Goal: Feedback & Contribution: Submit feedback/report problem

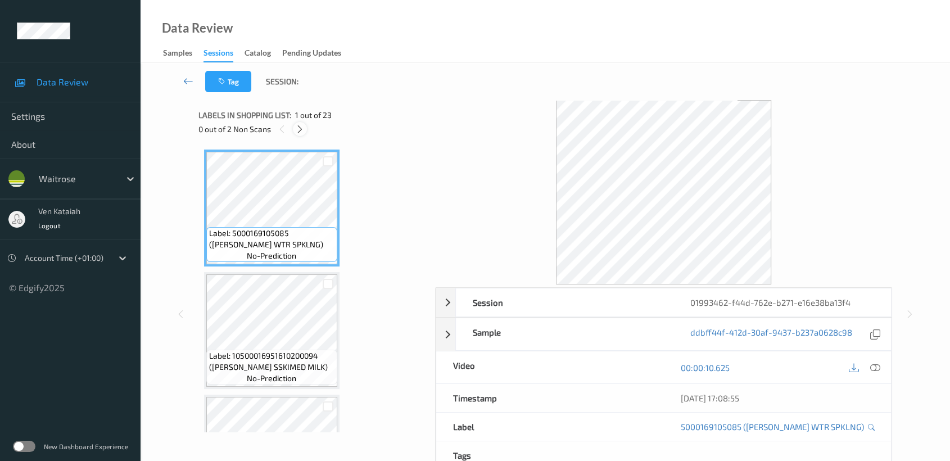
click at [295, 125] on icon at bounding box center [300, 129] width 10 height 10
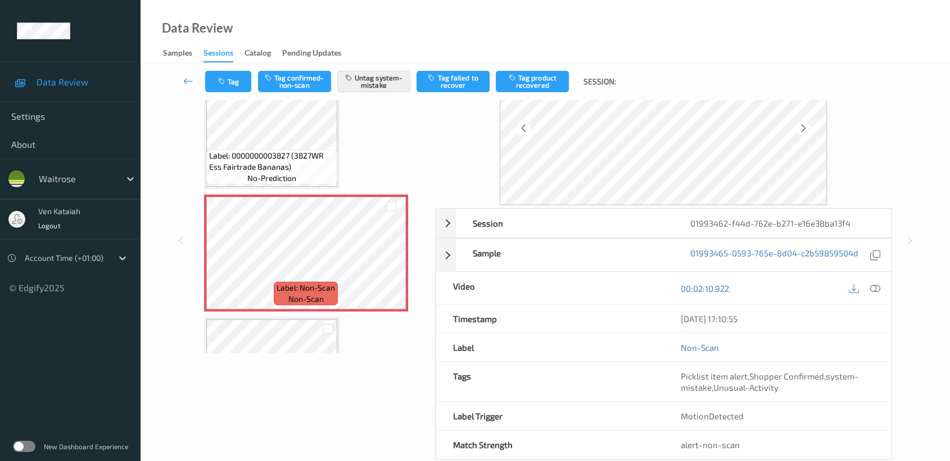
scroll to position [101, 0]
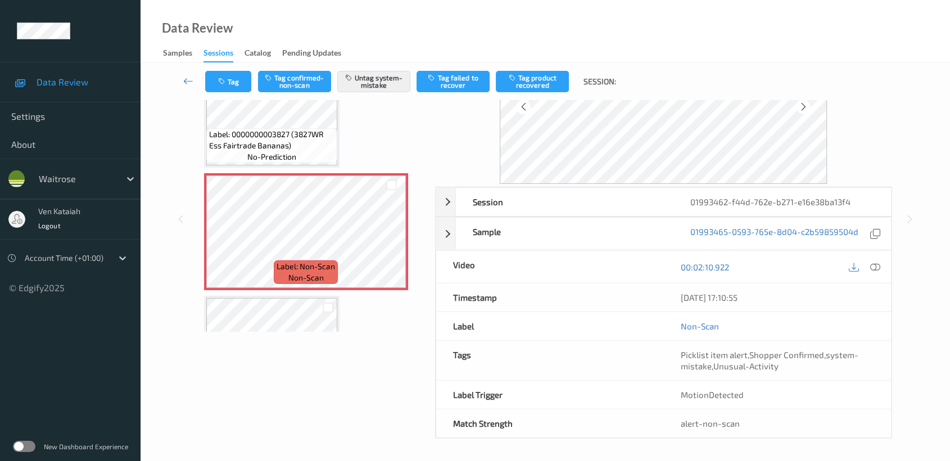
click at [306, 129] on span "Label: 0000000003827 (3827WR Ess Fairtrade Bananas)" at bounding box center [271, 140] width 125 height 22
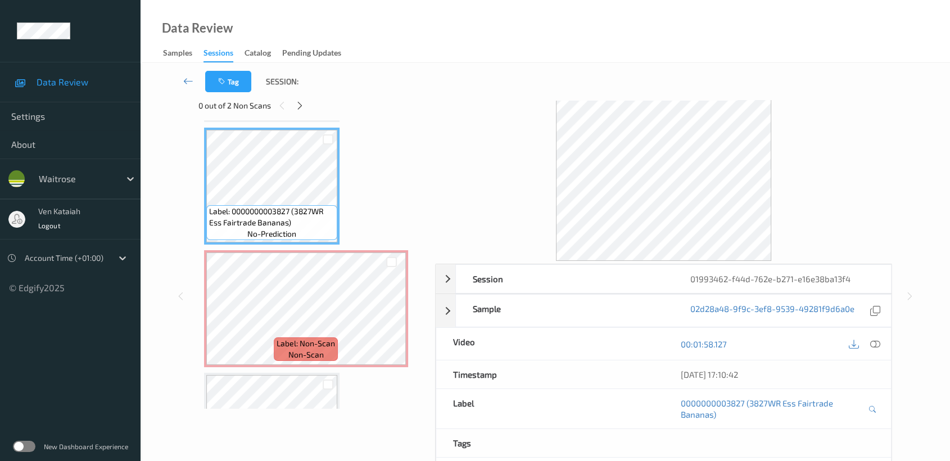
scroll to position [0, 0]
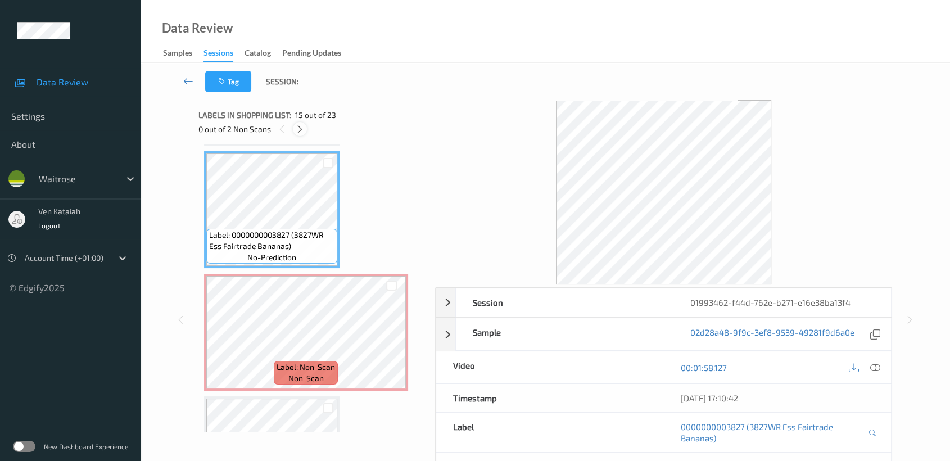
click at [299, 127] on icon at bounding box center [300, 129] width 10 height 10
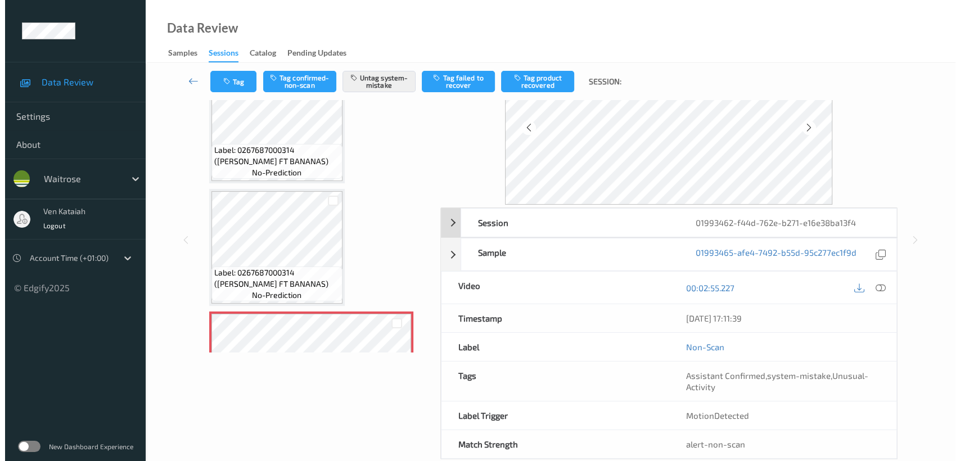
scroll to position [101, 0]
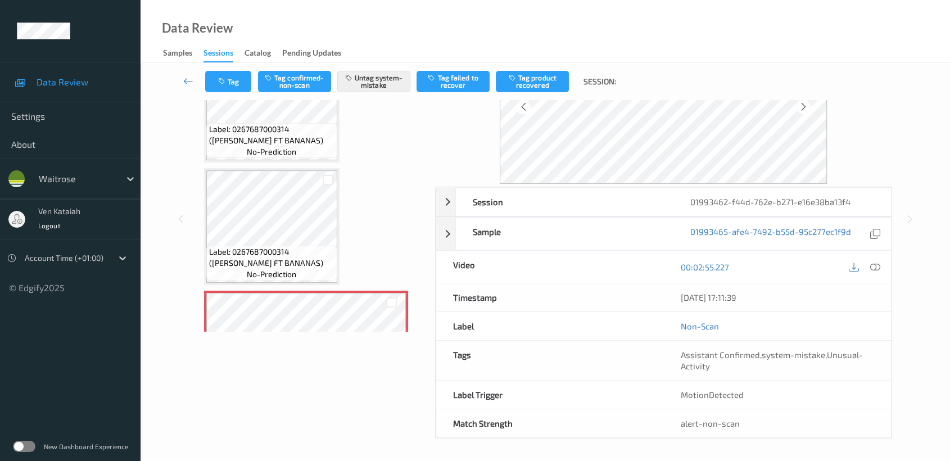
click at [234, 70] on div "Tag Tag confirmed-non-scan Untag system-mistake Tag failed to recover Tag produ…" at bounding box center [546, 81] width 764 height 37
click at [232, 79] on button "Tag" at bounding box center [228, 81] width 46 height 21
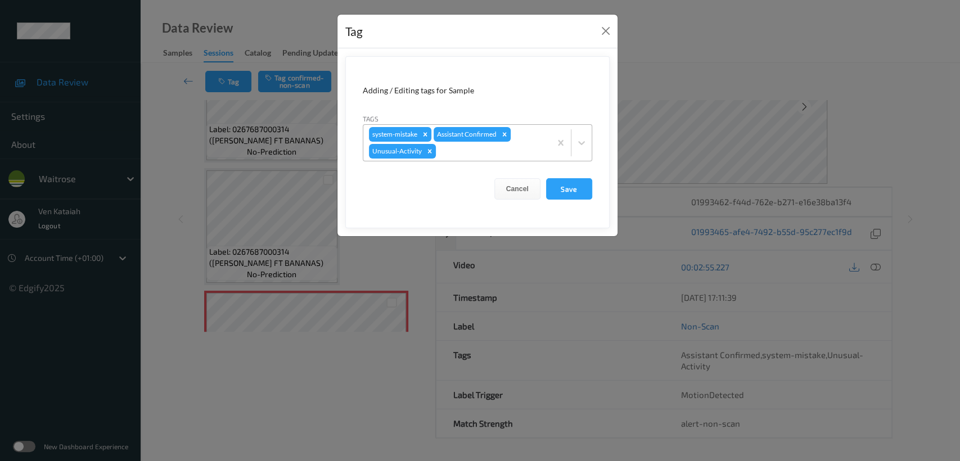
click at [504, 154] on div at bounding box center [491, 151] width 107 height 13
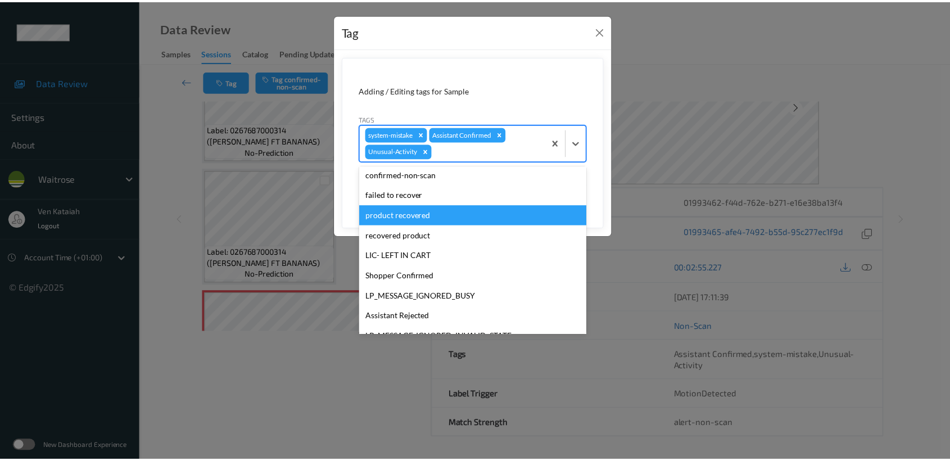
scroll to position [240, 0]
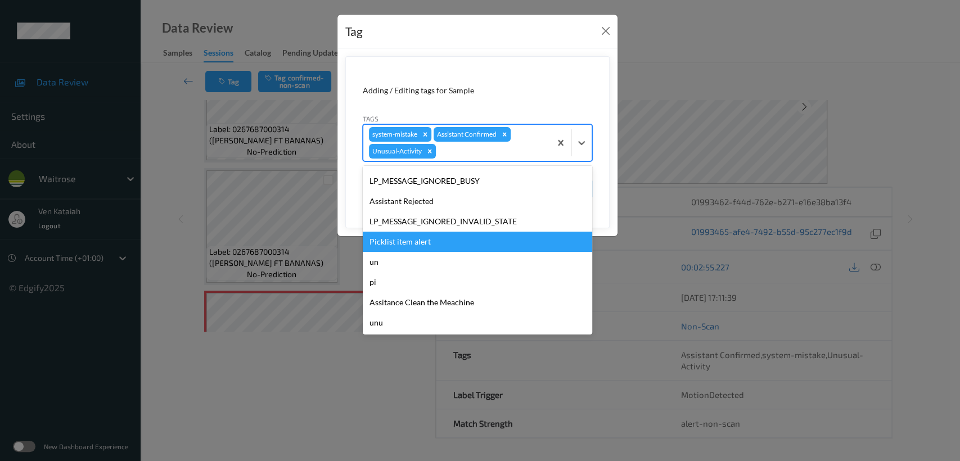
click at [408, 240] on div "Picklist item alert" at bounding box center [477, 242] width 229 height 20
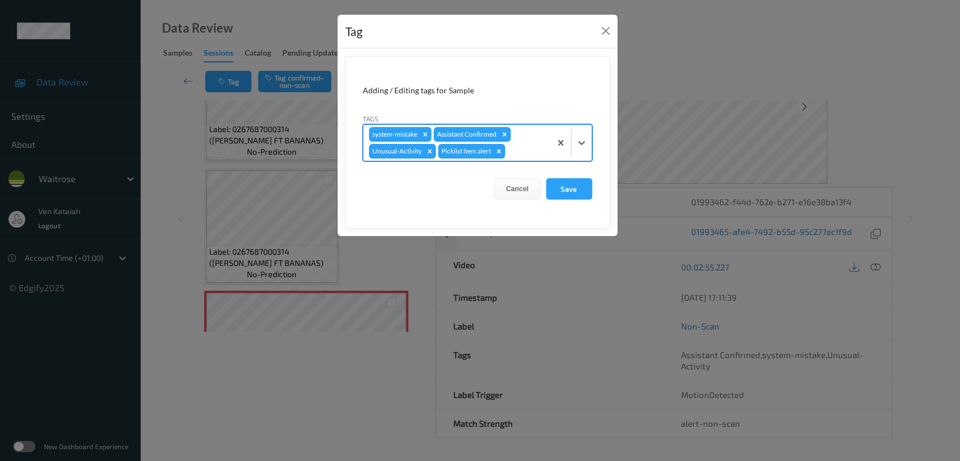
click at [600, 181] on form "Adding / Editing tags for Sample Tags option Picklist item alert, selected. Sel…" at bounding box center [477, 142] width 264 height 172
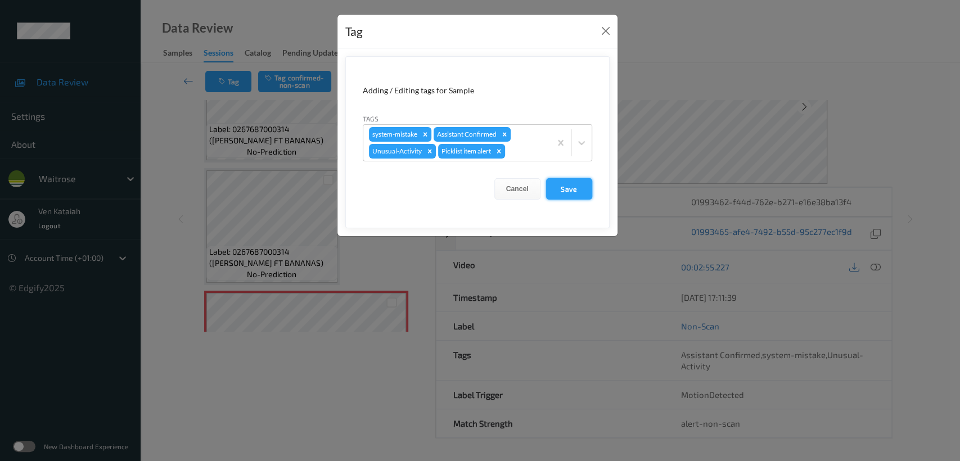
click at [580, 186] on button "Save" at bounding box center [569, 188] width 46 height 21
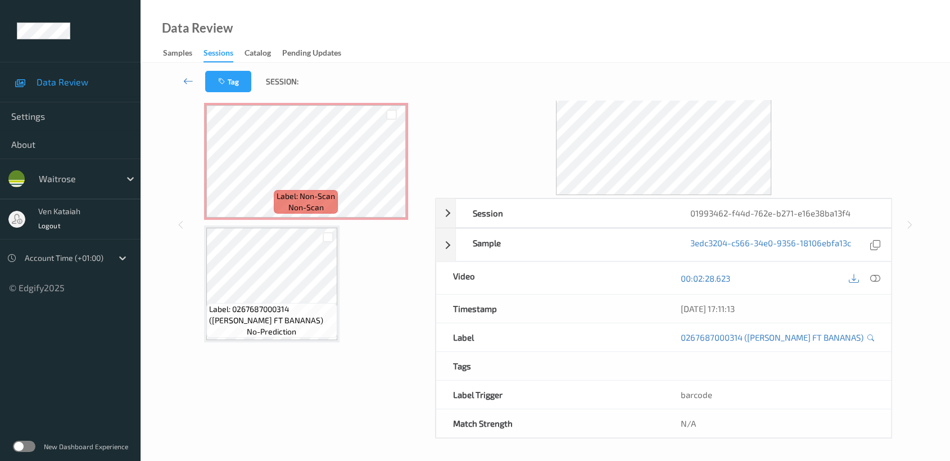
scroll to position [1715, 0]
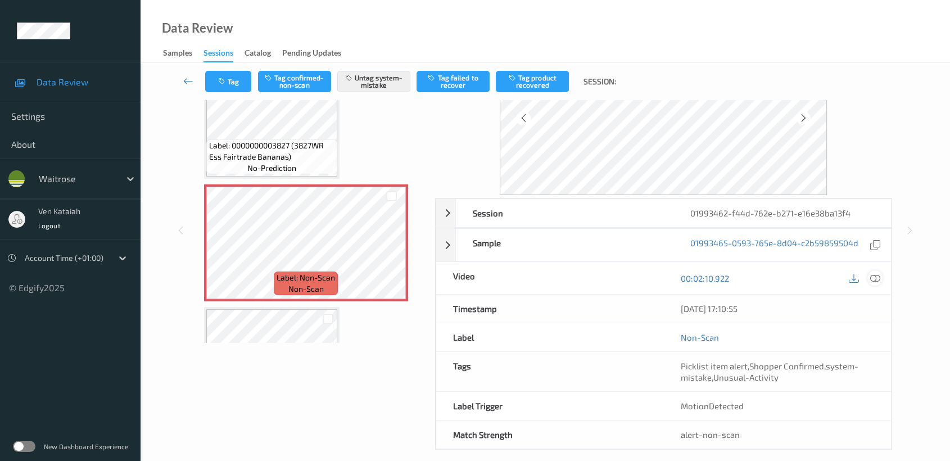
click at [872, 280] on icon at bounding box center [876, 278] width 10 height 10
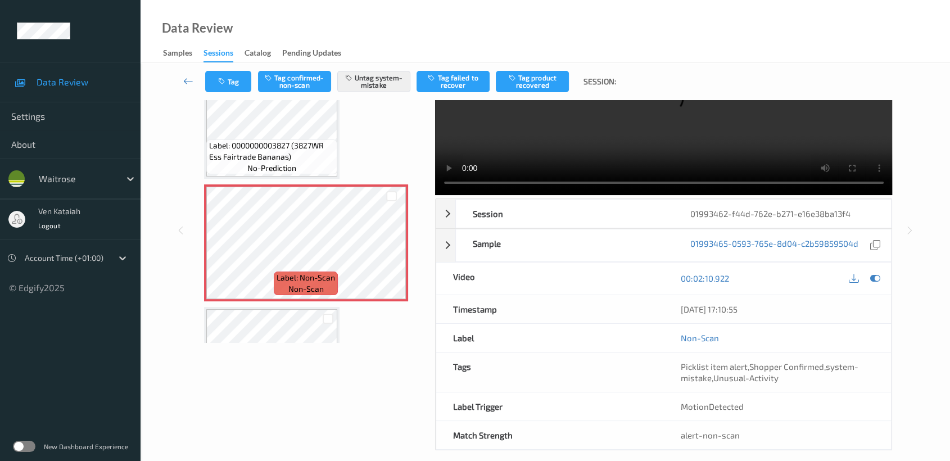
scroll to position [0, 0]
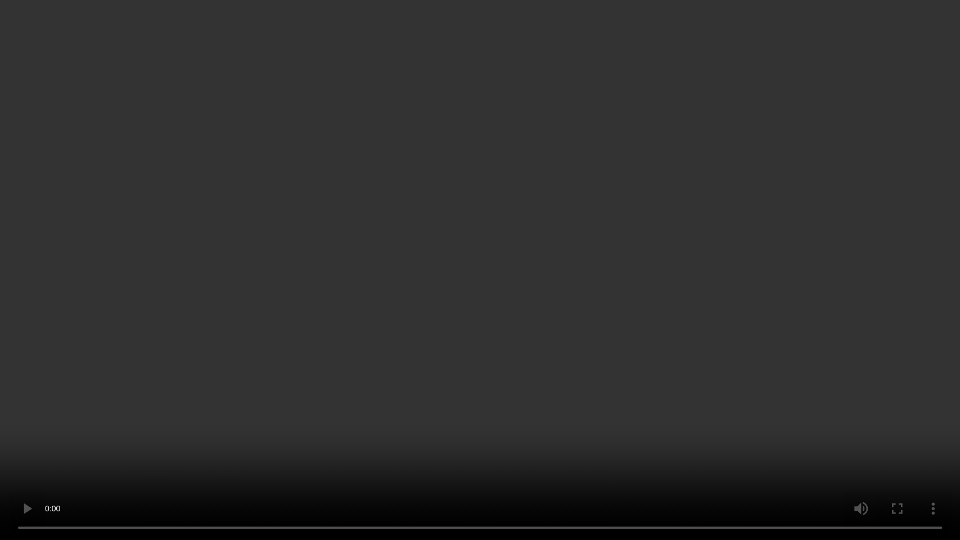
click at [459, 403] on video at bounding box center [480, 270] width 960 height 540
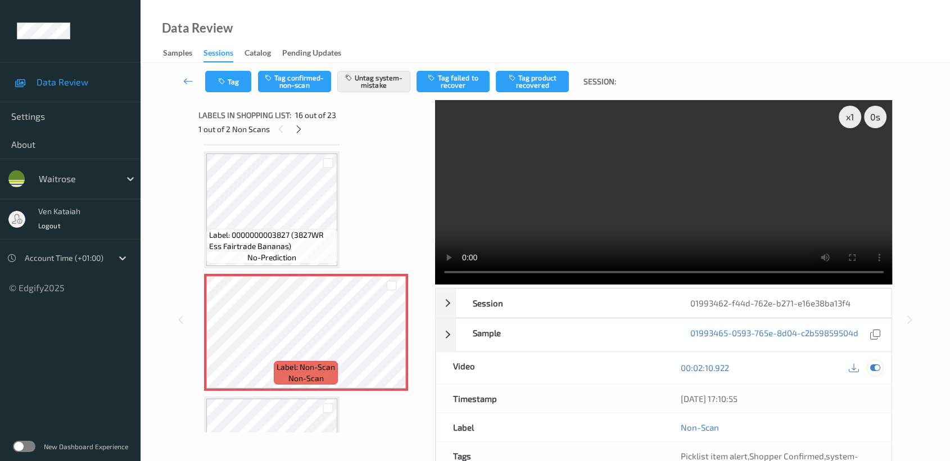
click at [873, 369] on icon at bounding box center [876, 368] width 10 height 10
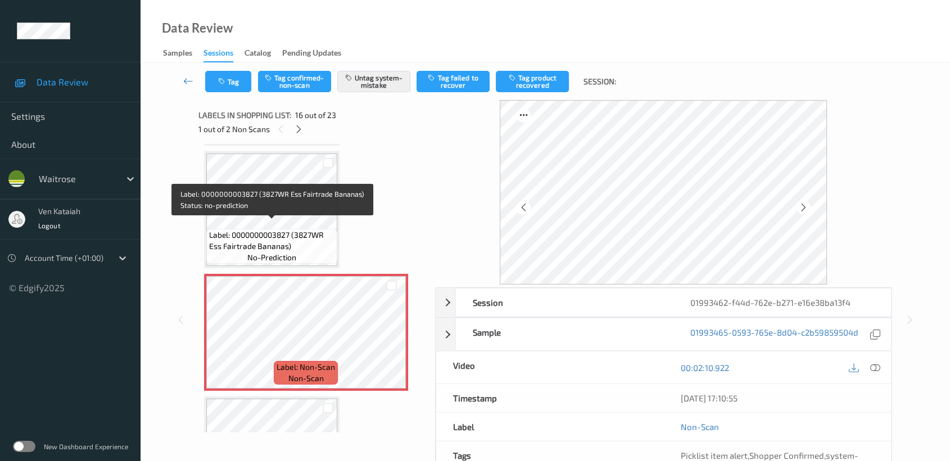
click at [289, 237] on span "Label: 0000000003827 (3827WR Ess Fairtrade Bananas)" at bounding box center [271, 240] width 125 height 22
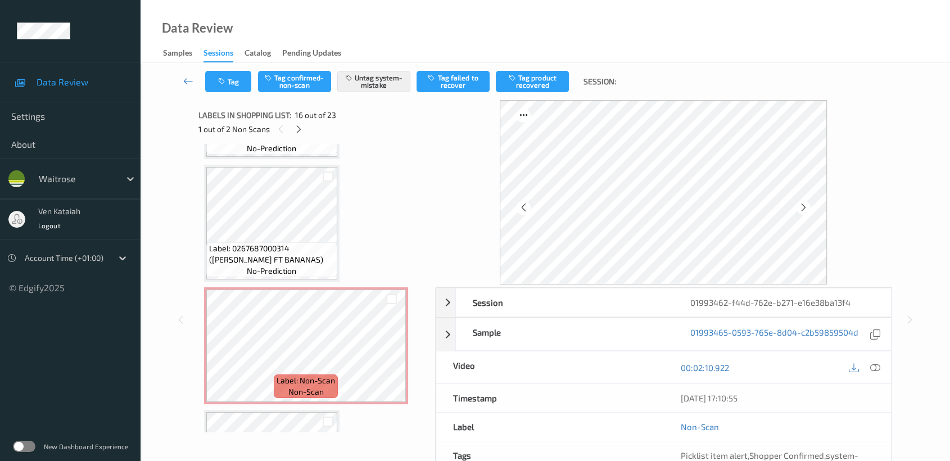
scroll to position [2090, 0]
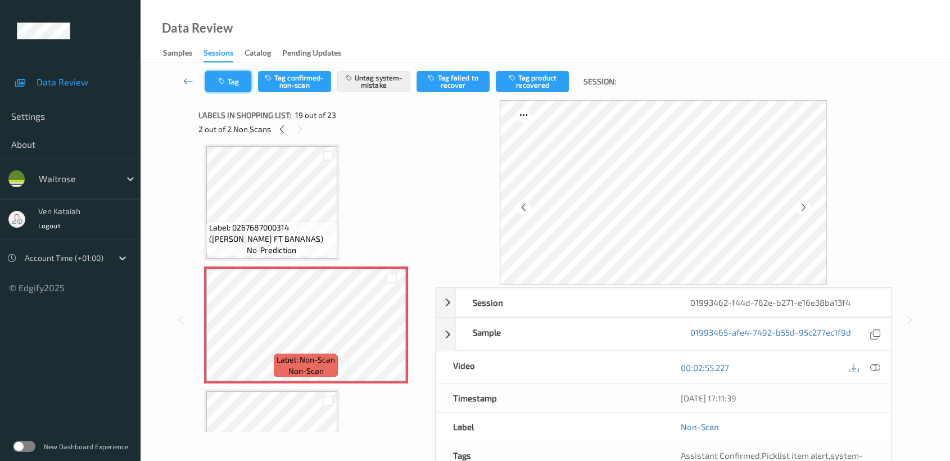
click at [239, 79] on button "Tag" at bounding box center [228, 81] width 46 height 21
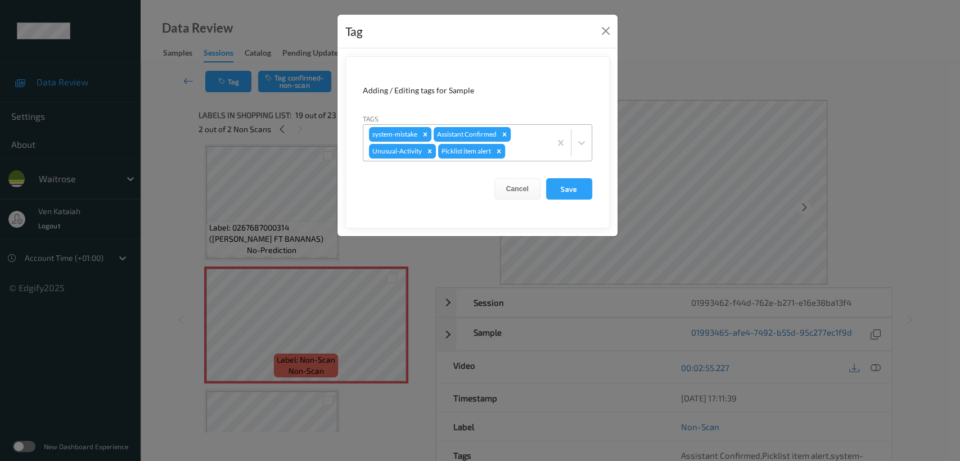
click at [497, 145] on div "Remove Picklist item alert" at bounding box center [499, 151] width 12 height 15
click at [562, 181] on button "Save" at bounding box center [569, 188] width 46 height 21
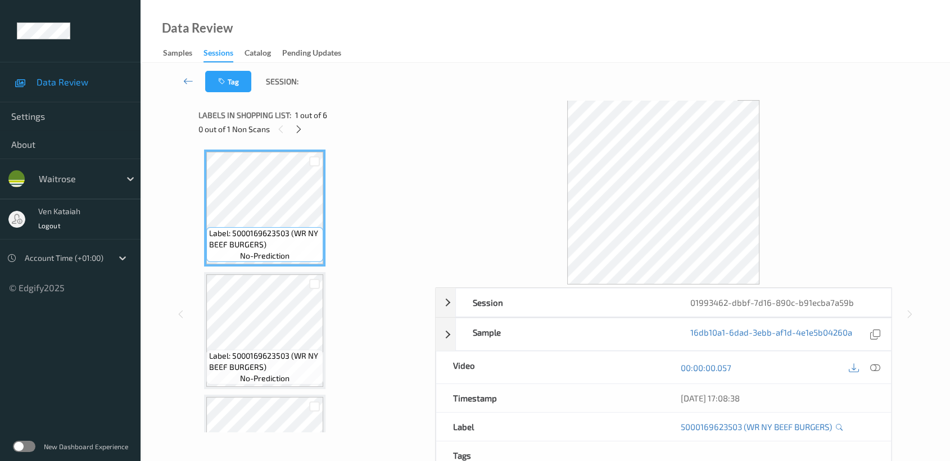
click at [296, 138] on div "Labels in shopping list: 1 out of 6 0 out of 1 Non Scans" at bounding box center [313, 122] width 229 height 44
click at [298, 125] on icon at bounding box center [299, 129] width 10 height 10
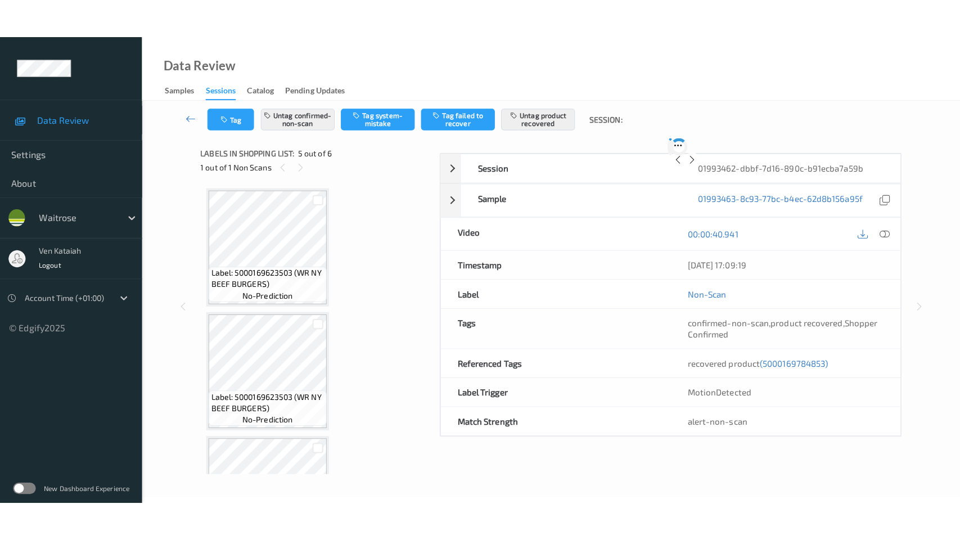
scroll to position [372, 0]
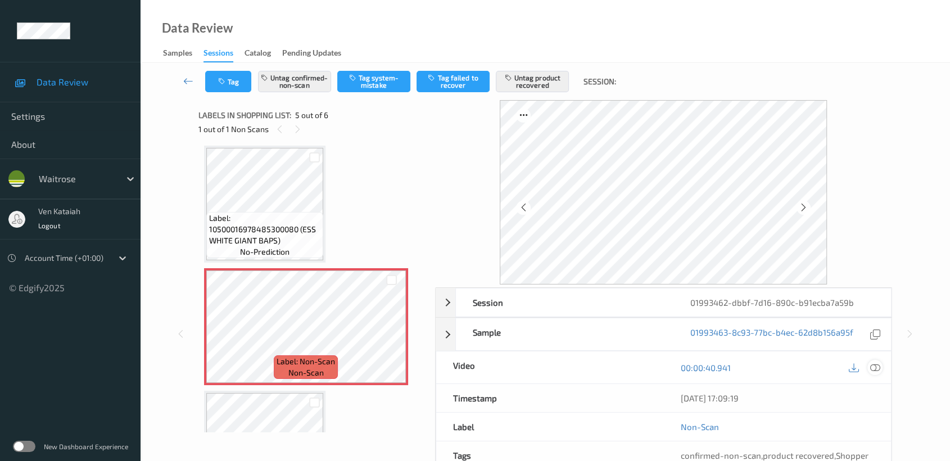
click at [873, 365] on icon at bounding box center [876, 368] width 10 height 10
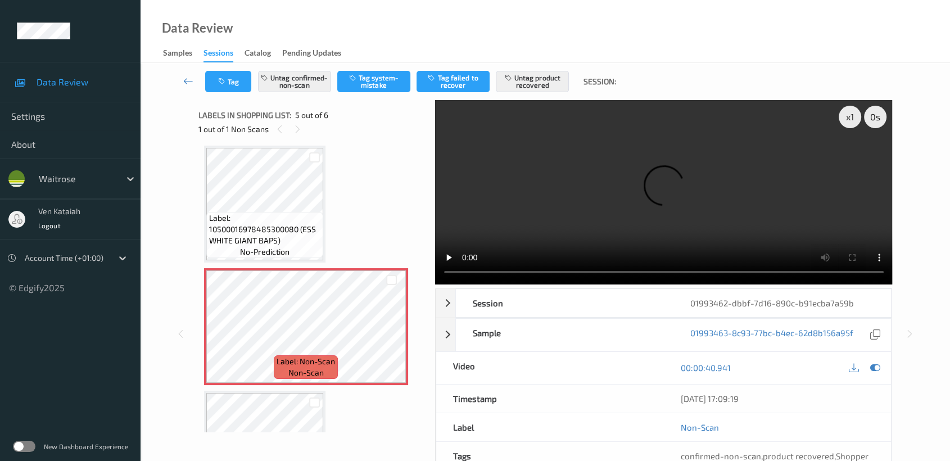
scroll to position [371, 0]
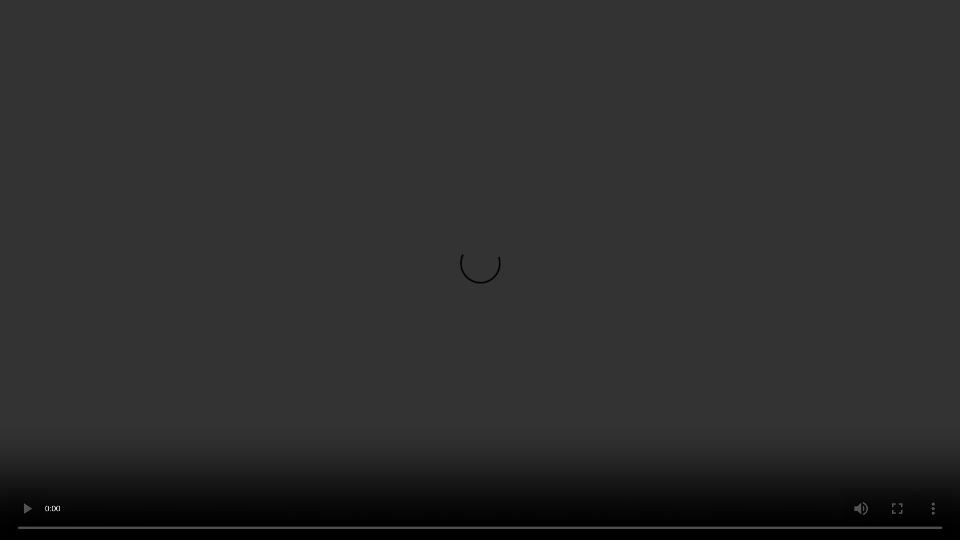
click at [611, 299] on video at bounding box center [480, 270] width 960 height 540
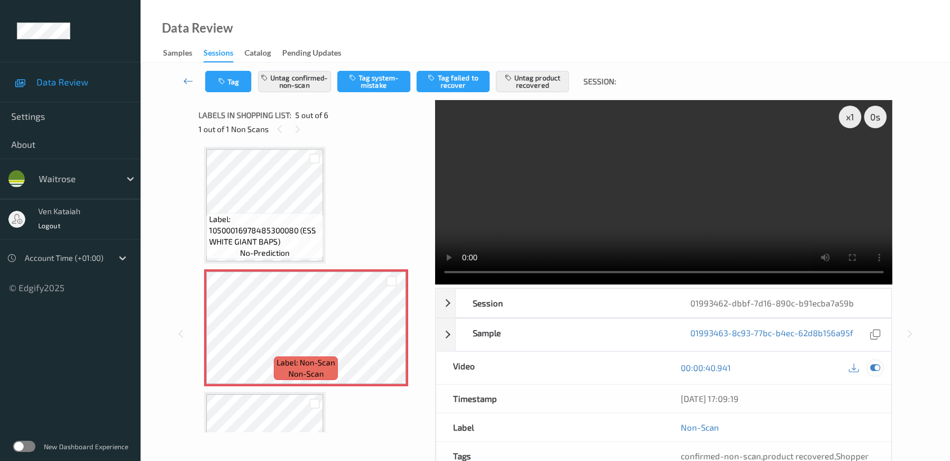
click at [880, 366] on icon at bounding box center [876, 368] width 10 height 10
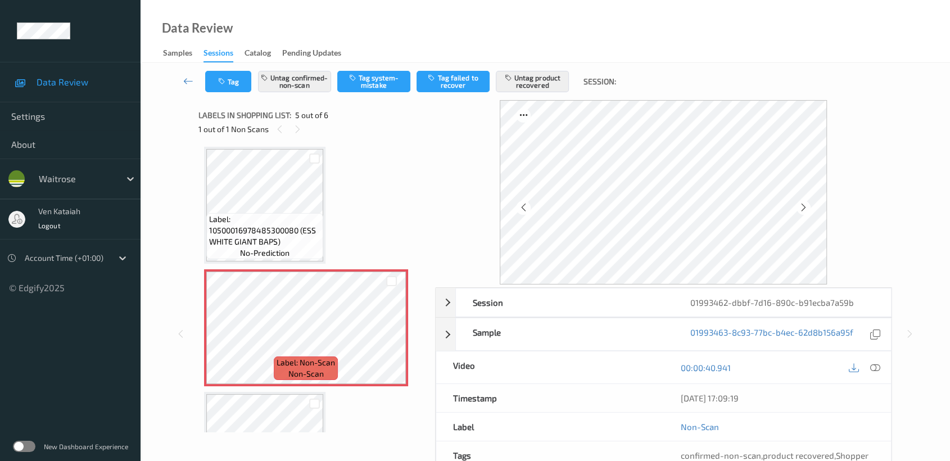
scroll to position [125, 0]
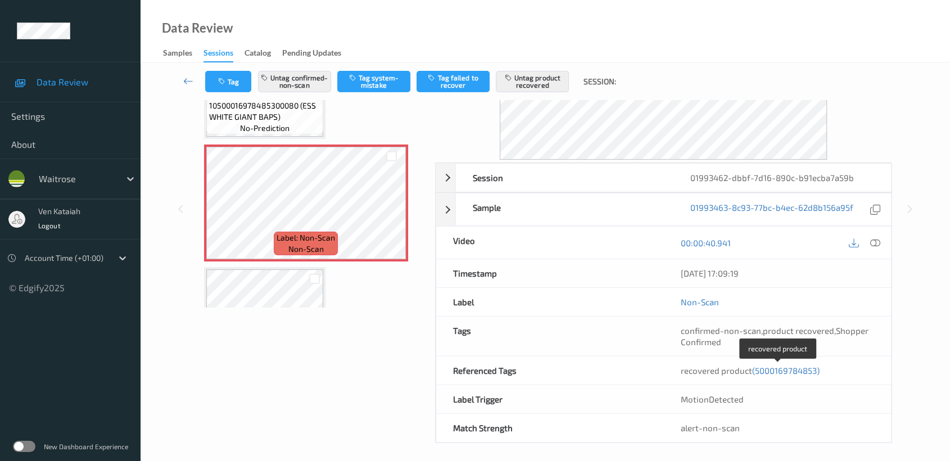
click at [764, 368] on span "(5000169784853)" at bounding box center [785, 371] width 67 height 10
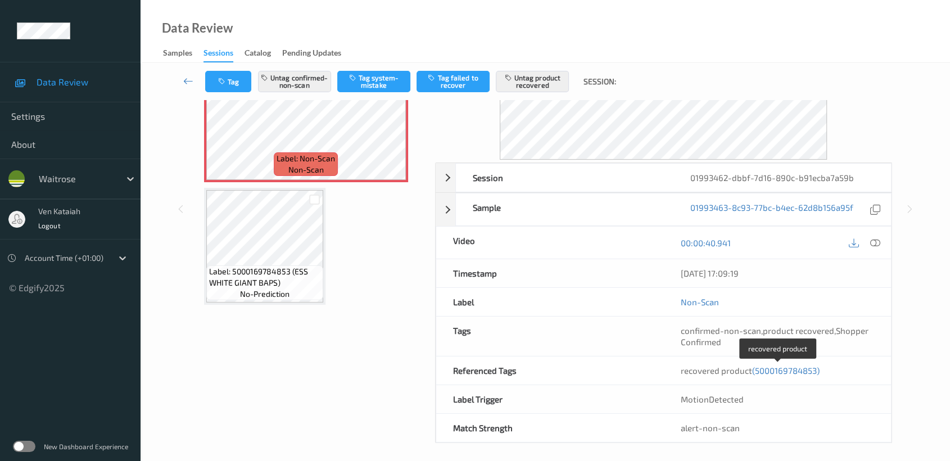
click at [779, 371] on span "(5000169784853)" at bounding box center [785, 371] width 67 height 10
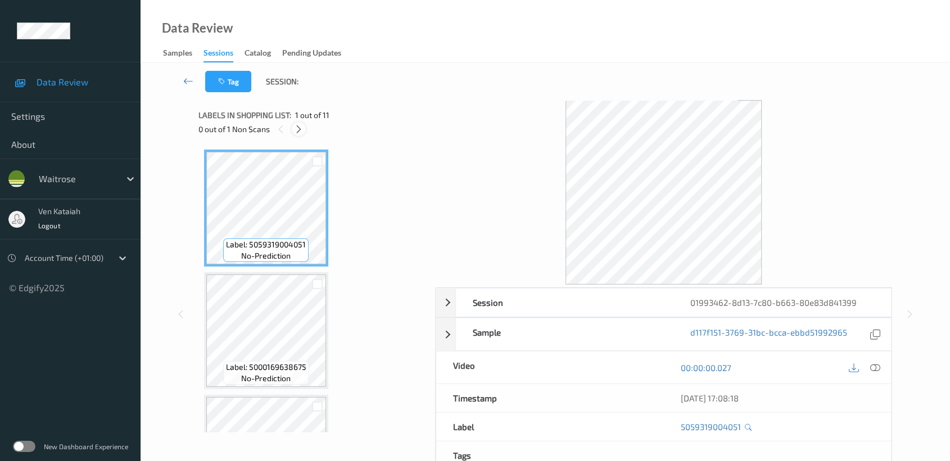
click at [297, 128] on icon at bounding box center [299, 129] width 10 height 10
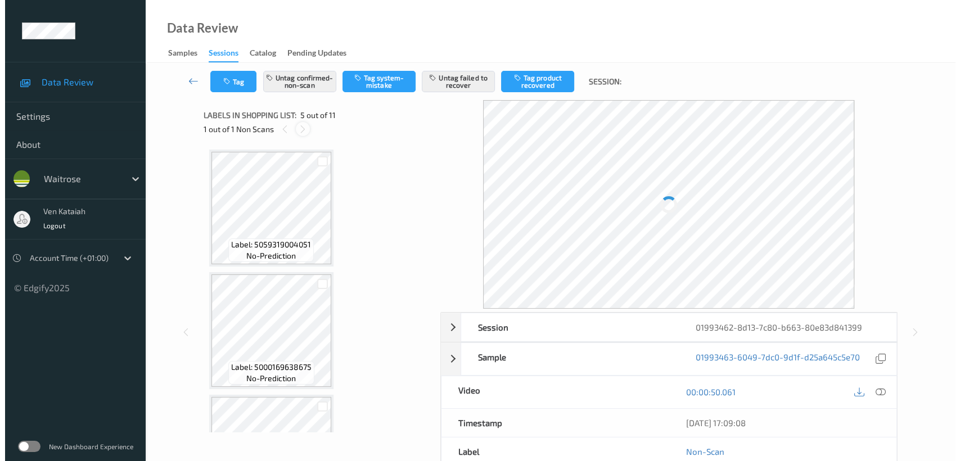
scroll to position [372, 0]
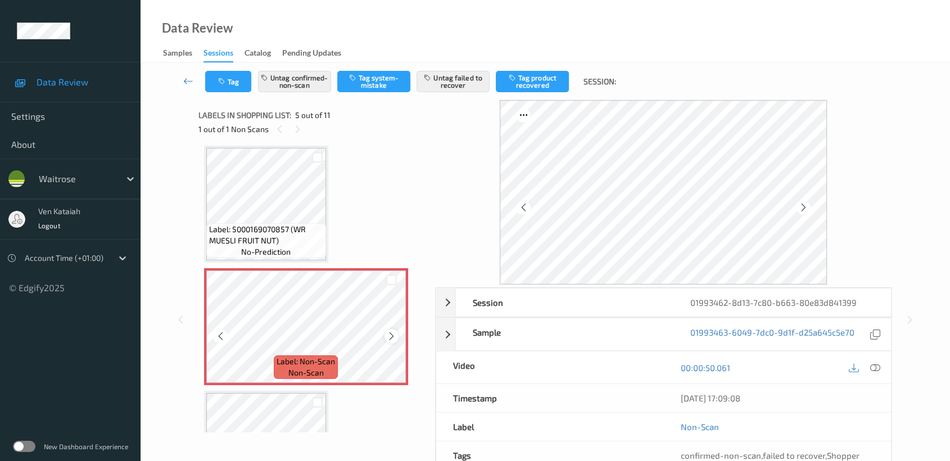
click at [391, 337] on icon at bounding box center [392, 336] width 10 height 10
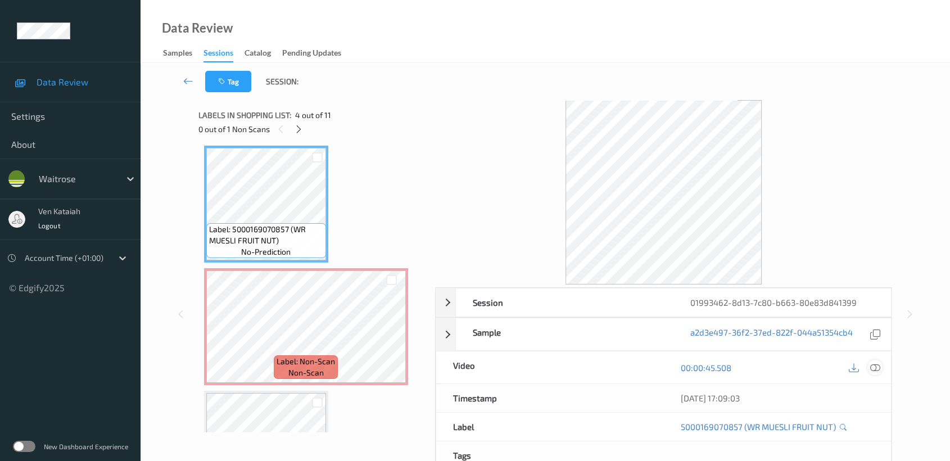
click at [881, 365] on div at bounding box center [875, 367] width 15 height 15
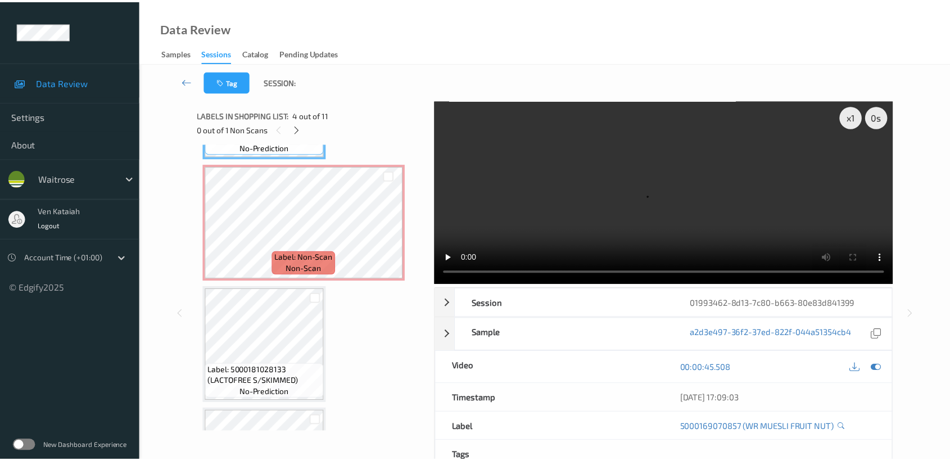
scroll to position [497, 0]
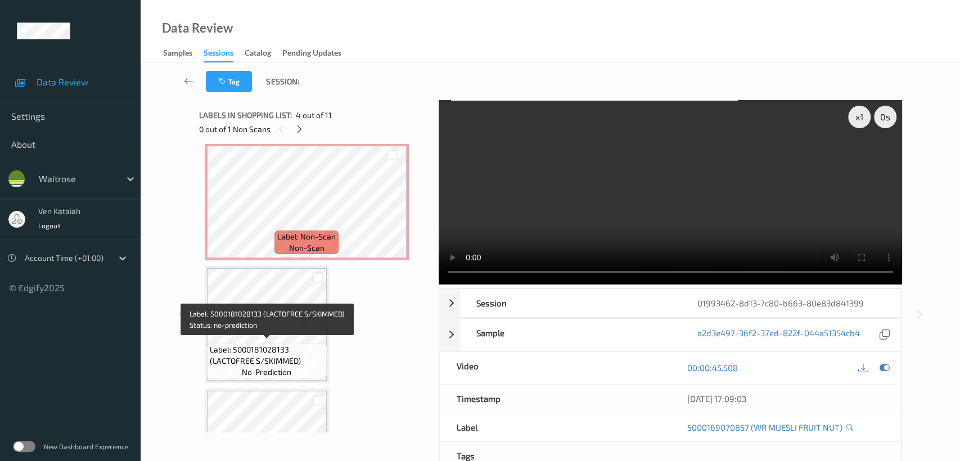
click at [292, 345] on span "Label: 5000181028133 (LACTOFREE S/SKIMMED)" at bounding box center [267, 355] width 114 height 22
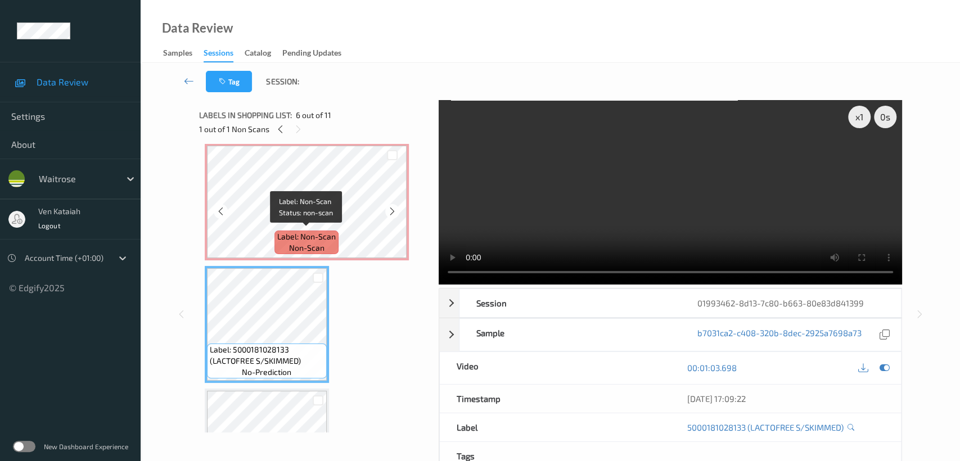
click at [292, 236] on span "Label: Non-Scan" at bounding box center [306, 236] width 58 height 11
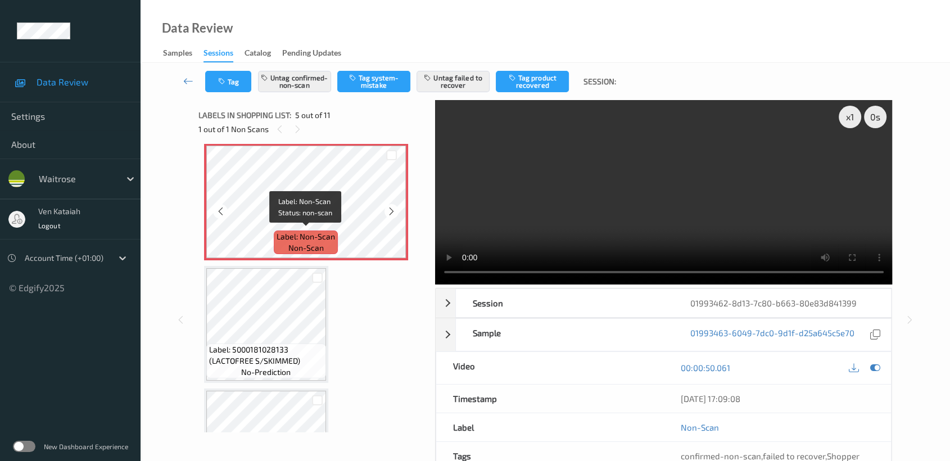
scroll to position [372, 0]
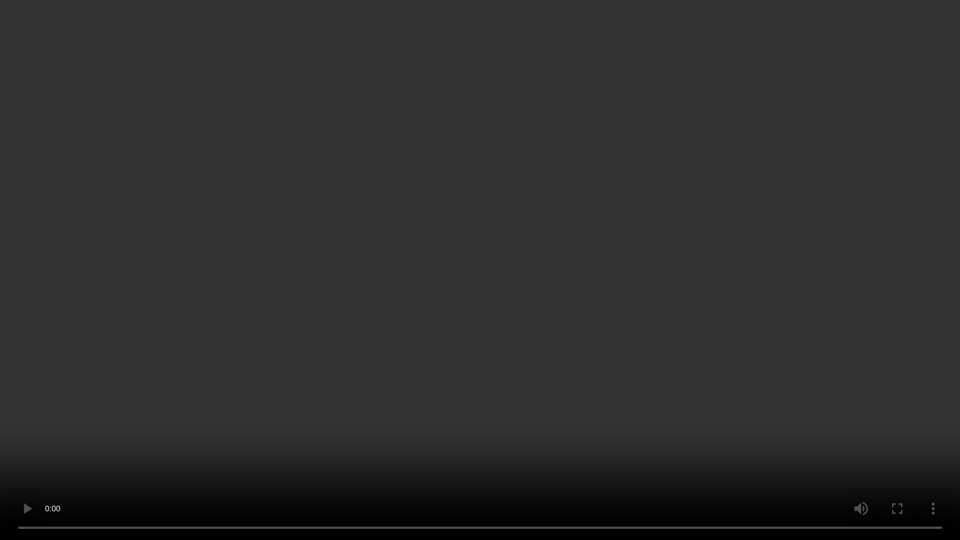
click at [378, 418] on video at bounding box center [480, 270] width 960 height 540
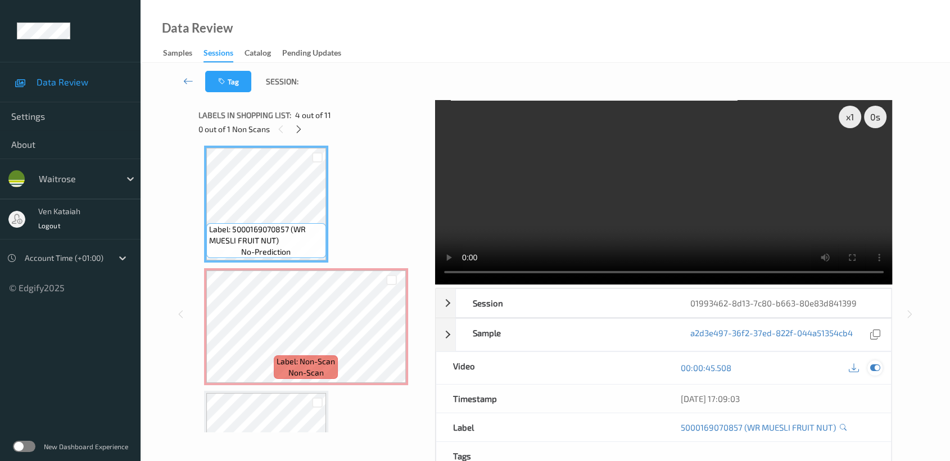
click at [876, 370] on icon at bounding box center [876, 368] width 10 height 10
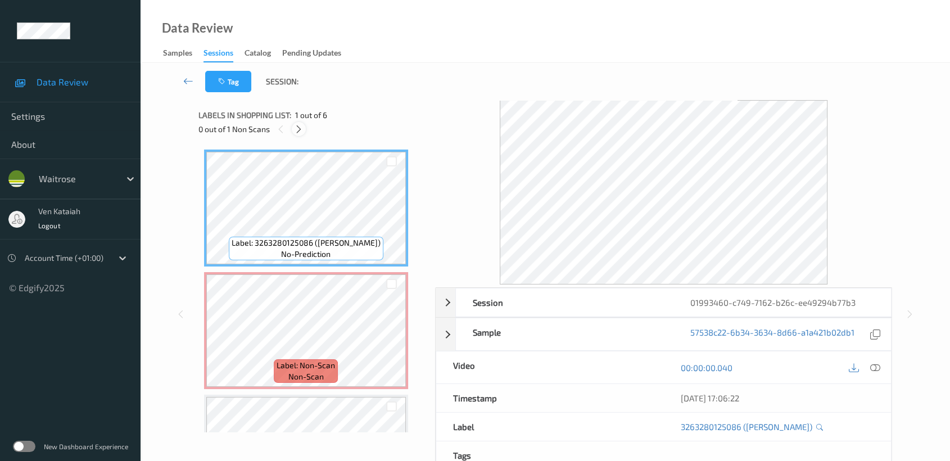
click at [295, 132] on icon at bounding box center [299, 129] width 10 height 10
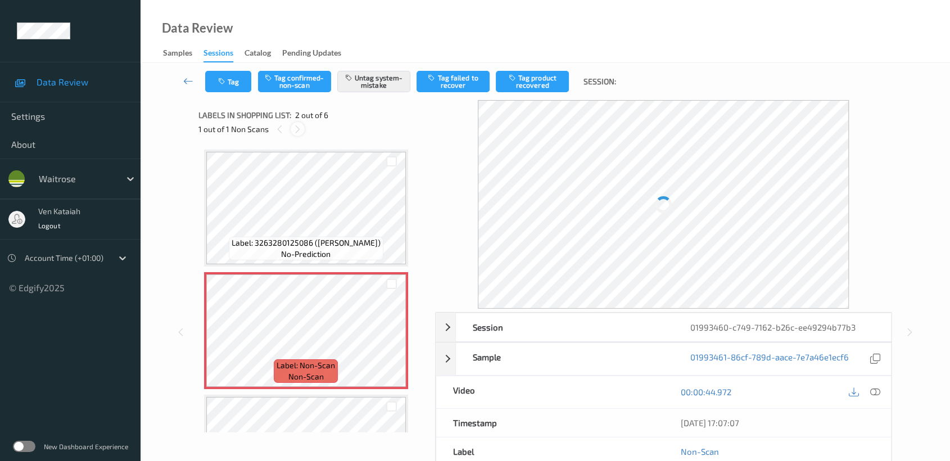
scroll to position [5, 0]
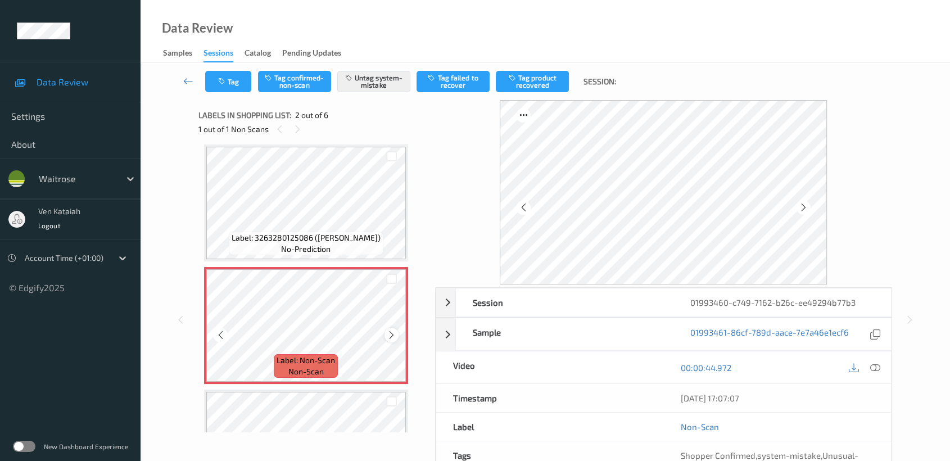
click at [396, 337] on div at bounding box center [392, 335] width 14 height 14
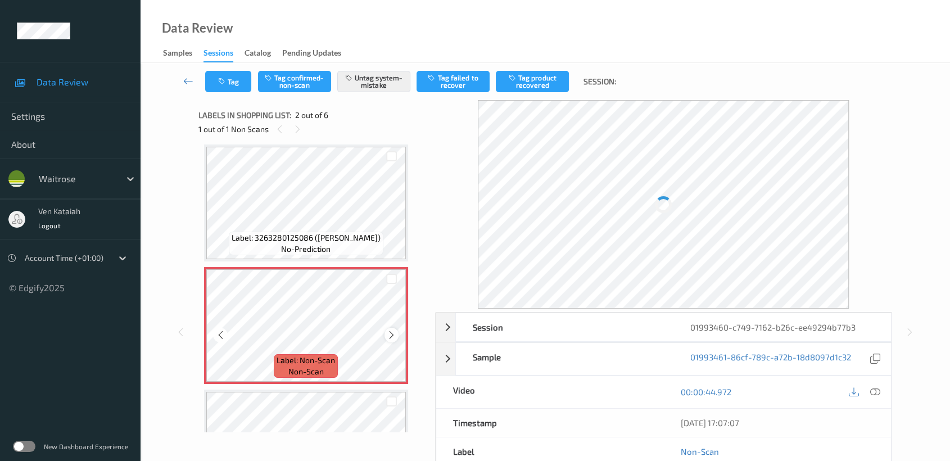
click at [395, 337] on icon at bounding box center [392, 335] width 10 height 10
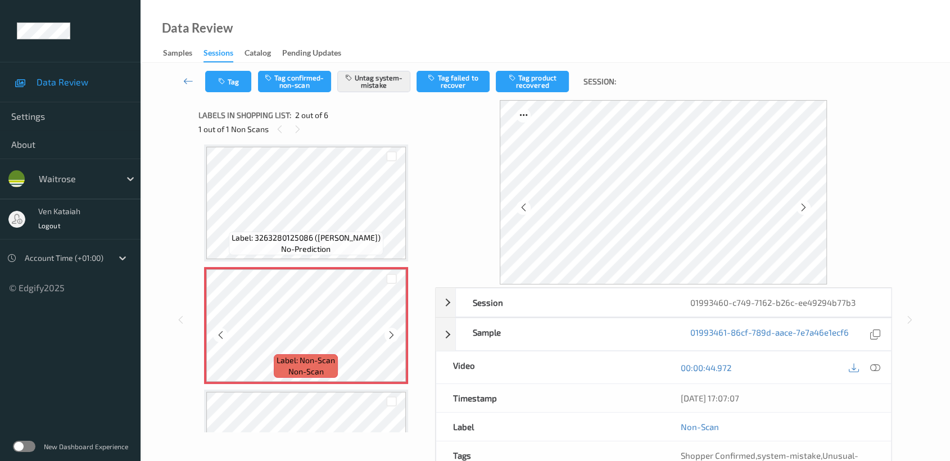
click at [395, 337] on icon at bounding box center [392, 335] width 10 height 10
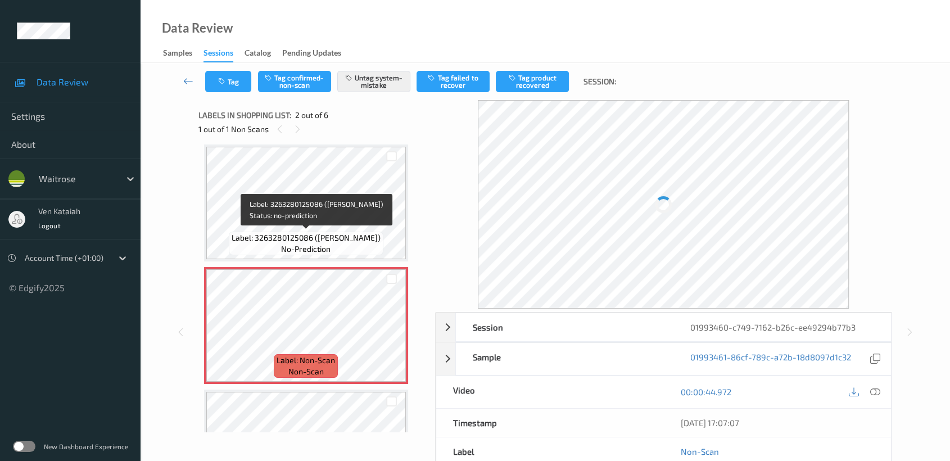
click at [333, 234] on span "Label: 3263280125086 (JP CHENET)" at bounding box center [306, 237] width 149 height 11
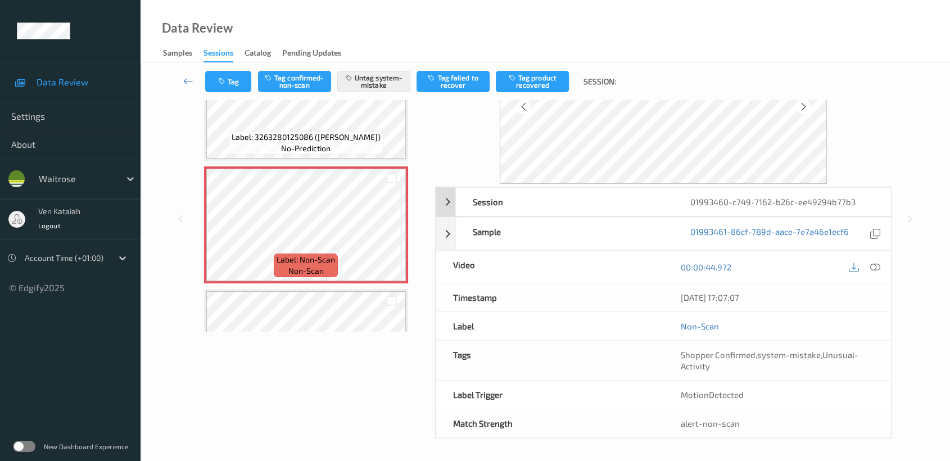
scroll to position [0, 0]
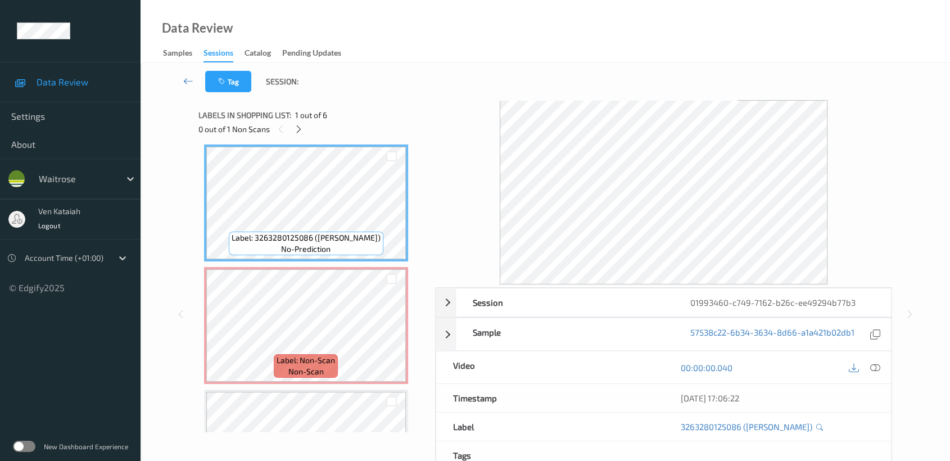
click at [884, 368] on div "00:00:00.040" at bounding box center [778, 368] width 228 height 32
click at [877, 368] on icon at bounding box center [876, 368] width 10 height 10
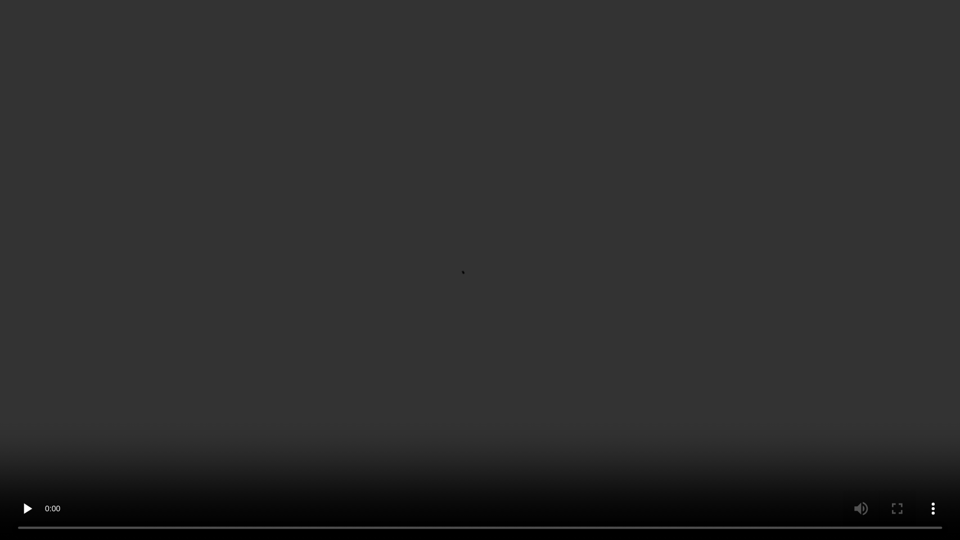
click at [406, 235] on video at bounding box center [480, 270] width 960 height 540
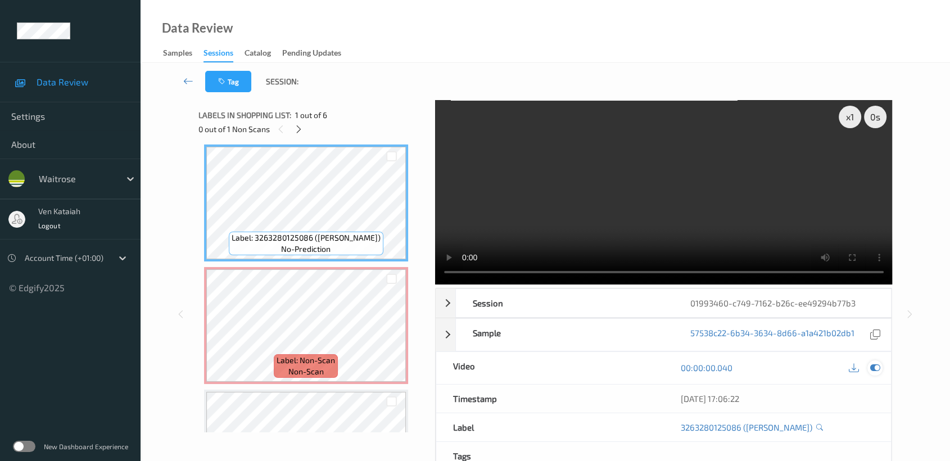
click at [877, 366] on icon at bounding box center [876, 368] width 10 height 10
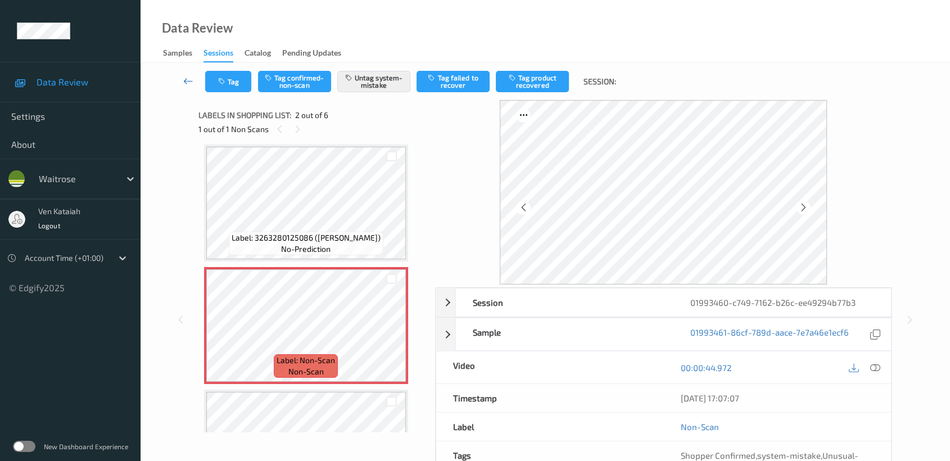
click at [184, 79] on icon at bounding box center [188, 80] width 10 height 11
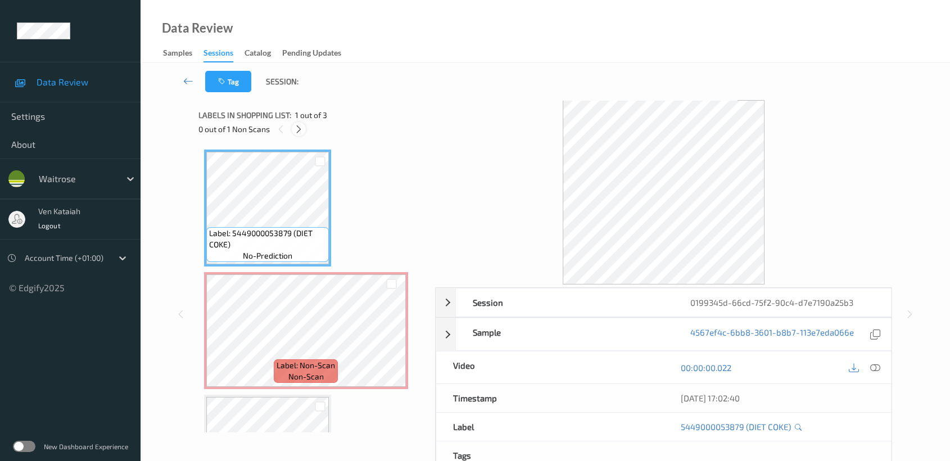
click at [295, 123] on div at bounding box center [299, 129] width 14 height 14
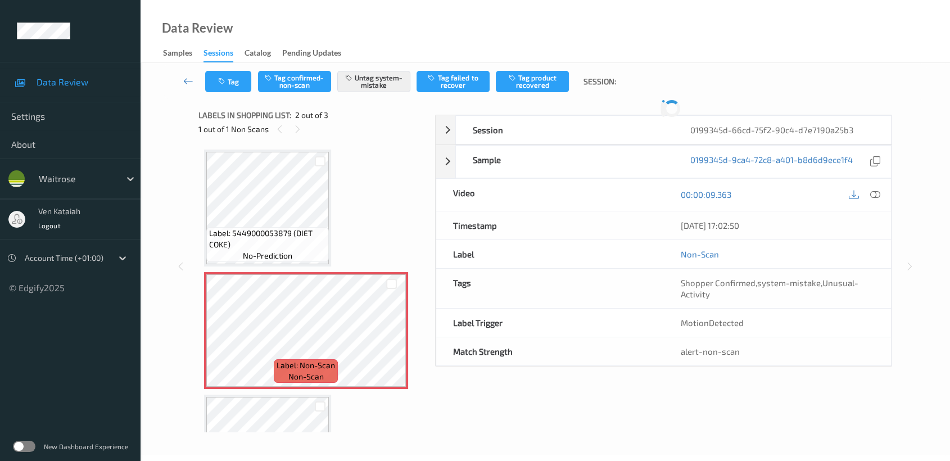
scroll to position [5, 0]
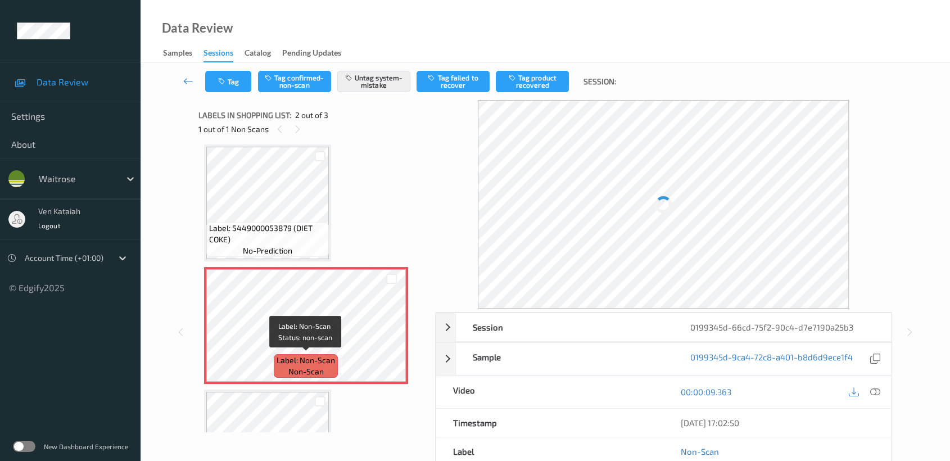
click at [279, 358] on span "Label: Non-Scan" at bounding box center [306, 360] width 58 height 11
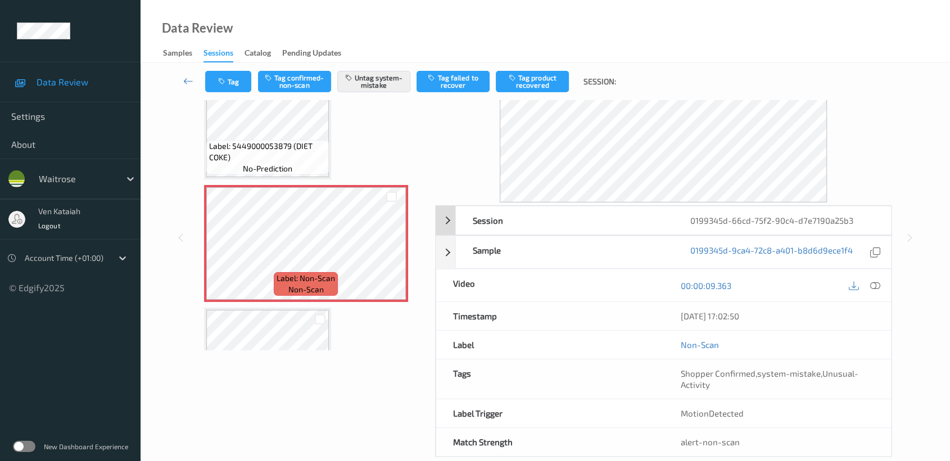
scroll to position [101, 0]
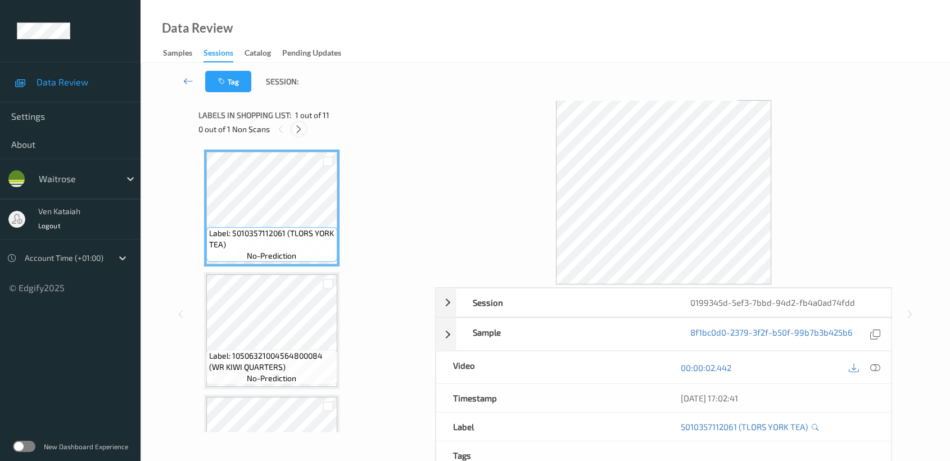
click at [296, 133] on icon at bounding box center [299, 129] width 10 height 10
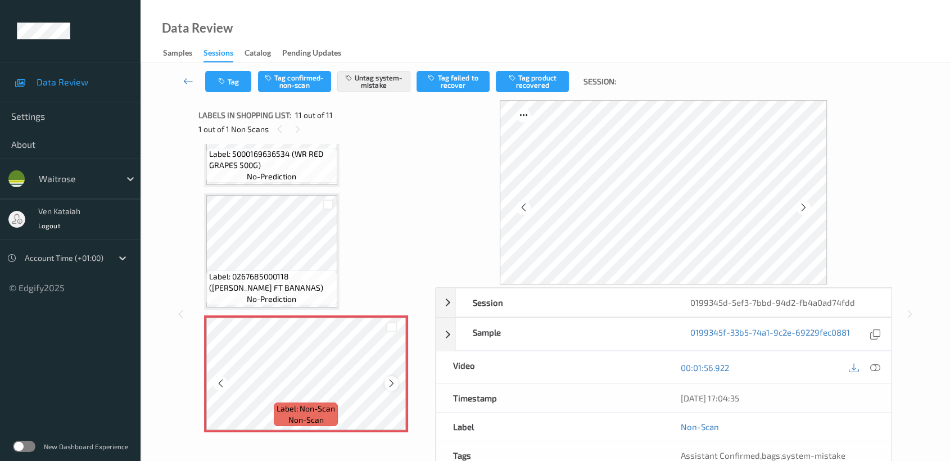
click at [393, 378] on icon at bounding box center [392, 383] width 10 height 10
click at [390, 380] on icon at bounding box center [392, 383] width 10 height 10
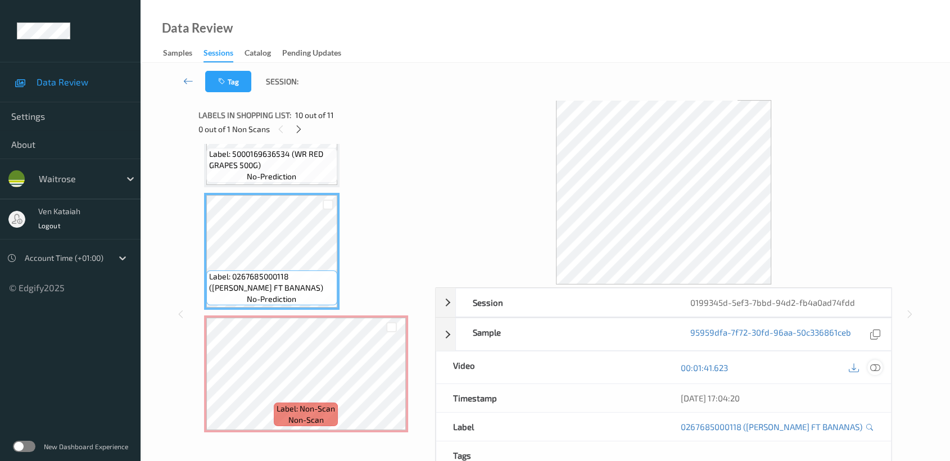
click at [872, 368] on icon at bounding box center [876, 368] width 10 height 10
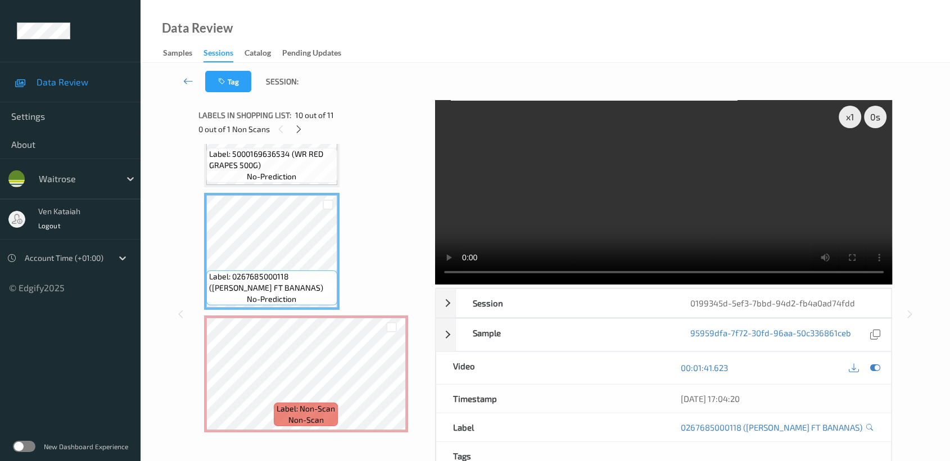
scroll to position [981, 0]
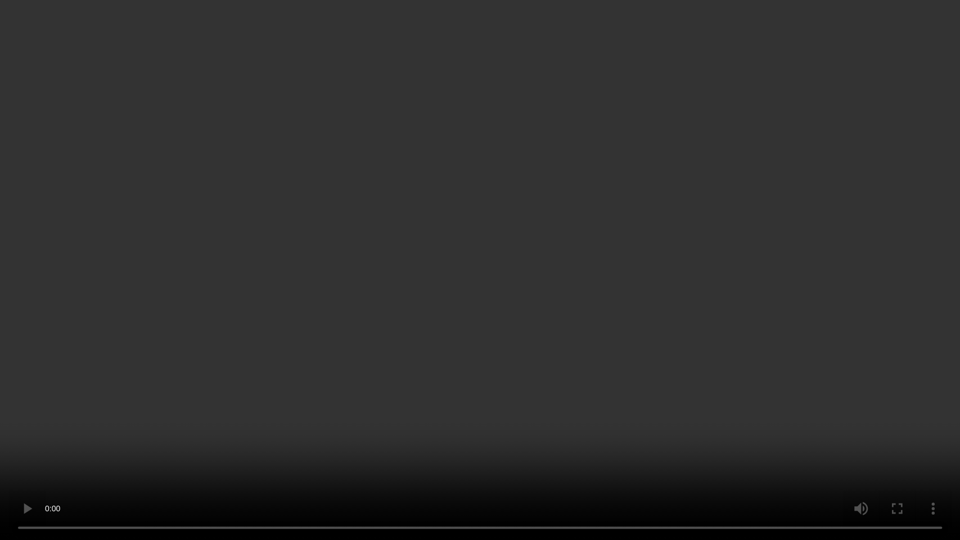
click at [664, 283] on video at bounding box center [480, 270] width 960 height 540
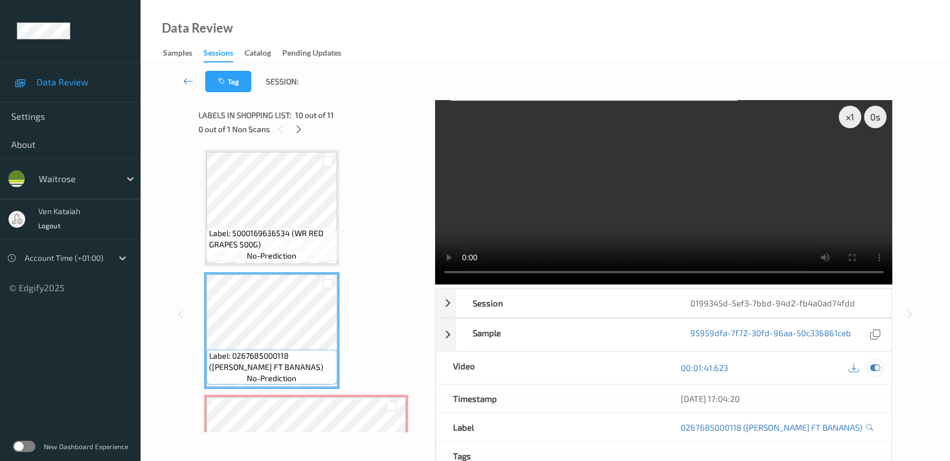
click at [871, 368] on icon at bounding box center [876, 368] width 10 height 10
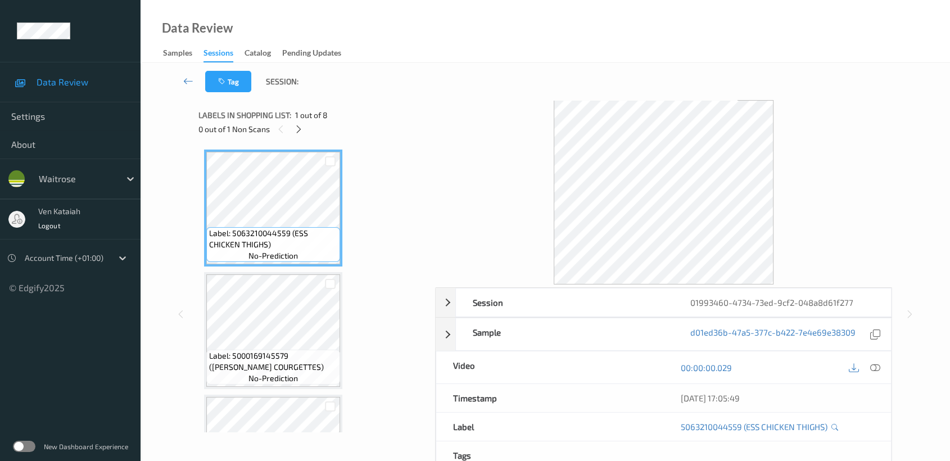
click at [300, 137] on div "Labels in shopping list: 1 out of 8 0 out of 1 Non Scans" at bounding box center [313, 122] width 229 height 44
click at [293, 137] on div "Labels in shopping list: 1 out of 8 0 out of 1 Non Scans" at bounding box center [313, 122] width 229 height 44
click at [308, 131] on div "0 out of 1 Non Scans" at bounding box center [313, 129] width 229 height 14
click at [293, 129] on div at bounding box center [299, 129] width 14 height 14
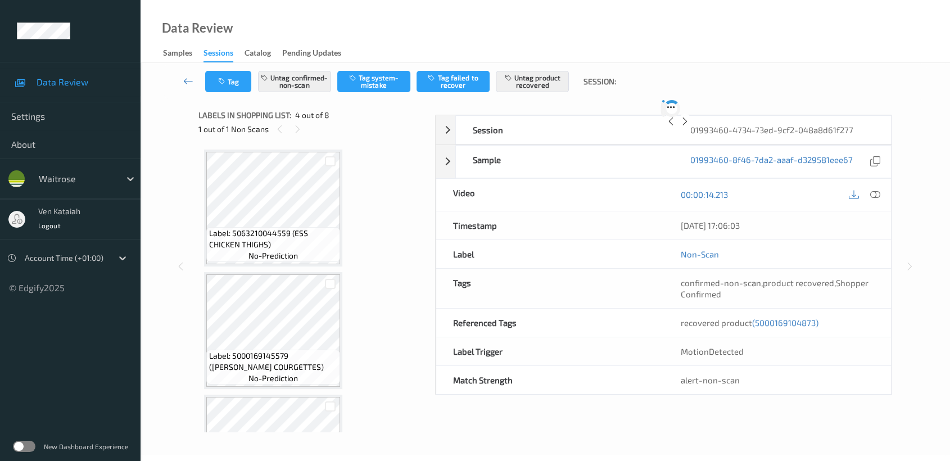
scroll to position [250, 0]
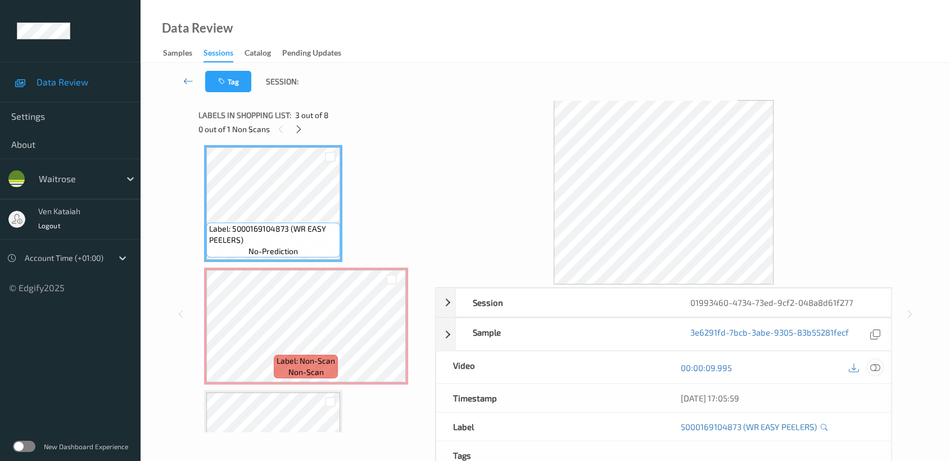
click at [871, 369] on icon at bounding box center [876, 368] width 10 height 10
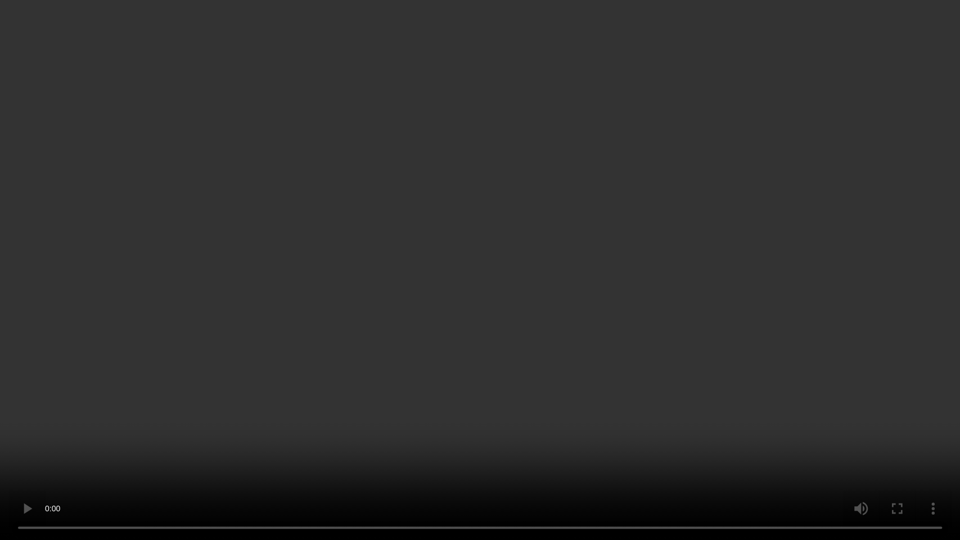
click at [593, 353] on video at bounding box center [480, 270] width 960 height 540
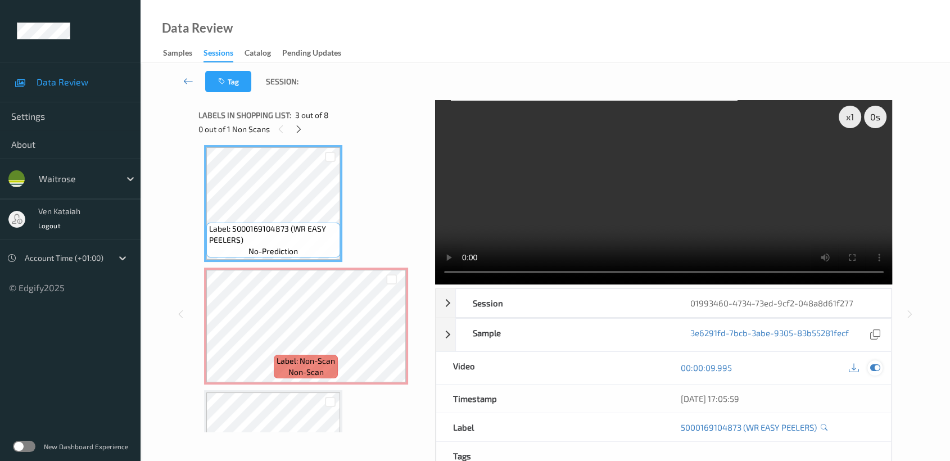
click at [873, 365] on icon at bounding box center [876, 368] width 10 height 10
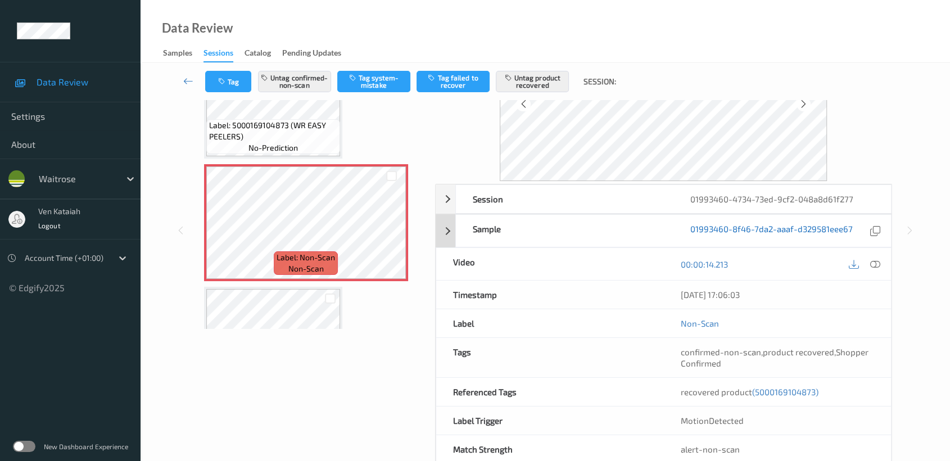
scroll to position [125, 0]
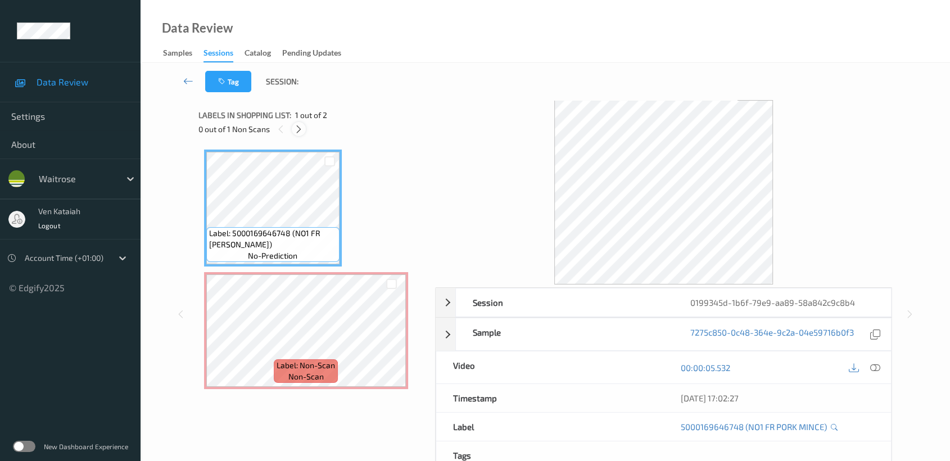
click at [294, 127] on icon at bounding box center [299, 129] width 10 height 10
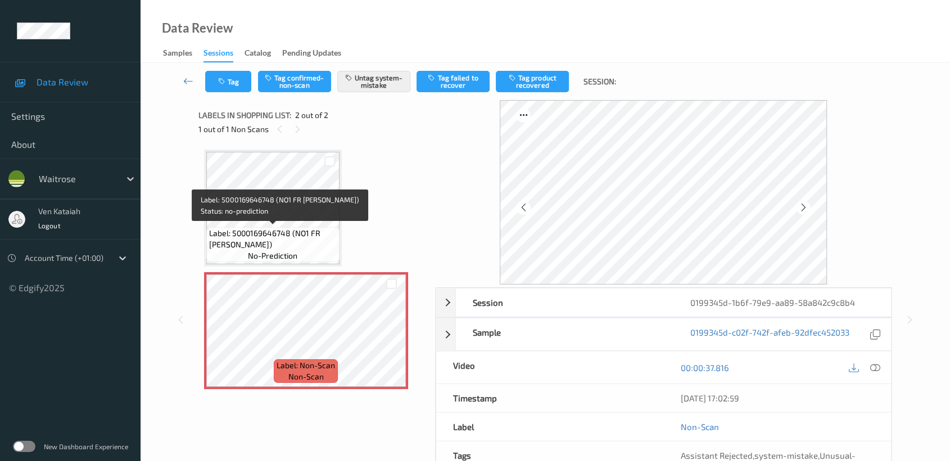
click at [300, 227] on div "Label: 5000169646748 (NO1 FR PORK MINCE) no-prediction" at bounding box center [272, 244] width 133 height 35
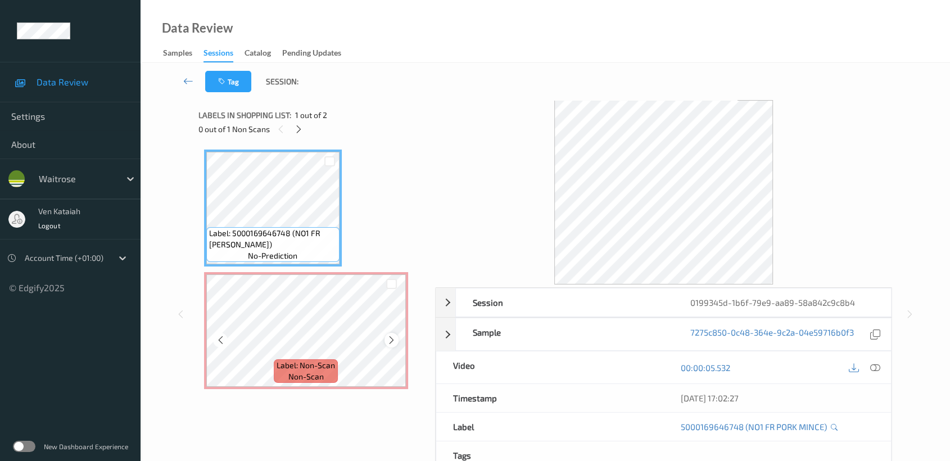
click at [387, 341] on icon at bounding box center [392, 340] width 10 height 10
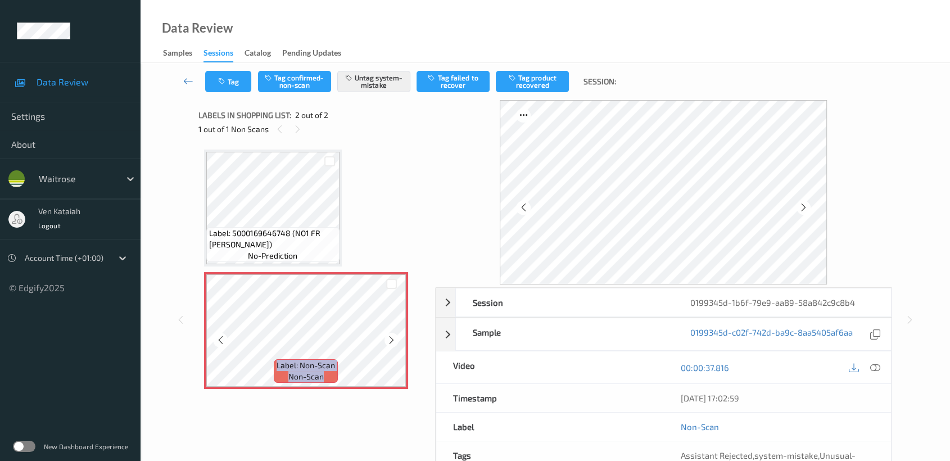
click at [387, 341] on icon at bounding box center [392, 340] width 10 height 10
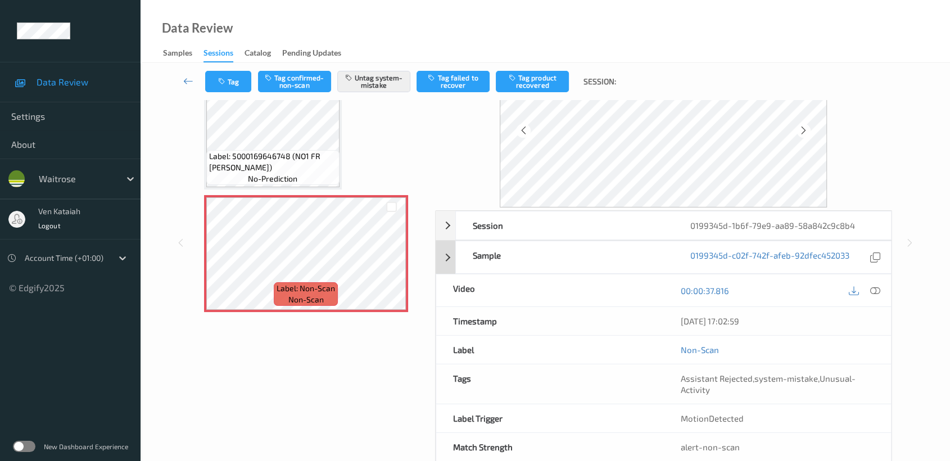
scroll to position [101, 0]
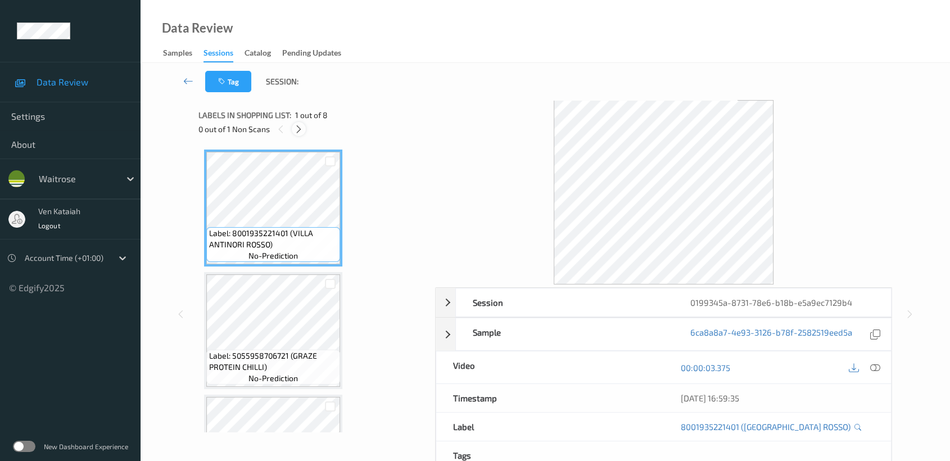
click at [298, 131] on icon at bounding box center [299, 129] width 10 height 10
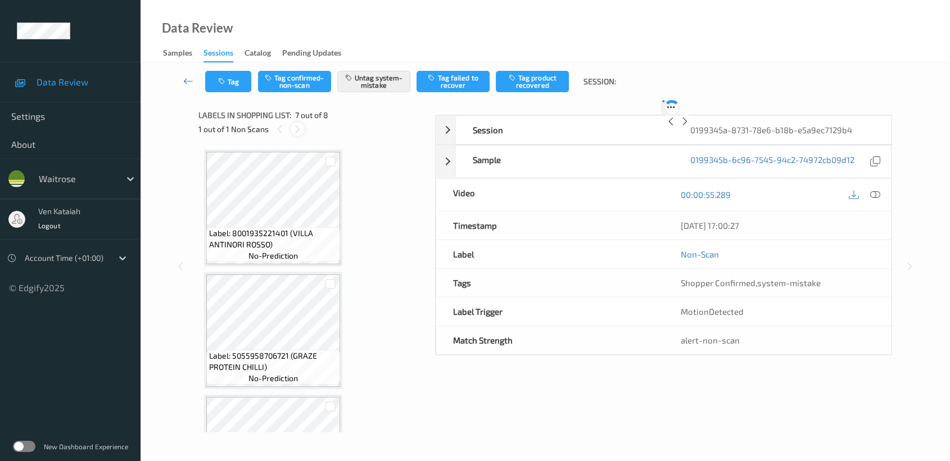
scroll to position [616, 0]
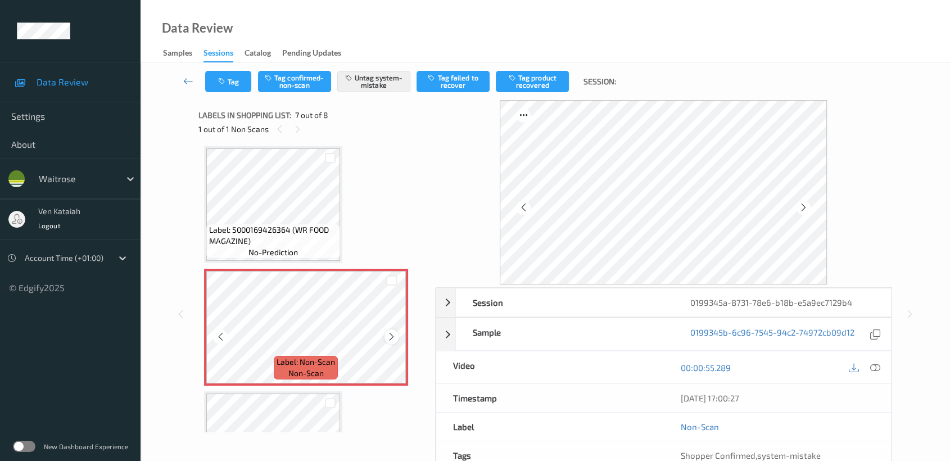
click at [391, 332] on icon at bounding box center [392, 337] width 10 height 10
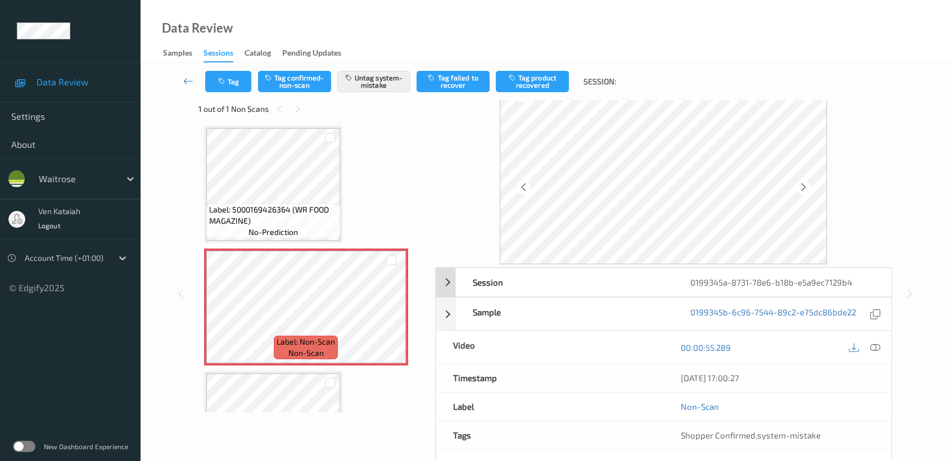
scroll to position [0, 0]
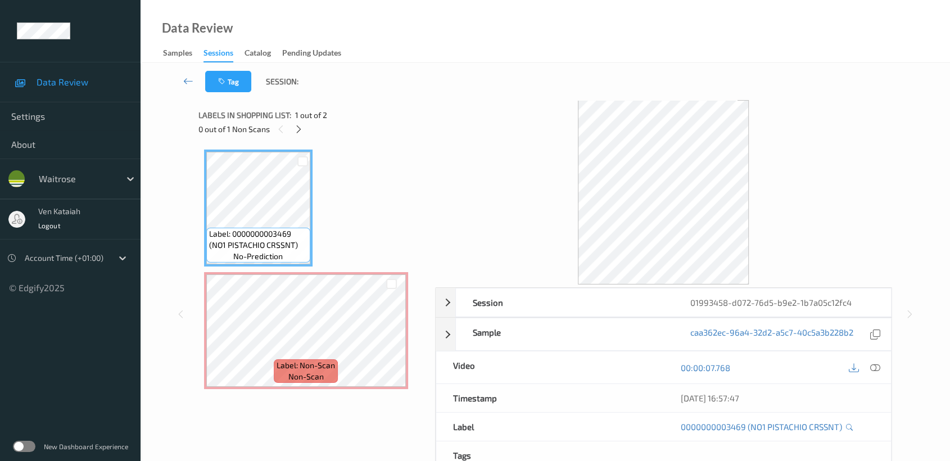
click at [292, 120] on div "Labels in shopping list: 1 out of 2" at bounding box center [313, 115] width 229 height 14
click at [294, 123] on div "0 out of 1 Non Scans" at bounding box center [313, 129] width 229 height 14
click at [298, 129] on icon at bounding box center [299, 129] width 10 height 10
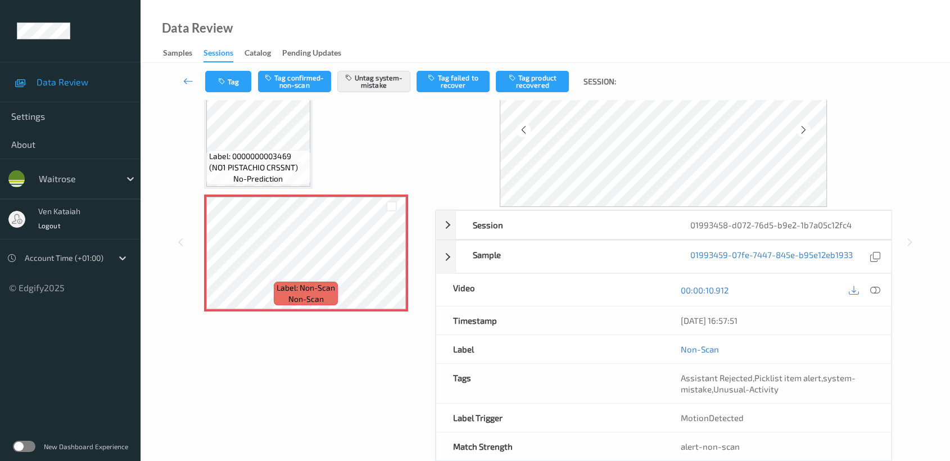
scroll to position [101, 0]
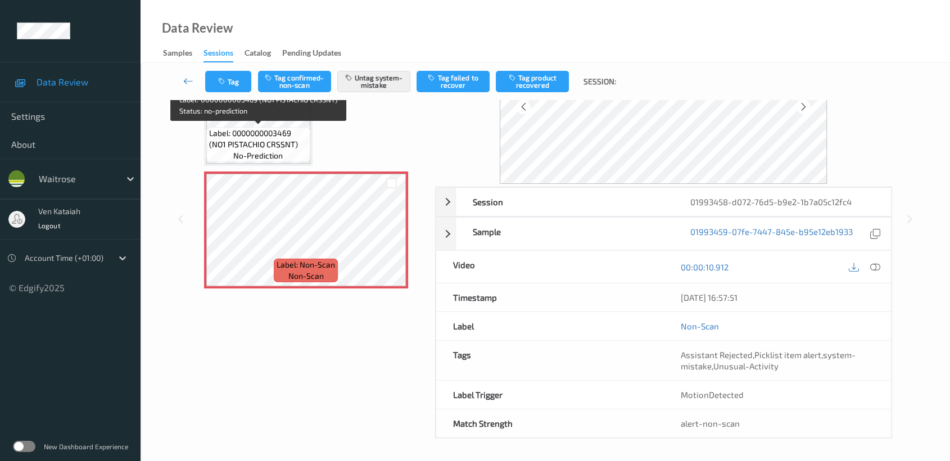
click at [256, 132] on span "Label: 0000000003469 (NO1 PISTACHIO CRSSNT)" at bounding box center [258, 139] width 98 height 22
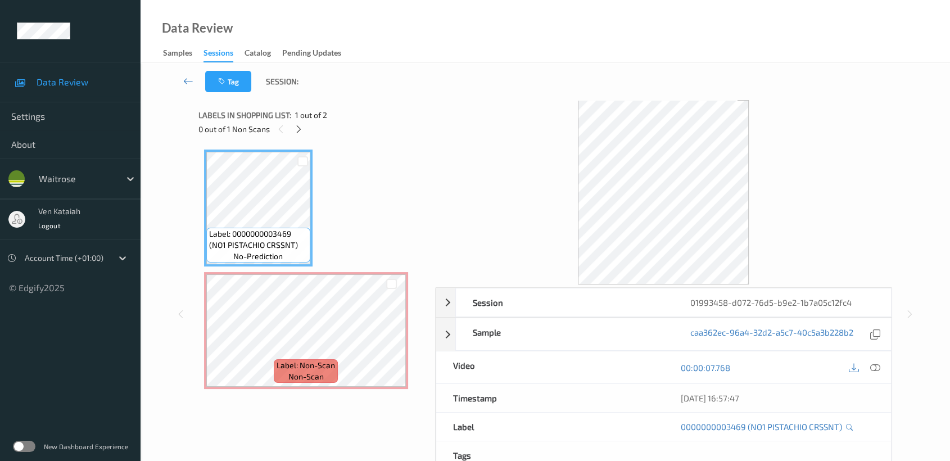
scroll to position [89, 0]
click at [295, 132] on icon at bounding box center [299, 129] width 10 height 10
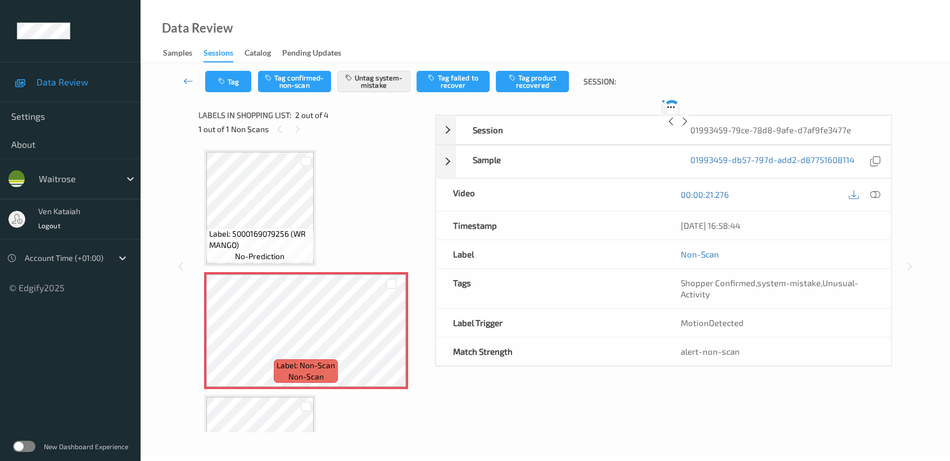
scroll to position [5, 0]
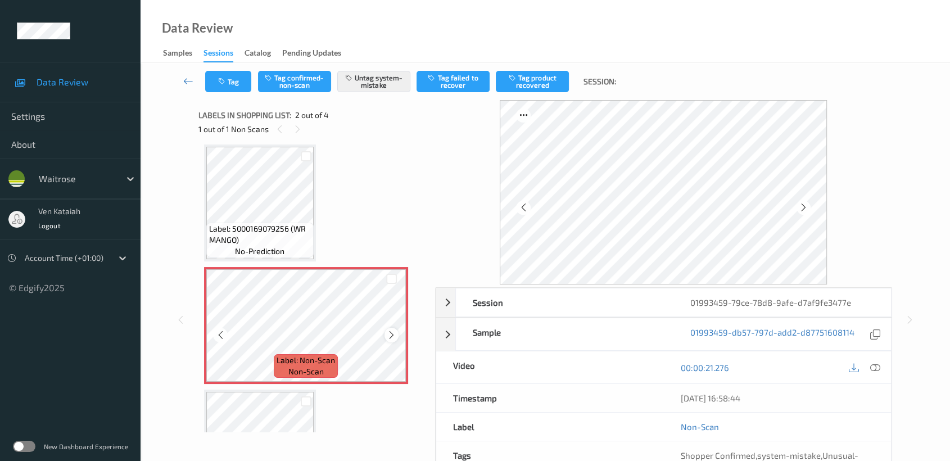
click at [395, 333] on icon at bounding box center [392, 335] width 10 height 10
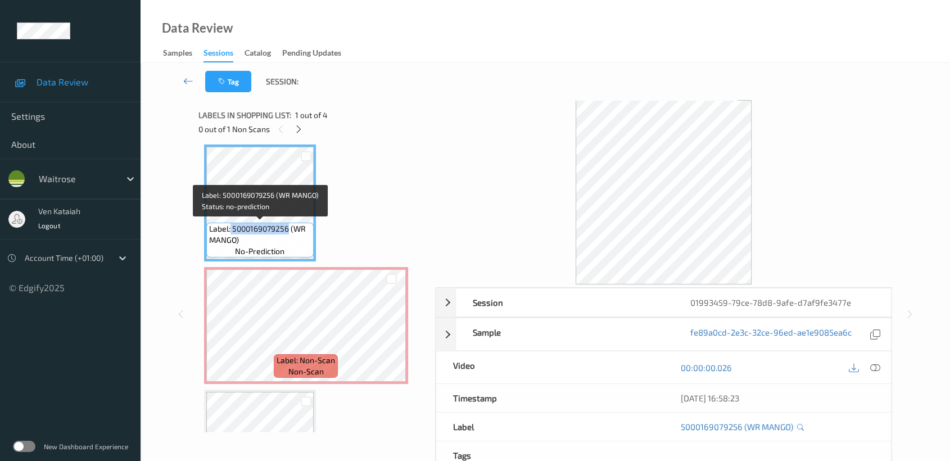
drag, startPoint x: 231, startPoint y: 229, endPoint x: 288, endPoint y: 231, distance: 57.4
click at [288, 231] on span "Label: 5000169079256 (WR MANGO)" at bounding box center [260, 234] width 102 height 22
copy span "5000169079256"
drag, startPoint x: 294, startPoint y: 226, endPoint x: 235, endPoint y: 238, distance: 60.3
click at [235, 238] on span "Label: 5000169079256 (WR MANGO)" at bounding box center [260, 234] width 102 height 22
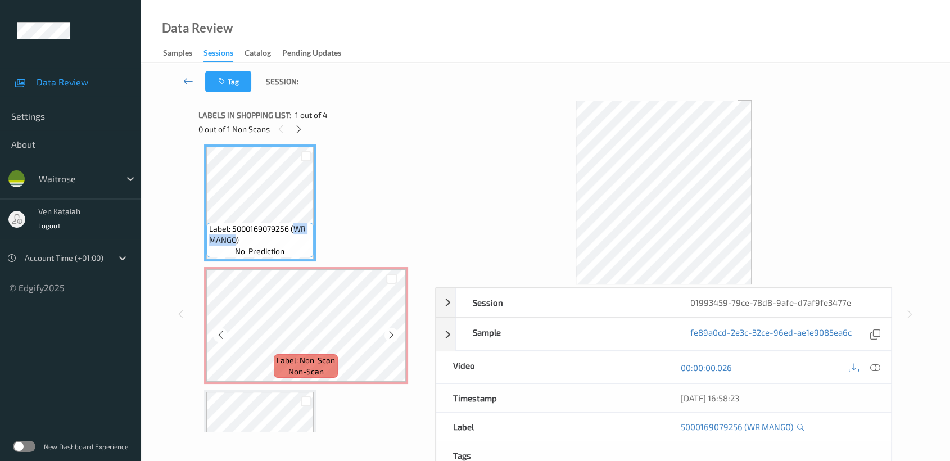
copy span "WR MANGO"
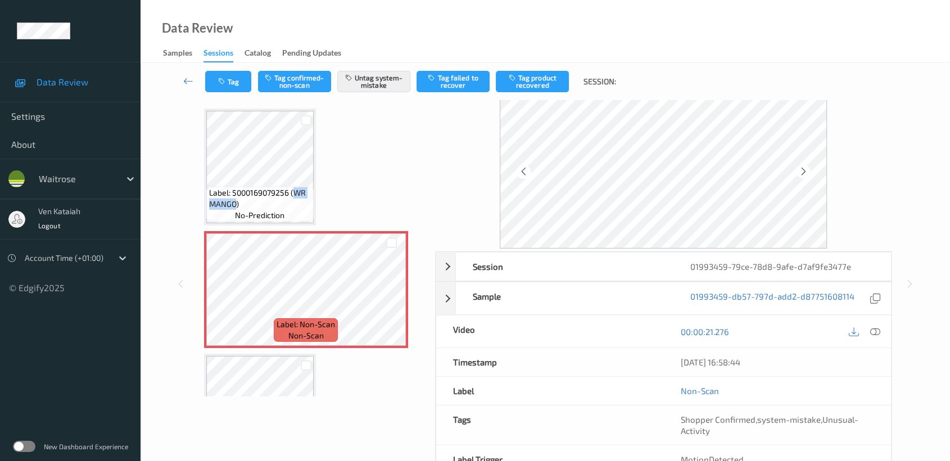
scroll to position [0, 0]
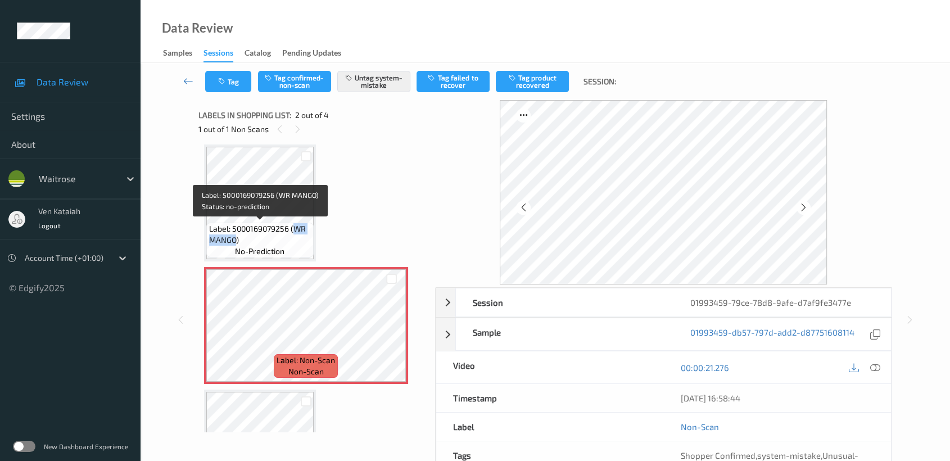
click at [300, 231] on span "Label: 5000169079256 (WR MANGO)" at bounding box center [260, 234] width 102 height 22
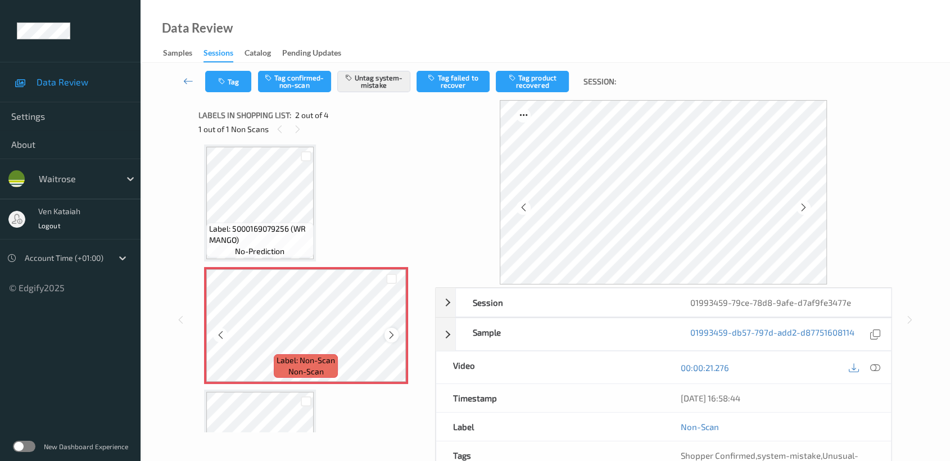
click at [393, 336] on icon at bounding box center [392, 335] width 10 height 10
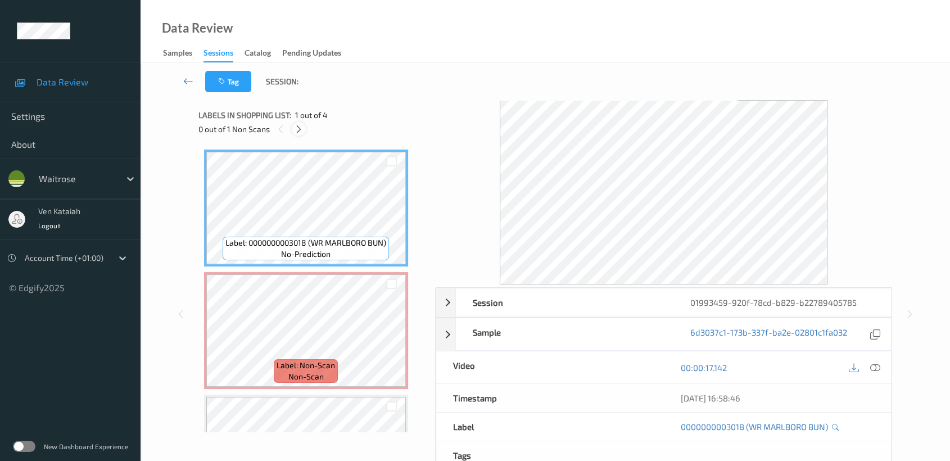
click at [299, 133] on icon at bounding box center [299, 129] width 10 height 10
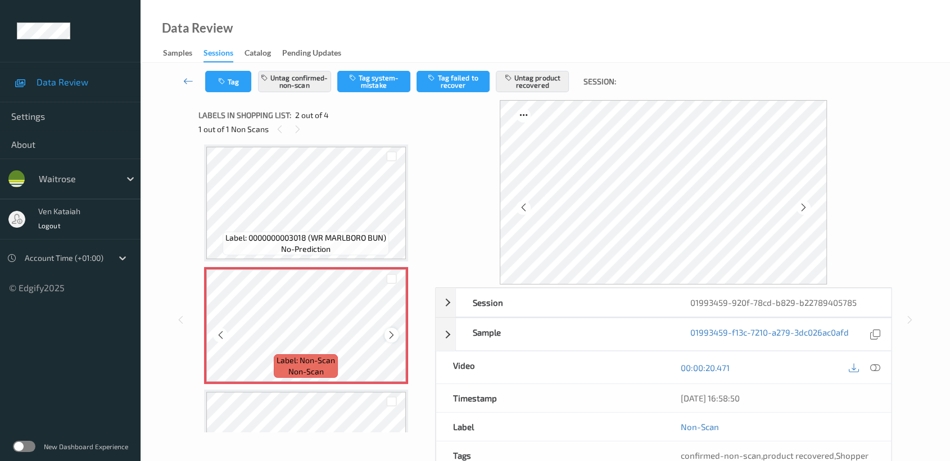
click at [391, 334] on icon at bounding box center [392, 335] width 10 height 10
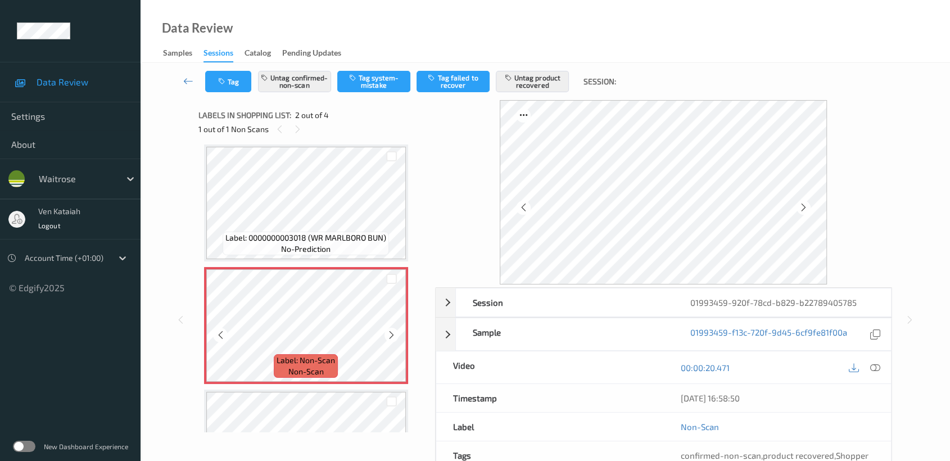
click at [391, 334] on icon at bounding box center [392, 335] width 10 height 10
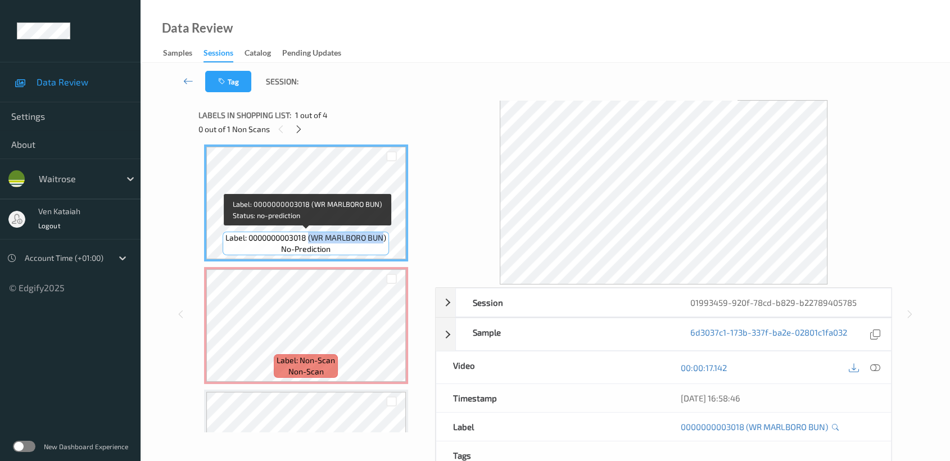
drag, startPoint x: 310, startPoint y: 236, endPoint x: 384, endPoint y: 237, distance: 73.7
click at [384, 237] on span "Label: 0000000003018 (WR MARLBORO BUN)" at bounding box center [306, 237] width 161 height 11
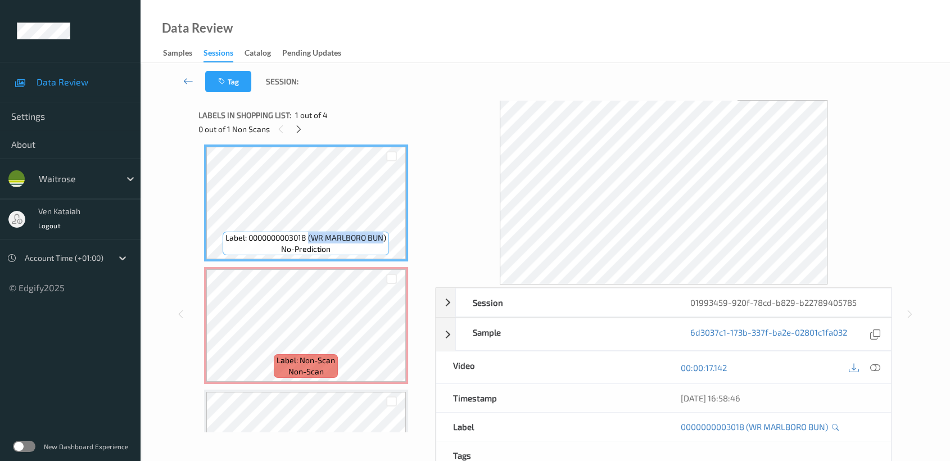
copy span "(WR MARLBORO BUN"
click at [876, 368] on icon at bounding box center [876, 368] width 10 height 10
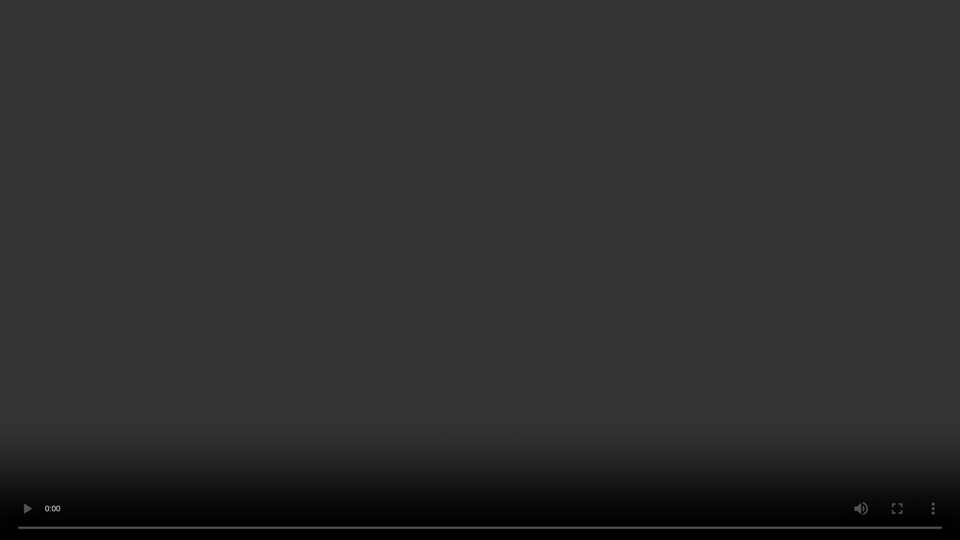
click at [513, 351] on video at bounding box center [480, 270] width 960 height 540
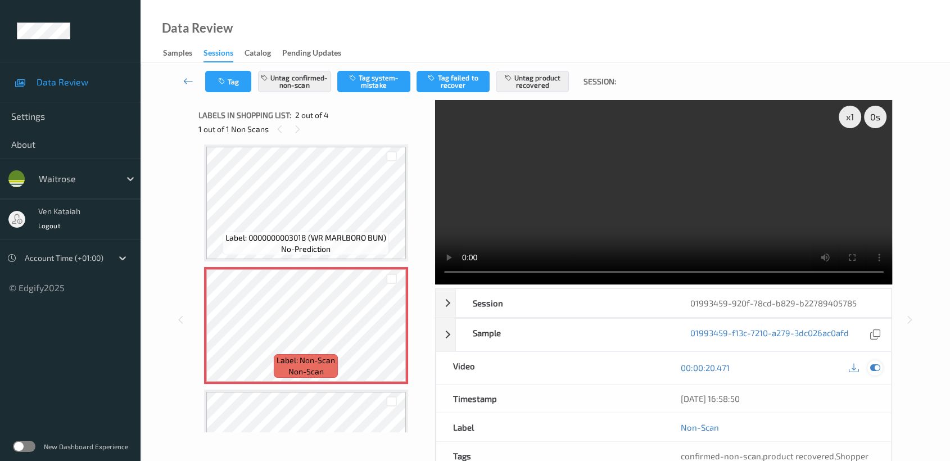
click at [876, 367] on icon at bounding box center [876, 368] width 10 height 10
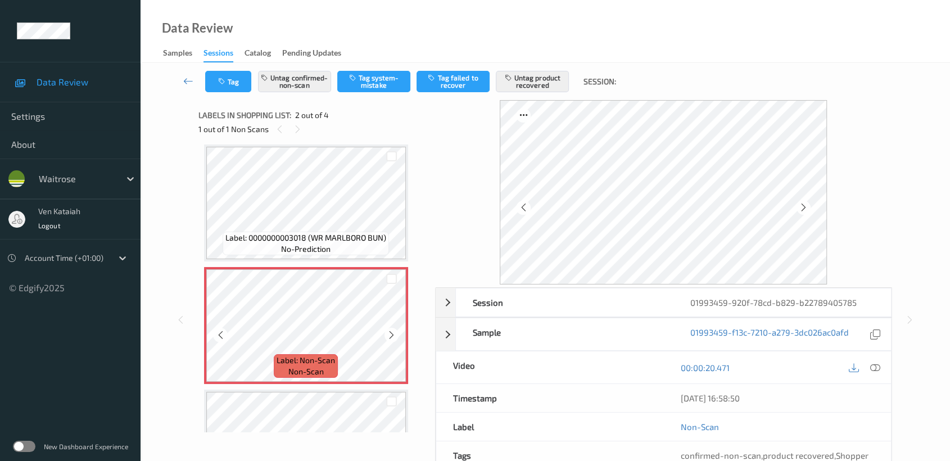
click at [389, 333] on icon at bounding box center [392, 335] width 10 height 10
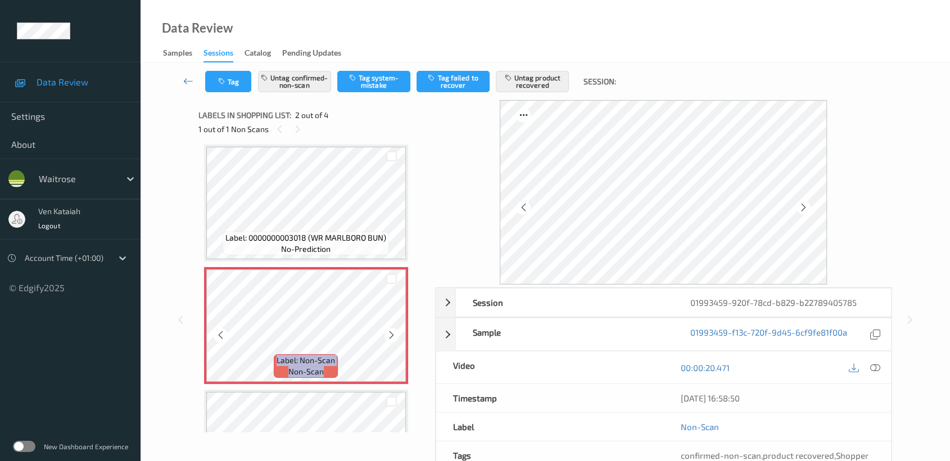
click at [389, 333] on icon at bounding box center [392, 335] width 10 height 10
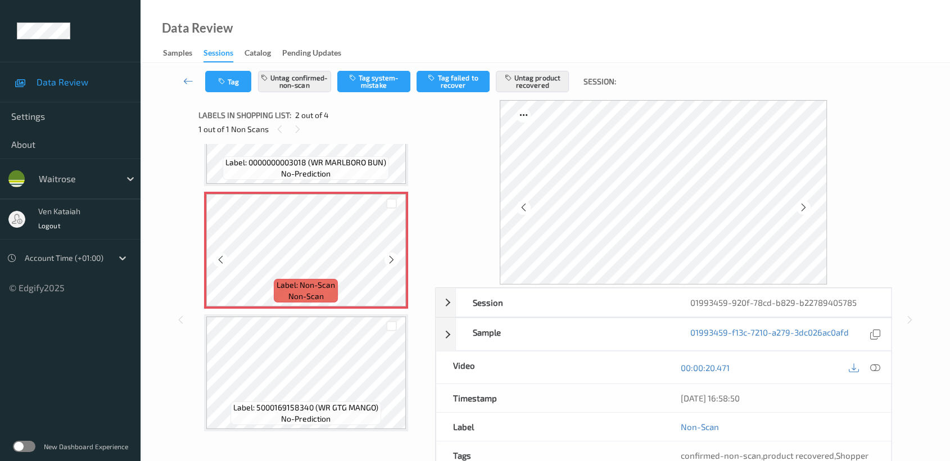
scroll to position [0, 0]
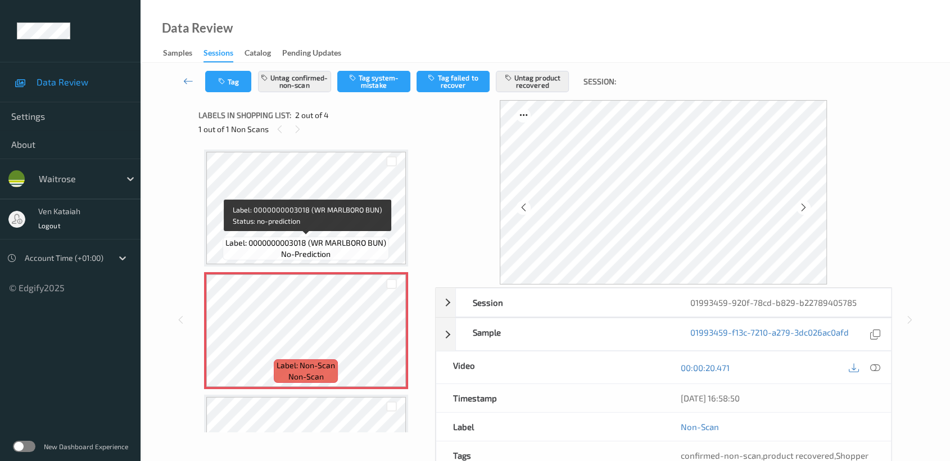
click at [313, 240] on span "Label: 0000000003018 (WR MARLBORO BUN)" at bounding box center [306, 242] width 161 height 11
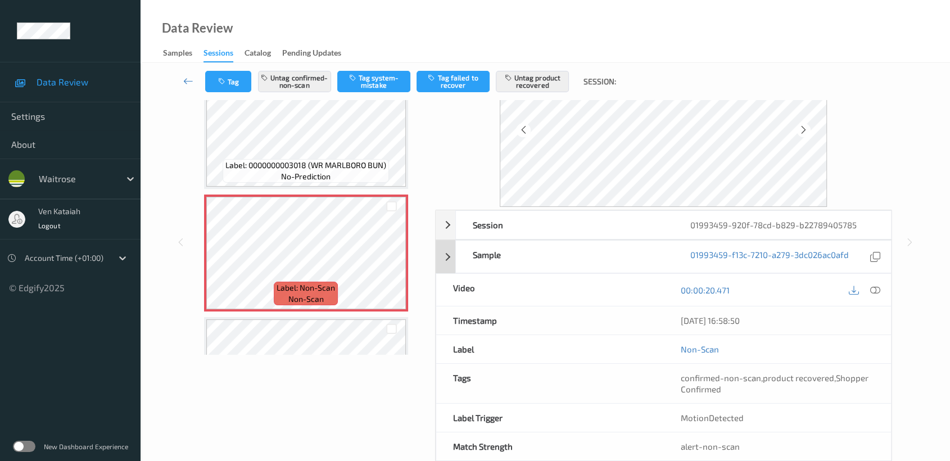
scroll to position [101, 0]
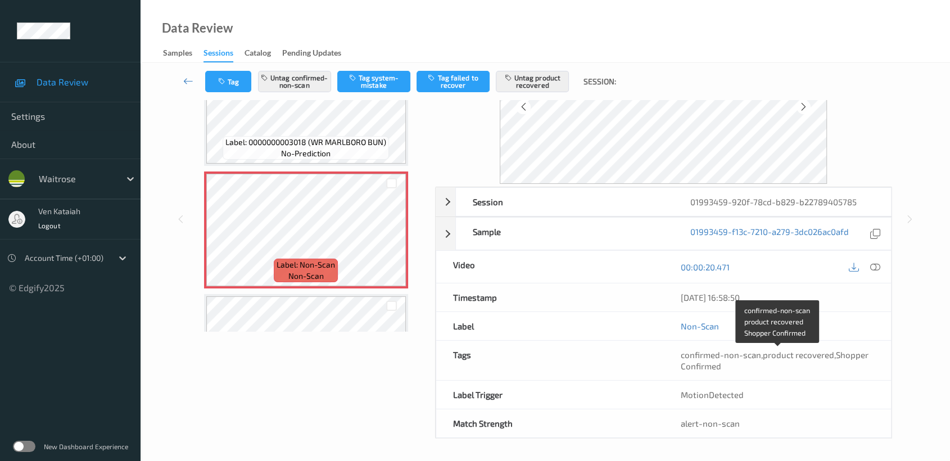
click at [768, 359] on div "confirmed-non-scan , product recovered , Shopper Confirmed" at bounding box center [778, 360] width 194 height 22
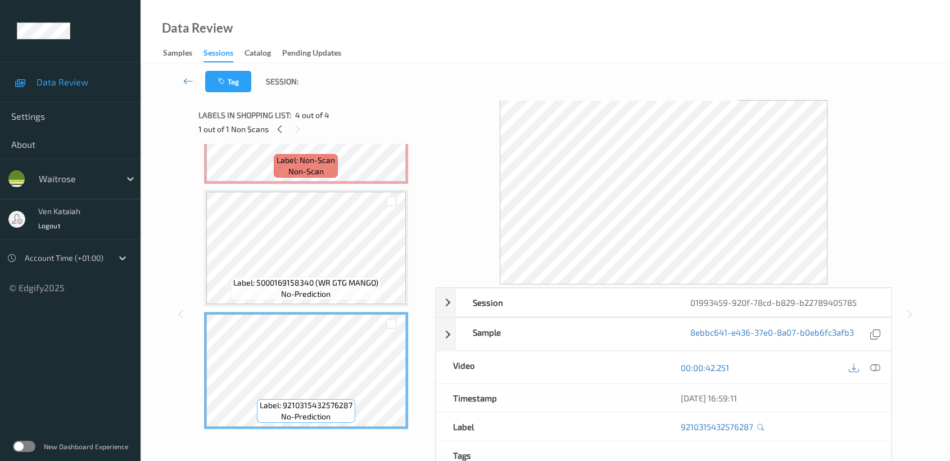
scroll to position [0, 0]
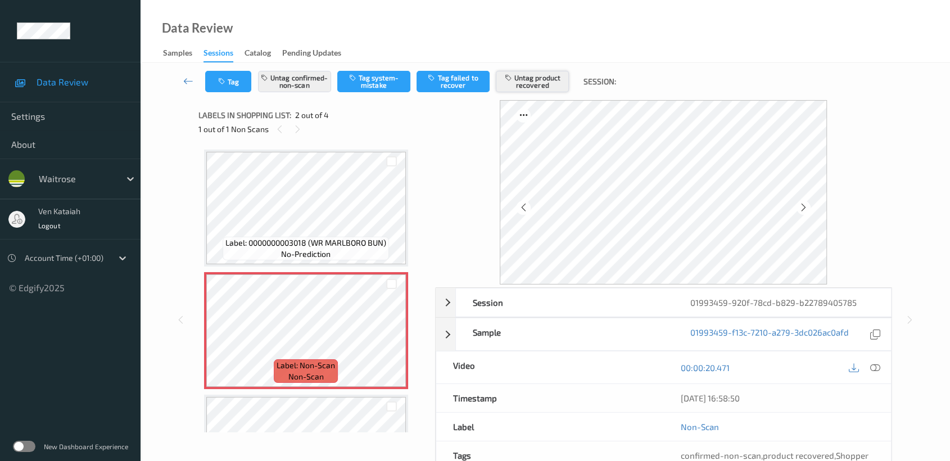
click at [524, 82] on button "Untag product recovered" at bounding box center [532, 81] width 73 height 21
click at [524, 82] on button "Tag product recovered" at bounding box center [532, 81] width 73 height 21
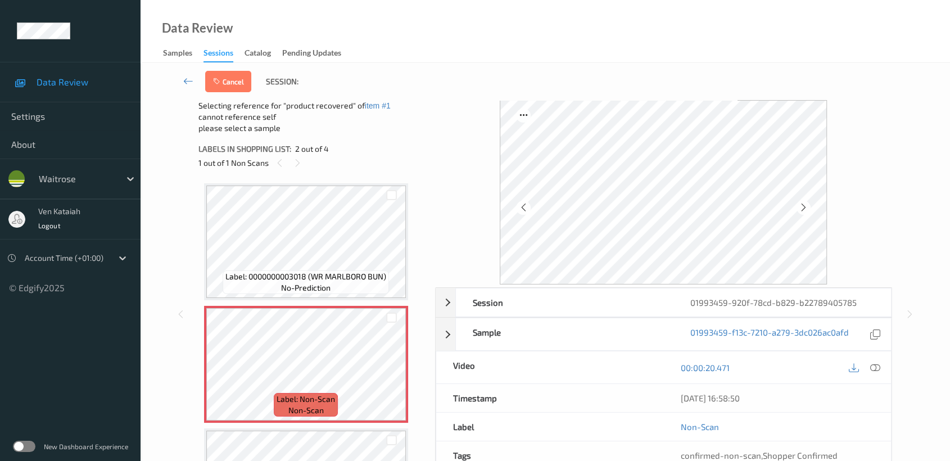
scroll to position [125, 0]
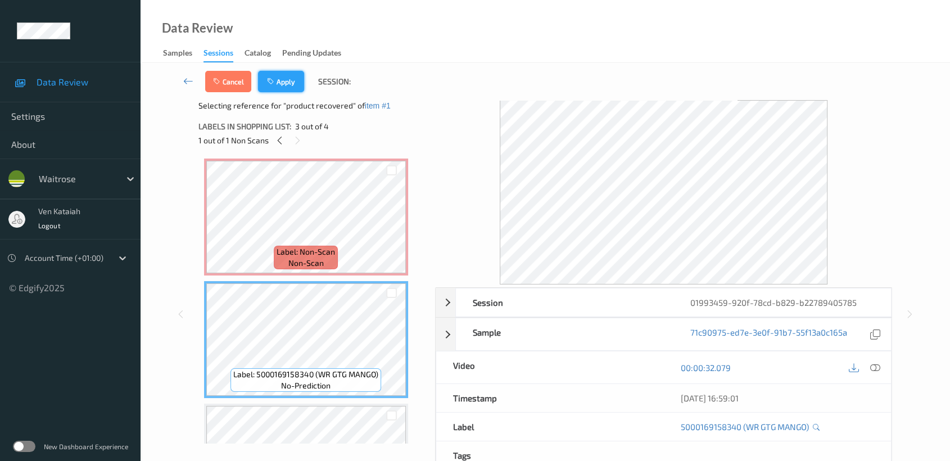
click at [281, 84] on button "Apply" at bounding box center [281, 81] width 46 height 21
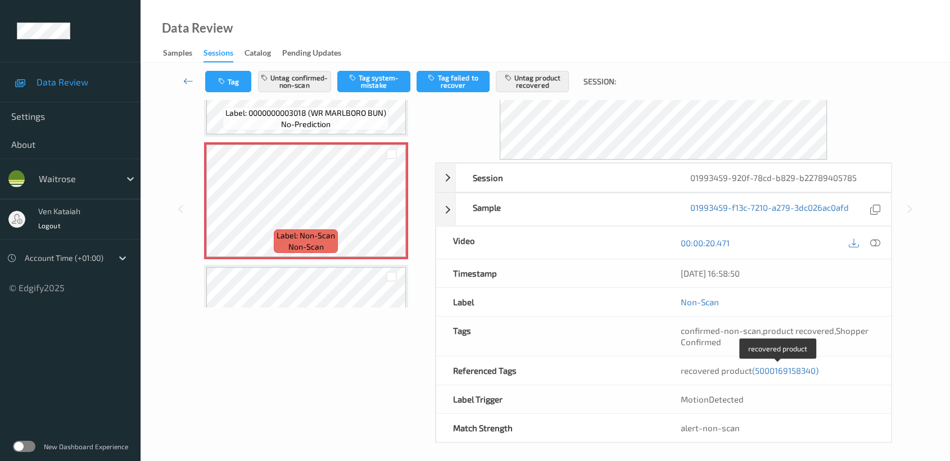
click at [775, 370] on span "(5000169158340)" at bounding box center [785, 371] width 66 height 10
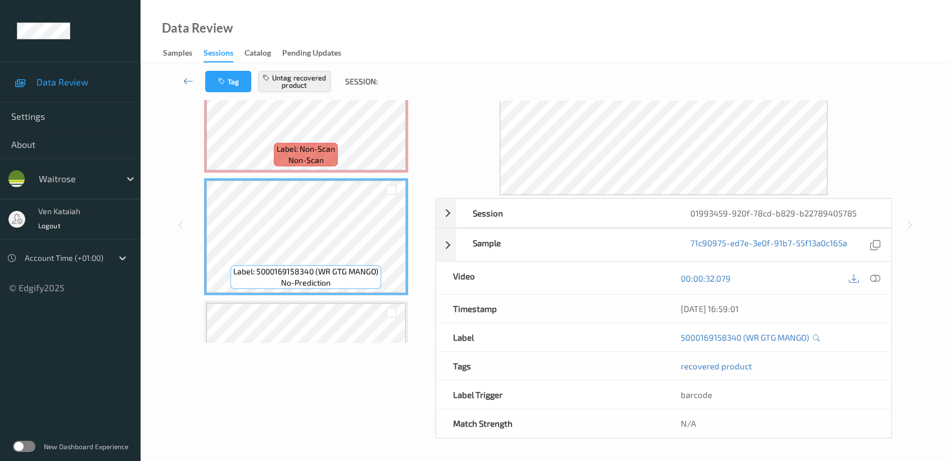
scroll to position [0, 0]
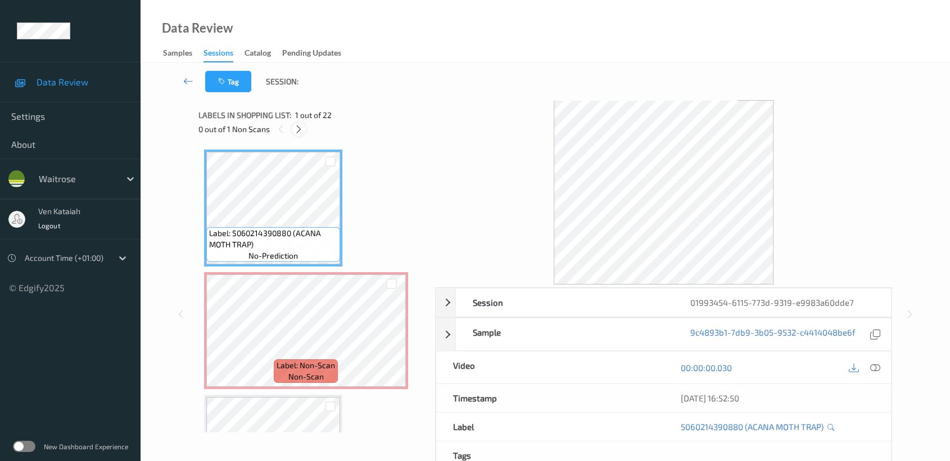
click at [295, 128] on icon at bounding box center [299, 129] width 10 height 10
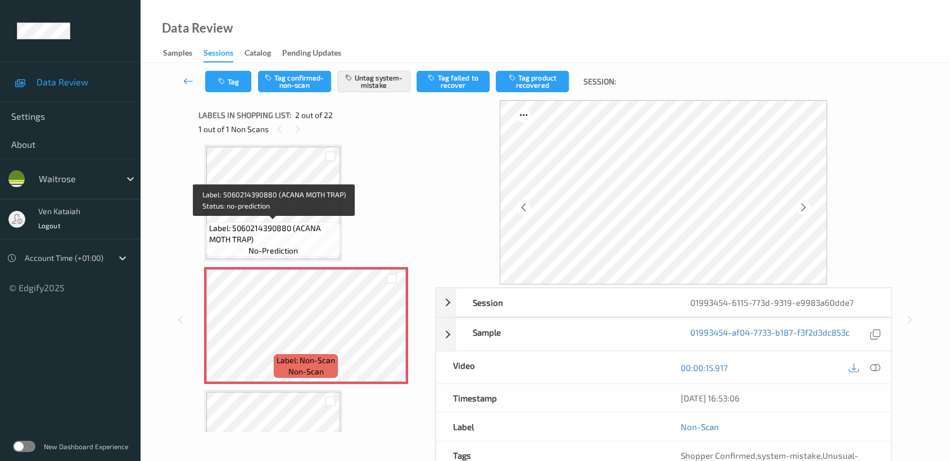
click at [278, 223] on span "Label: 5060214390880 (ACANA MOTH TRAP)" at bounding box center [273, 234] width 128 height 22
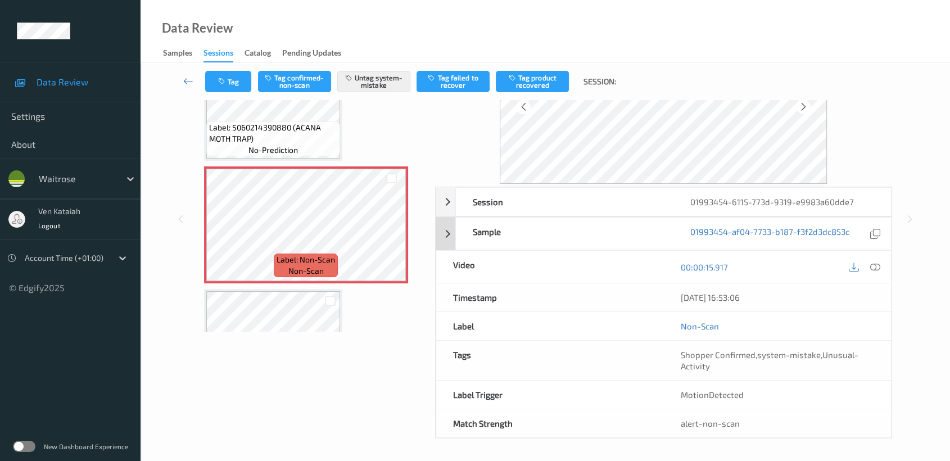
scroll to position [0, 0]
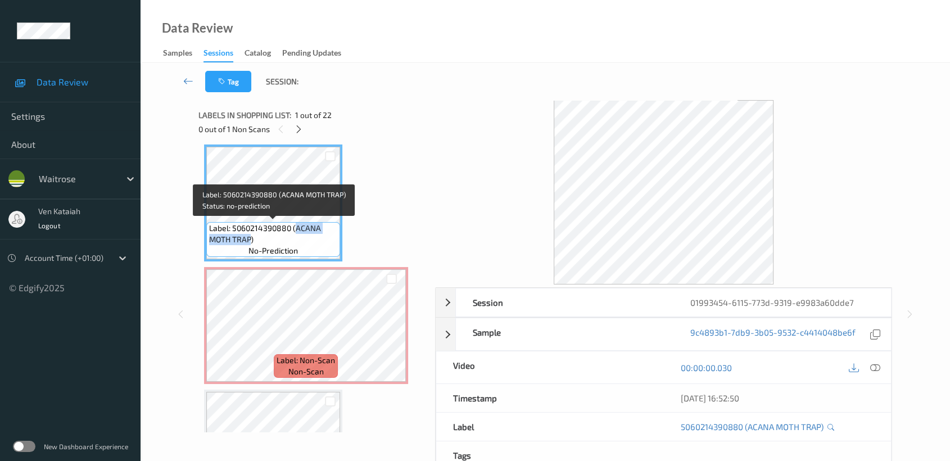
drag, startPoint x: 296, startPoint y: 227, endPoint x: 251, endPoint y: 234, distance: 46.1
click at [251, 234] on span "Label: 5060214390880 (ACANA MOTH TRAP)" at bounding box center [273, 234] width 128 height 22
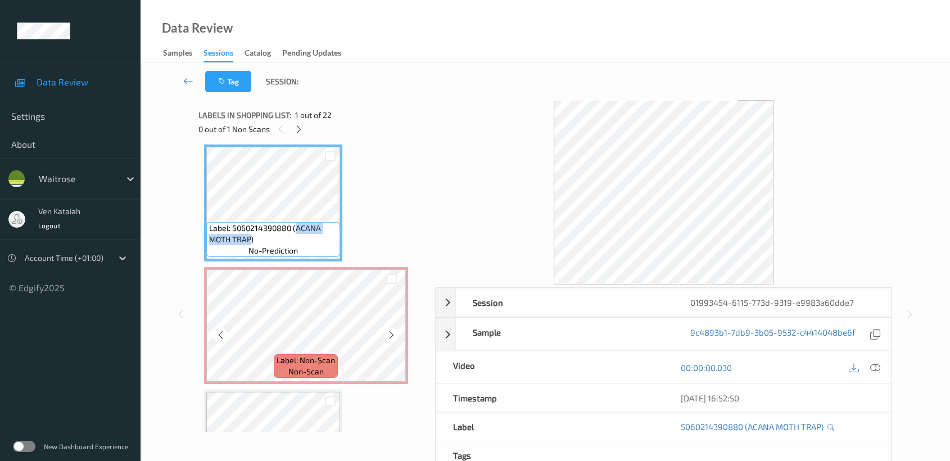
copy span "ACANA MOTH TRAP"
click at [396, 334] on div at bounding box center [392, 335] width 14 height 14
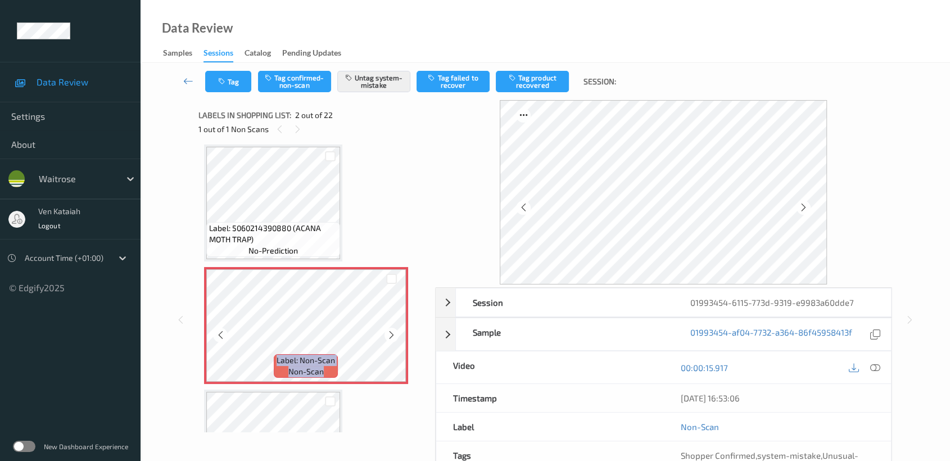
click at [396, 334] on div at bounding box center [392, 335] width 14 height 14
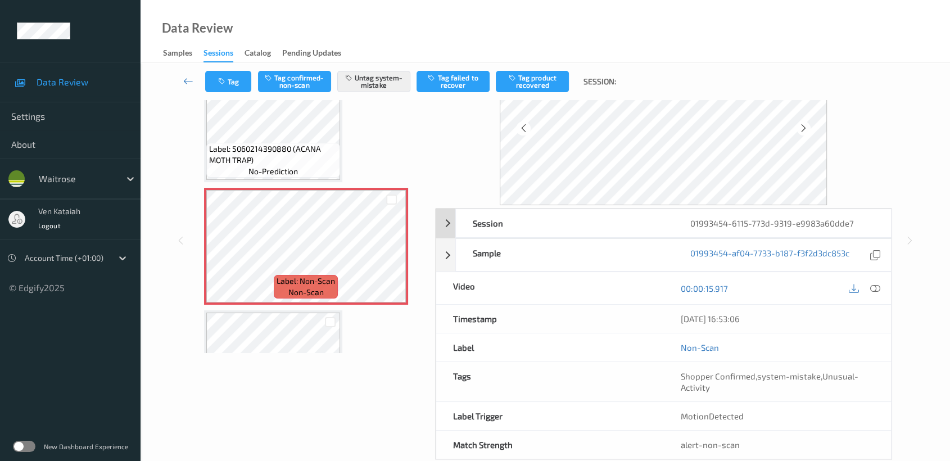
scroll to position [101, 0]
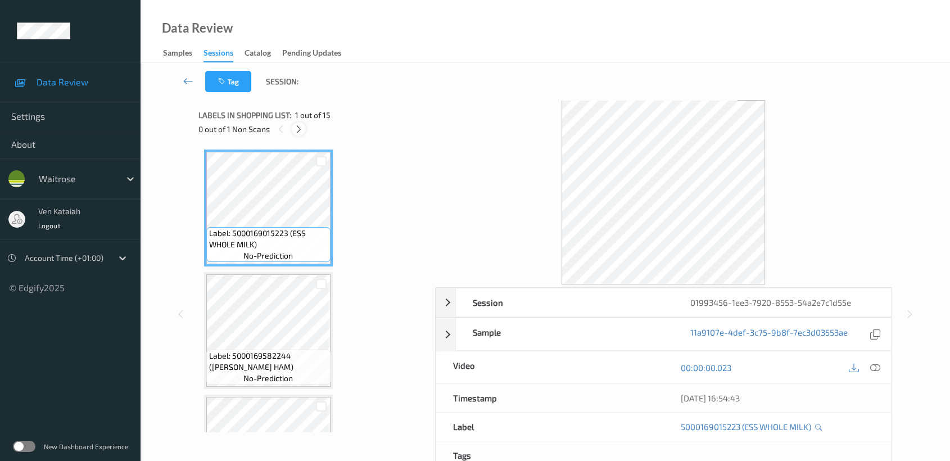
click at [298, 136] on div at bounding box center [299, 129] width 14 height 14
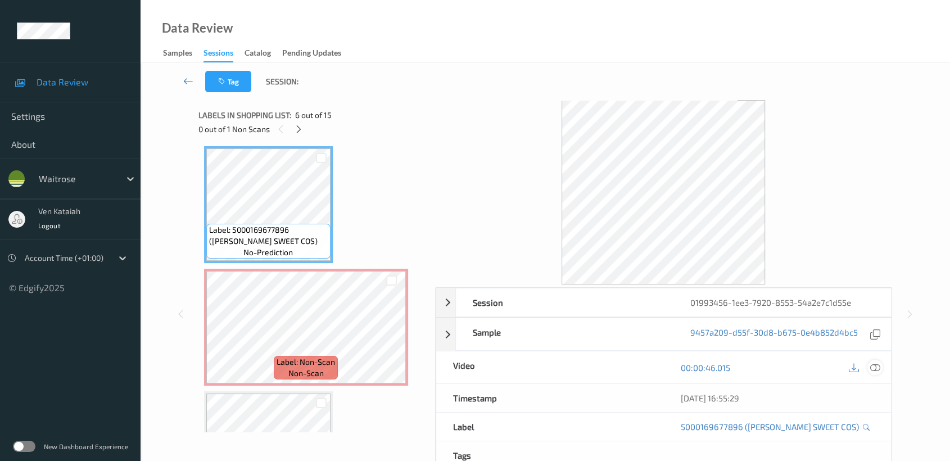
click at [877, 368] on icon at bounding box center [876, 368] width 10 height 10
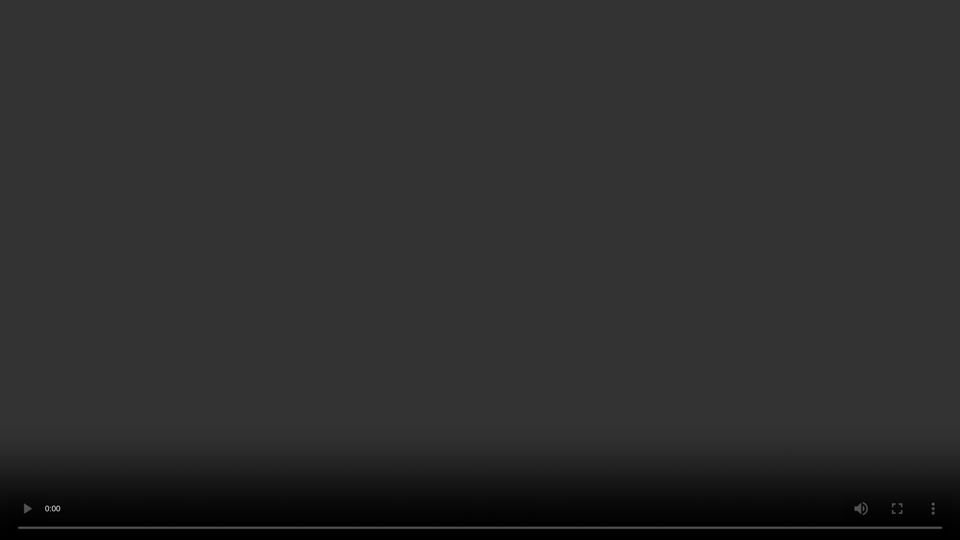
click at [418, 321] on video at bounding box center [480, 270] width 960 height 540
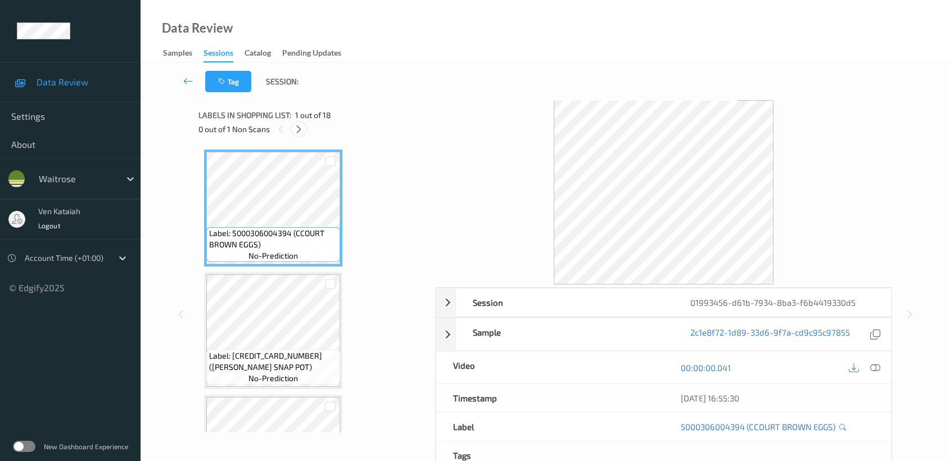
click at [300, 129] on icon at bounding box center [299, 129] width 10 height 10
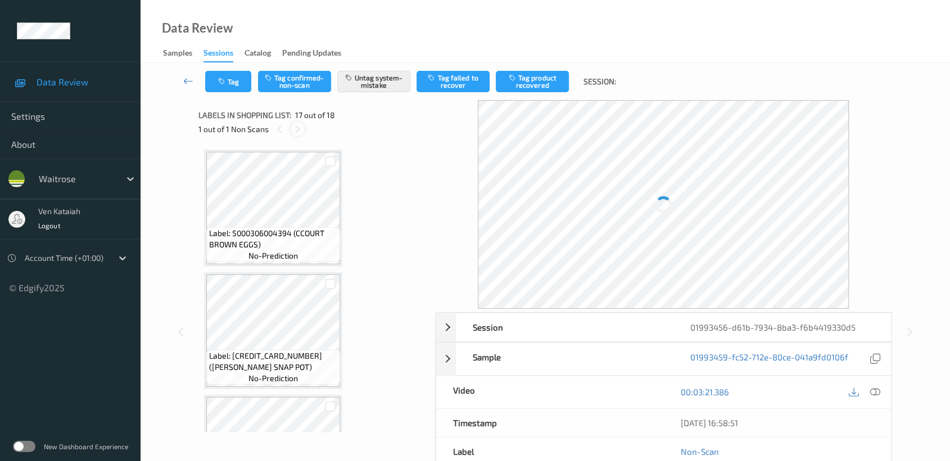
scroll to position [1837, 0]
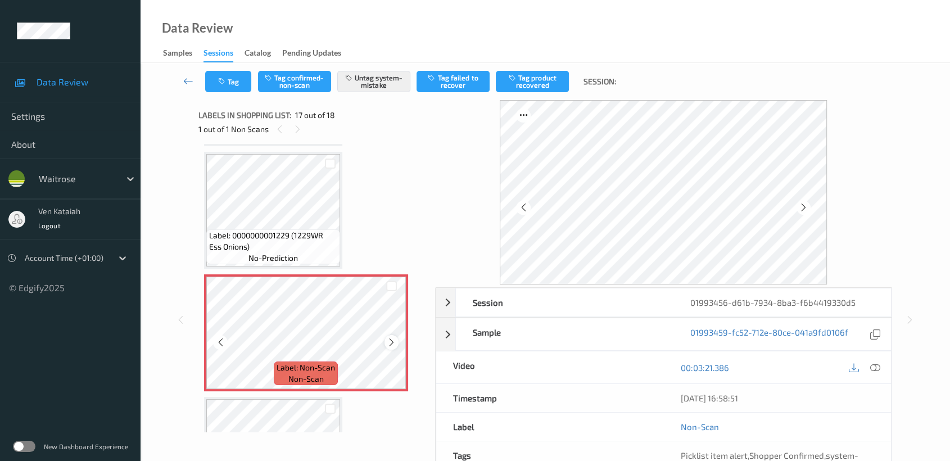
click at [390, 339] on div at bounding box center [392, 342] width 14 height 14
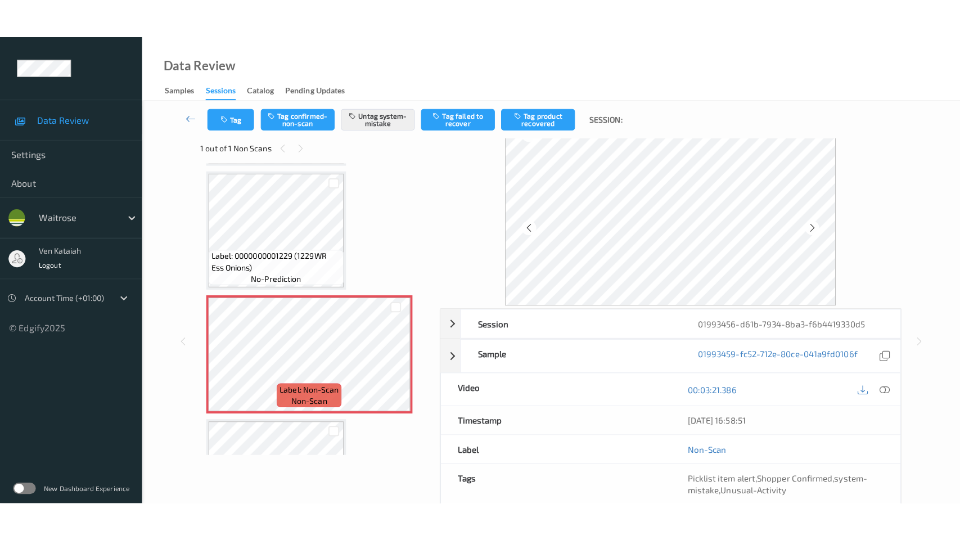
scroll to position [0, 0]
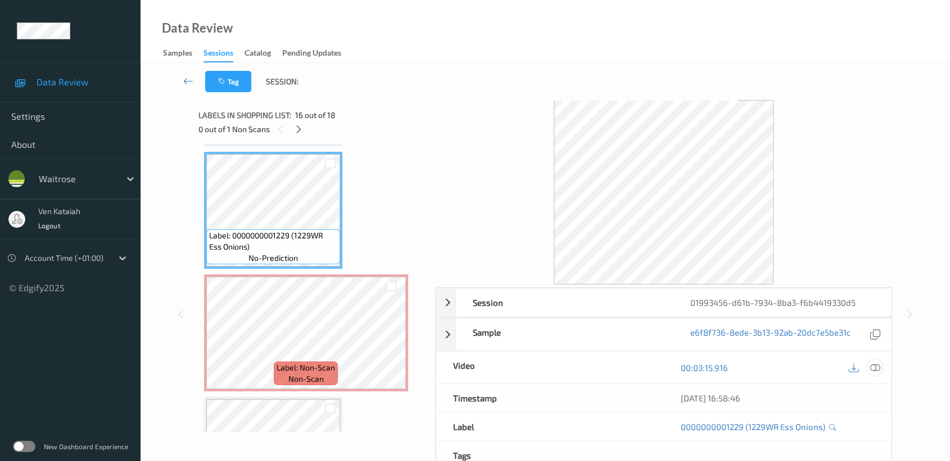
click at [877, 372] on div at bounding box center [875, 367] width 15 height 15
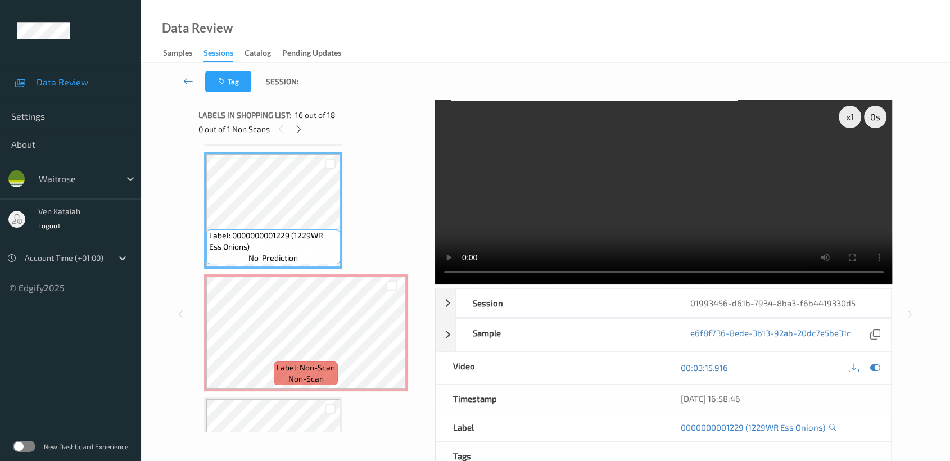
scroll to position [1836, 0]
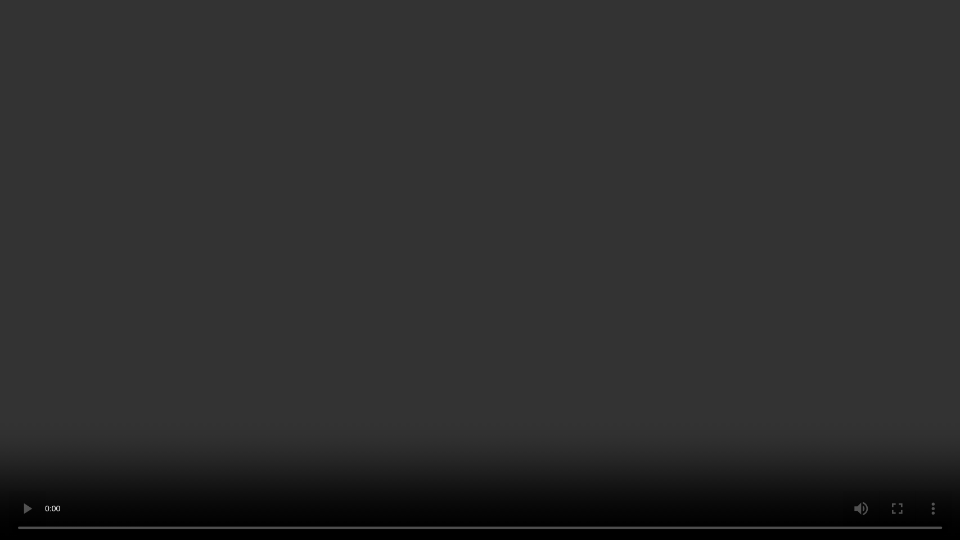
click at [567, 215] on video at bounding box center [480, 270] width 960 height 540
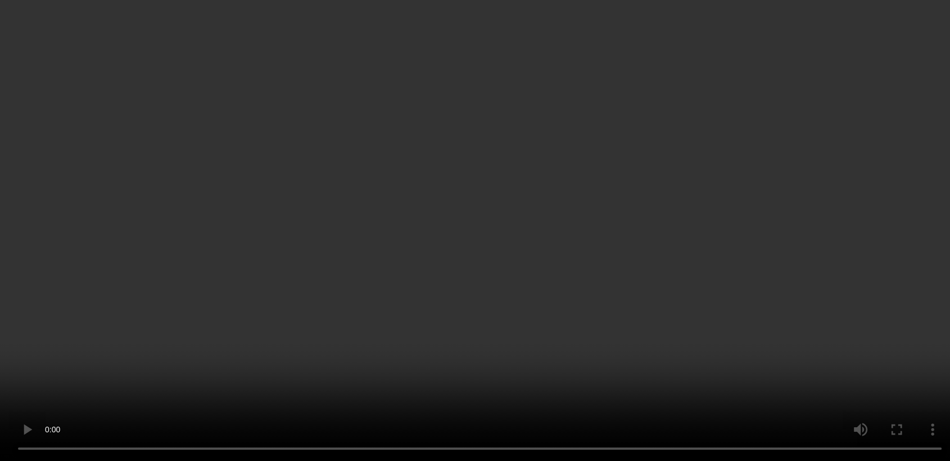
scroll to position [0, 0]
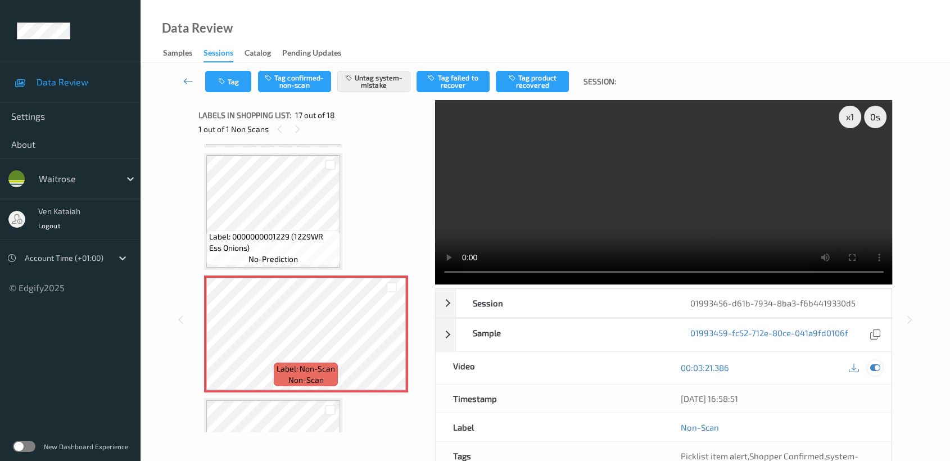
click at [877, 363] on icon at bounding box center [876, 368] width 10 height 10
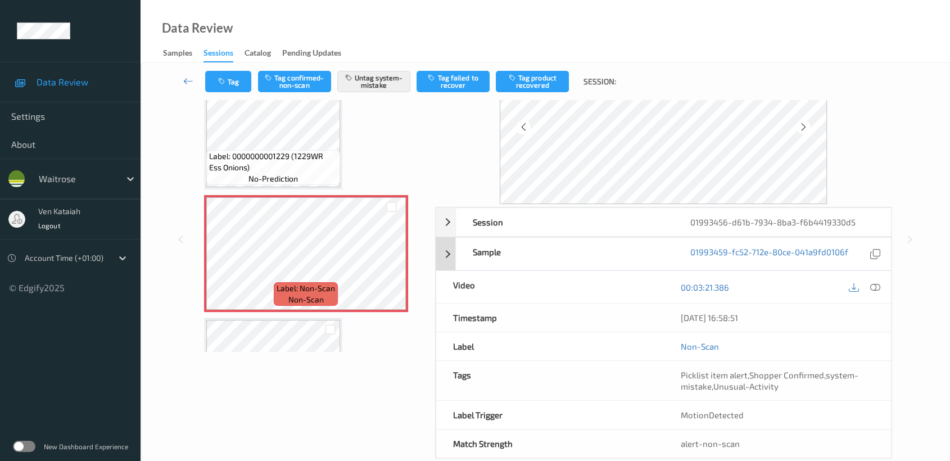
scroll to position [101, 0]
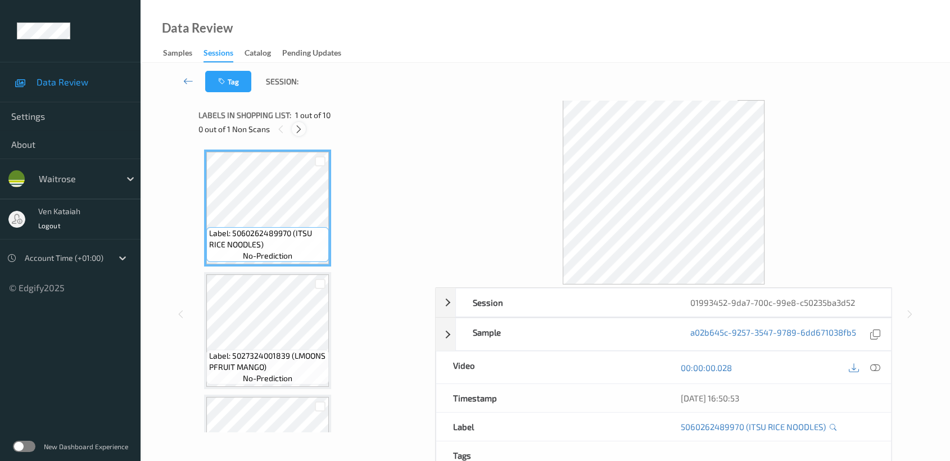
click at [301, 129] on icon at bounding box center [299, 129] width 10 height 10
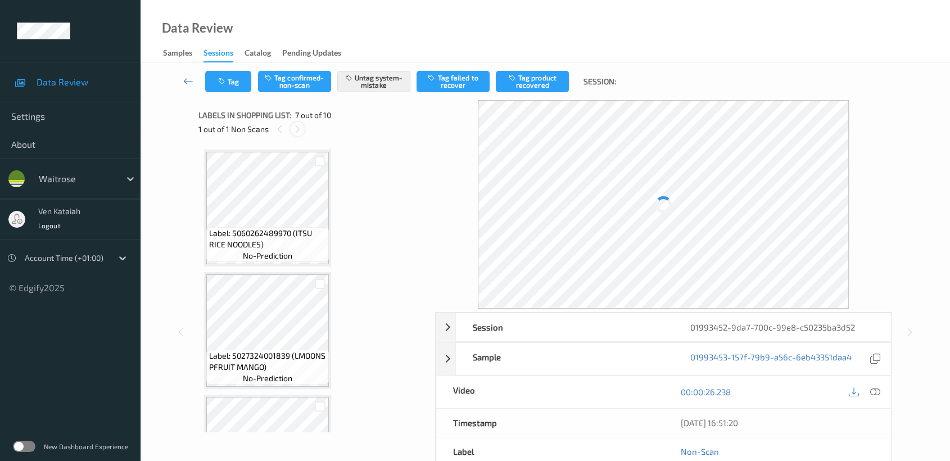
scroll to position [616, 0]
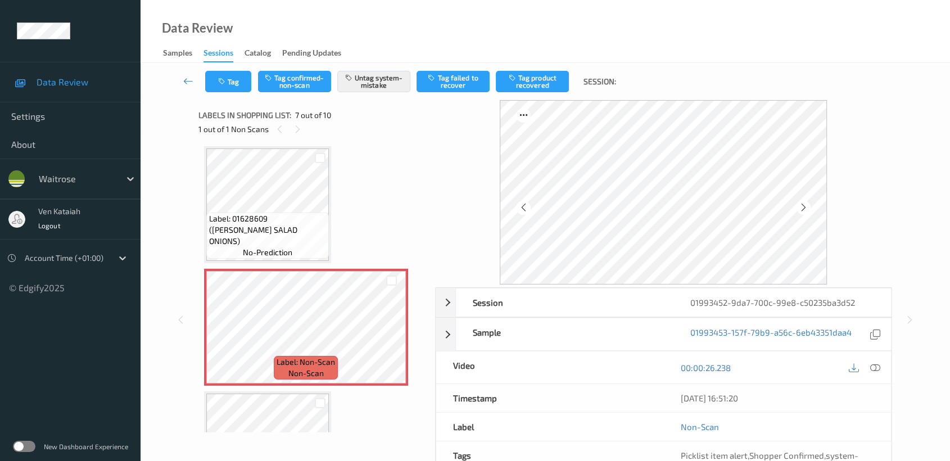
drag, startPoint x: 307, startPoint y: 132, endPoint x: 290, endPoint y: 223, distance: 92.1
click at [307, 132] on div "1 out of 1 Non Scans" at bounding box center [313, 129] width 229 height 14
click at [296, 131] on icon at bounding box center [298, 129] width 10 height 10
click at [393, 335] on icon at bounding box center [392, 337] width 10 height 10
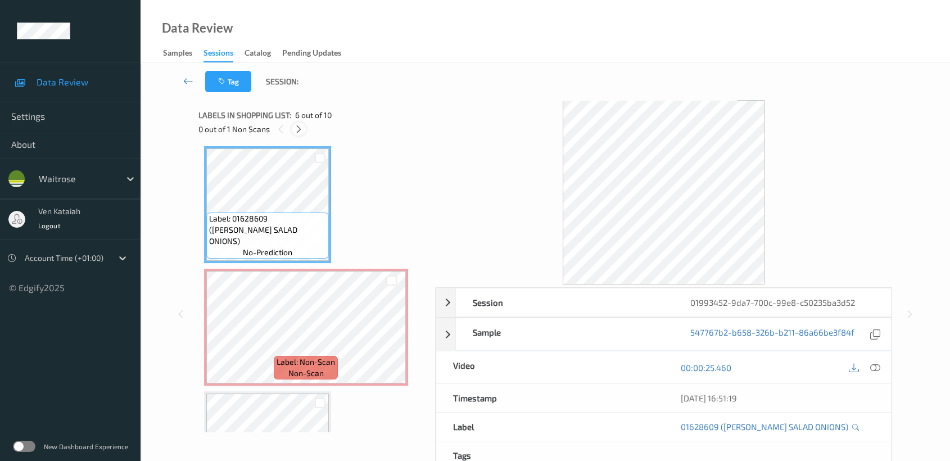
click at [298, 136] on div at bounding box center [299, 129] width 14 height 14
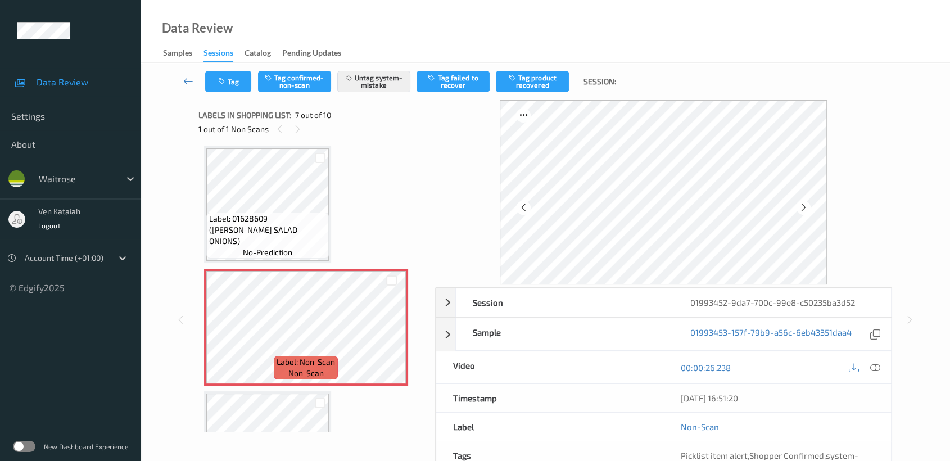
scroll to position [101, 0]
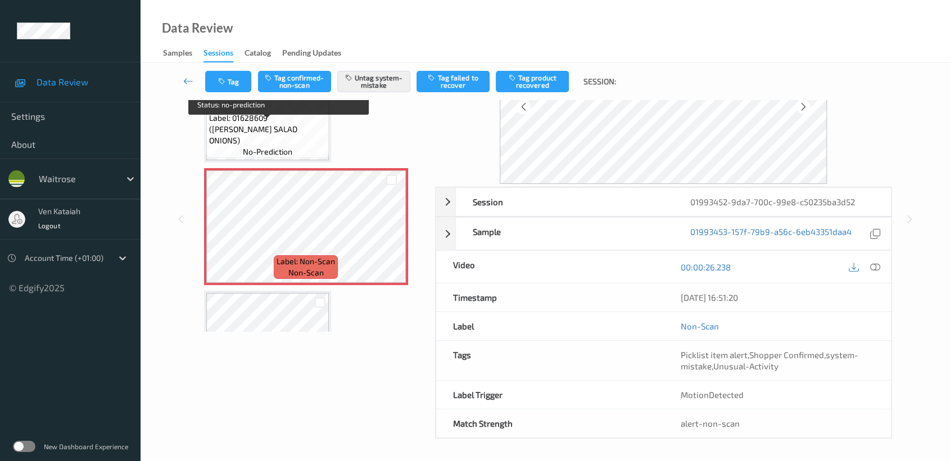
click at [277, 134] on span "Label: 01628609 ([PERSON_NAME] SALAD ONIONS)" at bounding box center [267, 129] width 117 height 34
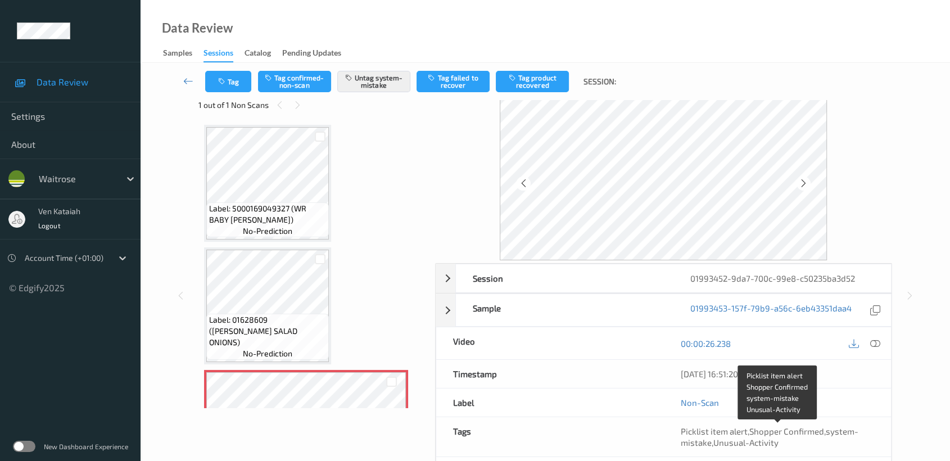
scroll to position [0, 0]
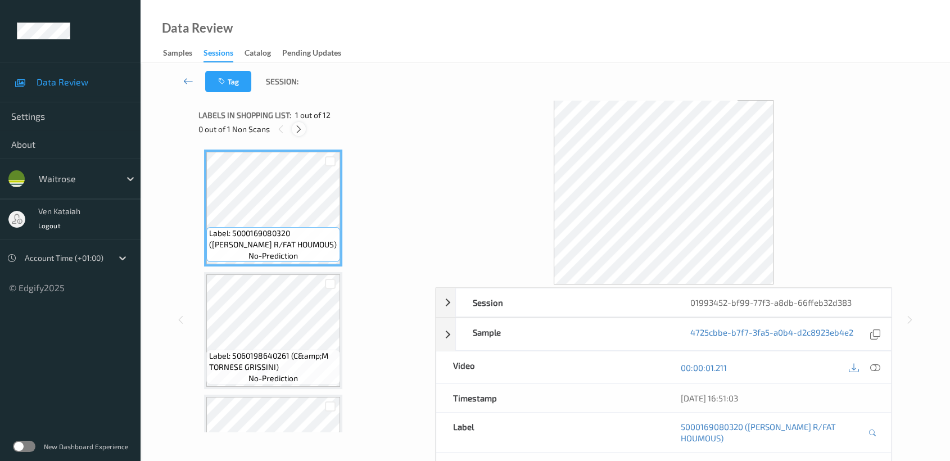
click at [295, 127] on icon at bounding box center [299, 129] width 10 height 10
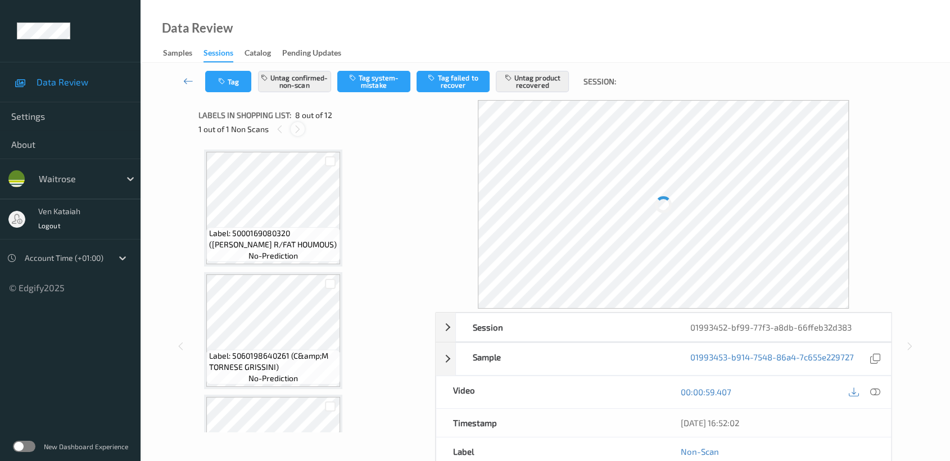
scroll to position [738, 0]
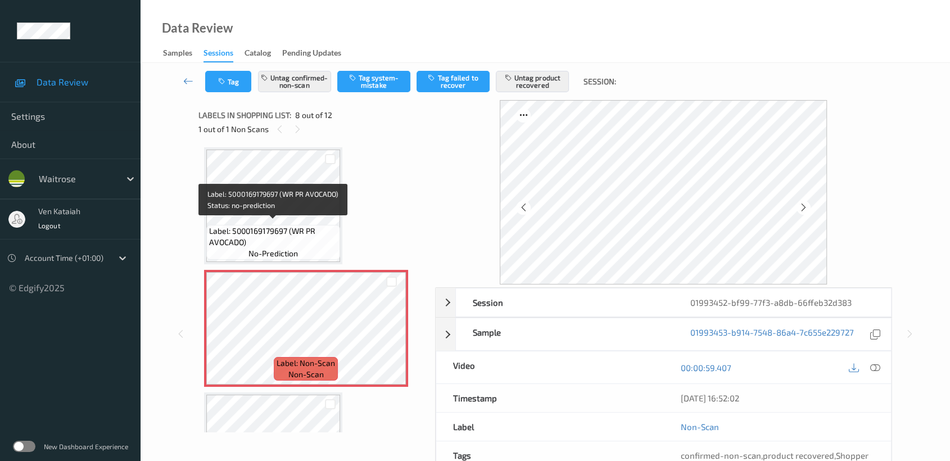
click at [250, 232] on span "Label: 5000169179697 (WR PR AVOCADO)" at bounding box center [273, 237] width 128 height 22
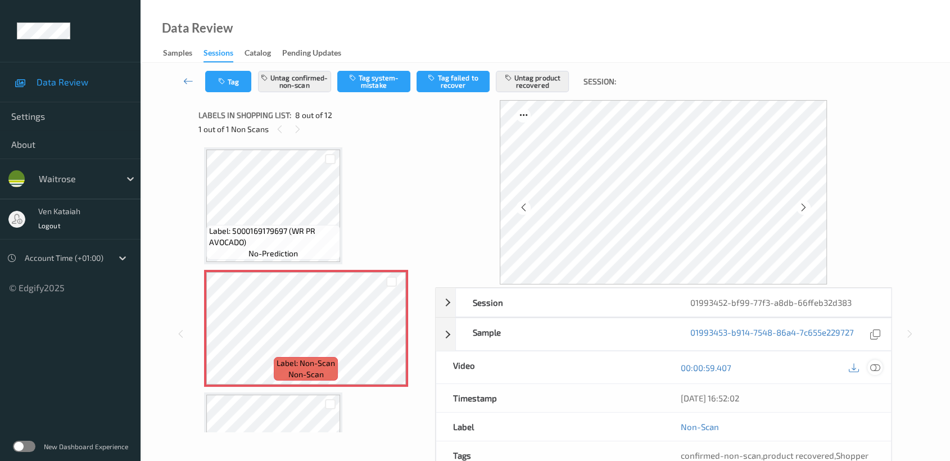
click at [881, 366] on div at bounding box center [875, 367] width 15 height 15
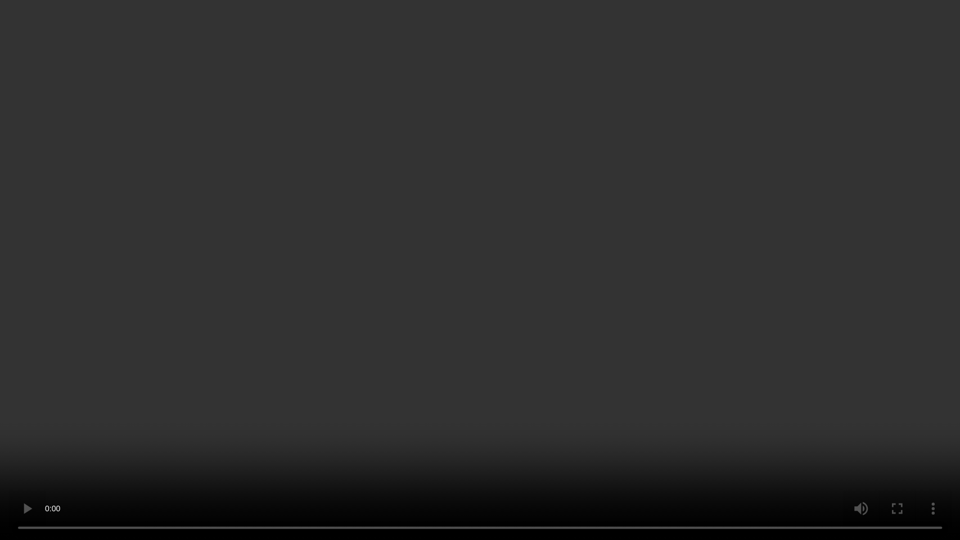
click at [540, 417] on video at bounding box center [480, 270] width 960 height 540
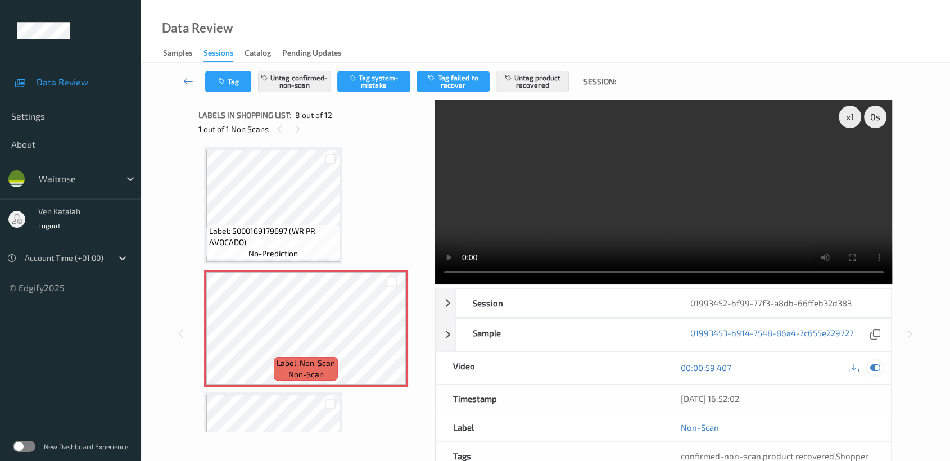
click at [876, 368] on icon at bounding box center [876, 368] width 10 height 10
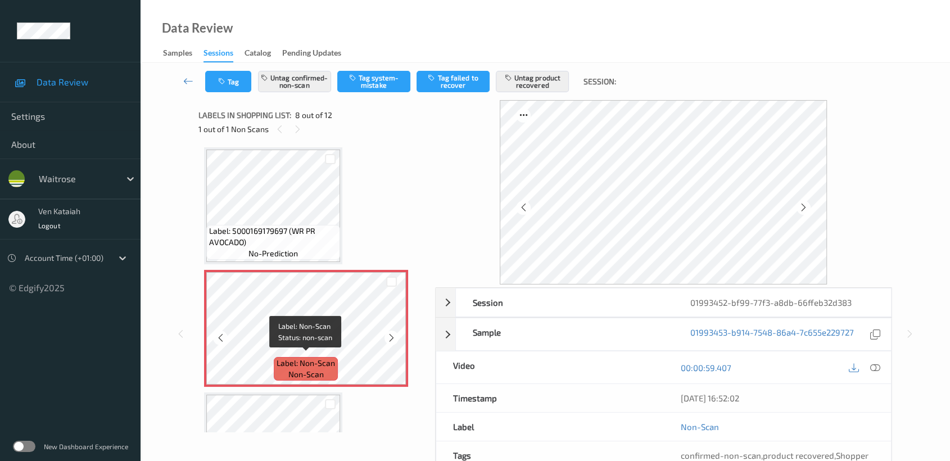
click at [316, 358] on span "Label: Non-Scan" at bounding box center [306, 363] width 58 height 11
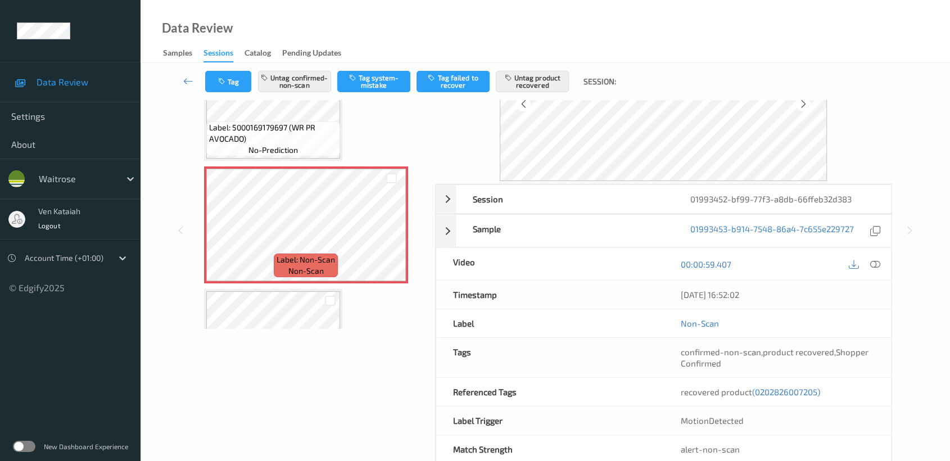
scroll to position [125, 0]
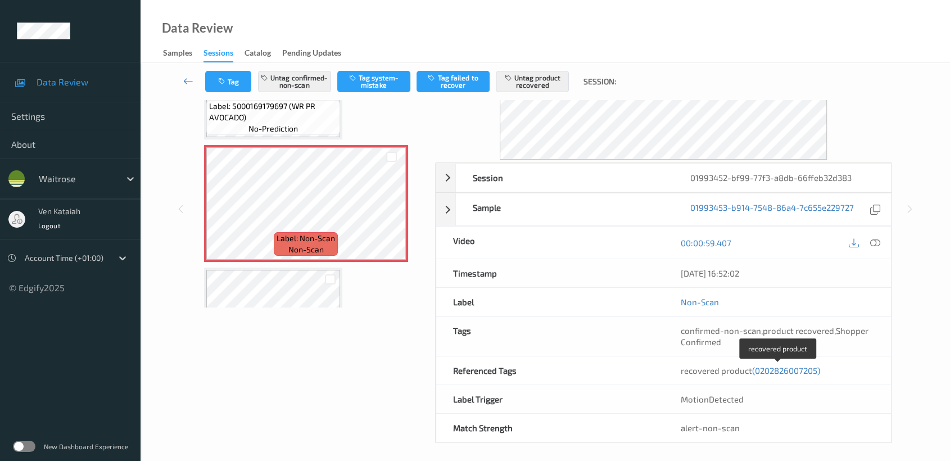
click at [808, 371] on span "(0202826007205)" at bounding box center [786, 371] width 68 height 10
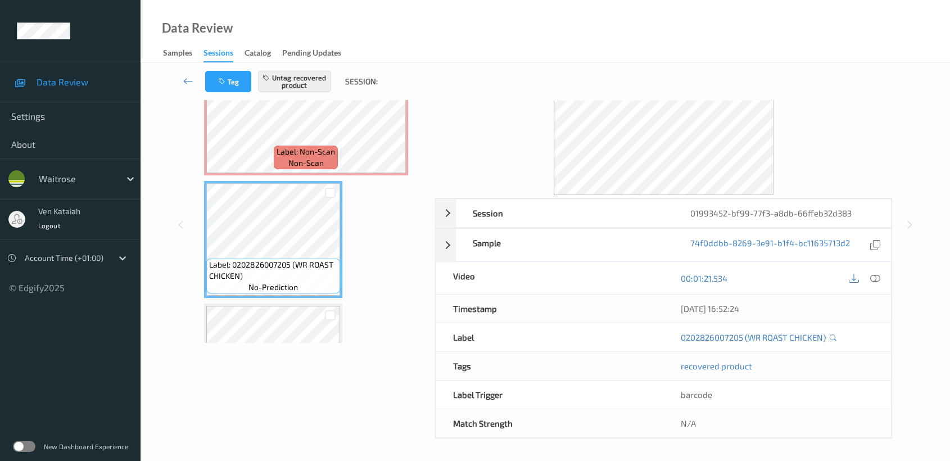
scroll to position [0, 0]
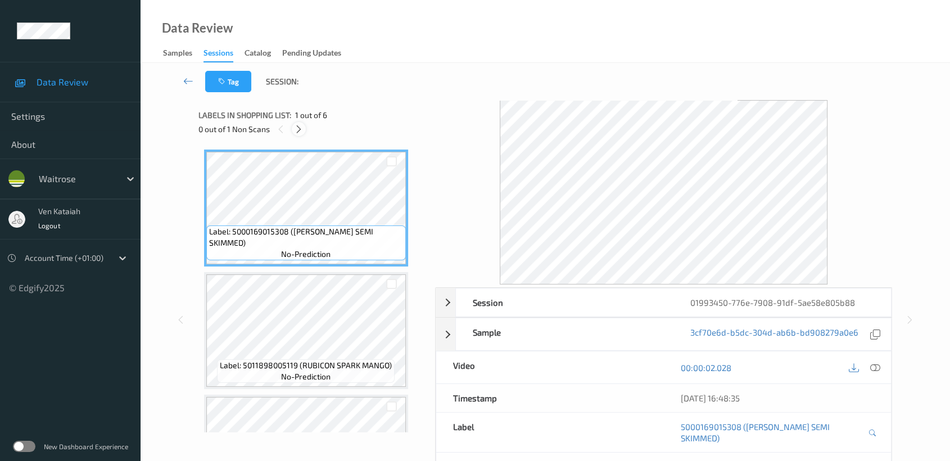
click at [300, 128] on icon at bounding box center [299, 129] width 10 height 10
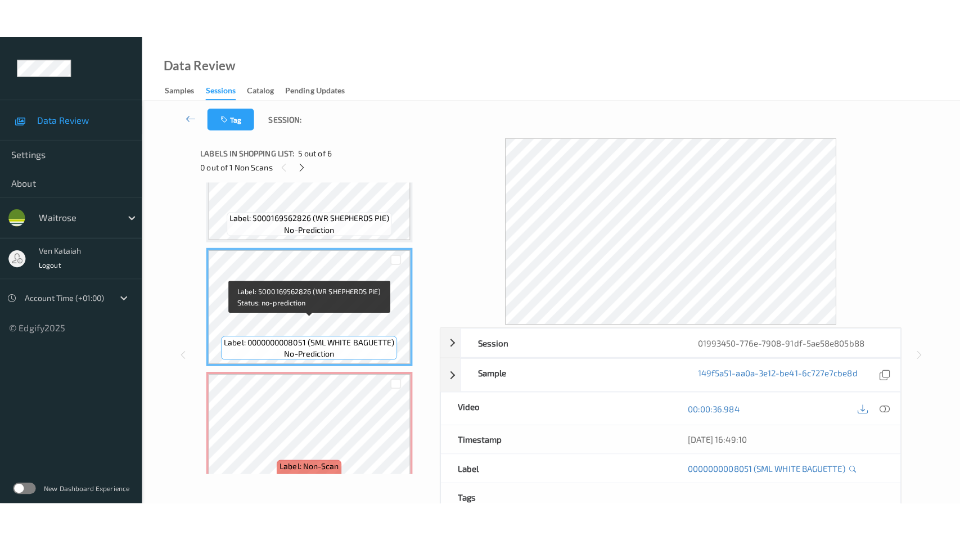
scroll to position [450, 0]
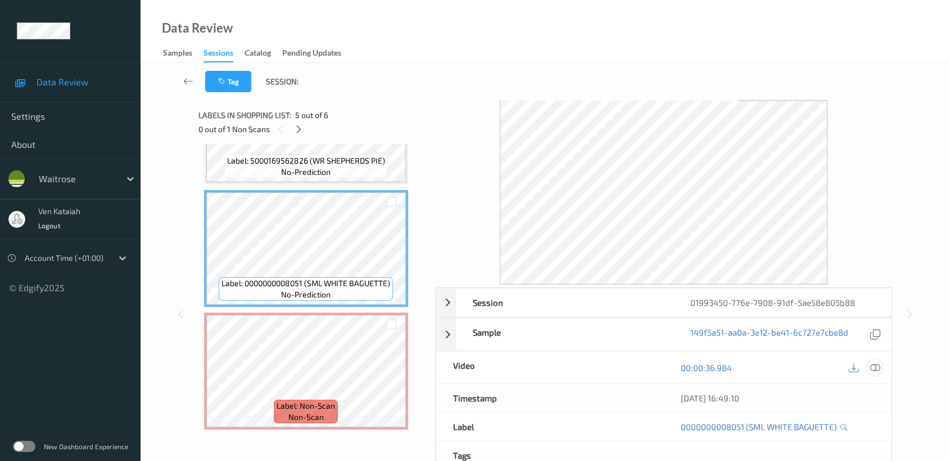
click at [876, 366] on icon at bounding box center [876, 368] width 10 height 10
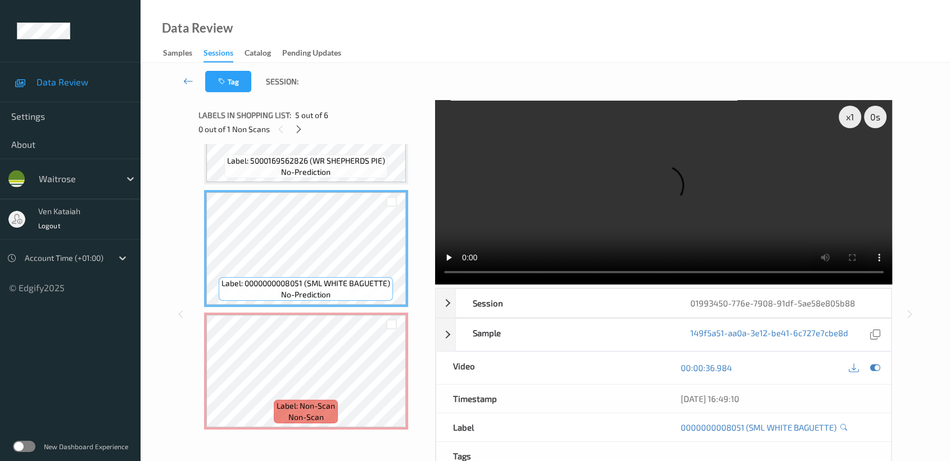
scroll to position [371, 0]
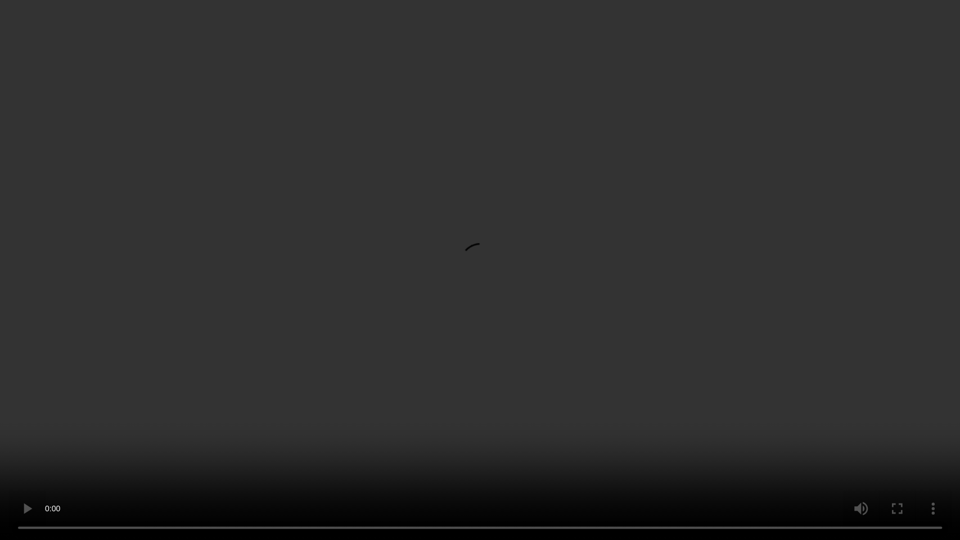
click at [683, 254] on video at bounding box center [480, 270] width 960 height 540
click at [648, 226] on video at bounding box center [480, 270] width 960 height 540
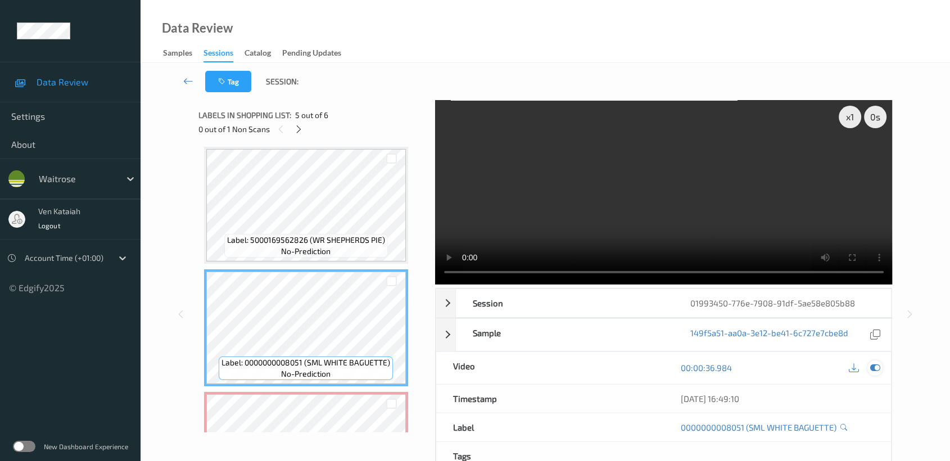
click at [871, 363] on icon at bounding box center [876, 368] width 10 height 10
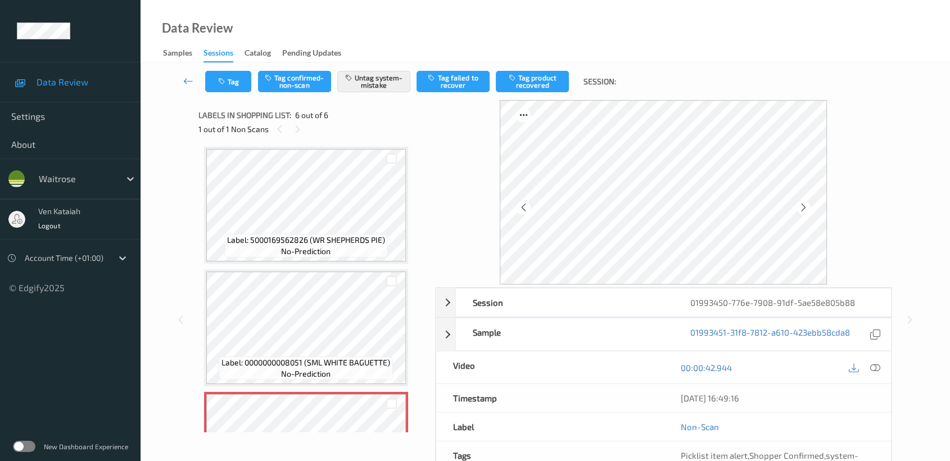
scroll to position [101, 0]
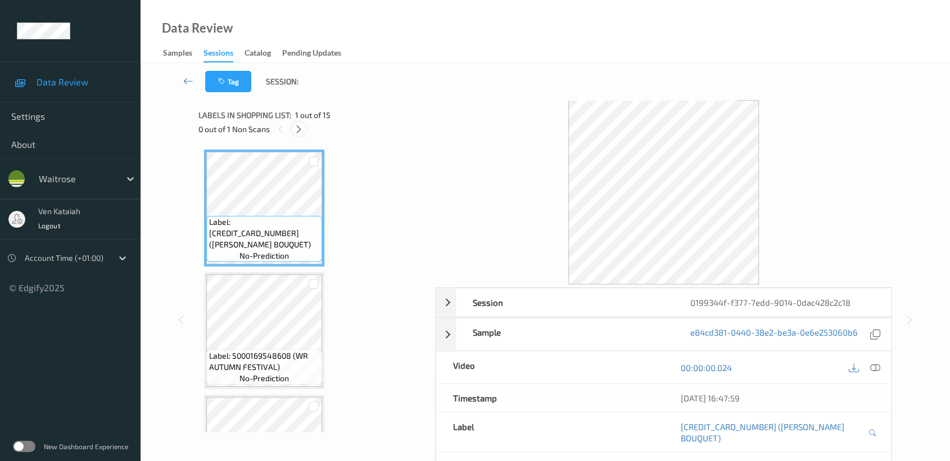
click at [301, 127] on icon at bounding box center [299, 129] width 10 height 10
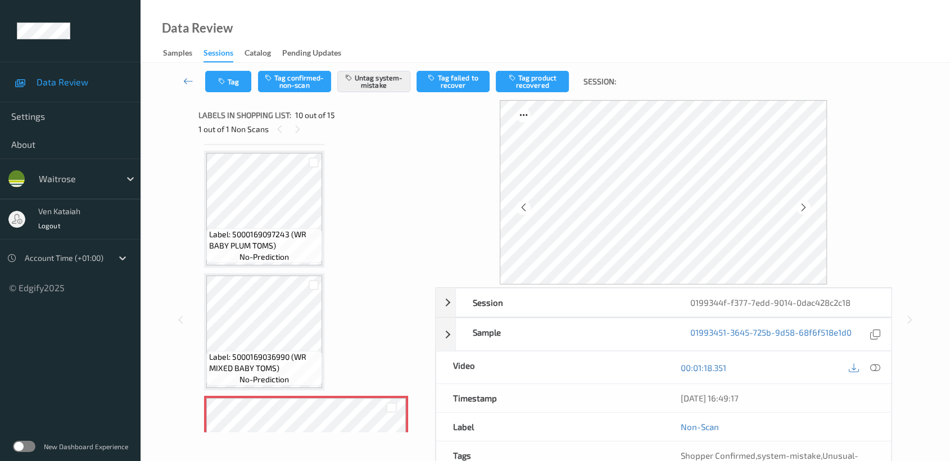
scroll to position [982, 0]
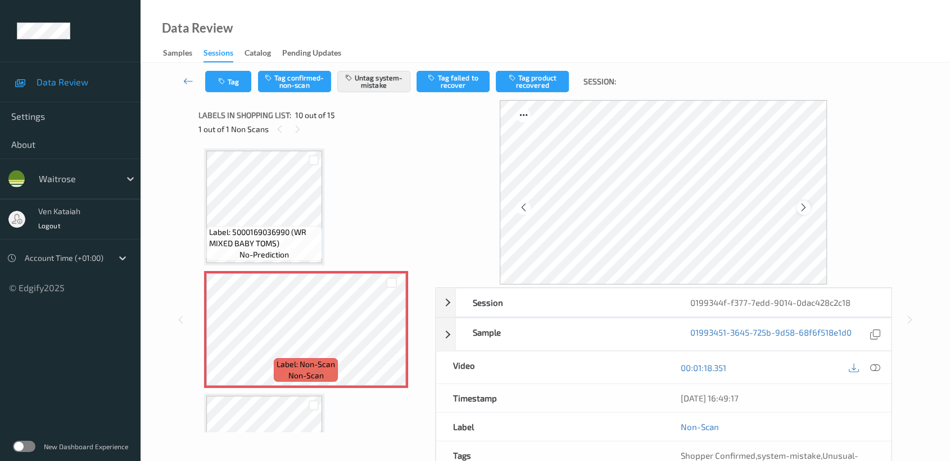
click at [806, 208] on icon at bounding box center [804, 207] width 10 height 10
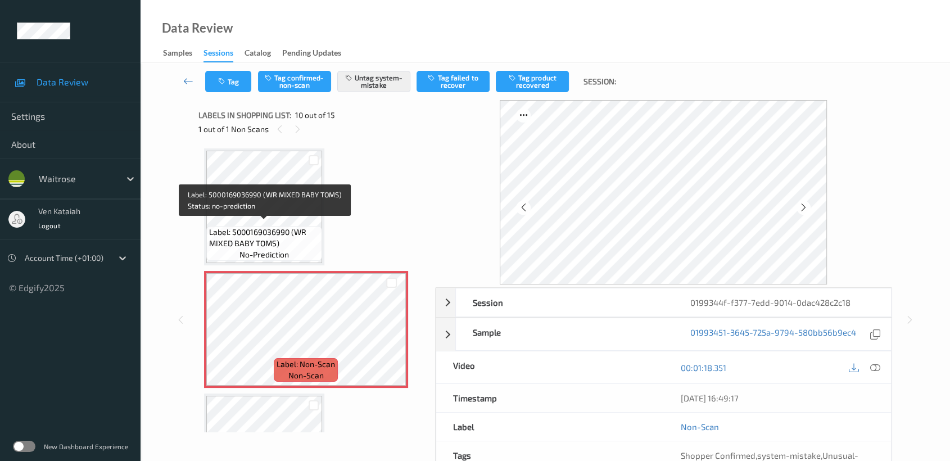
click at [285, 227] on span "Label: 5000169036990 (WR MIXED BABY TOMS)" at bounding box center [264, 238] width 110 height 22
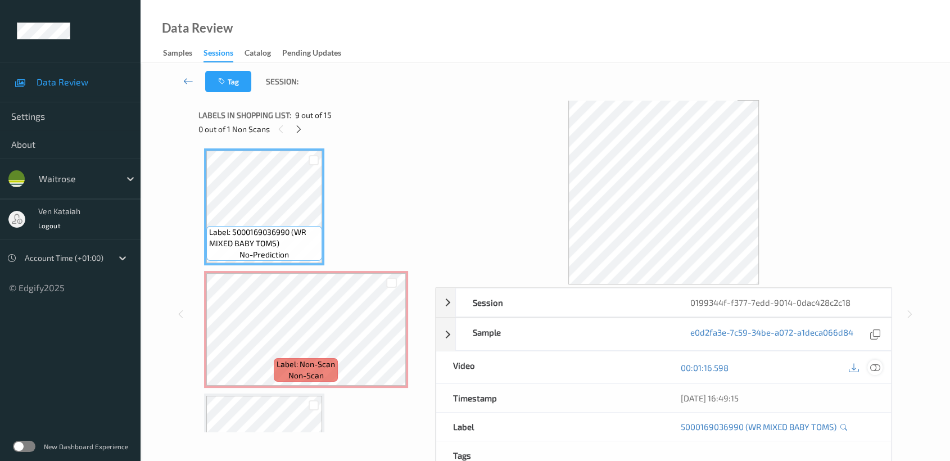
click at [879, 369] on icon at bounding box center [876, 368] width 10 height 10
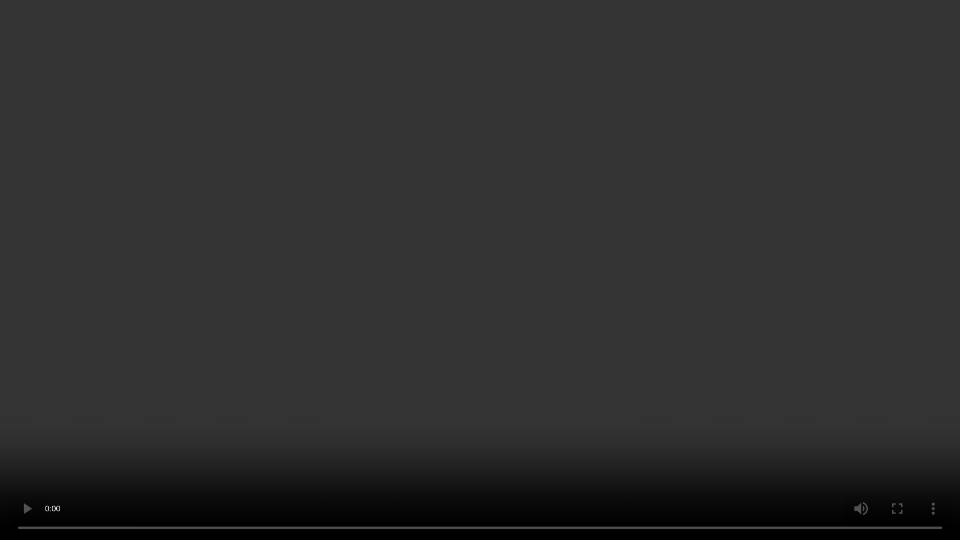
click at [599, 423] on video at bounding box center [480, 270] width 960 height 540
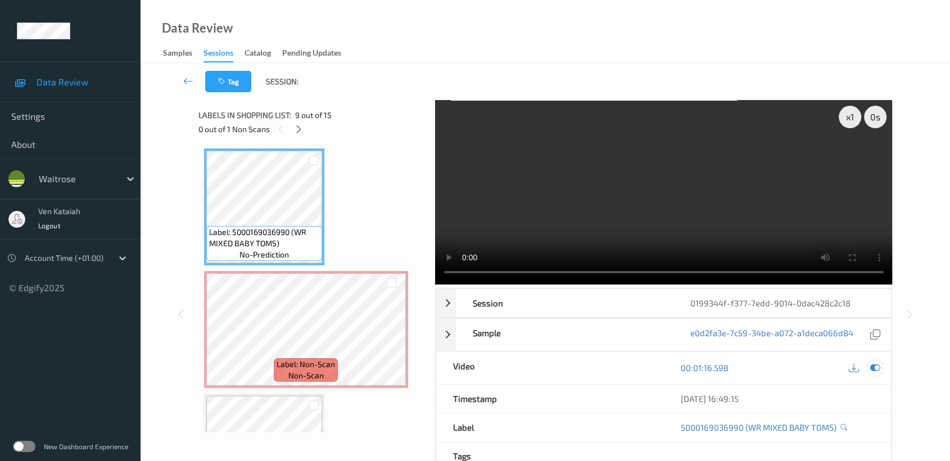
click at [872, 370] on icon at bounding box center [876, 368] width 10 height 10
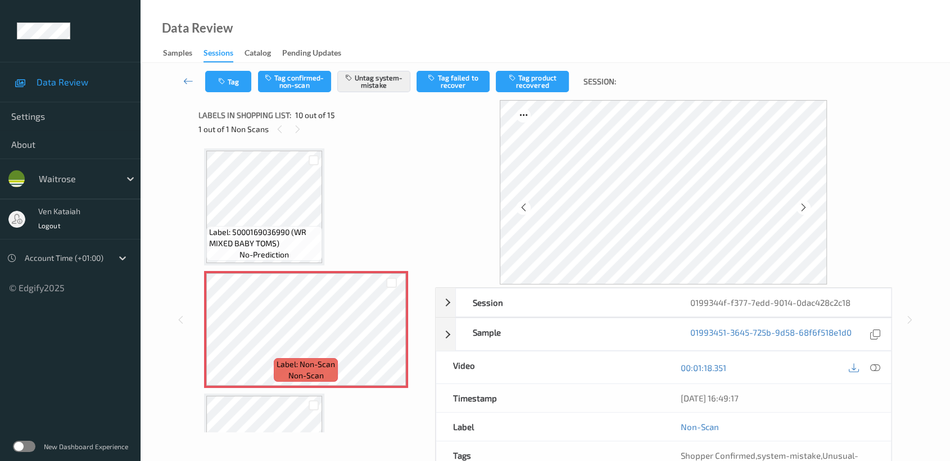
scroll to position [101, 0]
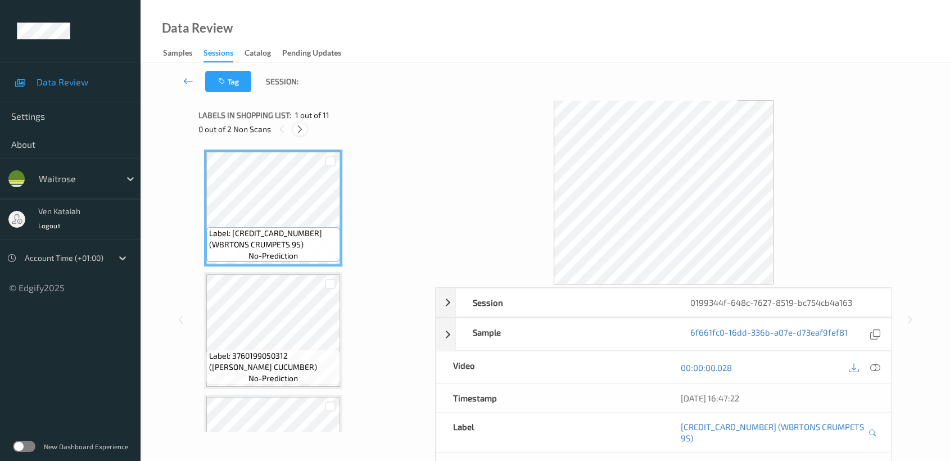
click at [306, 129] on div at bounding box center [300, 129] width 14 height 14
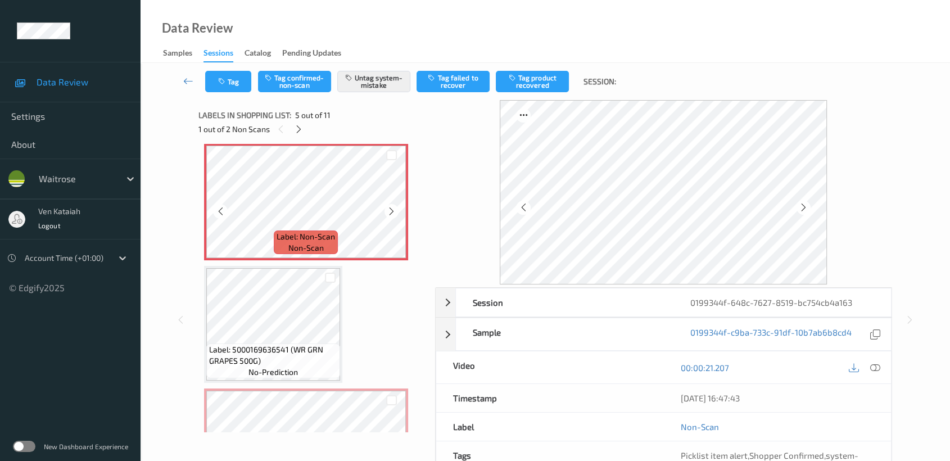
scroll to position [621, 0]
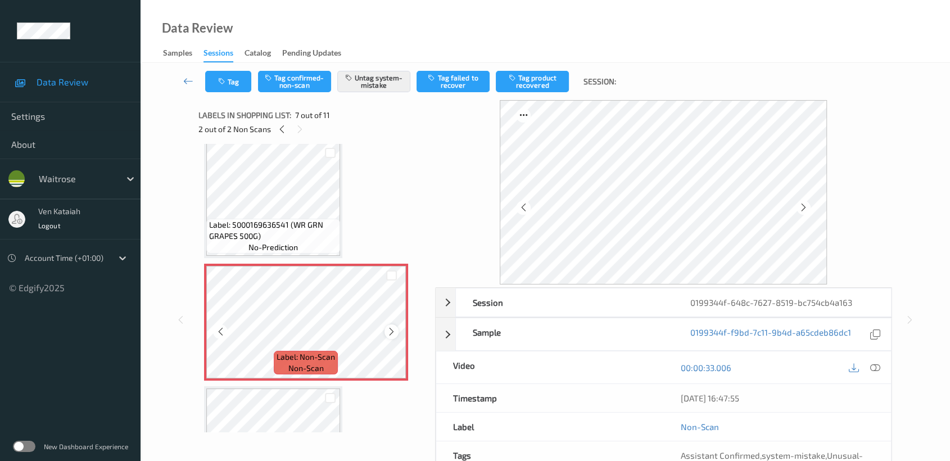
click at [391, 327] on icon at bounding box center [392, 332] width 10 height 10
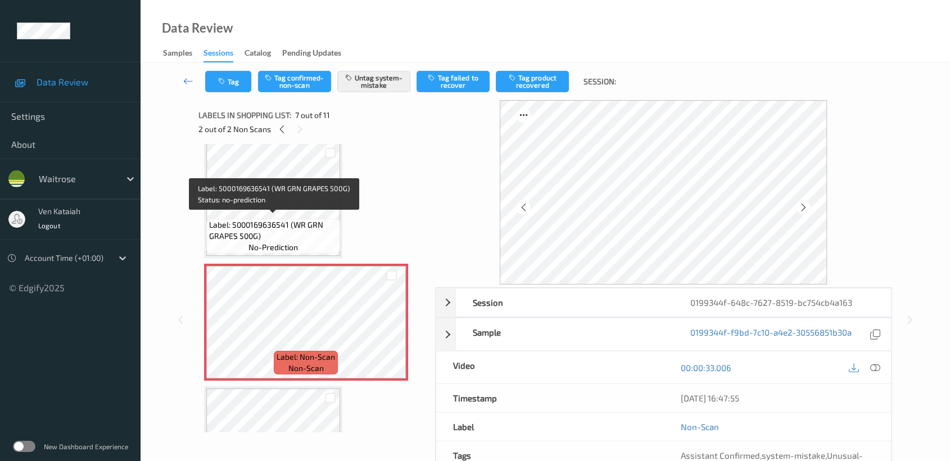
click at [307, 219] on span "Label: 5000169636541 (WR GRN GRAPES 500G)" at bounding box center [273, 230] width 128 height 22
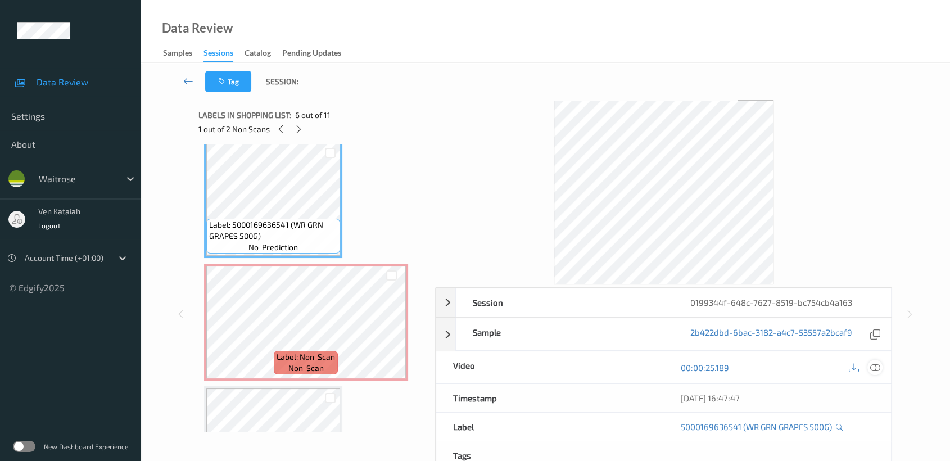
click at [880, 364] on icon at bounding box center [876, 368] width 10 height 10
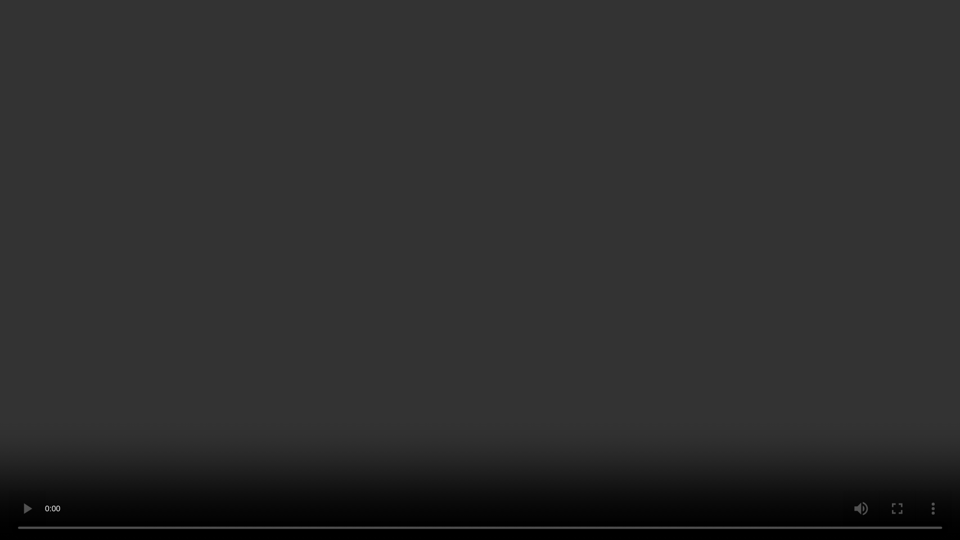
click at [489, 301] on video at bounding box center [480, 270] width 960 height 540
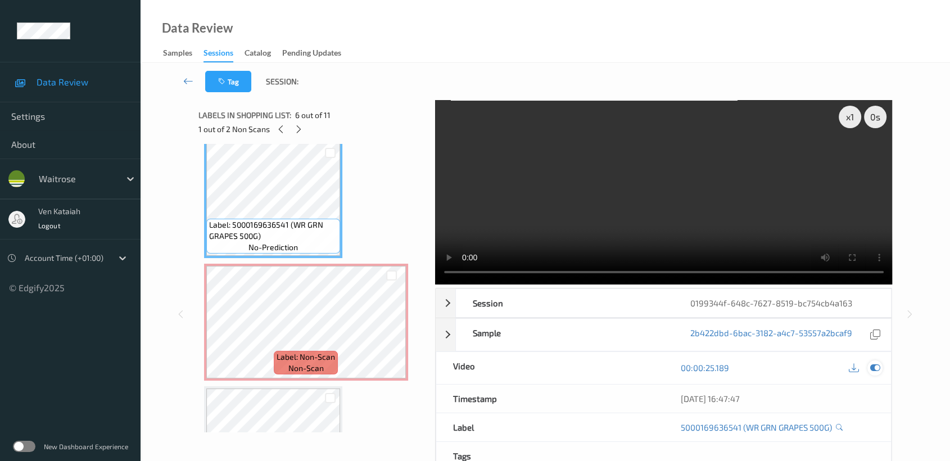
click at [876, 375] on div at bounding box center [875, 367] width 15 height 15
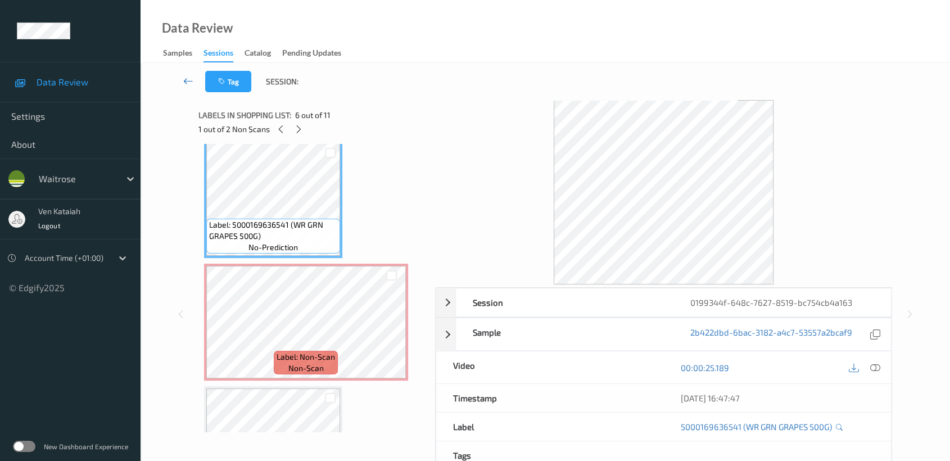
click at [183, 78] on icon at bounding box center [188, 80] width 10 height 11
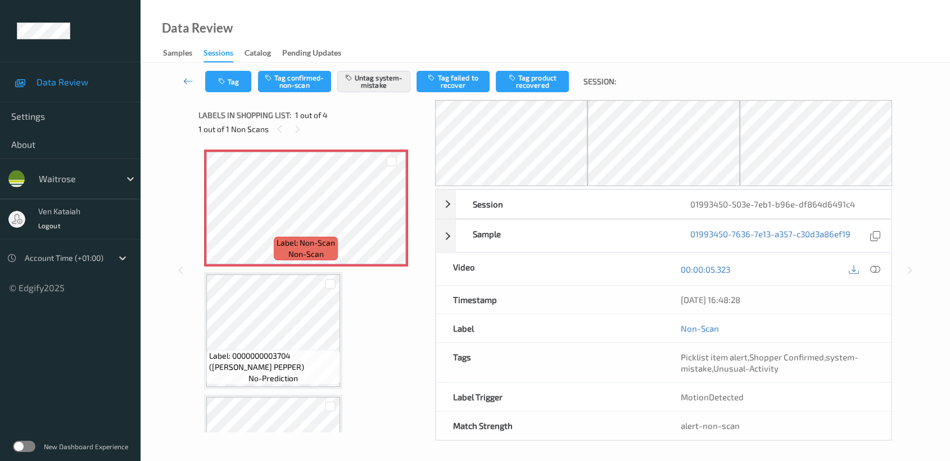
click at [238, 1] on div "Data Review Samples Sessions Catalog Pending Updates" at bounding box center [546, 31] width 810 height 63
click at [293, 126] on icon at bounding box center [298, 129] width 10 height 10
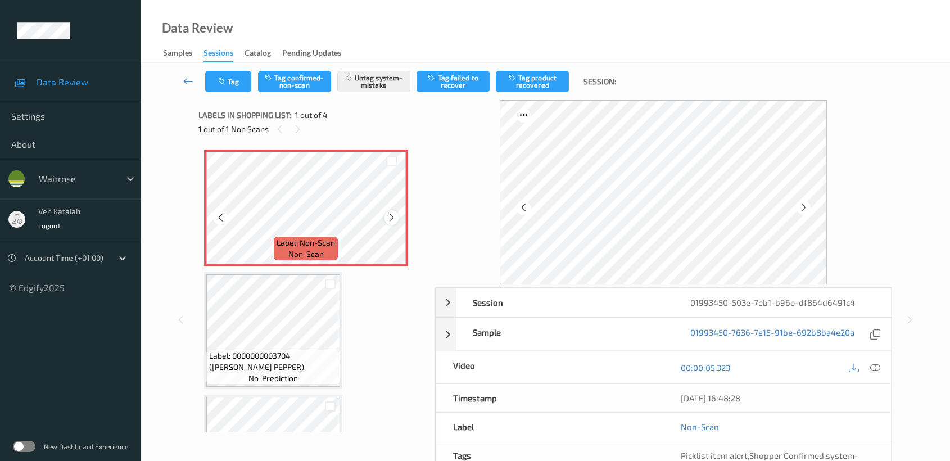
click at [389, 216] on icon at bounding box center [392, 218] width 10 height 10
click at [876, 368] on icon at bounding box center [876, 368] width 10 height 10
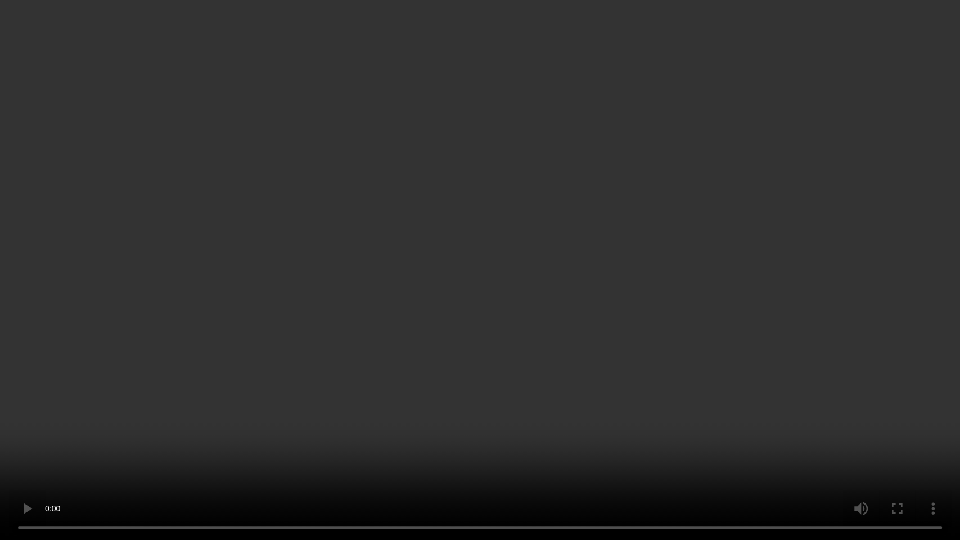
click at [447, 376] on video at bounding box center [480, 270] width 960 height 540
click at [0, 461] on video at bounding box center [480, 270] width 960 height 540
click at [236, 405] on video at bounding box center [480, 270] width 960 height 540
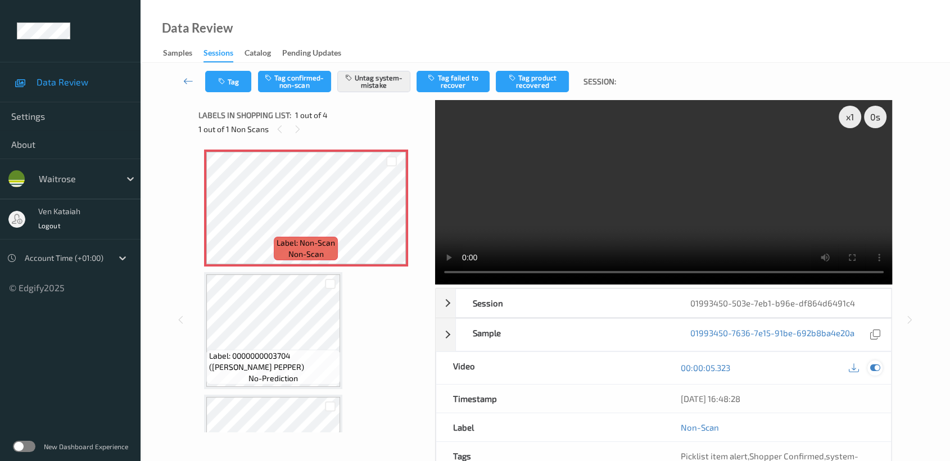
click at [878, 364] on icon at bounding box center [876, 368] width 10 height 10
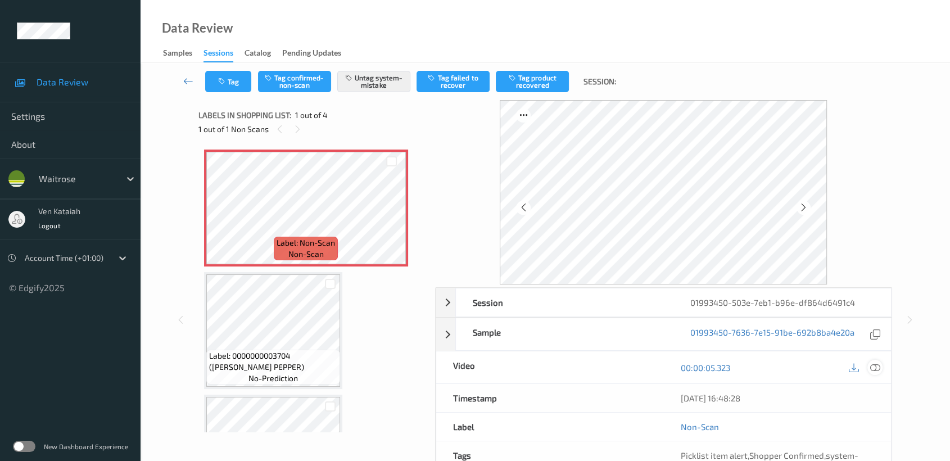
click at [880, 372] on div at bounding box center [875, 367] width 15 height 15
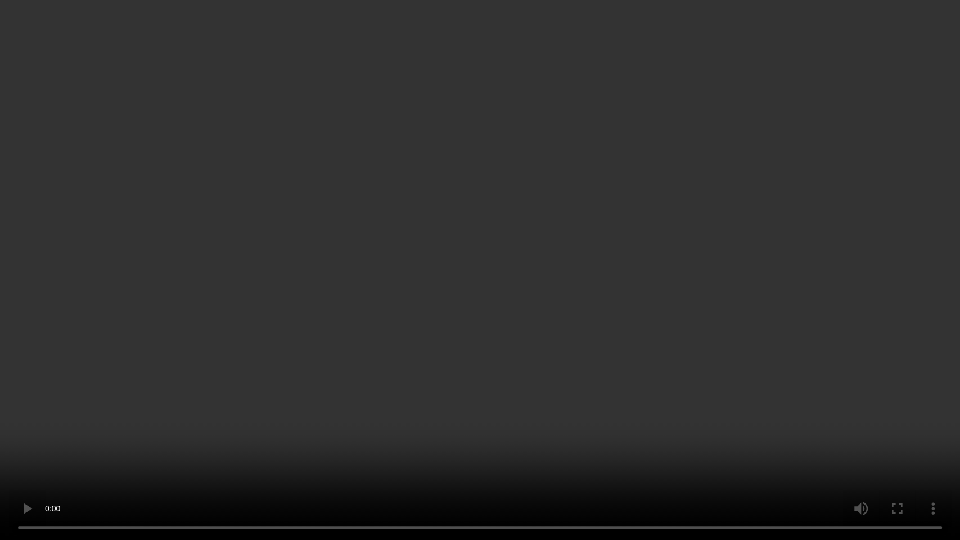
click at [364, 283] on video at bounding box center [480, 270] width 960 height 540
click at [540, 295] on video at bounding box center [480, 270] width 960 height 540
click at [513, 277] on video at bounding box center [480, 270] width 960 height 540
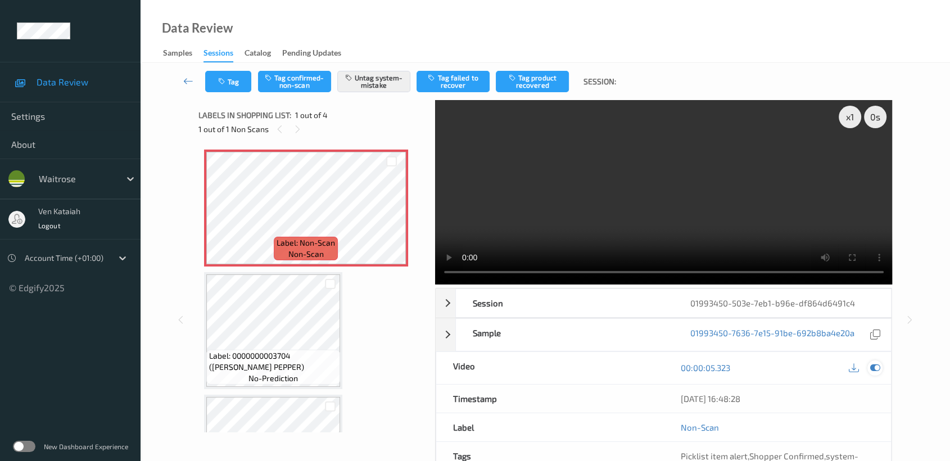
click at [880, 371] on icon at bounding box center [876, 368] width 10 height 10
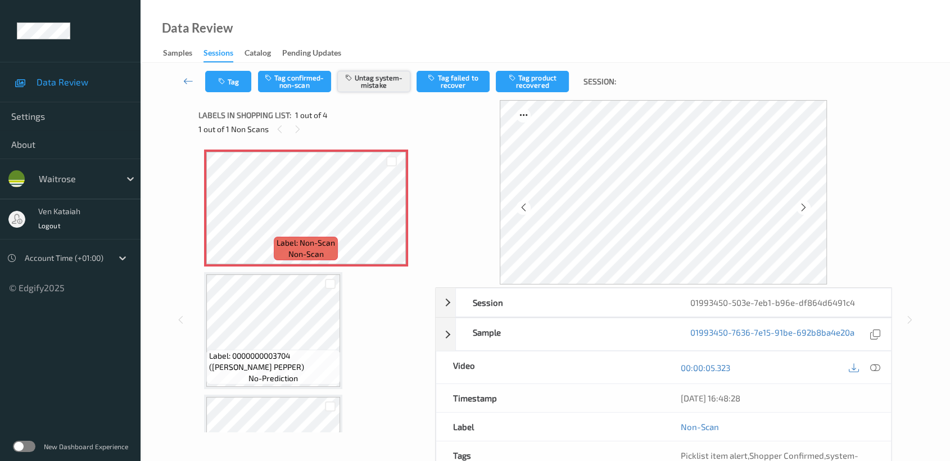
click at [373, 88] on button "Untag system-mistake" at bounding box center [373, 81] width 73 height 21
click at [294, 80] on button "Tag confirmed-non-scan" at bounding box center [294, 81] width 73 height 21
click at [548, 86] on button "Tag product recovered" at bounding box center [532, 81] width 73 height 21
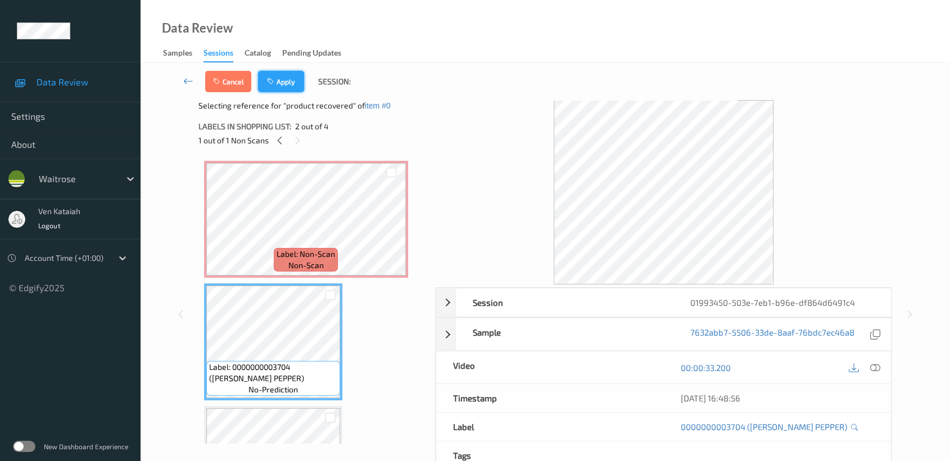
click at [268, 87] on button "Apply" at bounding box center [281, 81] width 46 height 21
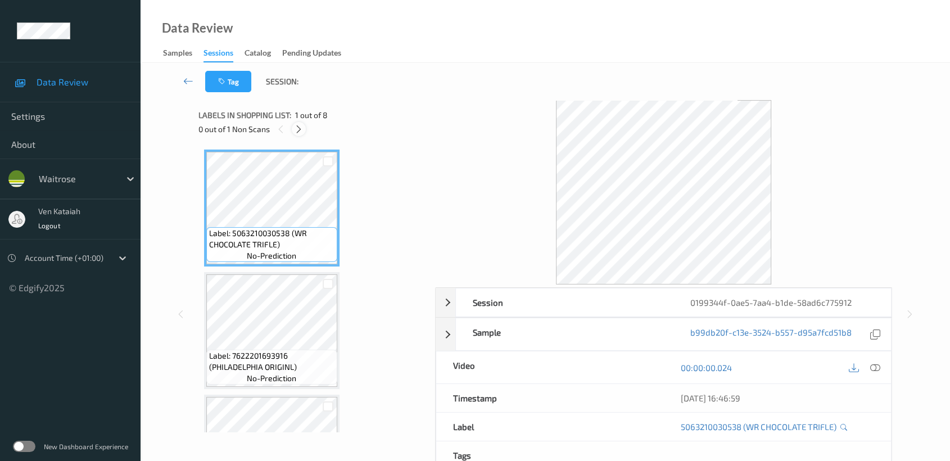
click at [302, 125] on icon at bounding box center [299, 129] width 10 height 10
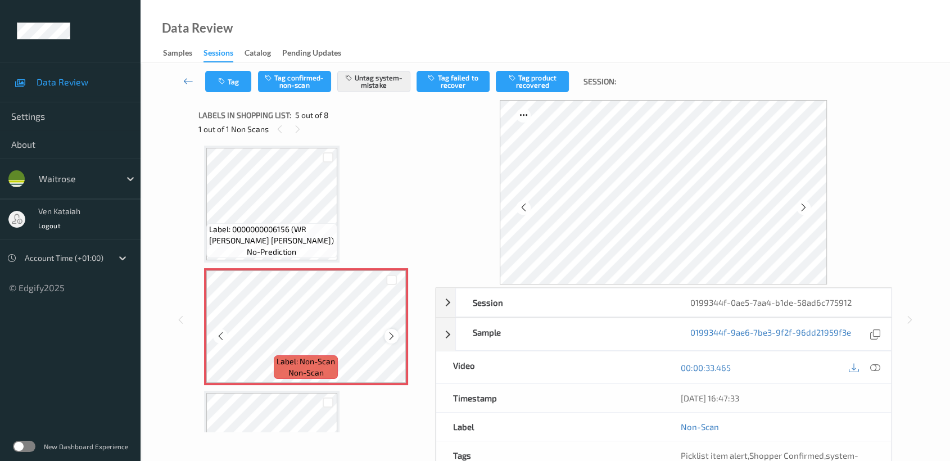
click at [389, 333] on icon at bounding box center [392, 336] width 10 height 10
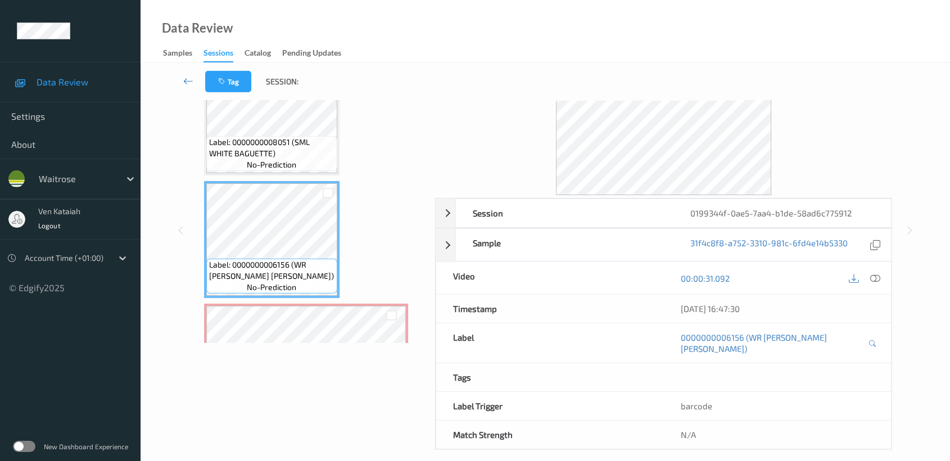
scroll to position [0, 0]
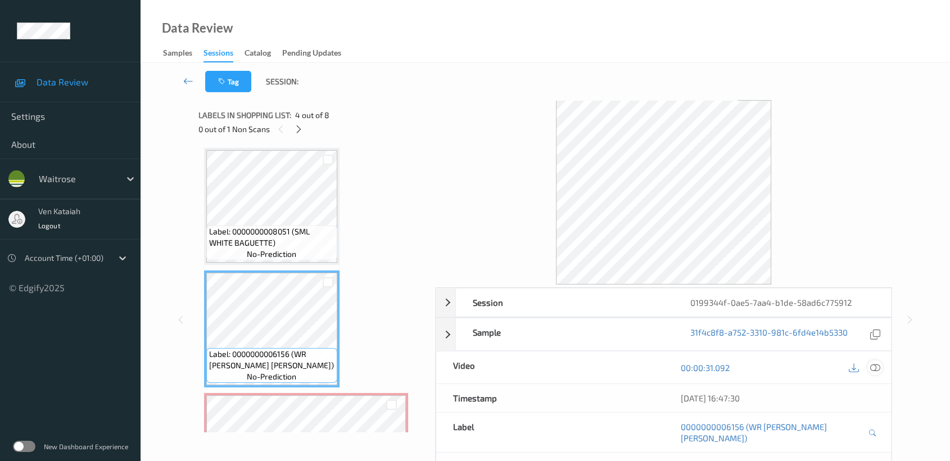
click at [873, 366] on icon at bounding box center [876, 368] width 10 height 10
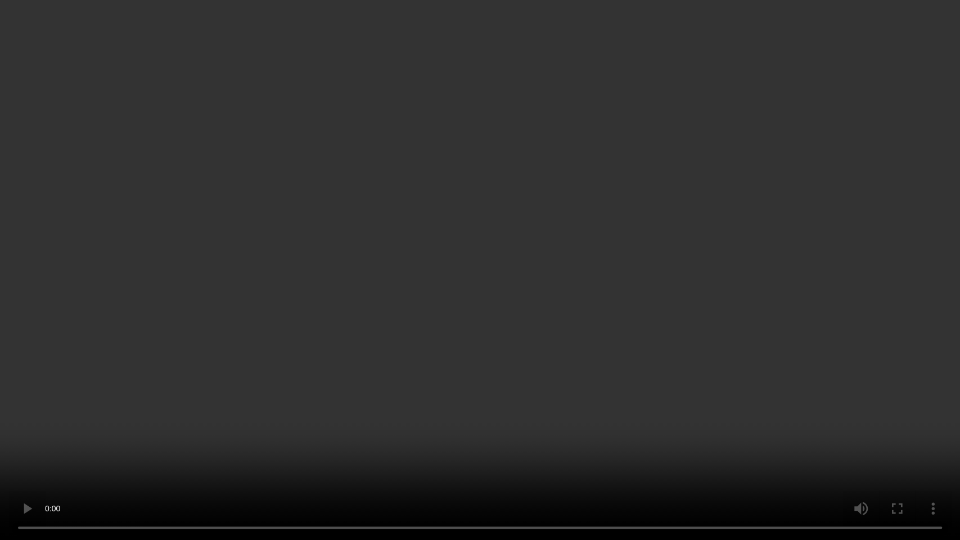
click at [492, 435] on video at bounding box center [480, 270] width 960 height 540
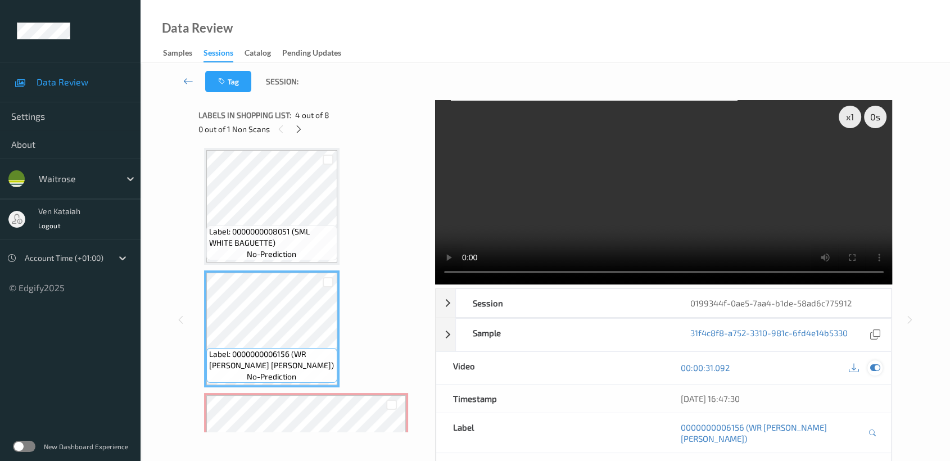
click at [873, 360] on div at bounding box center [875, 367] width 15 height 15
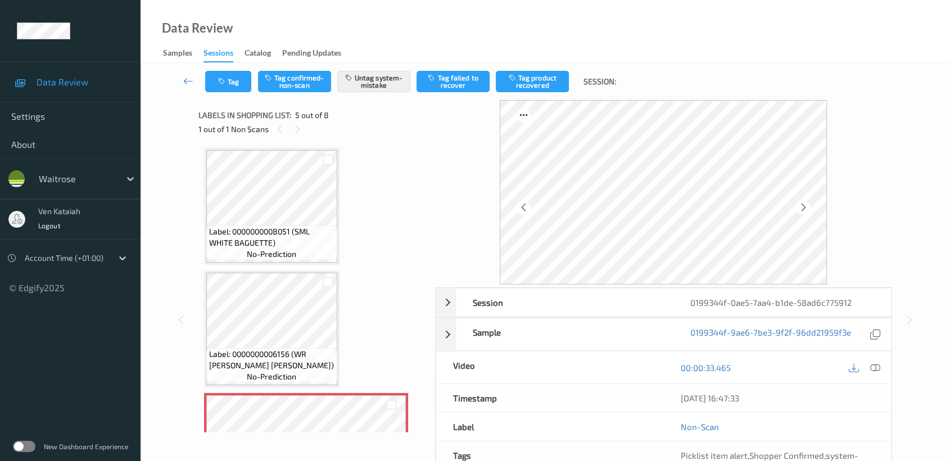
scroll to position [101, 0]
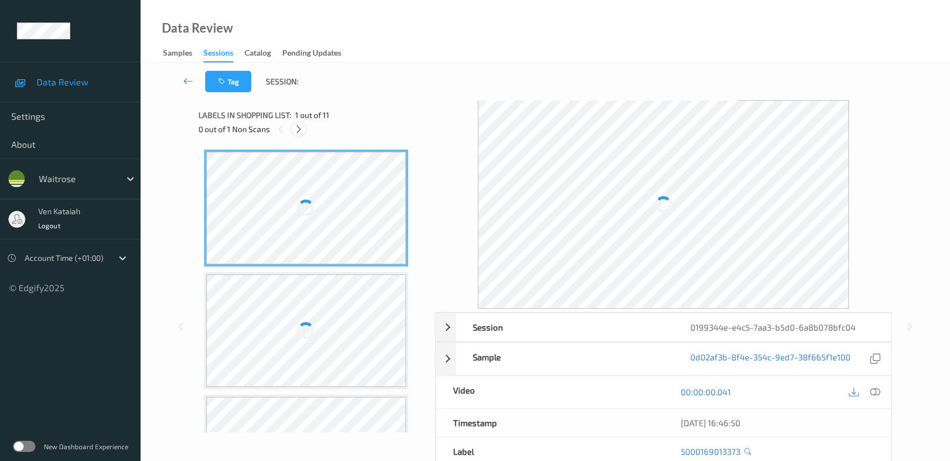
click at [302, 133] on icon at bounding box center [299, 129] width 10 height 10
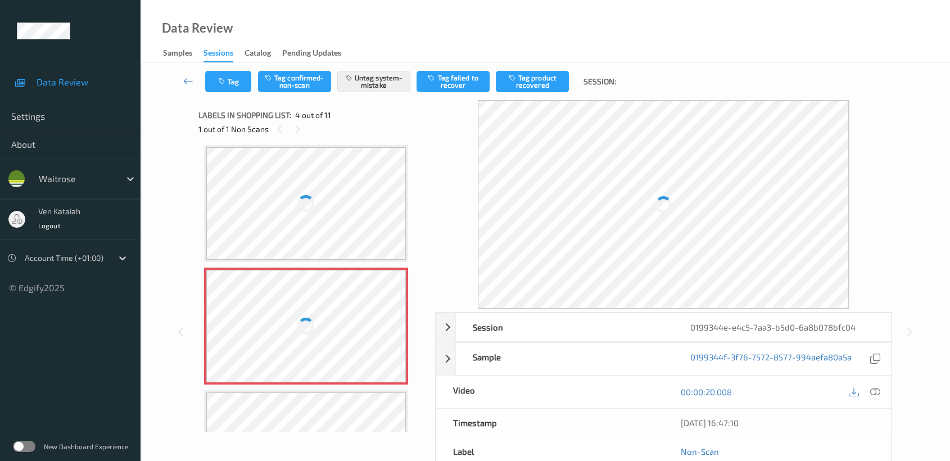
click at [313, 303] on div at bounding box center [306, 326] width 200 height 112
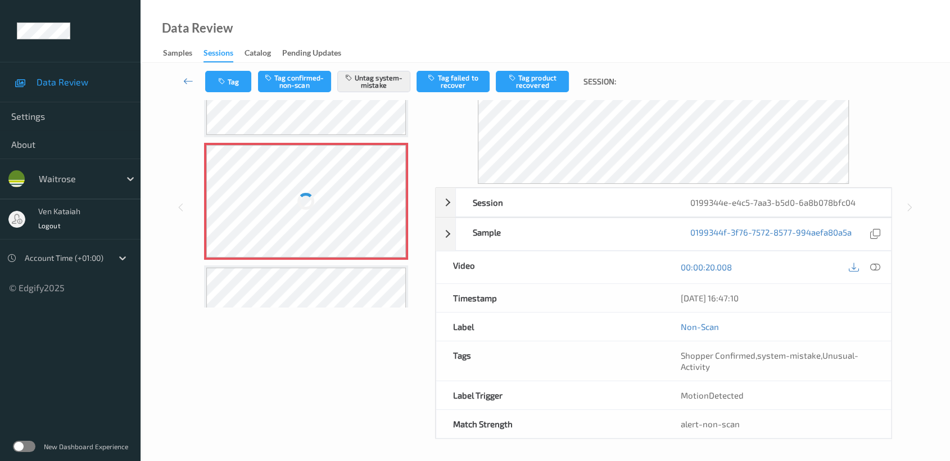
scroll to position [0, 0]
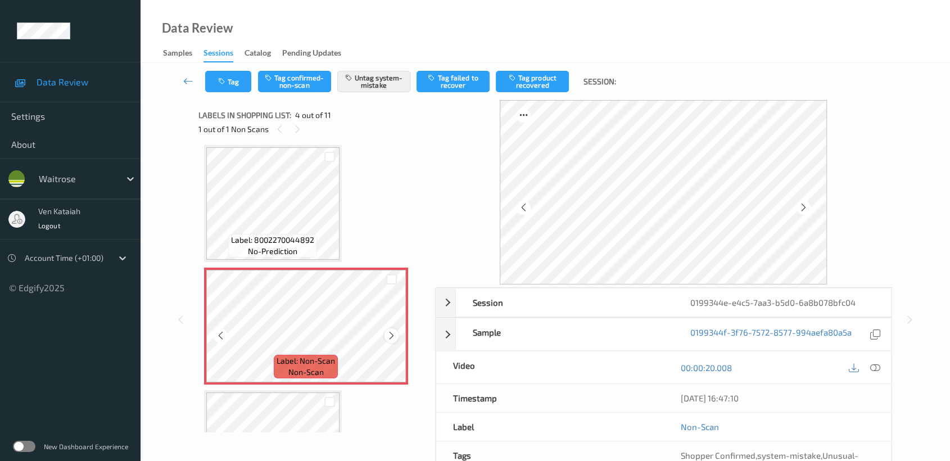
click at [391, 336] on icon at bounding box center [392, 336] width 10 height 10
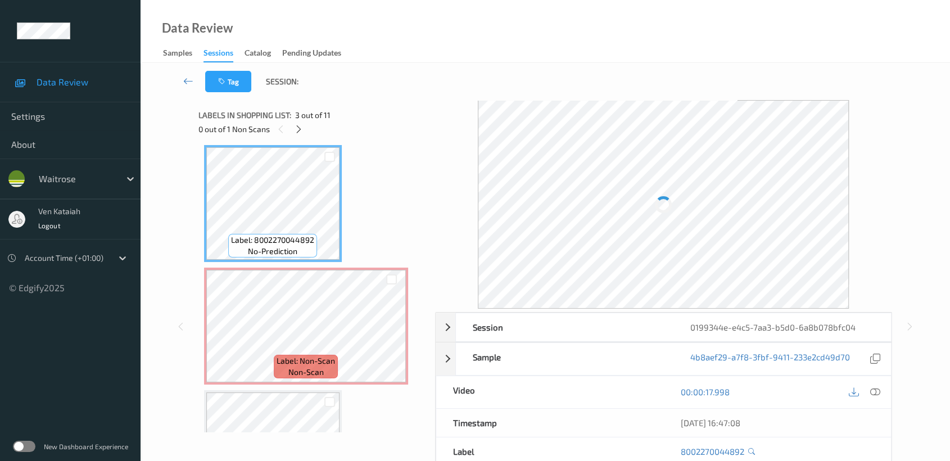
click at [873, 393] on icon at bounding box center [876, 392] width 10 height 10
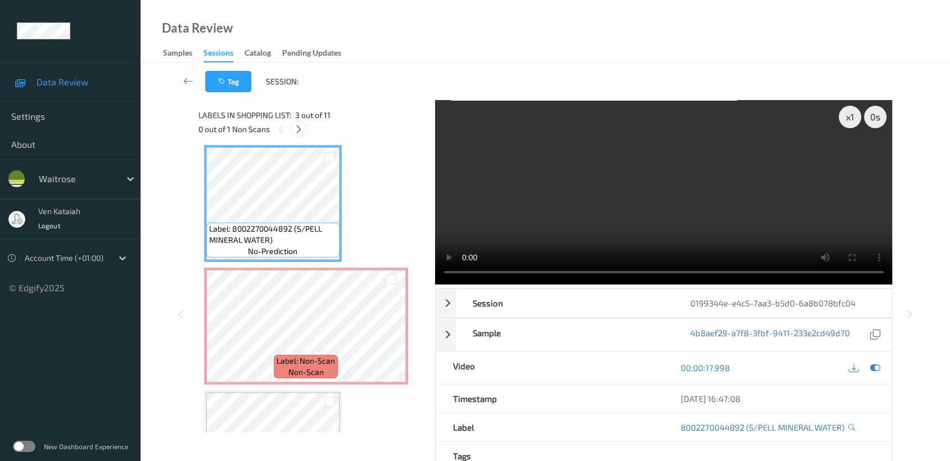
click at [292, 127] on div at bounding box center [299, 129] width 14 height 14
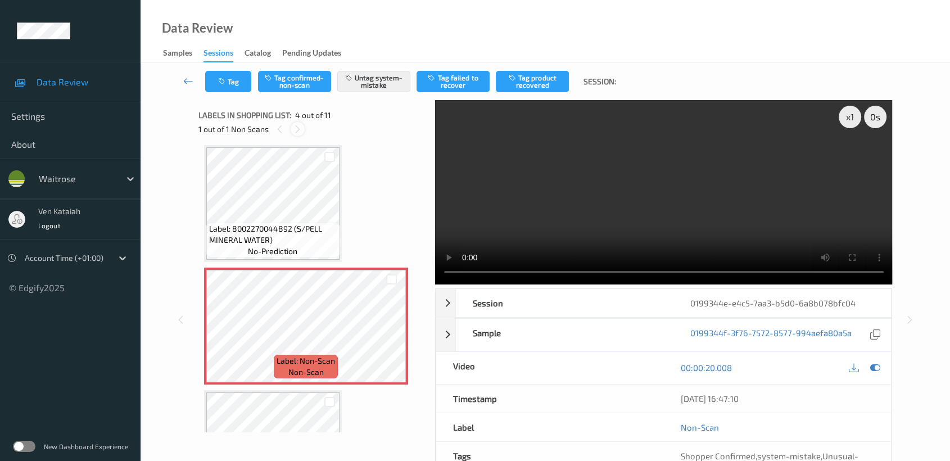
click at [293, 127] on icon at bounding box center [298, 129] width 10 height 10
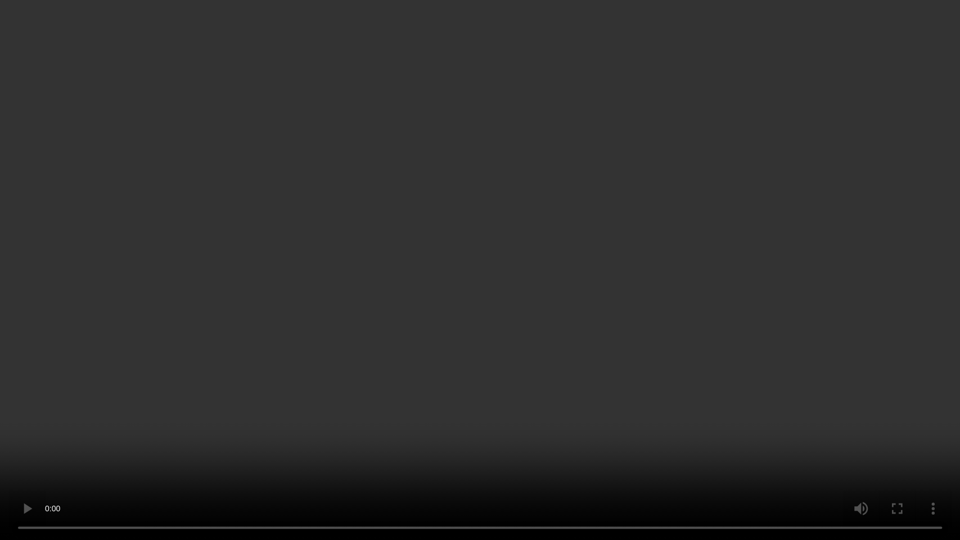
click at [211, 417] on video at bounding box center [480, 270] width 960 height 540
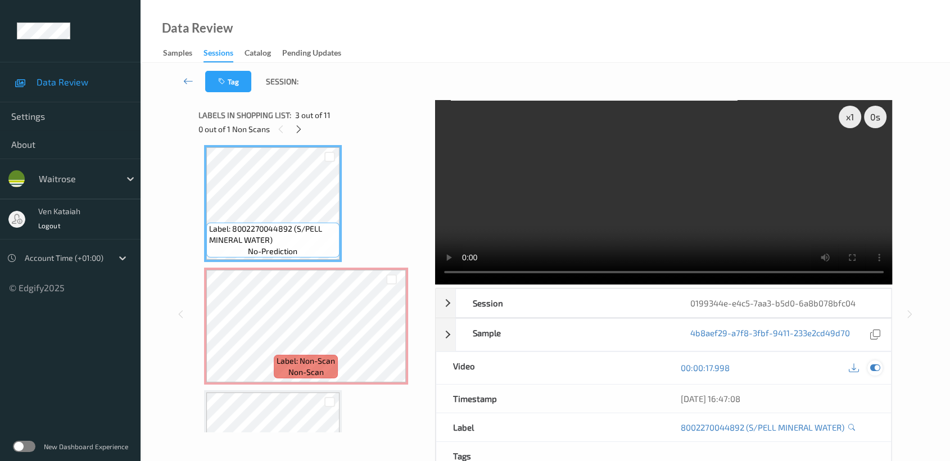
click at [881, 372] on div at bounding box center [875, 367] width 15 height 15
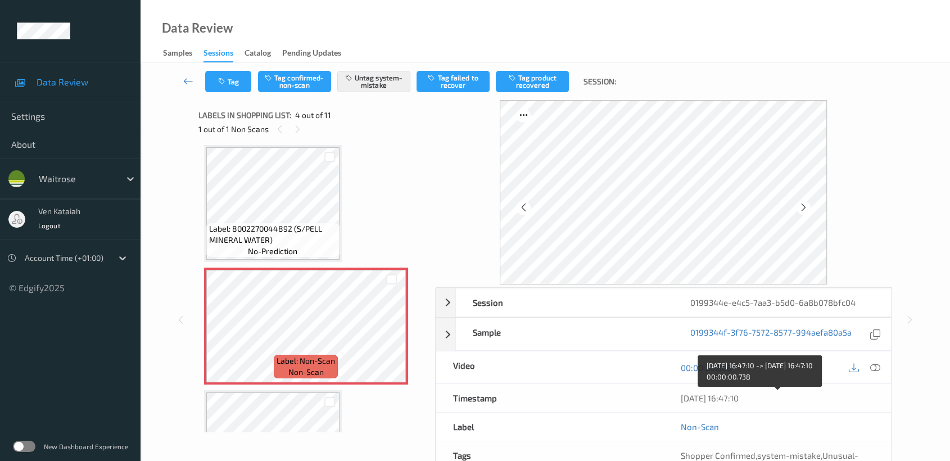
scroll to position [101, 0]
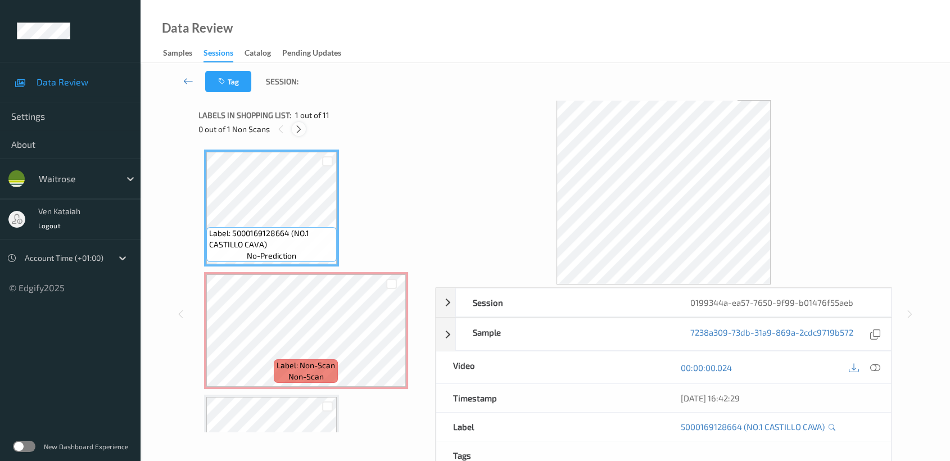
click at [297, 127] on icon at bounding box center [299, 129] width 10 height 10
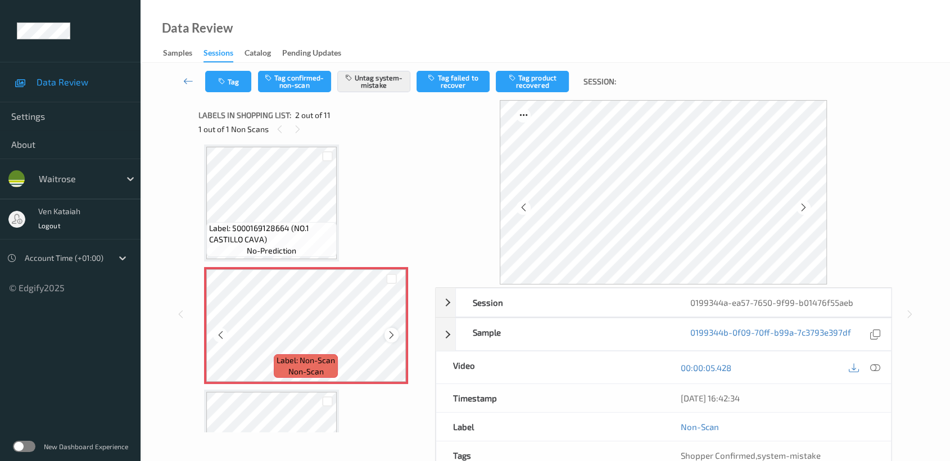
click at [388, 334] on icon at bounding box center [392, 335] width 10 height 10
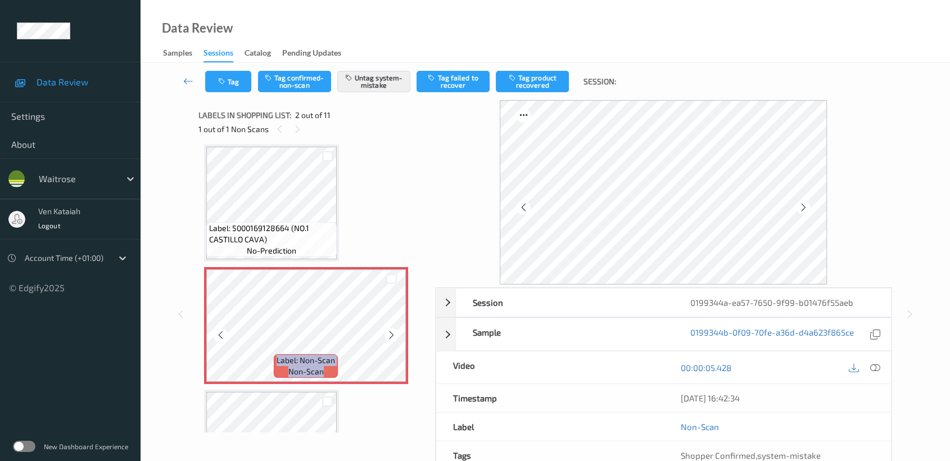
click at [388, 334] on icon at bounding box center [392, 335] width 10 height 10
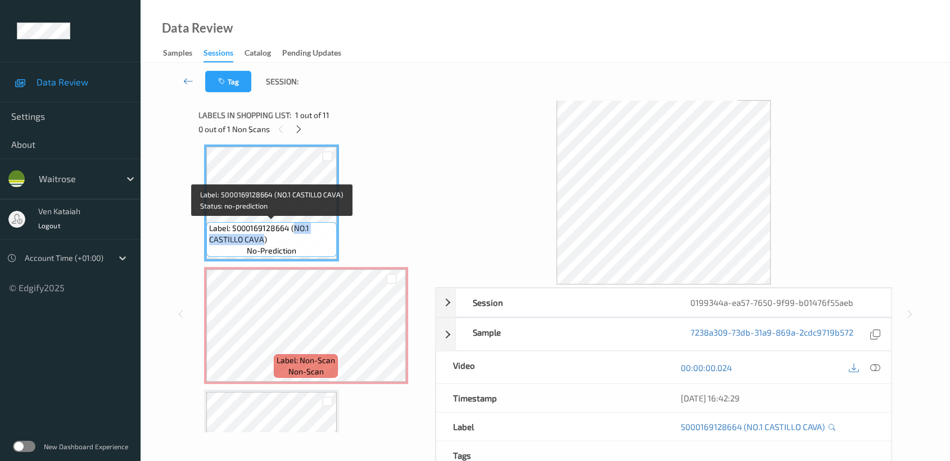
drag, startPoint x: 292, startPoint y: 227, endPoint x: 262, endPoint y: 238, distance: 31.9
click at [262, 238] on span "Label: 5000169128664 (NO.1 CASTILLO CAVA)" at bounding box center [271, 234] width 125 height 22
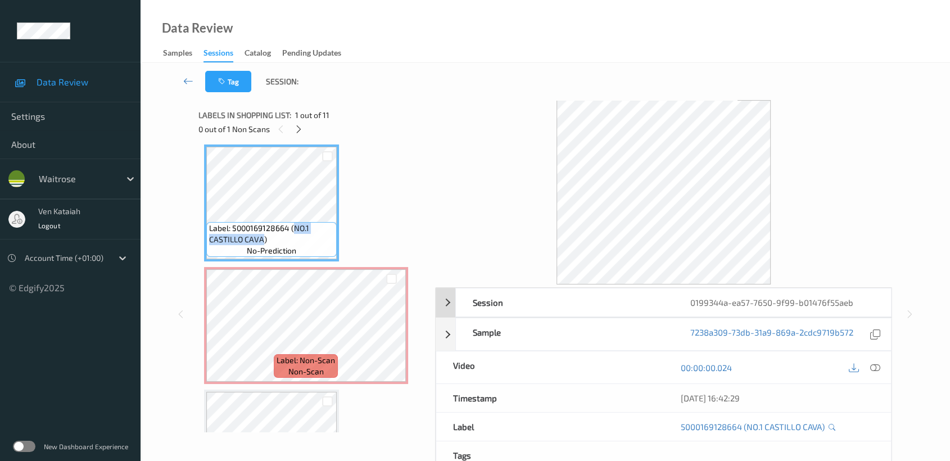
copy span "NO.1 CASTILLO CAVA"
click at [876, 366] on icon at bounding box center [876, 368] width 10 height 10
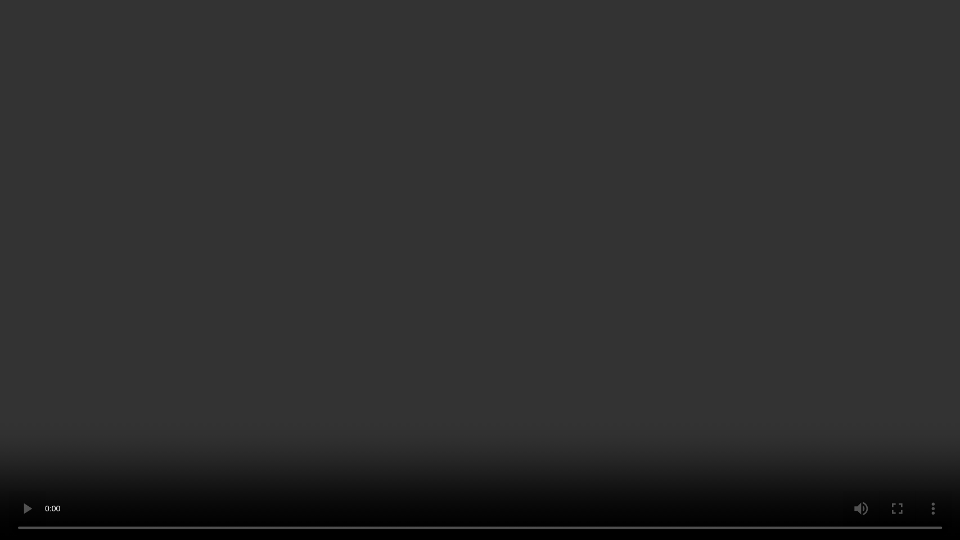
click at [547, 269] on video at bounding box center [480, 270] width 960 height 540
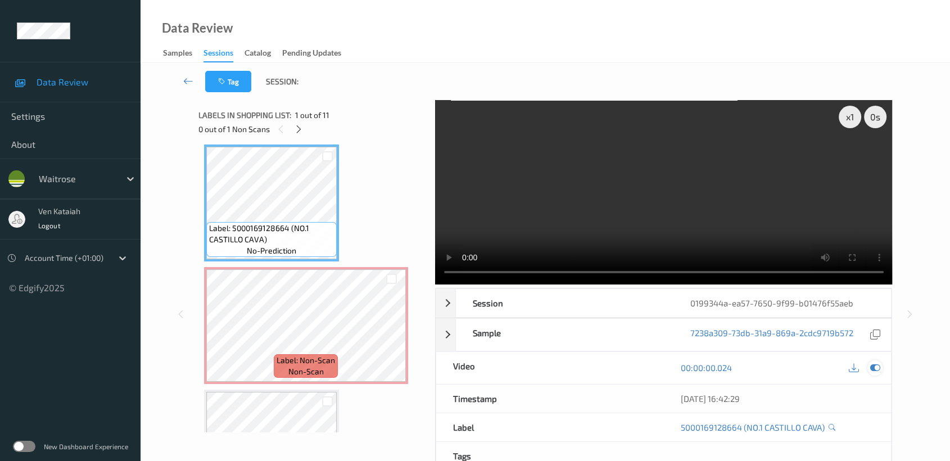
click at [877, 367] on icon at bounding box center [876, 368] width 10 height 10
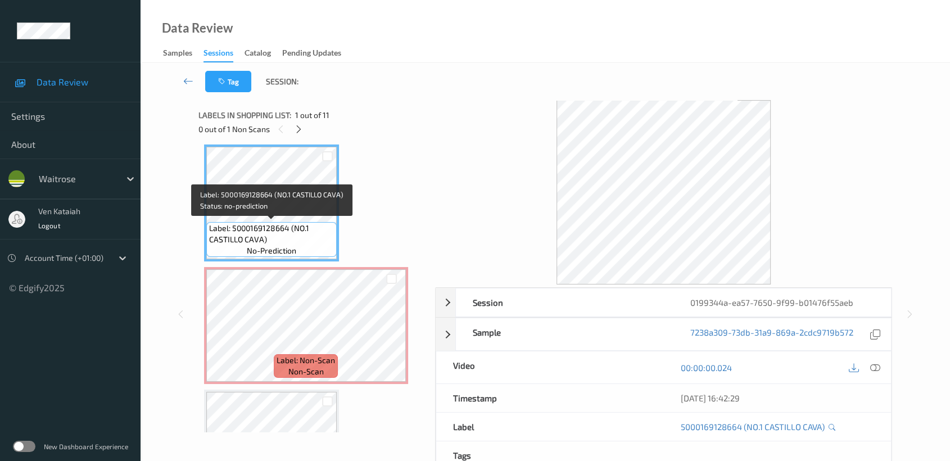
click at [290, 238] on span "Label: 5000169128664 (NO.1 CASTILLO CAVA)" at bounding box center [271, 234] width 125 height 22
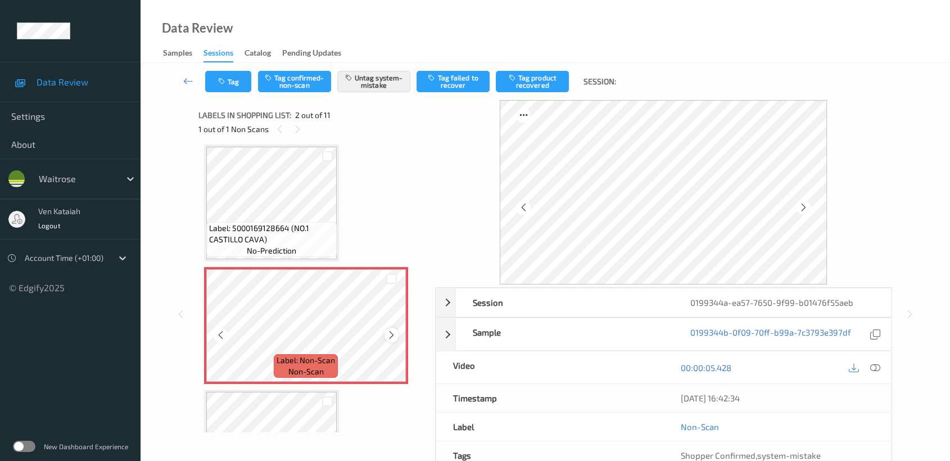
click at [393, 332] on icon at bounding box center [392, 335] width 10 height 10
click at [237, 73] on button "Tag" at bounding box center [228, 81] width 46 height 21
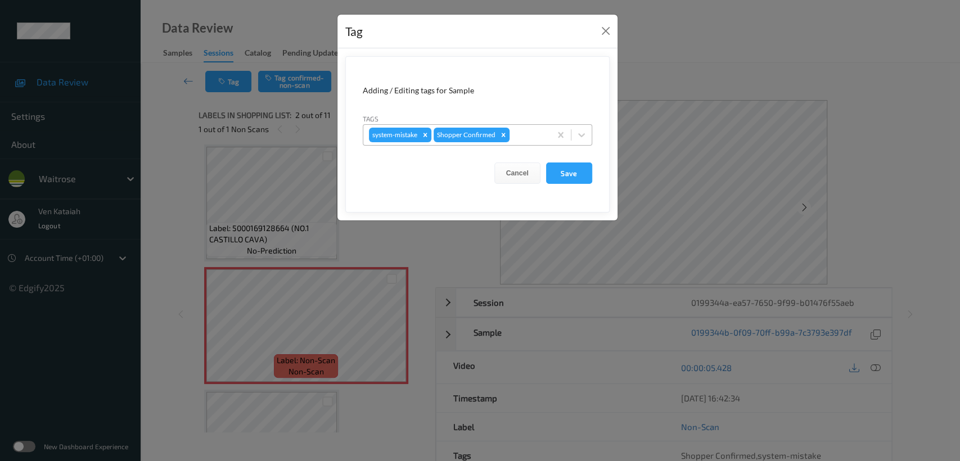
click at [526, 140] on div at bounding box center [528, 134] width 33 height 13
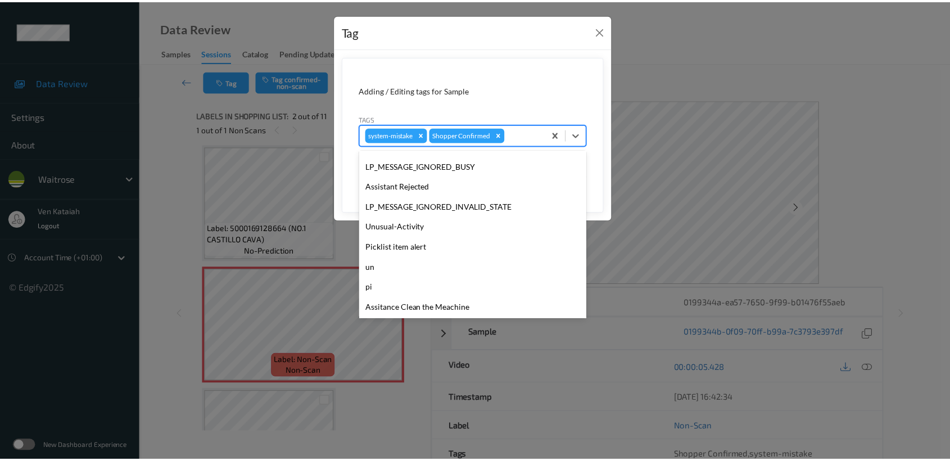
scroll to position [250, 0]
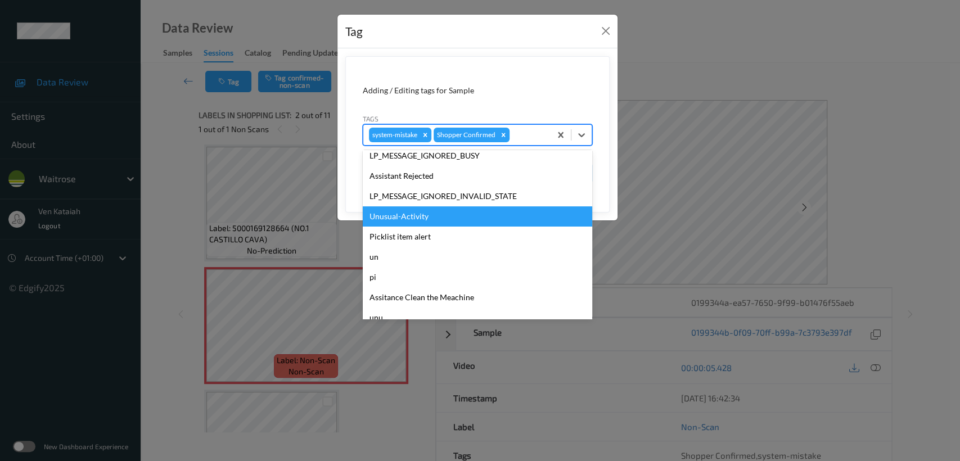
click at [436, 211] on div "Unusual-Activity" at bounding box center [477, 216] width 229 height 20
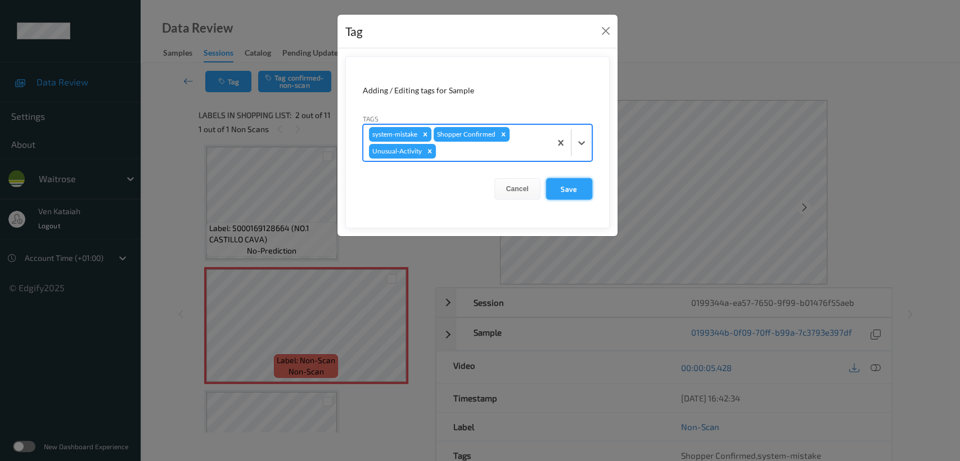
click at [570, 188] on button "Save" at bounding box center [569, 188] width 46 height 21
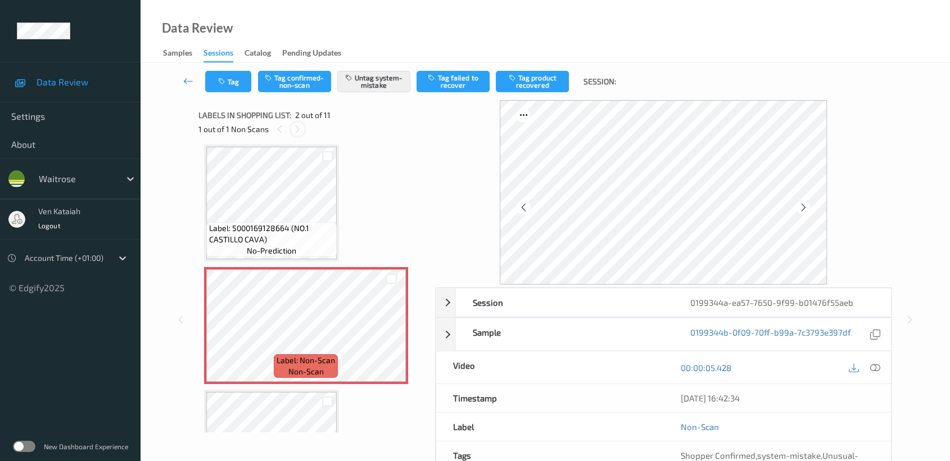
click at [304, 129] on div at bounding box center [298, 129] width 14 height 14
click at [393, 331] on icon at bounding box center [392, 335] width 10 height 10
click at [238, 82] on button "Tag" at bounding box center [228, 81] width 46 height 21
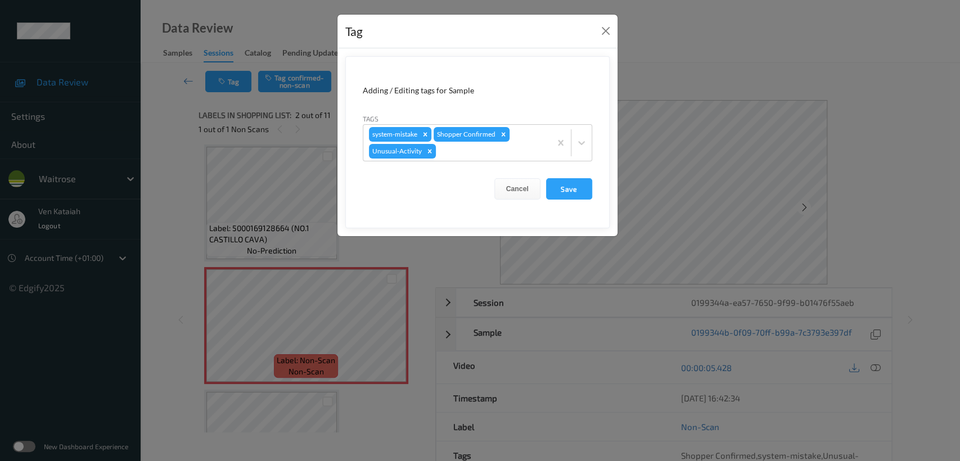
click at [190, 92] on div "Tag Adding / Editing tags for Sample Tags system-mistake Shopper Confirmed Unus…" at bounding box center [480, 230] width 960 height 461
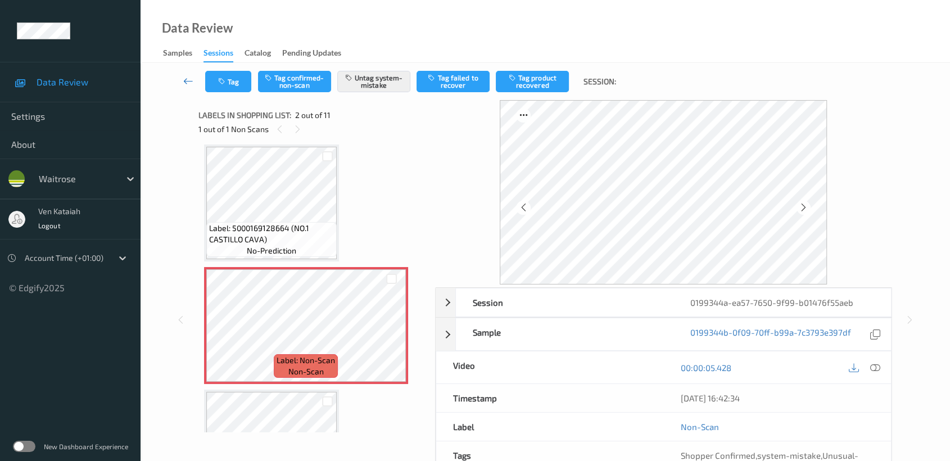
click at [193, 82] on icon at bounding box center [188, 80] width 10 height 11
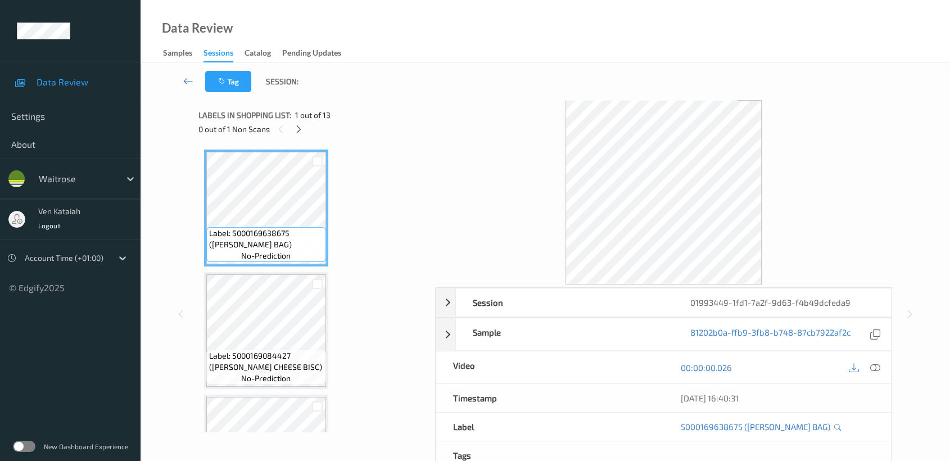
drag, startPoint x: 306, startPoint y: 123, endPoint x: 301, endPoint y: 138, distance: 15.3
click at [306, 123] on div "0 out of 1 Non Scans" at bounding box center [313, 129] width 229 height 14
click at [301, 138] on div "Labels in shopping list: 1 out of 13 0 out of 1 Non Scans" at bounding box center [313, 122] width 229 height 44
click at [298, 138] on div "Labels in shopping list: 1 out of 13 0 out of 1 Non Scans" at bounding box center [313, 122] width 229 height 44
click at [298, 126] on icon at bounding box center [299, 129] width 10 height 10
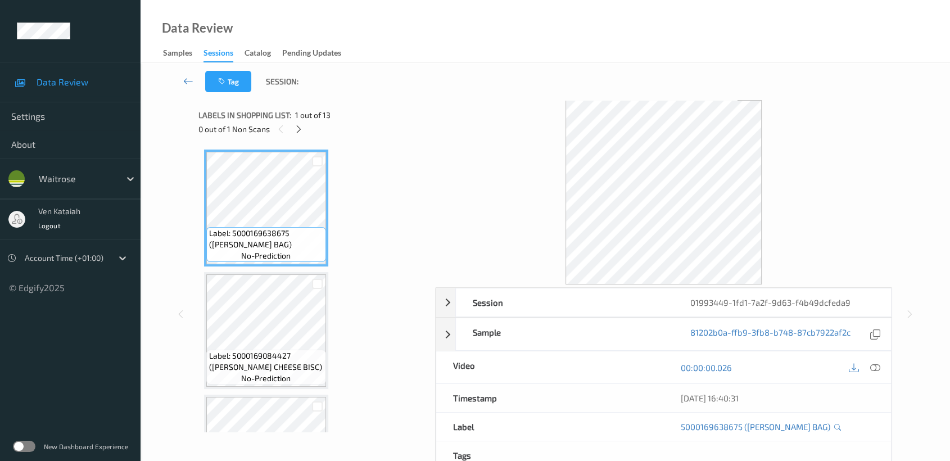
scroll to position [1227, 0]
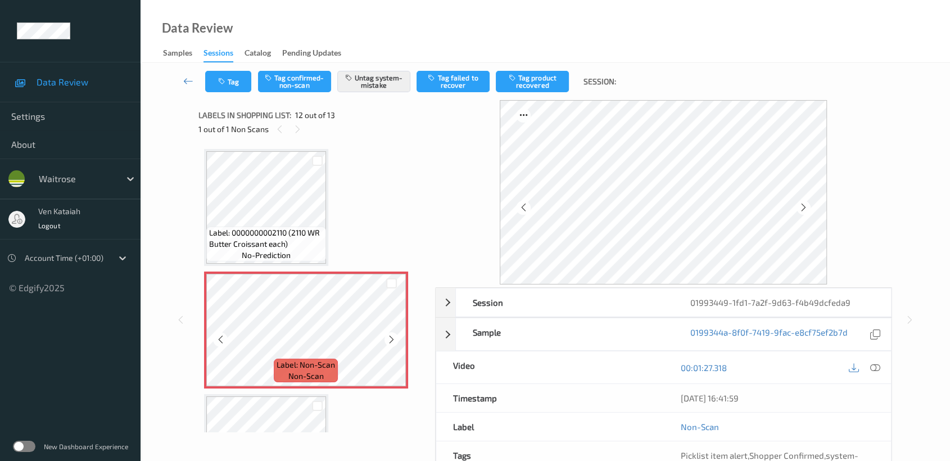
click at [389, 335] on icon at bounding box center [392, 340] width 10 height 10
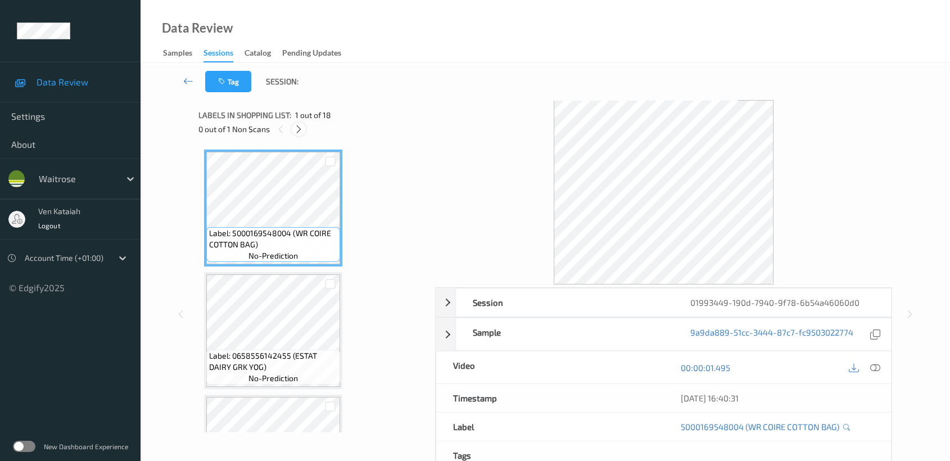
click at [304, 126] on div at bounding box center [299, 129] width 14 height 14
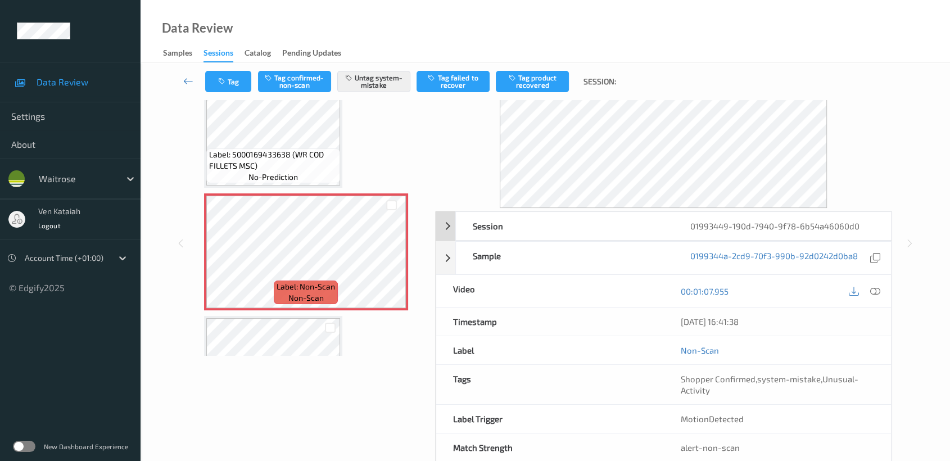
scroll to position [101, 0]
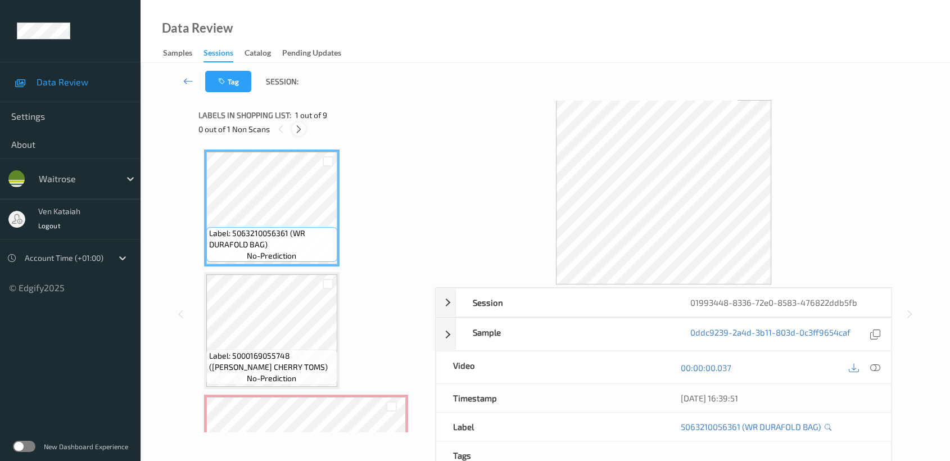
click at [301, 129] on icon at bounding box center [299, 129] width 10 height 10
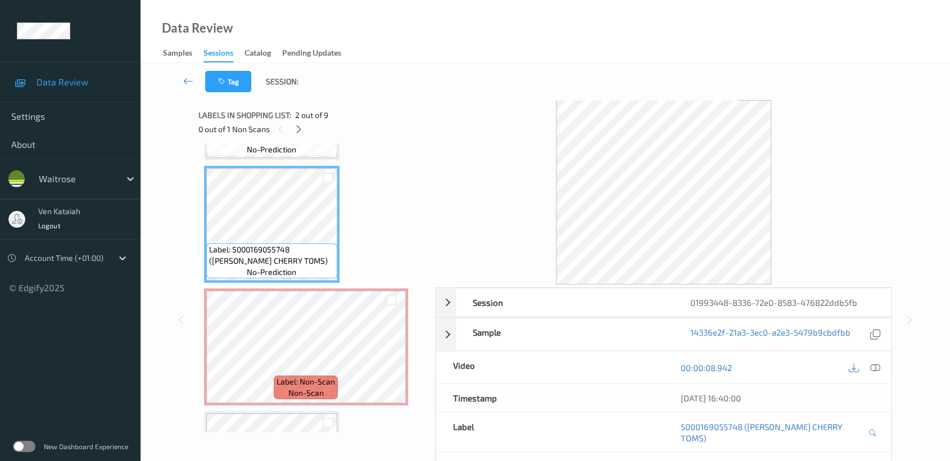
scroll to position [127, 0]
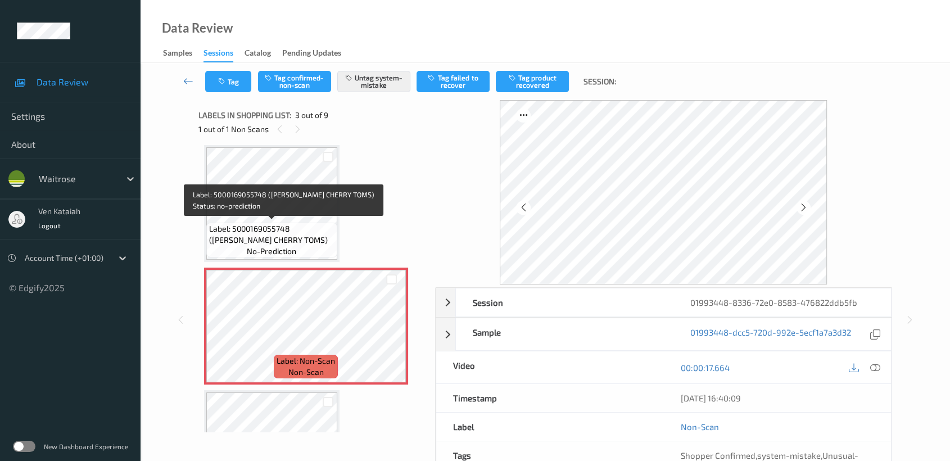
click at [298, 223] on span "Label: 5000169055748 (WR DORG CHERRY TOMS)" at bounding box center [271, 234] width 125 height 22
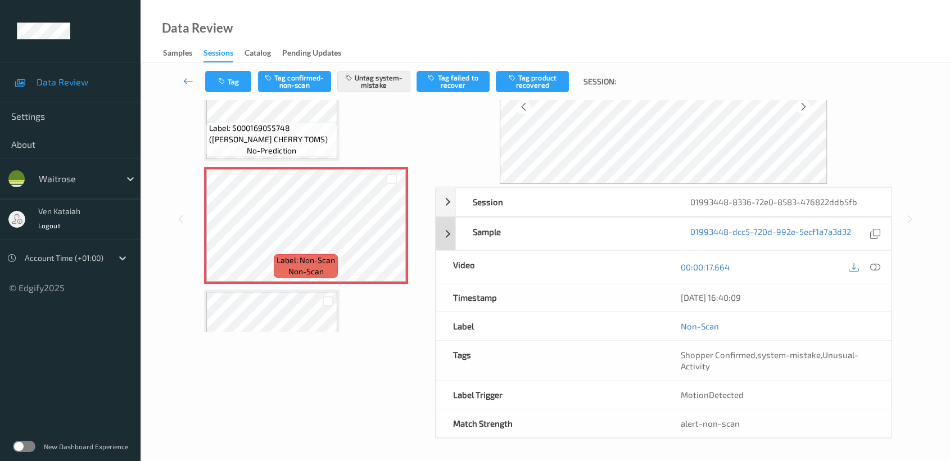
scroll to position [0, 0]
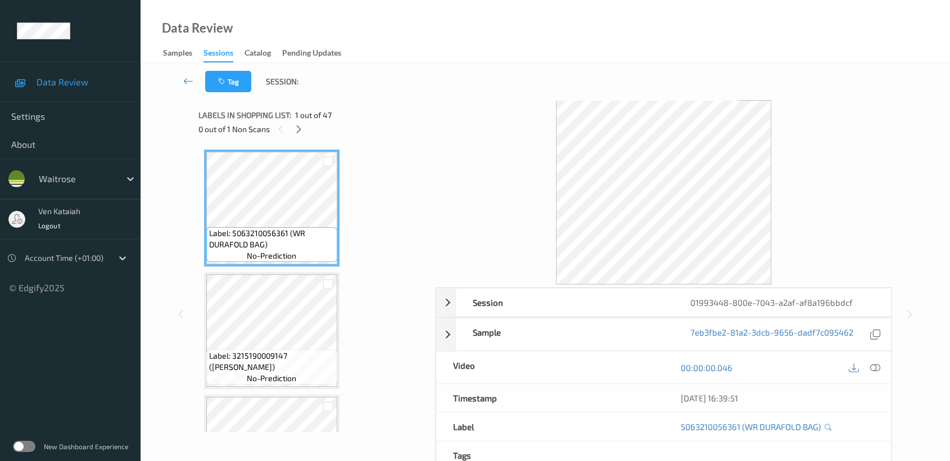
click at [305, 133] on div "0 out of 1 Non Scans" at bounding box center [313, 129] width 229 height 14
click at [298, 130] on icon at bounding box center [299, 129] width 10 height 10
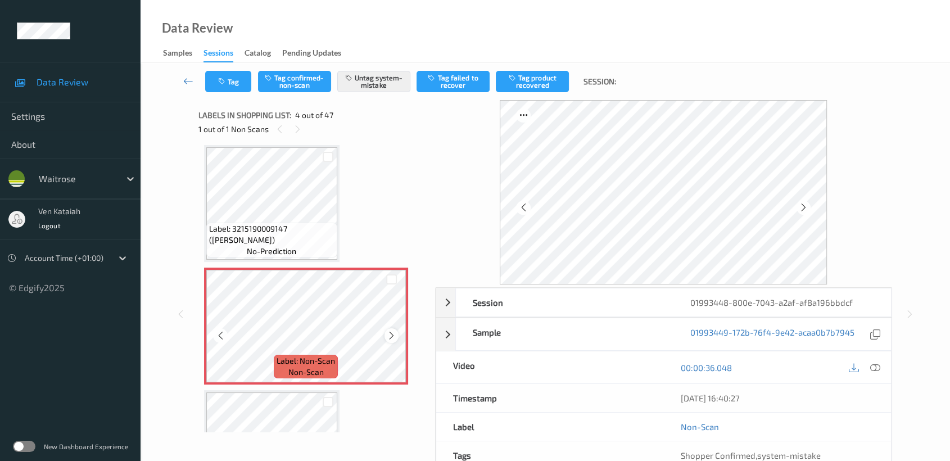
click at [394, 335] on icon at bounding box center [392, 336] width 10 height 10
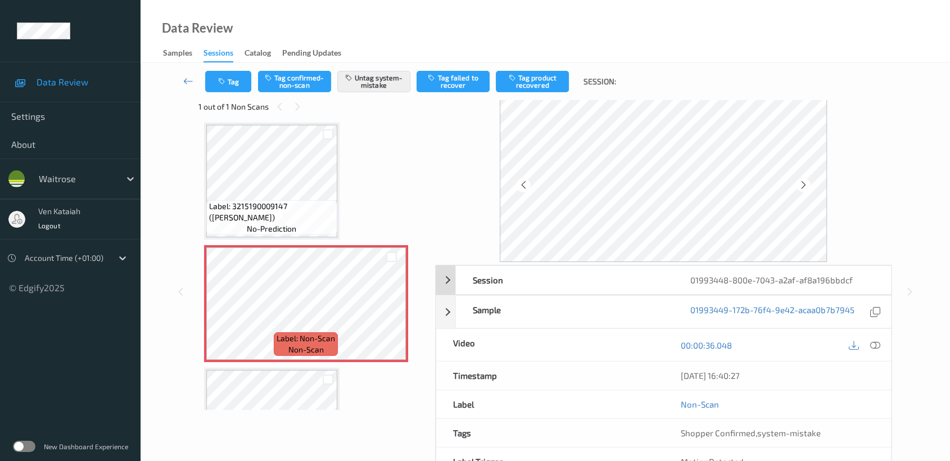
scroll to position [0, 0]
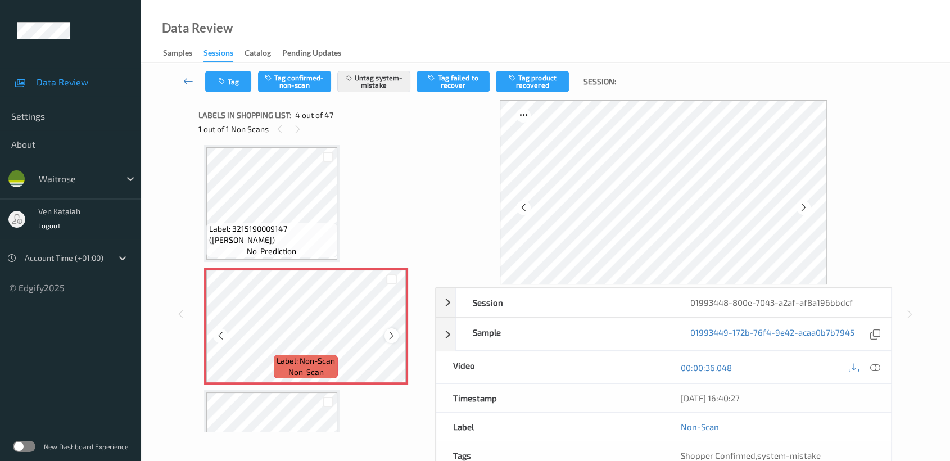
click at [387, 331] on icon at bounding box center [392, 336] width 10 height 10
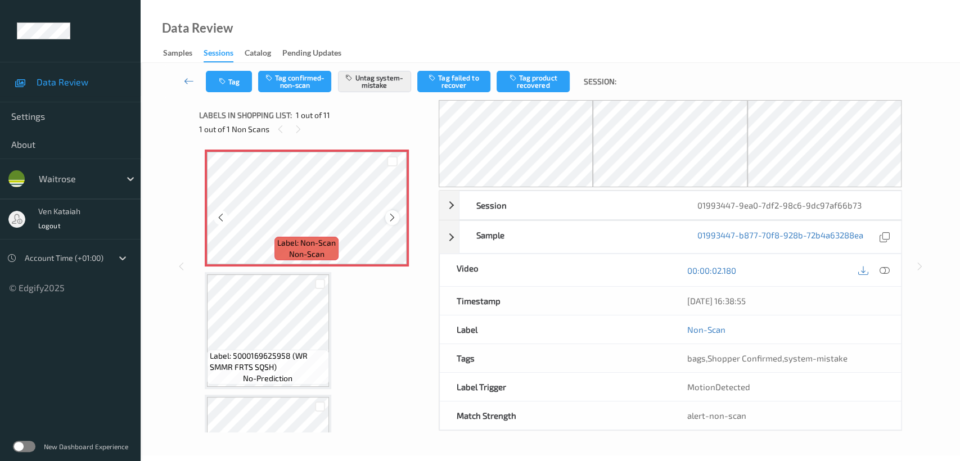
click at [392, 218] on icon at bounding box center [392, 218] width 10 height 10
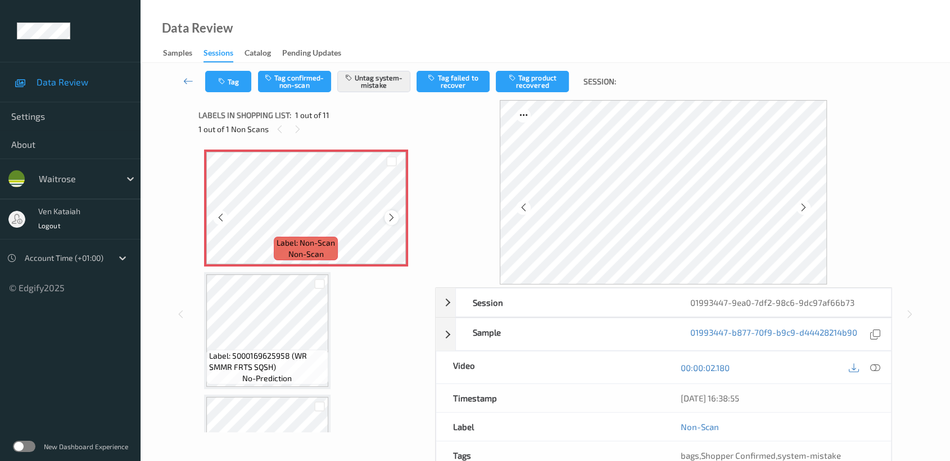
click at [387, 216] on icon at bounding box center [392, 218] width 10 height 10
click at [873, 361] on div at bounding box center [875, 367] width 15 height 15
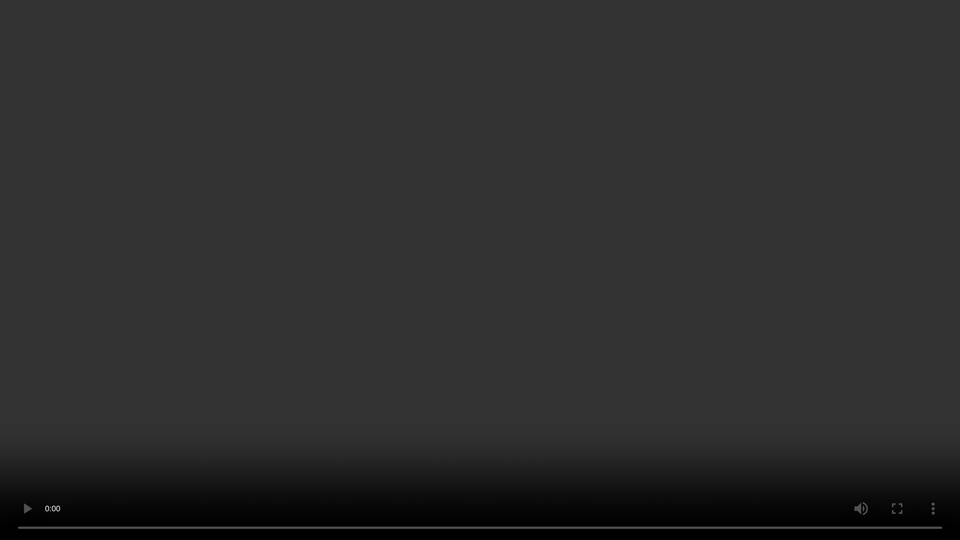
click at [626, 306] on video at bounding box center [480, 270] width 960 height 540
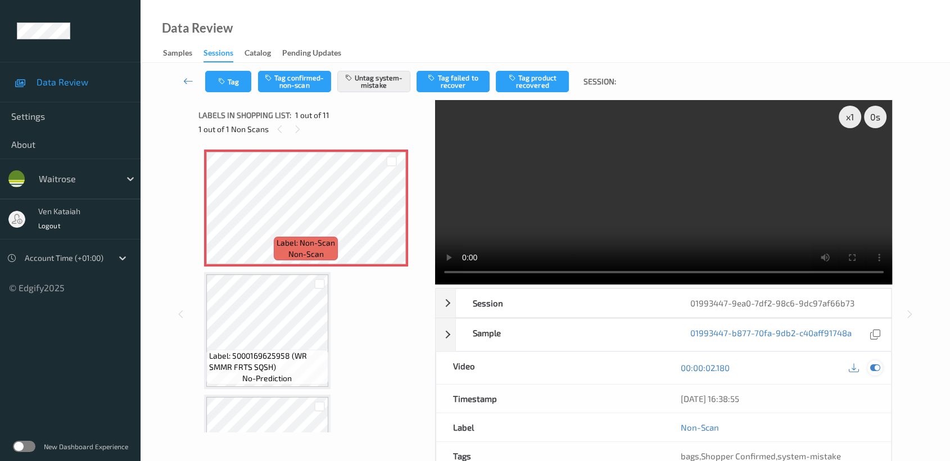
click at [876, 366] on icon at bounding box center [876, 368] width 10 height 10
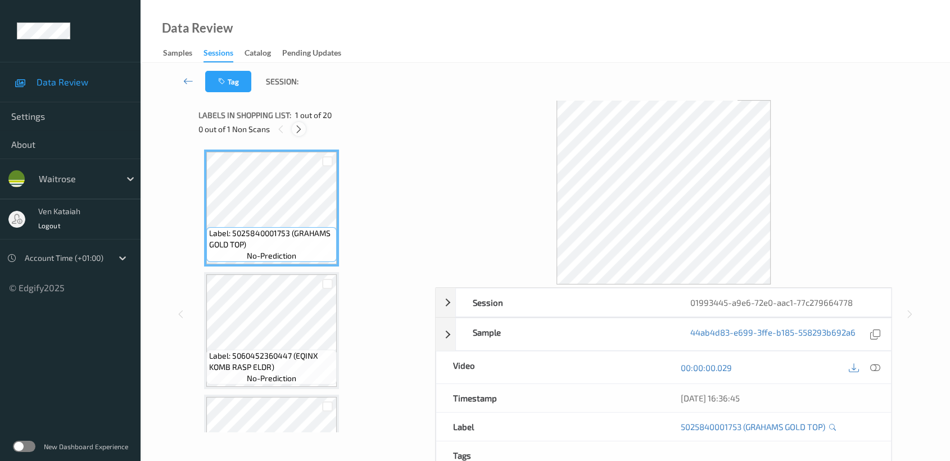
click at [303, 125] on icon at bounding box center [299, 129] width 10 height 10
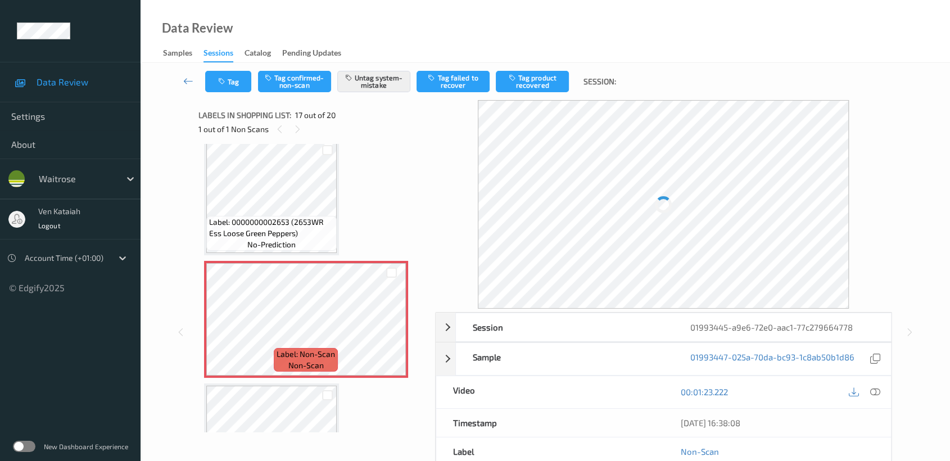
scroll to position [1837, 0]
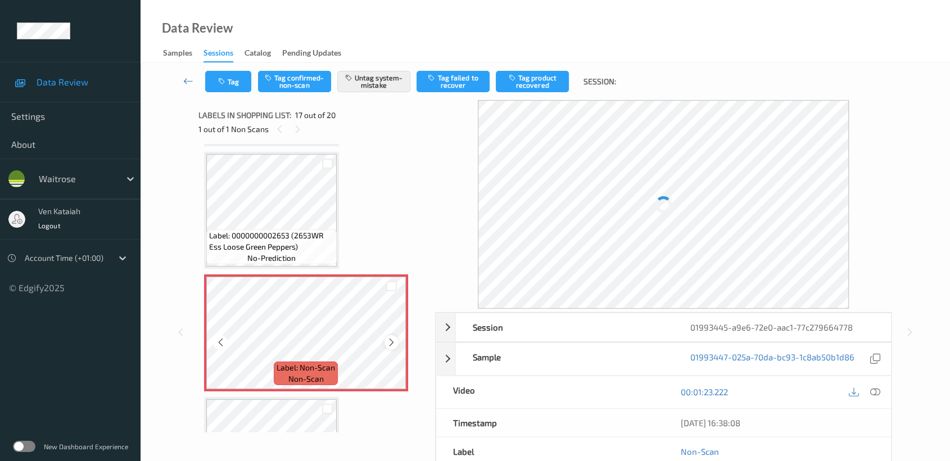
click at [387, 337] on icon at bounding box center [392, 342] width 10 height 10
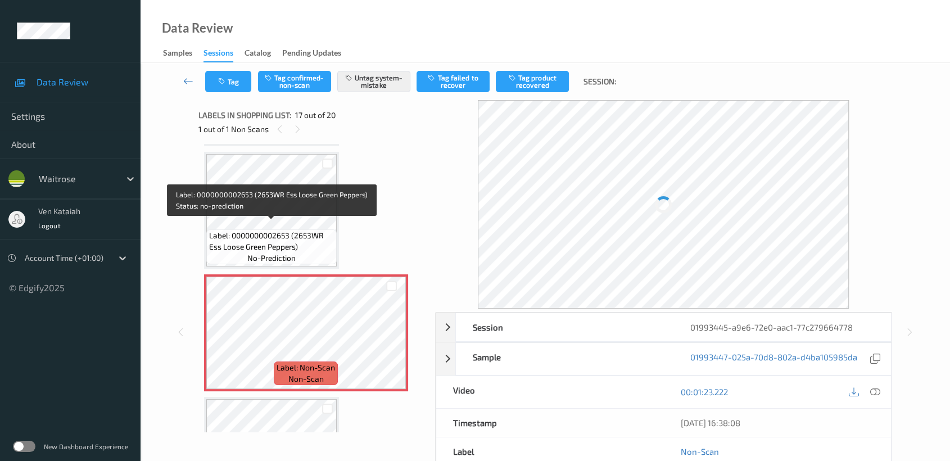
click at [297, 230] on span "Label: 0000000002653 (2653WR Ess Loose Green Peppers)" at bounding box center [271, 241] width 125 height 22
click at [317, 230] on span "Label: 0000000002653 (2653WR Ess Loose Green Peppers)" at bounding box center [271, 241] width 125 height 22
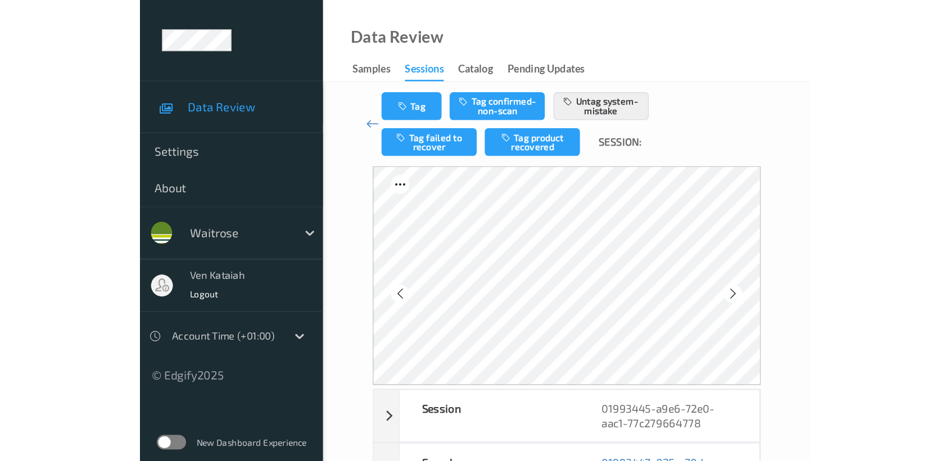
scroll to position [1166, 0]
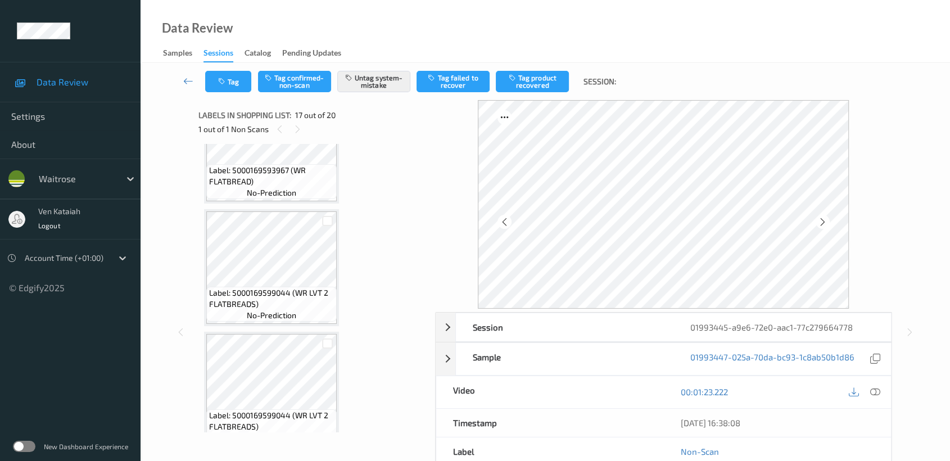
click at [308, 34] on div "Data Review Samples Sessions Catalog Pending Updates" at bounding box center [546, 31] width 810 height 63
click at [302, 132] on div at bounding box center [298, 129] width 14 height 14
click at [296, 124] on icon at bounding box center [298, 129] width 10 height 10
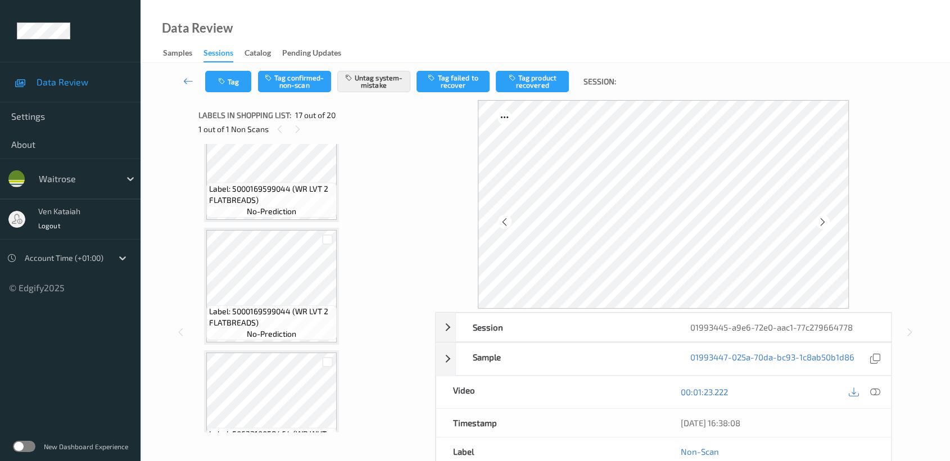
scroll to position [1291, 0]
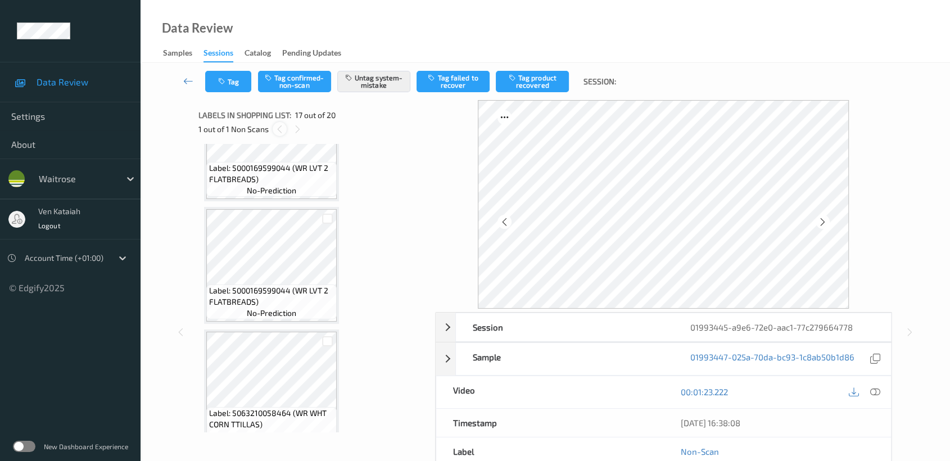
click at [273, 127] on div at bounding box center [280, 129] width 14 height 14
click at [309, 132] on div "1 out of 1 Non Scans" at bounding box center [313, 129] width 229 height 14
click at [296, 130] on icon at bounding box center [298, 129] width 10 height 10
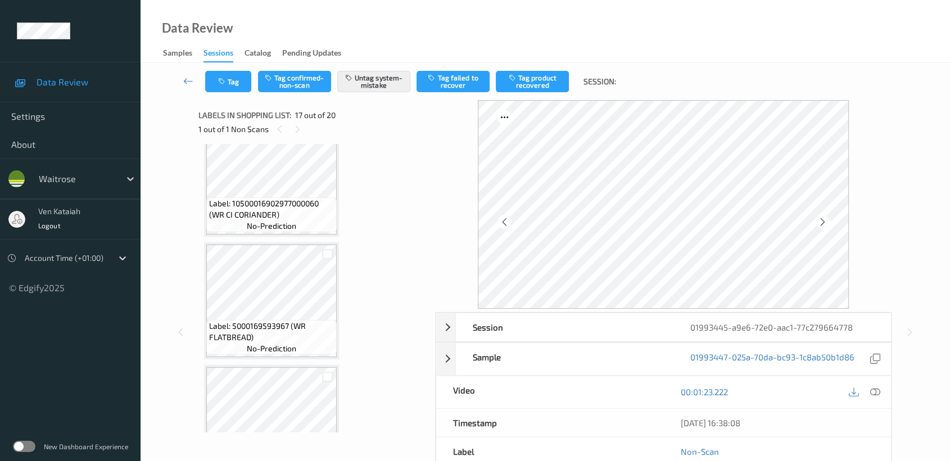
scroll to position [792, 0]
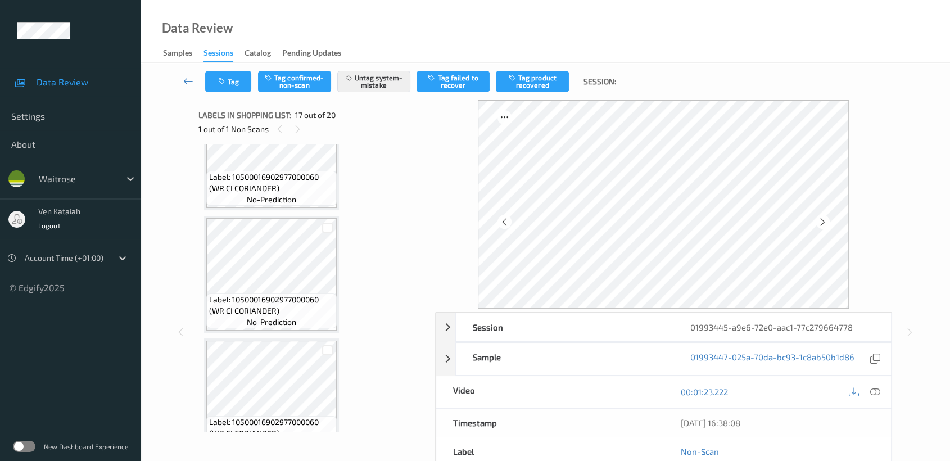
click at [299, 116] on span "17 out of 20" at bounding box center [315, 115] width 40 height 11
click at [294, 128] on icon at bounding box center [298, 129] width 10 height 10
click at [279, 128] on icon at bounding box center [280, 129] width 10 height 10
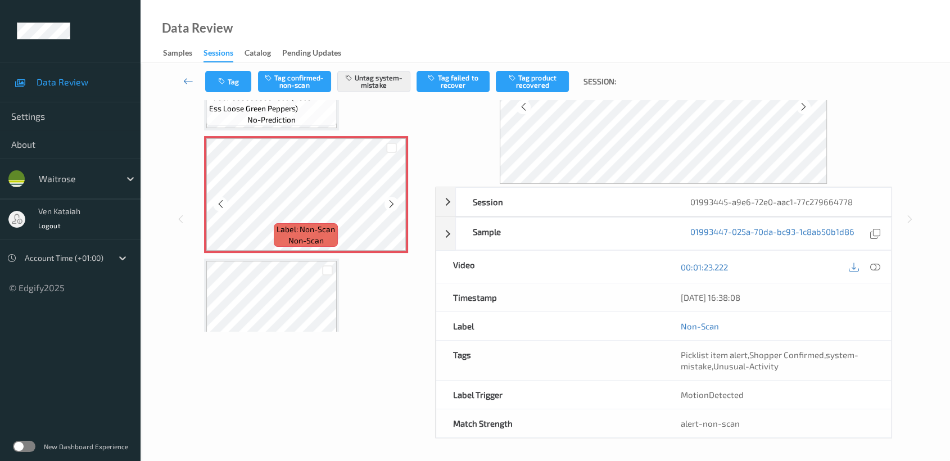
scroll to position [1750, 0]
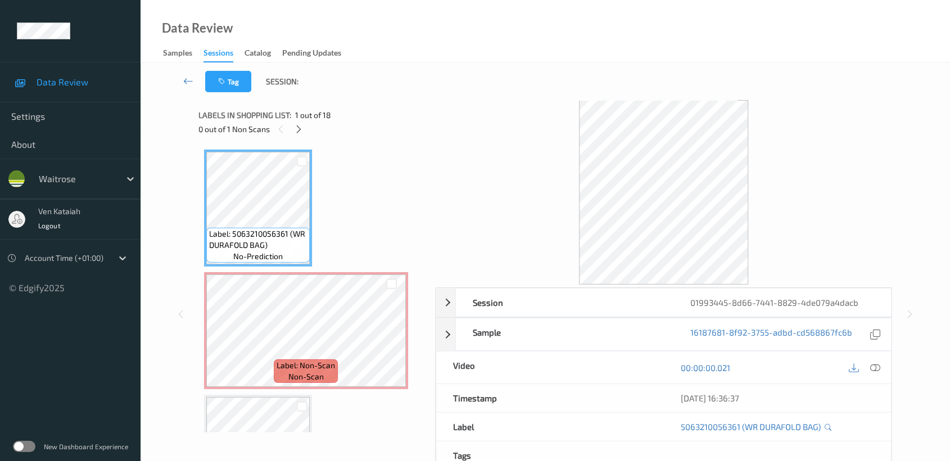
click at [291, 130] on div "0 out of 1 Non Scans" at bounding box center [313, 129] width 229 height 14
click at [296, 127] on icon at bounding box center [299, 129] width 10 height 10
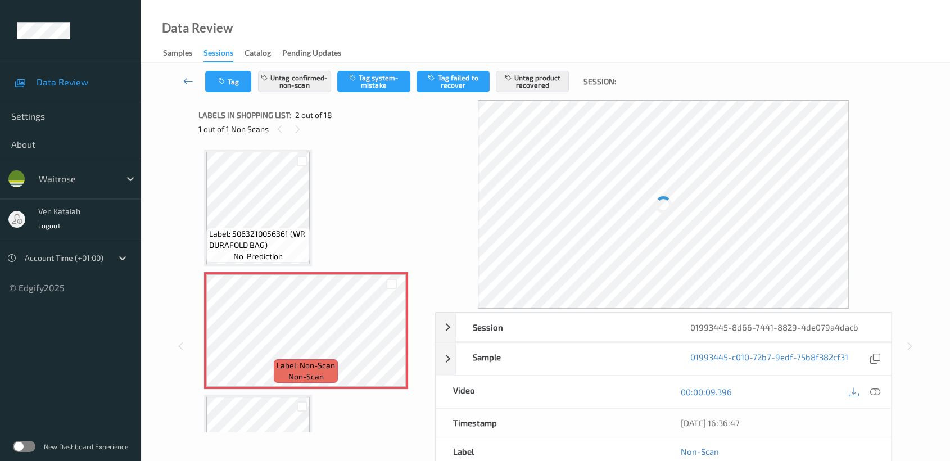
scroll to position [5, 0]
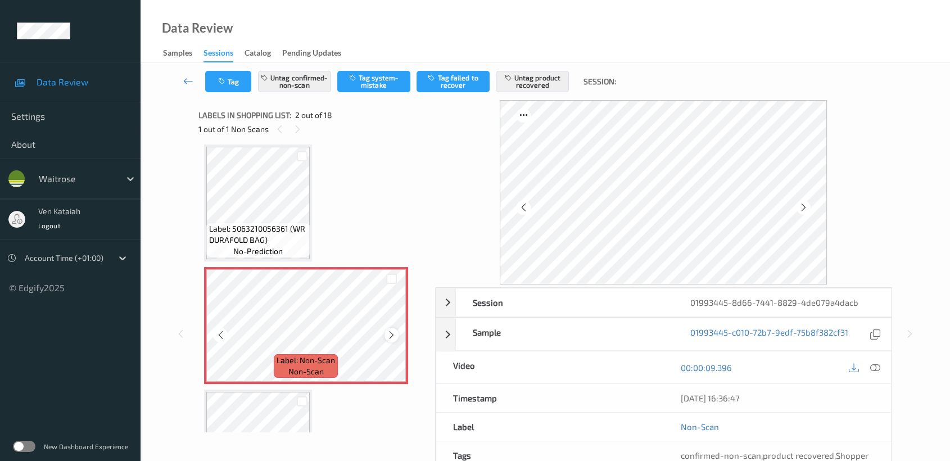
click at [391, 331] on icon at bounding box center [392, 335] width 10 height 10
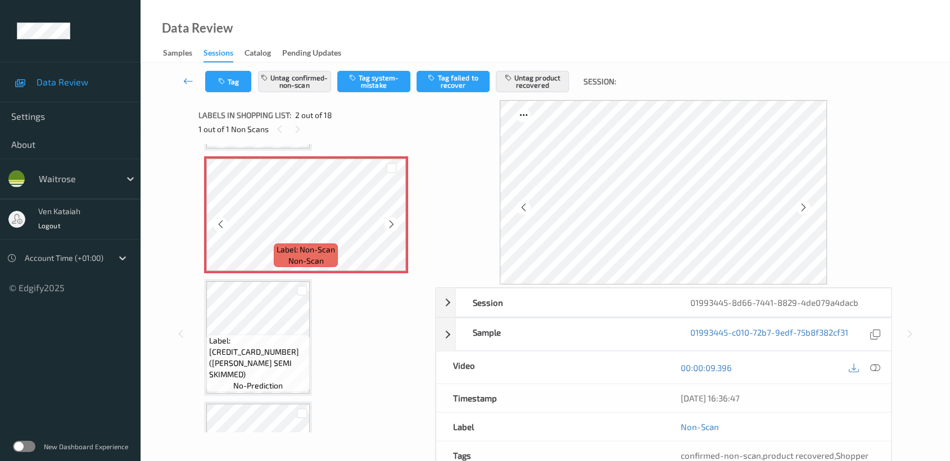
scroll to position [130, 0]
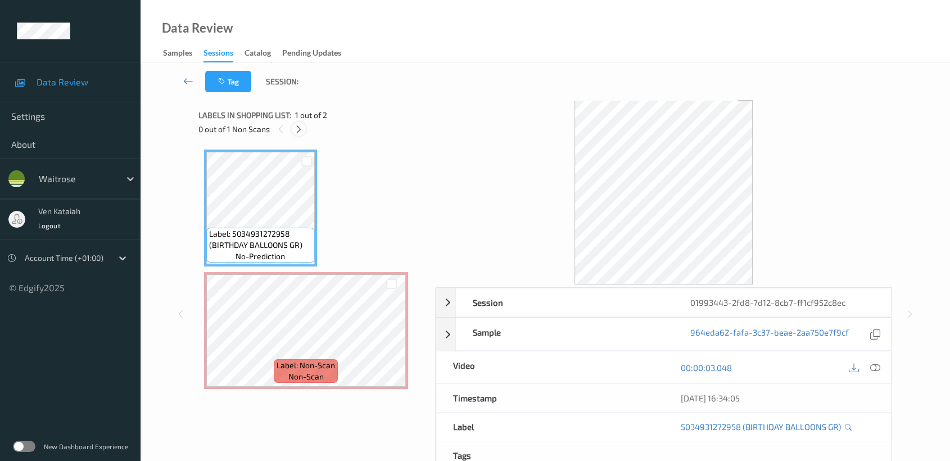
click at [303, 123] on div at bounding box center [299, 129] width 14 height 14
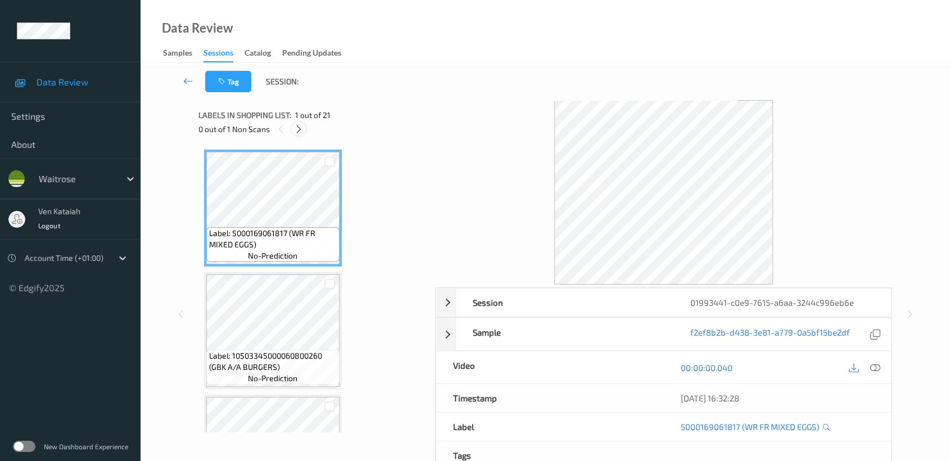
click at [304, 127] on div at bounding box center [299, 129] width 14 height 14
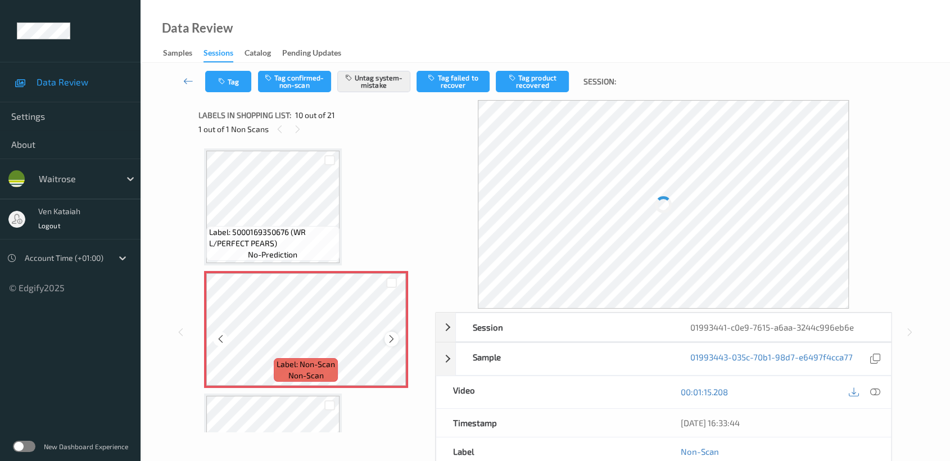
click at [396, 332] on div at bounding box center [392, 339] width 14 height 14
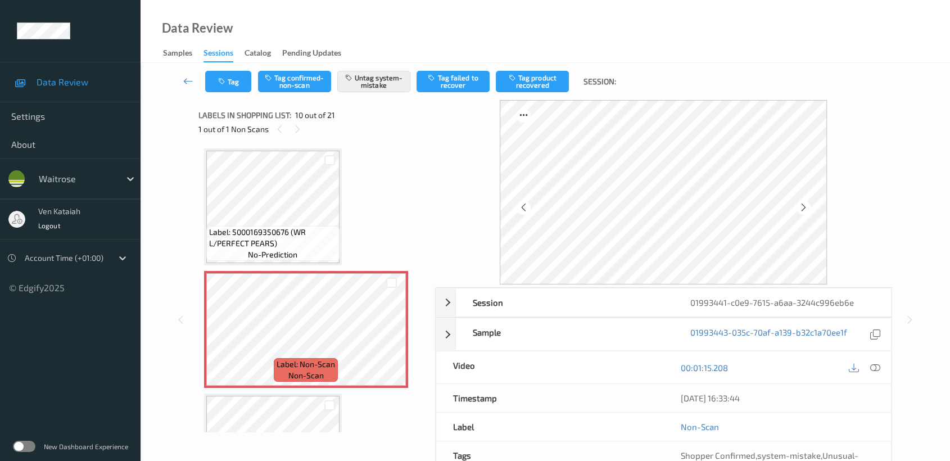
click at [334, 204] on div "Label: 5000169061817 (WR FR MIXED EGGS) no-prediction Label: 105033450000608002…" at bounding box center [313, 452] width 218 height 2569
click at [390, 336] on icon at bounding box center [392, 339] width 10 height 10
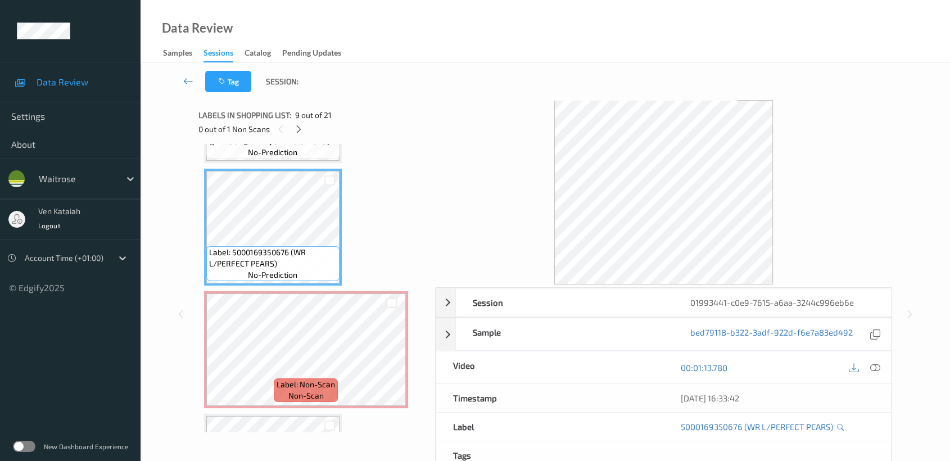
scroll to position [982, 0]
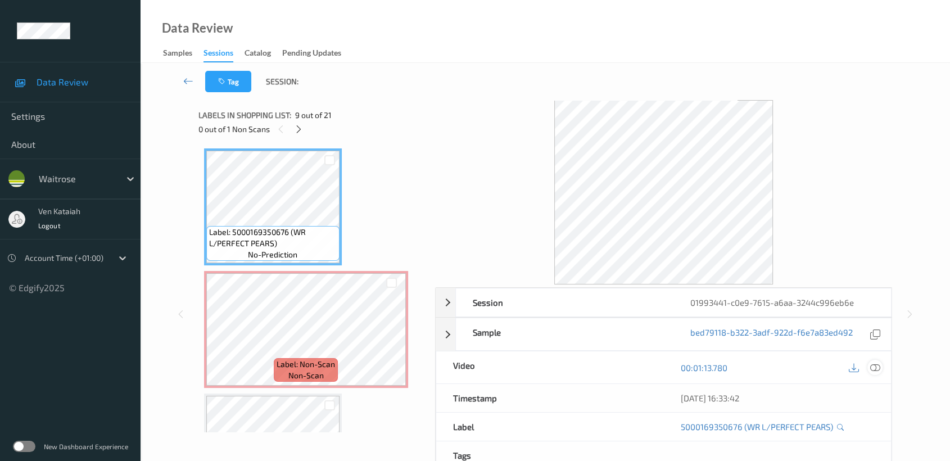
click at [881, 361] on div at bounding box center [875, 367] width 15 height 15
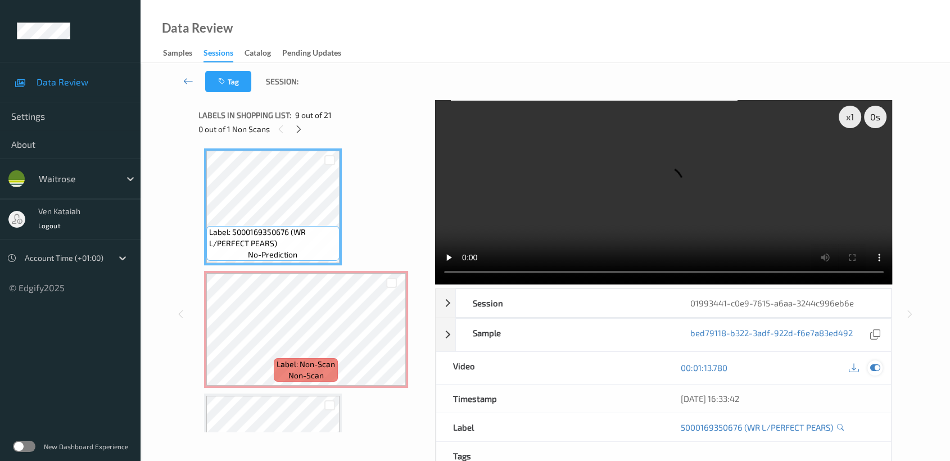
scroll to position [0, 0]
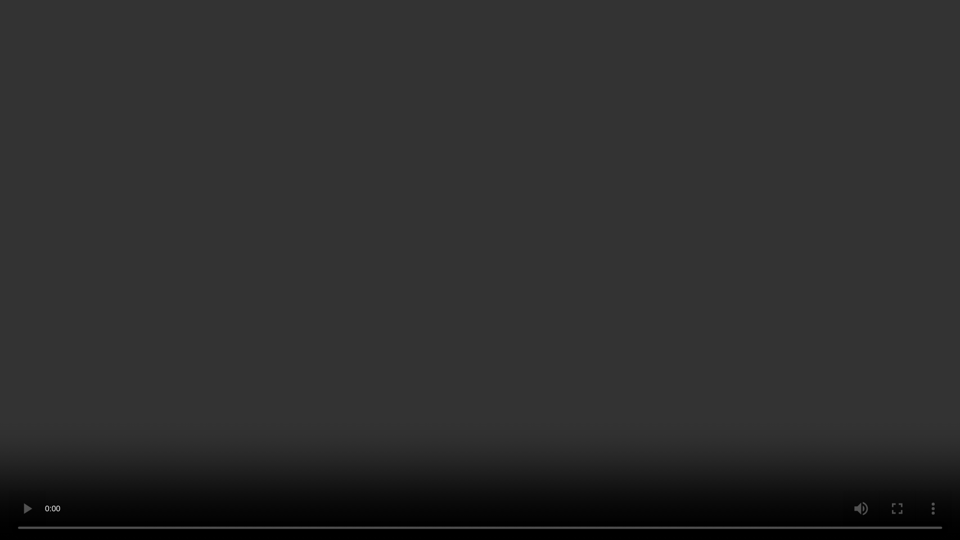
click at [599, 260] on video at bounding box center [480, 270] width 960 height 540
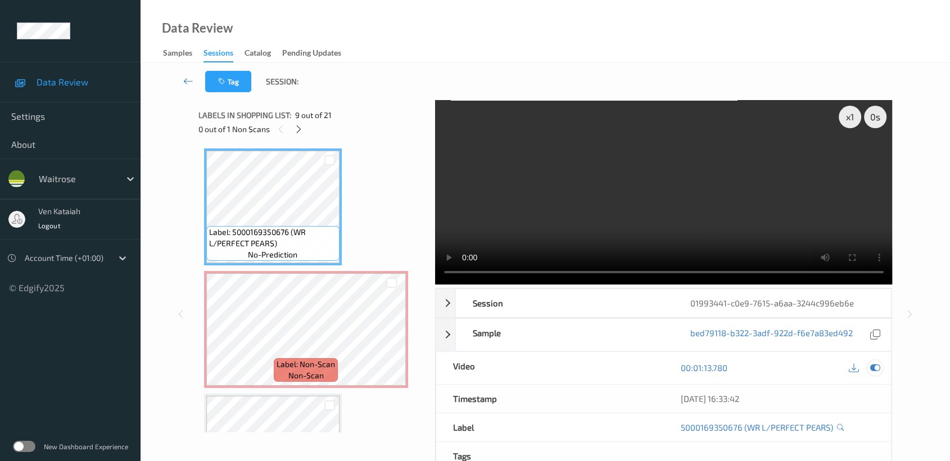
click at [882, 369] on div at bounding box center [875, 367] width 15 height 15
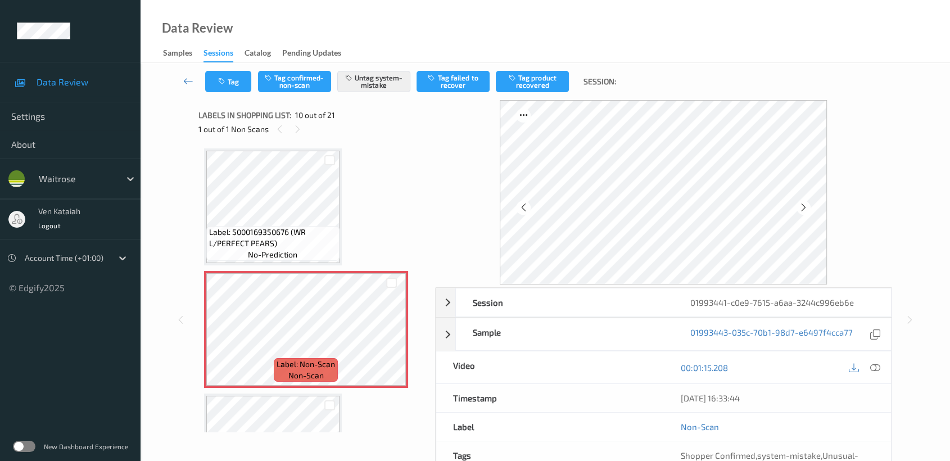
scroll to position [101, 0]
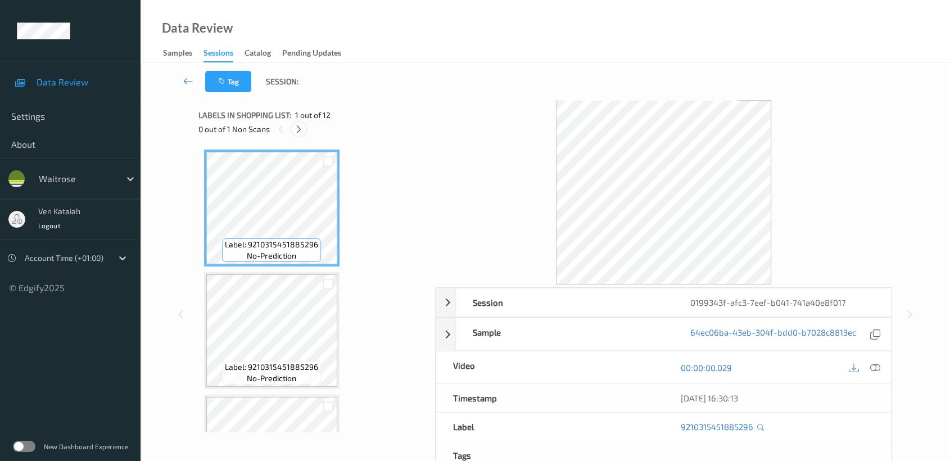
click at [292, 126] on div at bounding box center [299, 129] width 14 height 14
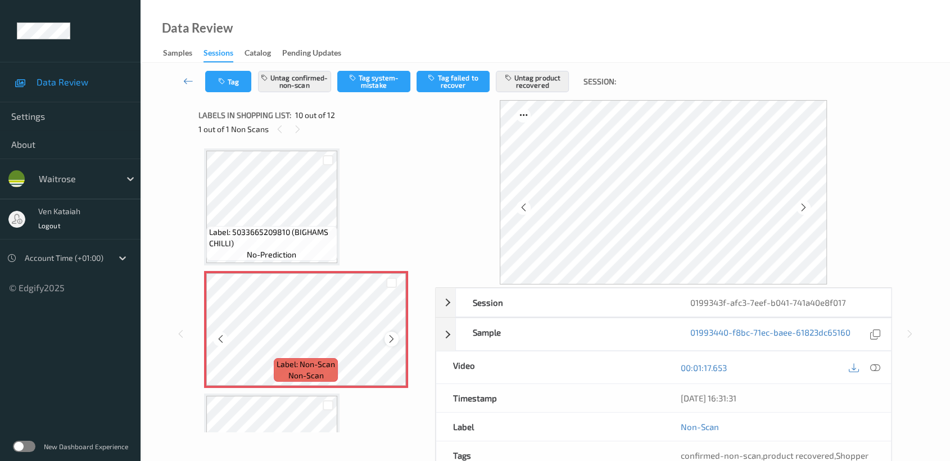
click at [389, 334] on icon at bounding box center [392, 339] width 10 height 10
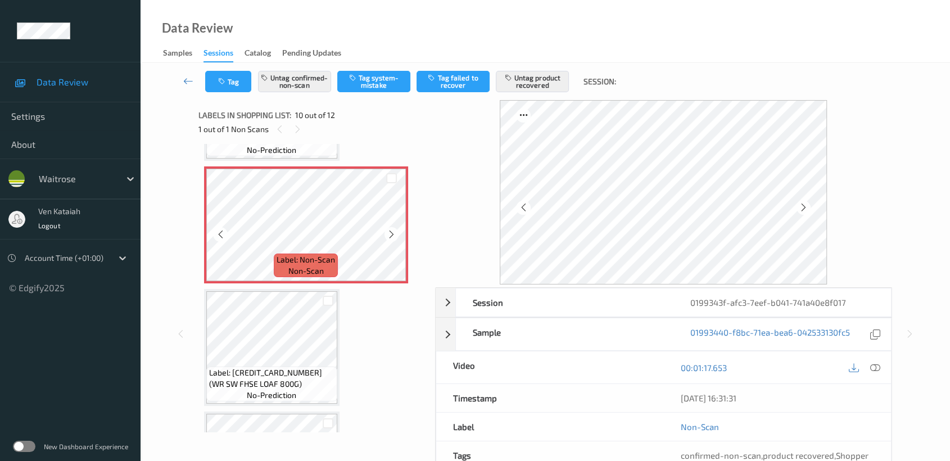
scroll to position [1107, 0]
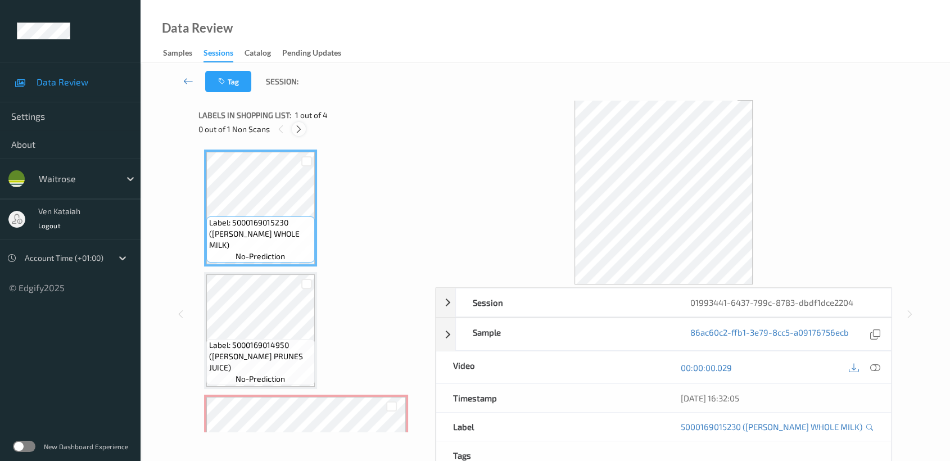
click at [300, 136] on div at bounding box center [299, 129] width 14 height 14
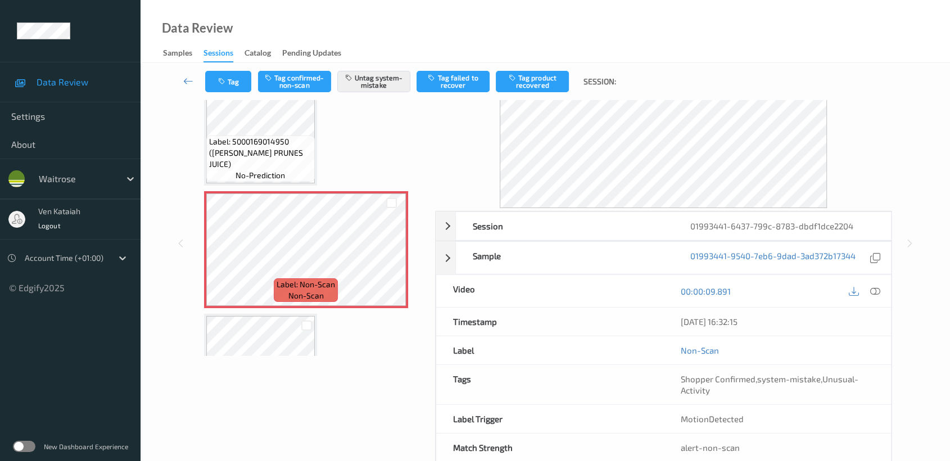
scroll to position [101, 0]
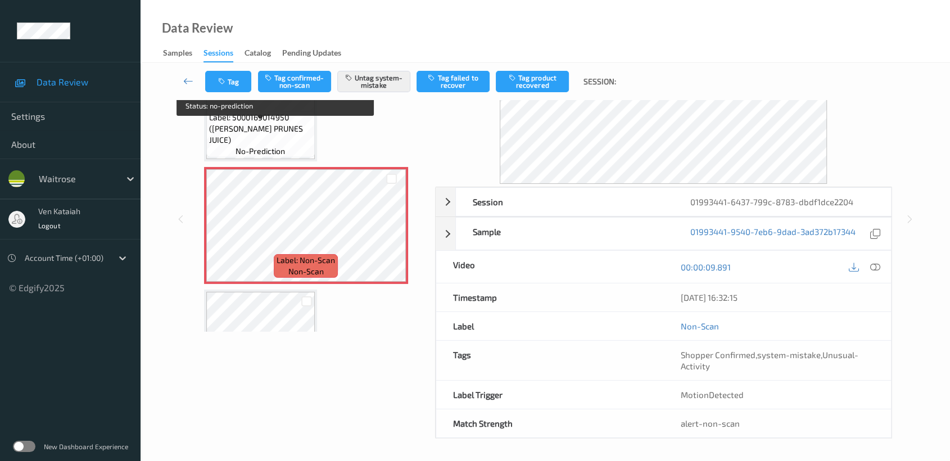
click at [294, 121] on span "Label: 5000169014950 ([PERSON_NAME] PRUNES JUICE)" at bounding box center [260, 129] width 103 height 34
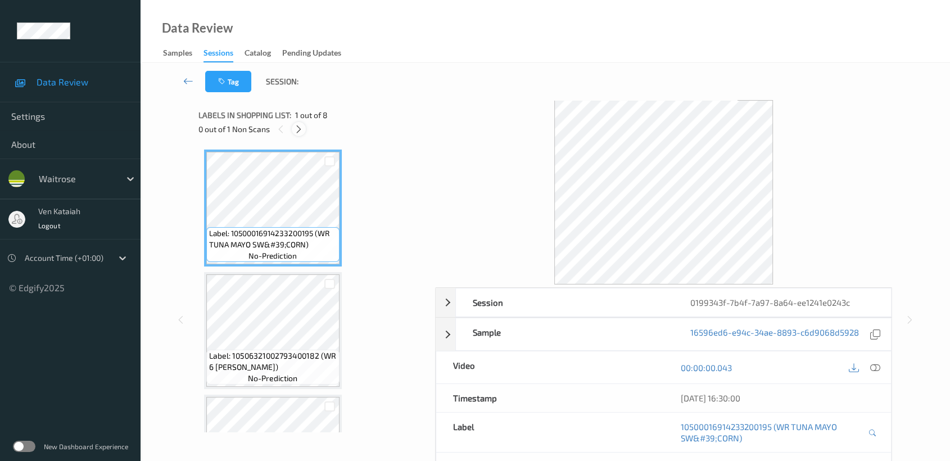
click at [299, 130] on icon at bounding box center [299, 129] width 10 height 10
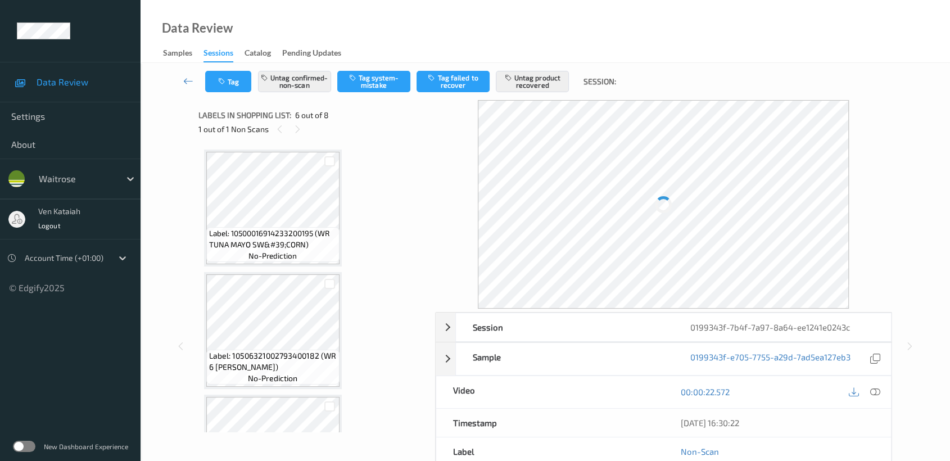
scroll to position [494, 0]
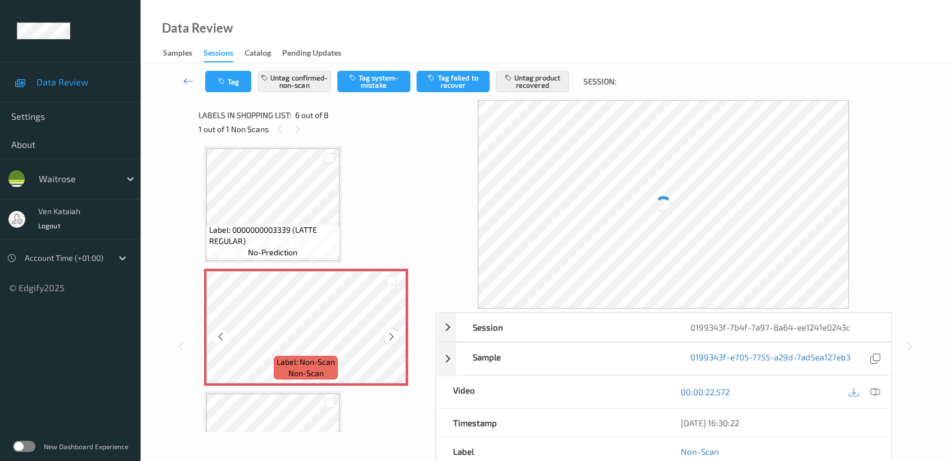
click at [389, 334] on icon at bounding box center [392, 337] width 10 height 10
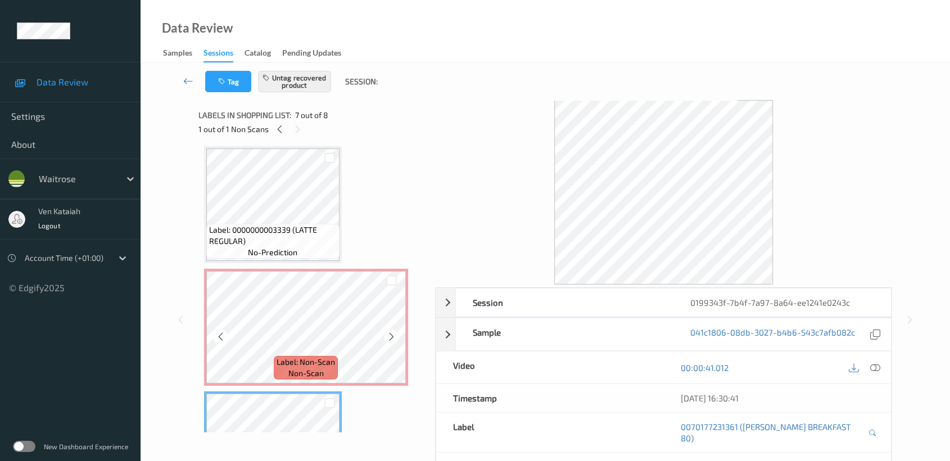
scroll to position [619, 0]
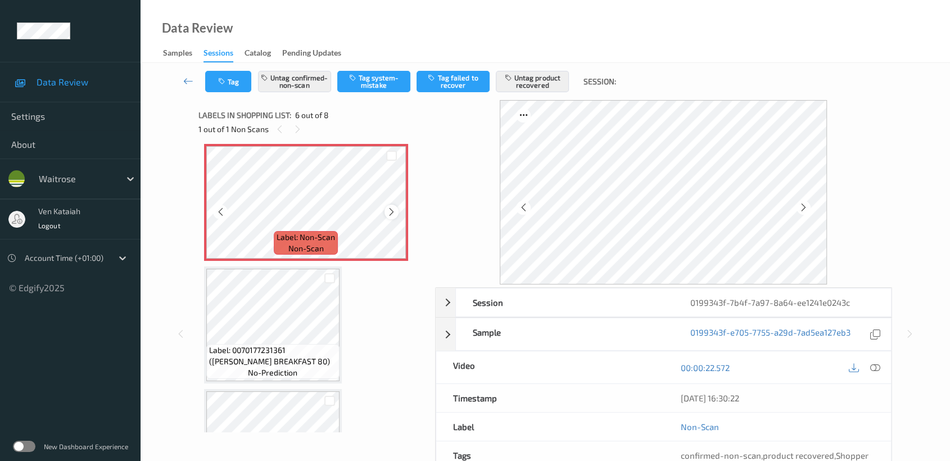
click at [393, 212] on icon at bounding box center [392, 212] width 10 height 10
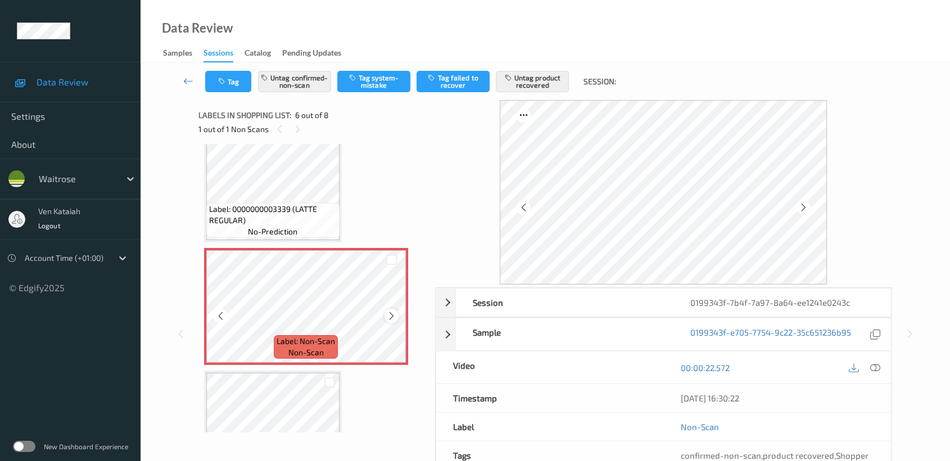
scroll to position [494, 0]
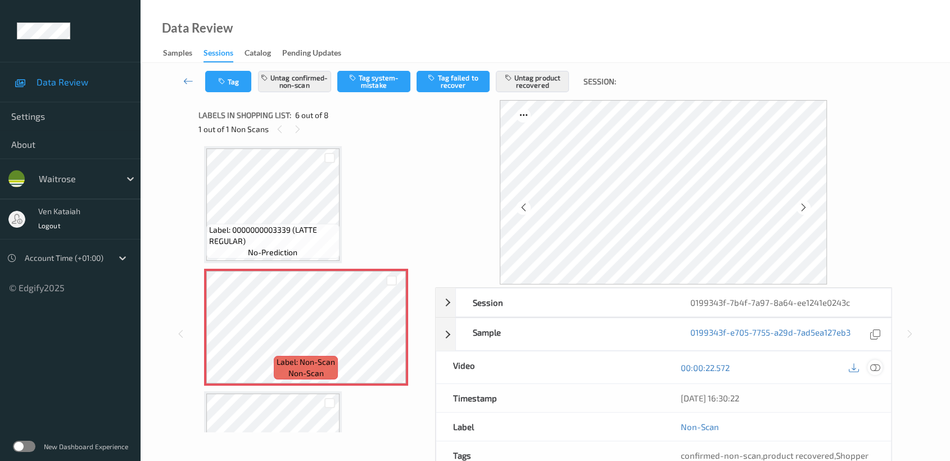
click at [882, 369] on div at bounding box center [875, 367] width 15 height 15
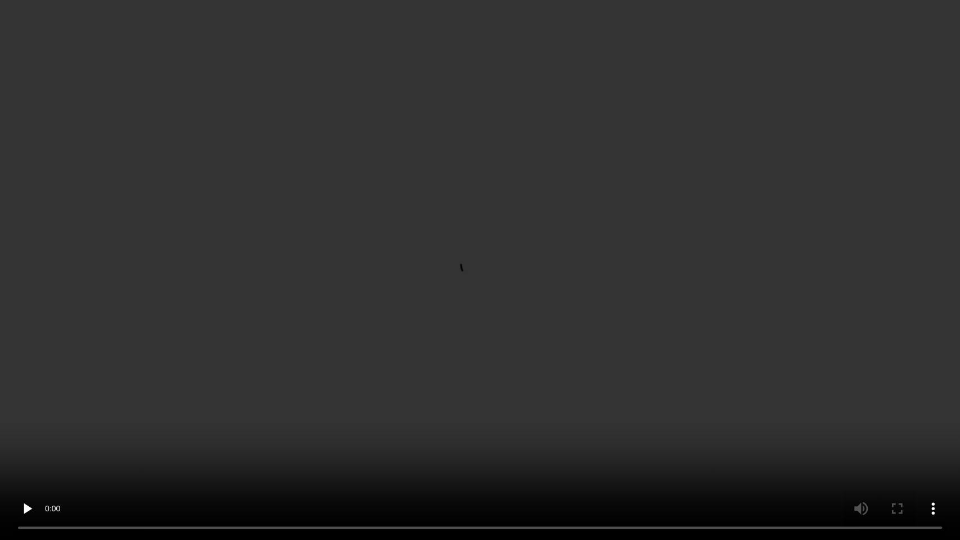
click at [729, 274] on video at bounding box center [480, 270] width 960 height 540
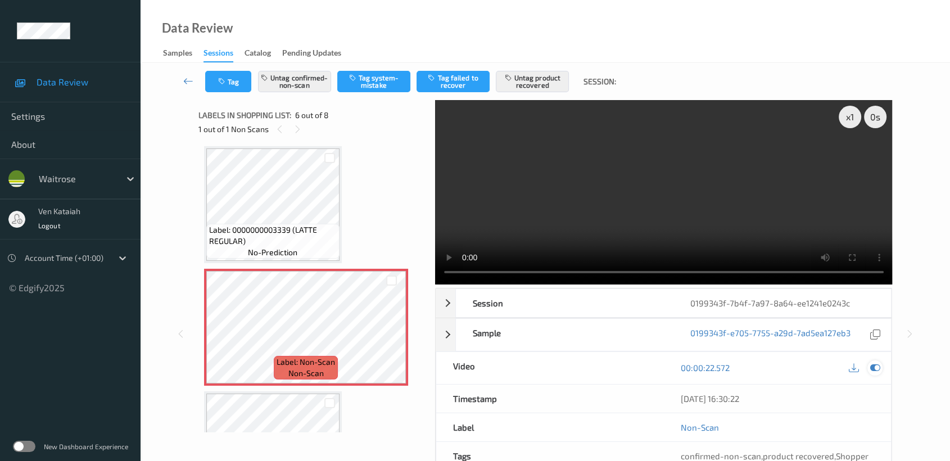
click at [873, 366] on icon at bounding box center [876, 368] width 10 height 10
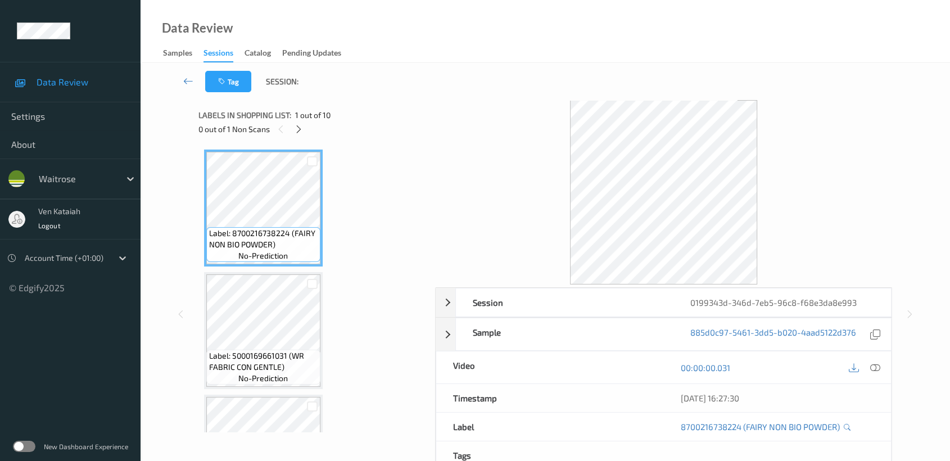
click at [307, 127] on div "0 out of 1 Non Scans" at bounding box center [313, 129] width 229 height 14
click at [299, 128] on icon at bounding box center [299, 129] width 10 height 10
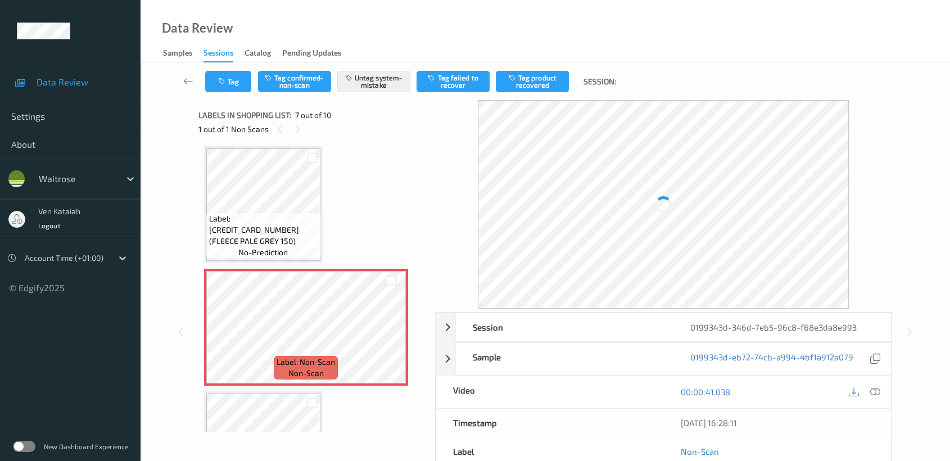
click at [280, 259] on div "Label: [CREDIT_CARD_NUMBER] (FLEECE PALE GREY 150) no-prediction" at bounding box center [263, 204] width 119 height 117
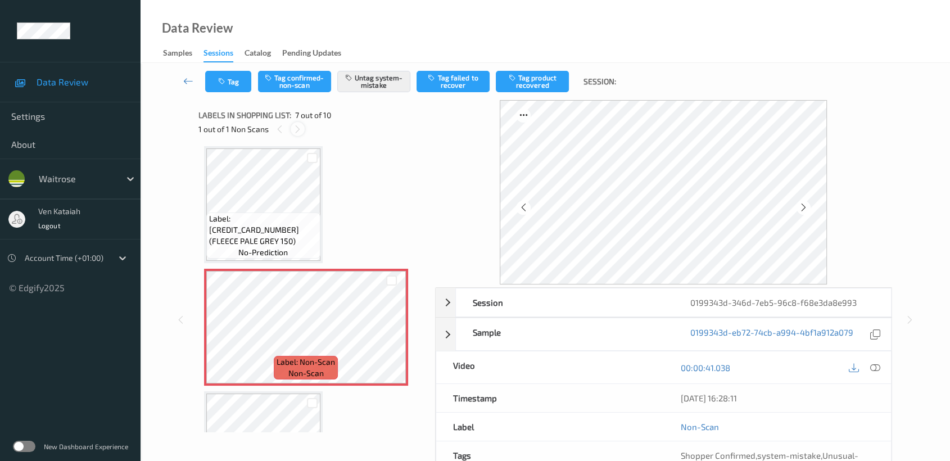
click at [298, 127] on icon at bounding box center [298, 129] width 10 height 10
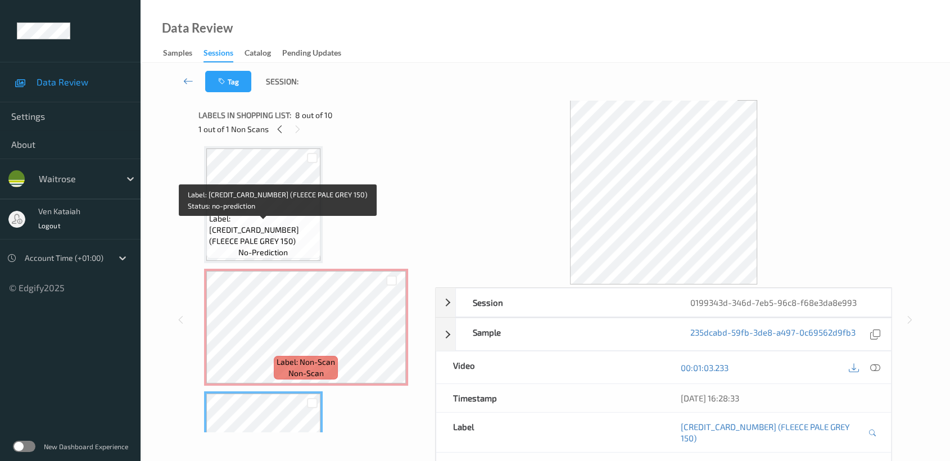
click at [272, 227] on span "Label: [CREDIT_CARD_NUMBER] (FLEECE PALE GREY 150)" at bounding box center [263, 230] width 109 height 34
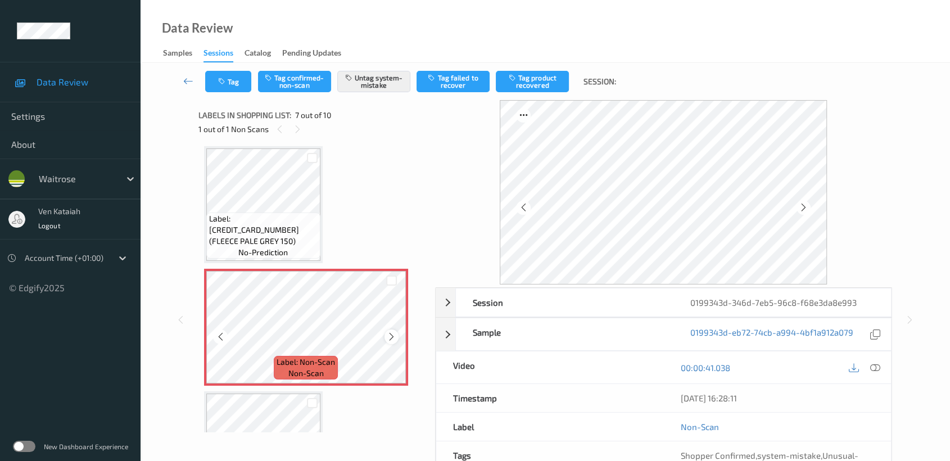
click at [394, 332] on icon at bounding box center [392, 337] width 10 height 10
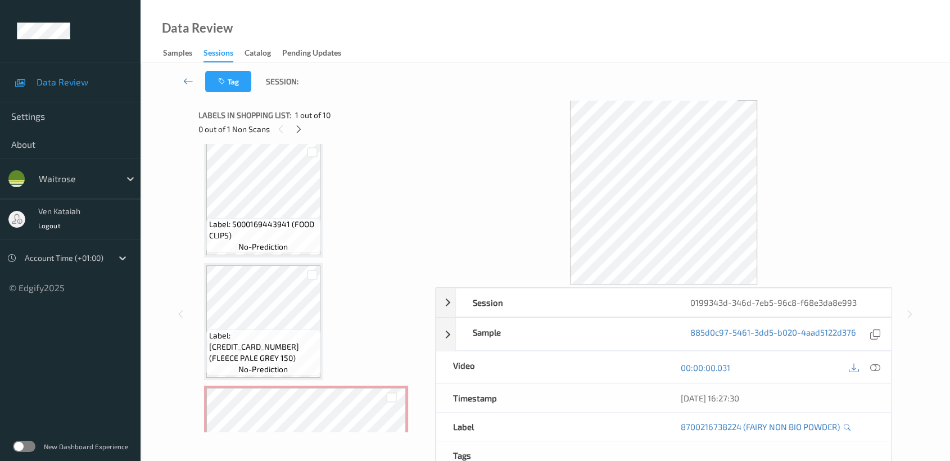
scroll to position [89, 0]
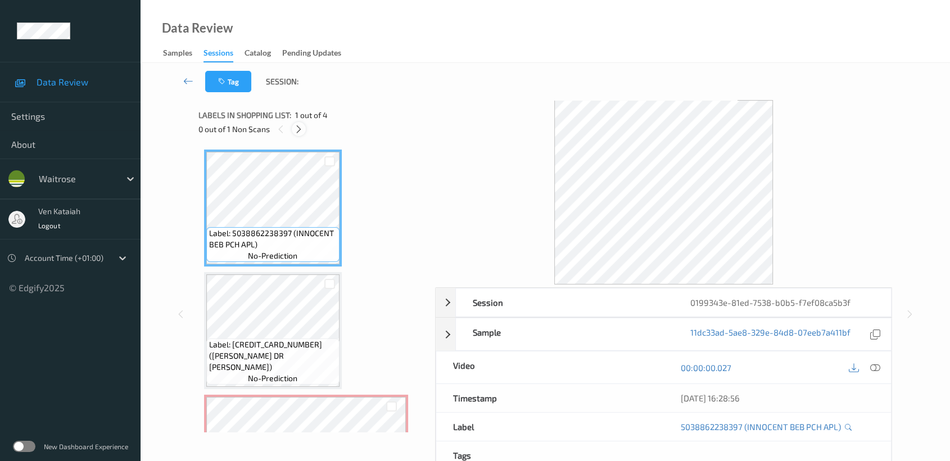
click at [301, 122] on div at bounding box center [299, 129] width 14 height 14
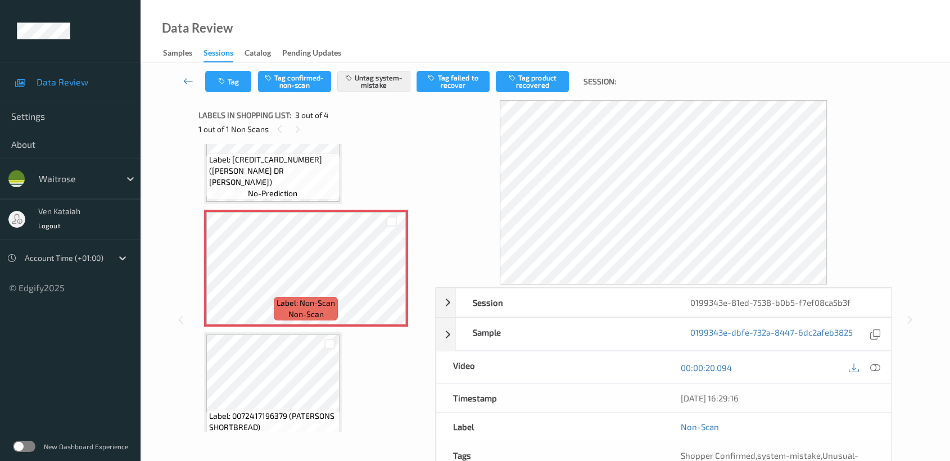
scroll to position [205, 0]
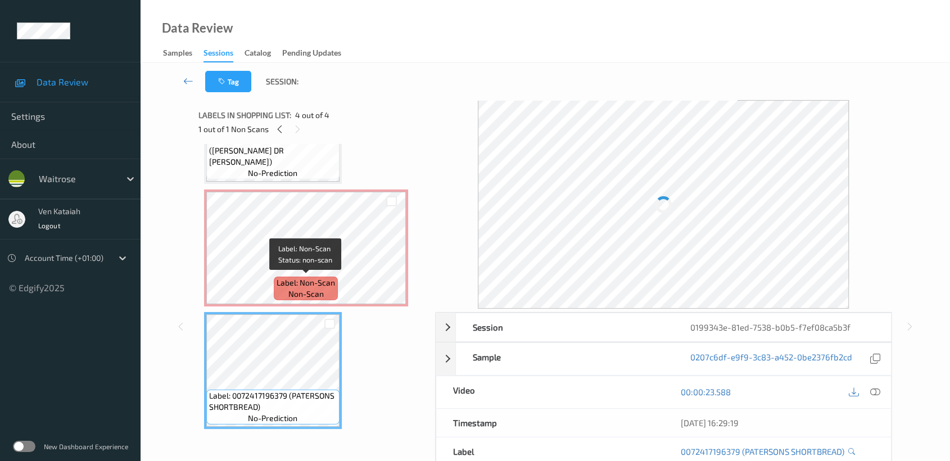
click at [327, 280] on span "Label: Non-Scan" at bounding box center [306, 282] width 58 height 11
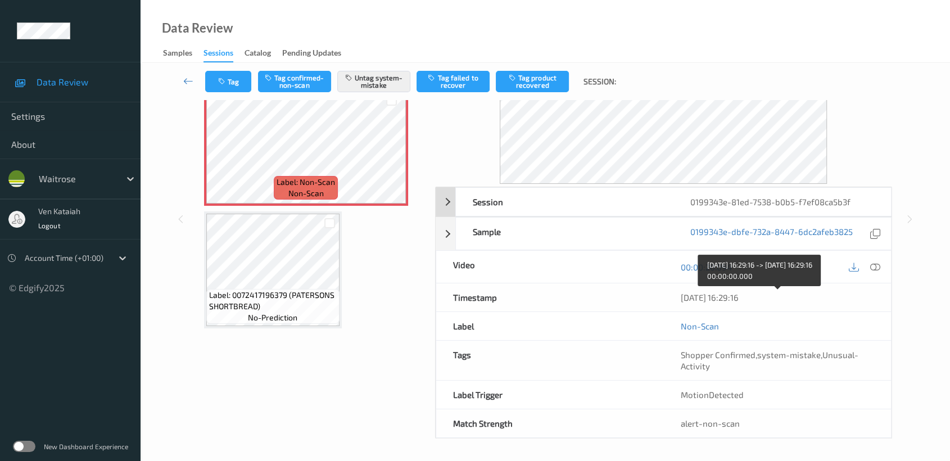
scroll to position [0, 0]
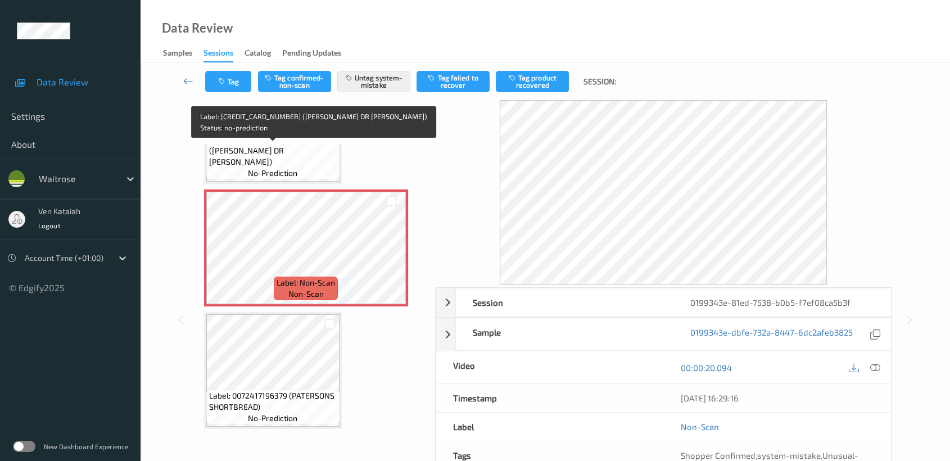
click at [295, 168] on span "no-prediction" at bounding box center [272, 173] width 49 height 11
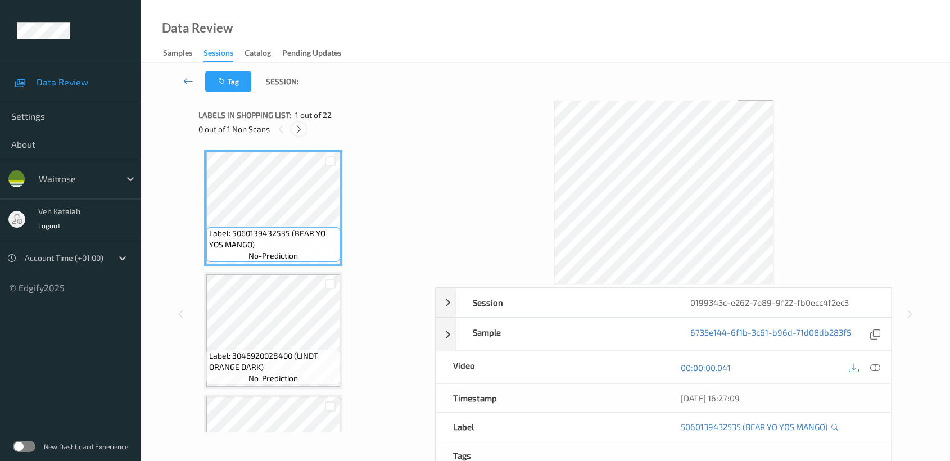
click at [301, 124] on icon at bounding box center [299, 129] width 10 height 10
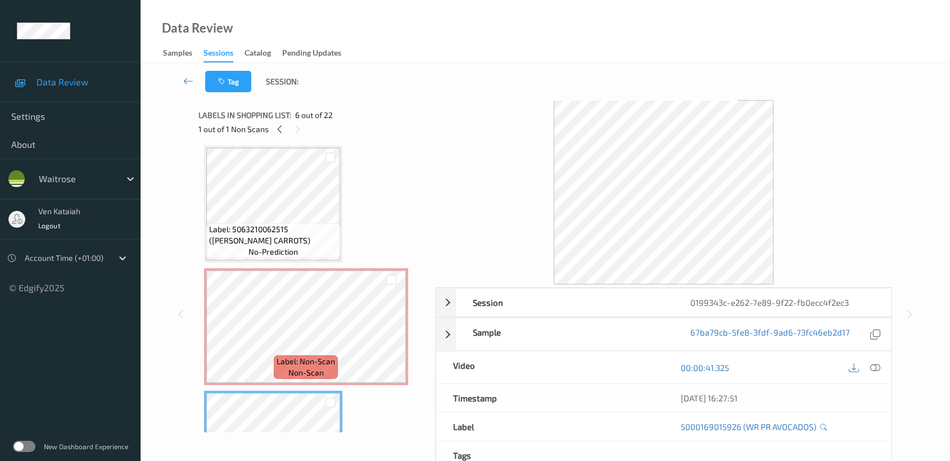
scroll to position [497, 0]
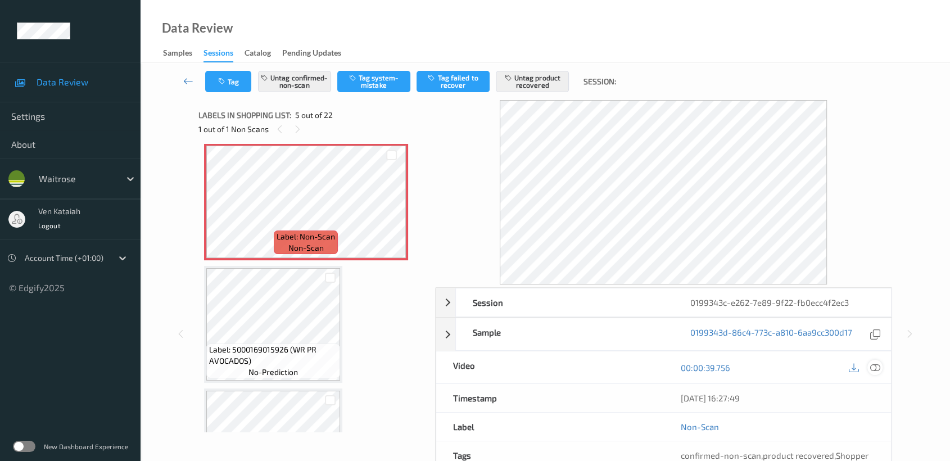
click at [868, 370] on div at bounding box center [875, 367] width 15 height 15
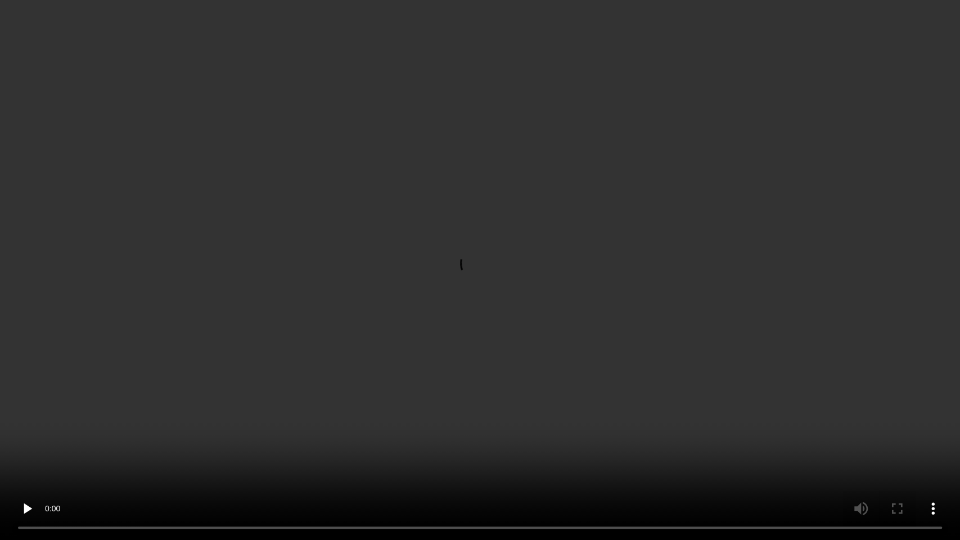
click at [664, 296] on video at bounding box center [480, 270] width 960 height 540
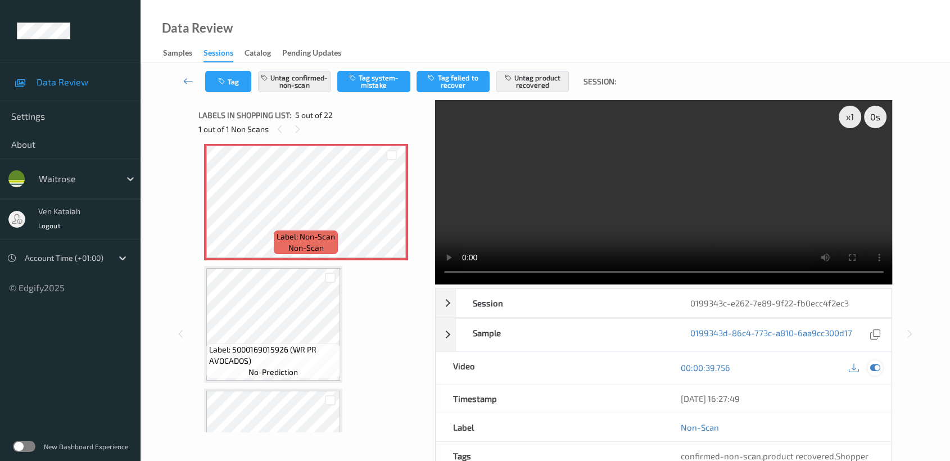
click at [872, 363] on icon at bounding box center [876, 368] width 10 height 10
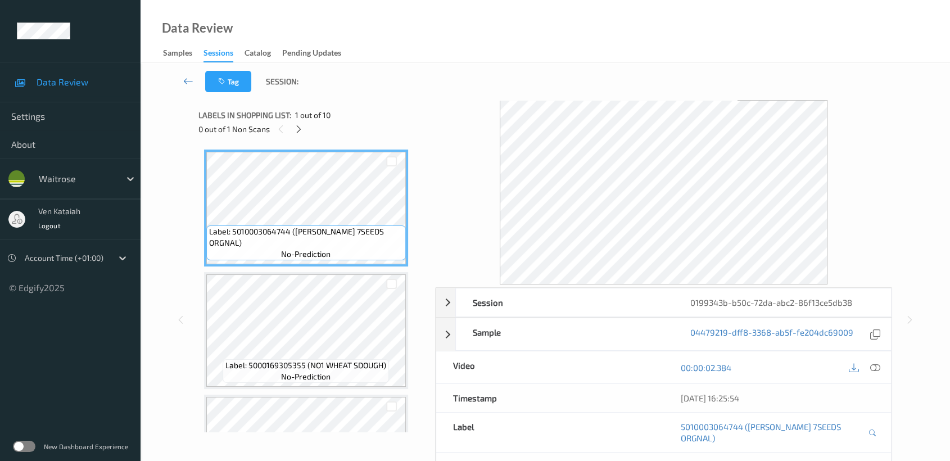
click at [306, 127] on div "0 out of 1 Non Scans" at bounding box center [313, 129] width 229 height 14
click at [303, 127] on icon at bounding box center [299, 129] width 10 height 10
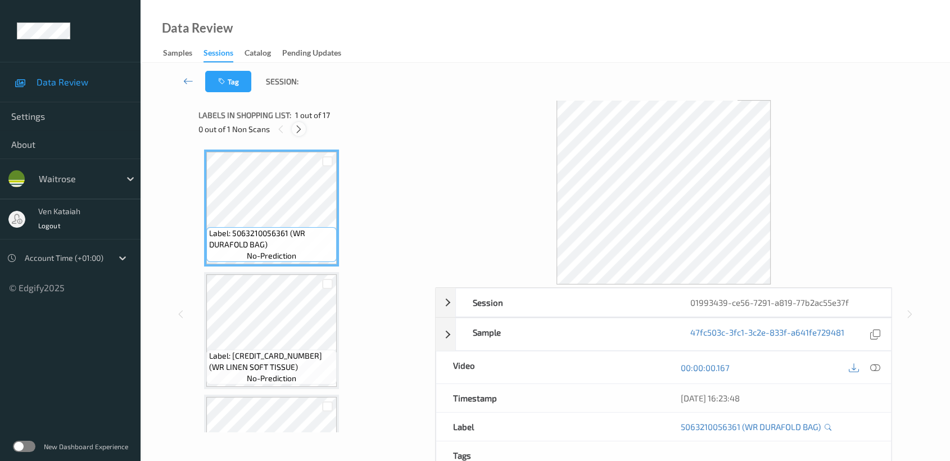
click at [297, 128] on icon at bounding box center [299, 129] width 10 height 10
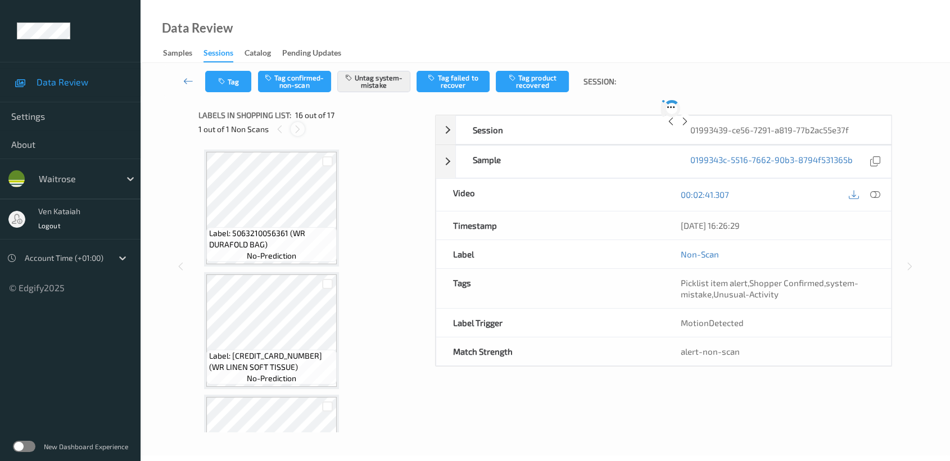
scroll to position [1715, 0]
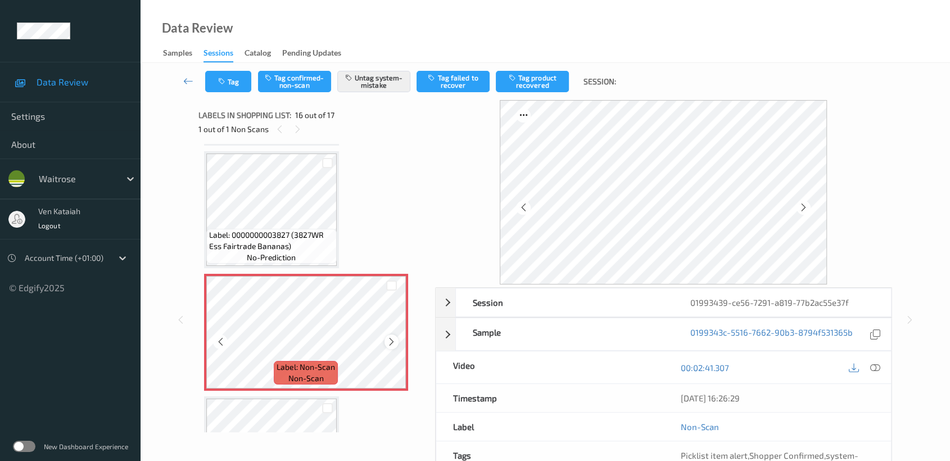
click at [391, 337] on icon at bounding box center [392, 342] width 10 height 10
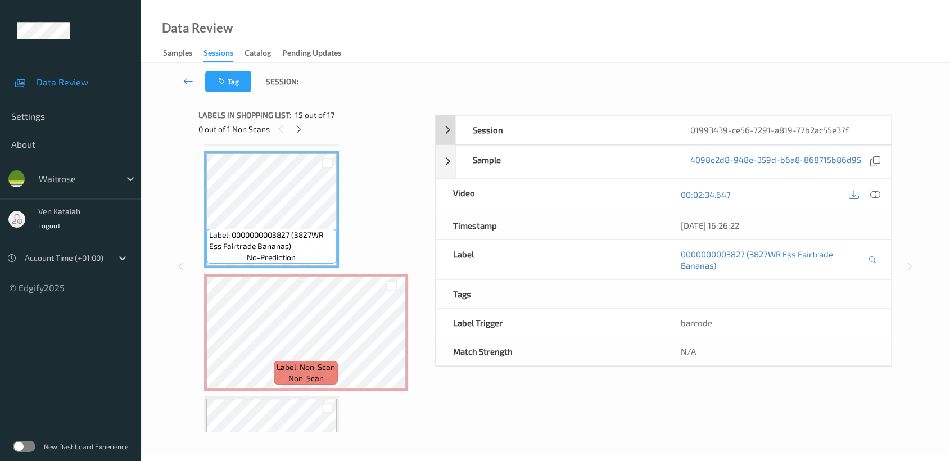
scroll to position [101, 0]
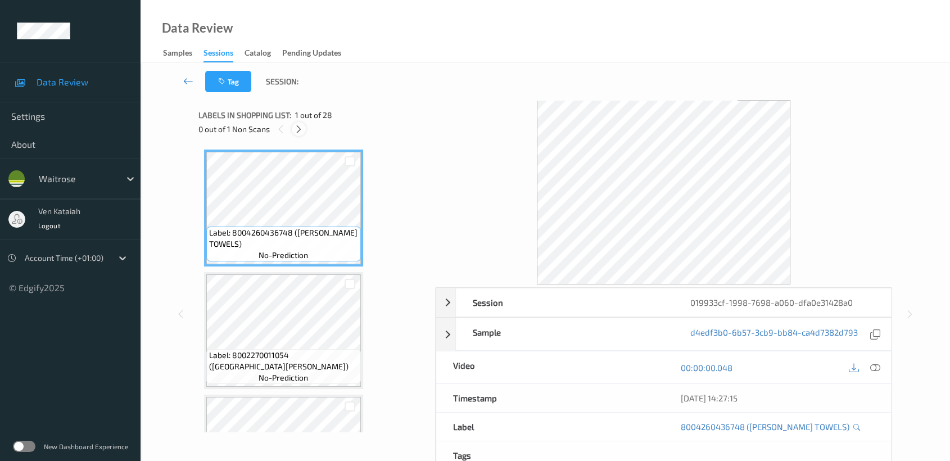
click at [296, 129] on icon at bounding box center [299, 129] width 10 height 10
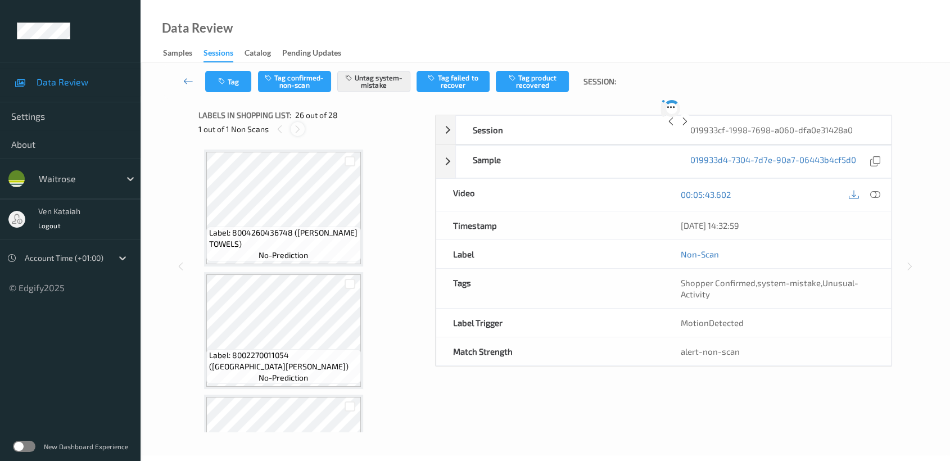
scroll to position [2936, 0]
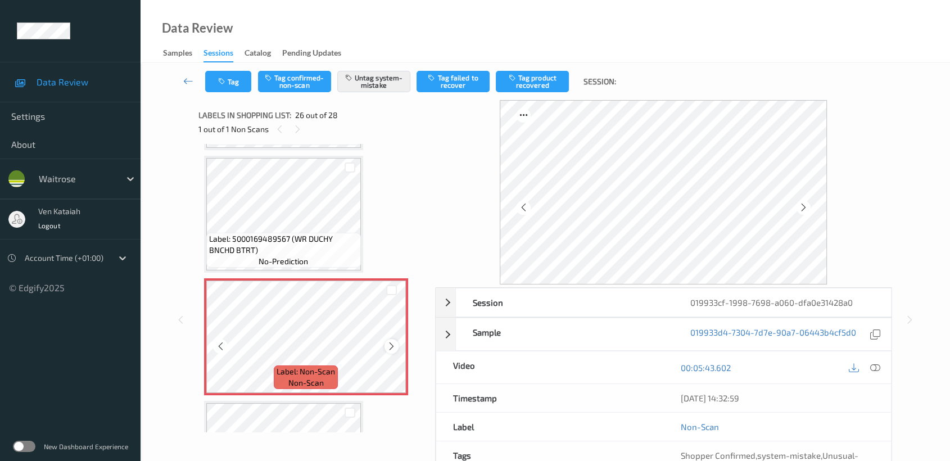
click at [392, 341] on icon at bounding box center [392, 346] width 10 height 10
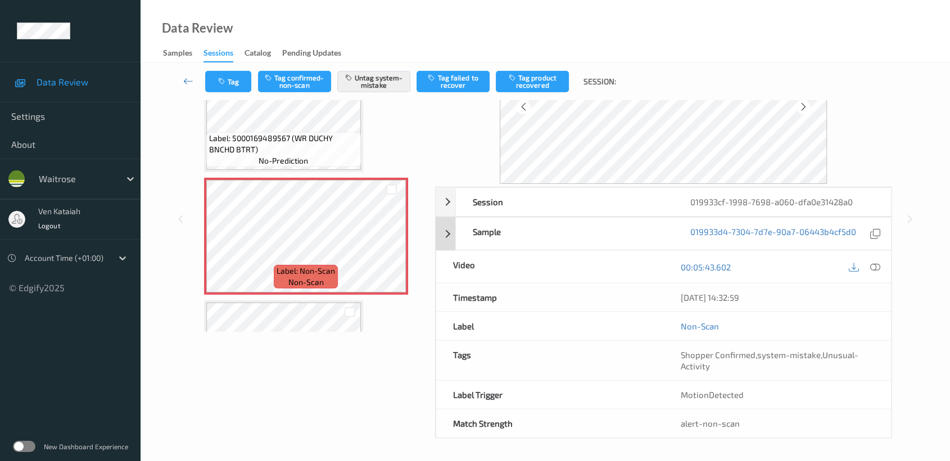
scroll to position [0, 0]
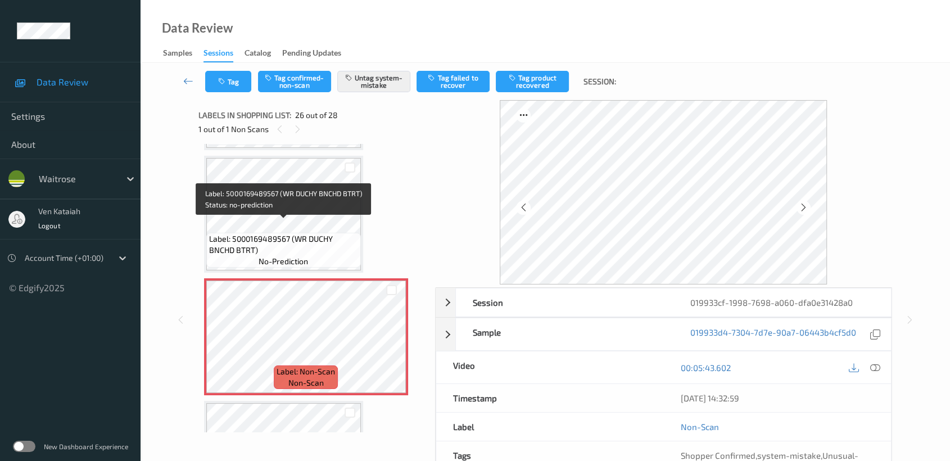
click at [319, 233] on span "Label: 5000169489567 (WR DUCHY BNCHD BTRT)" at bounding box center [283, 244] width 149 height 22
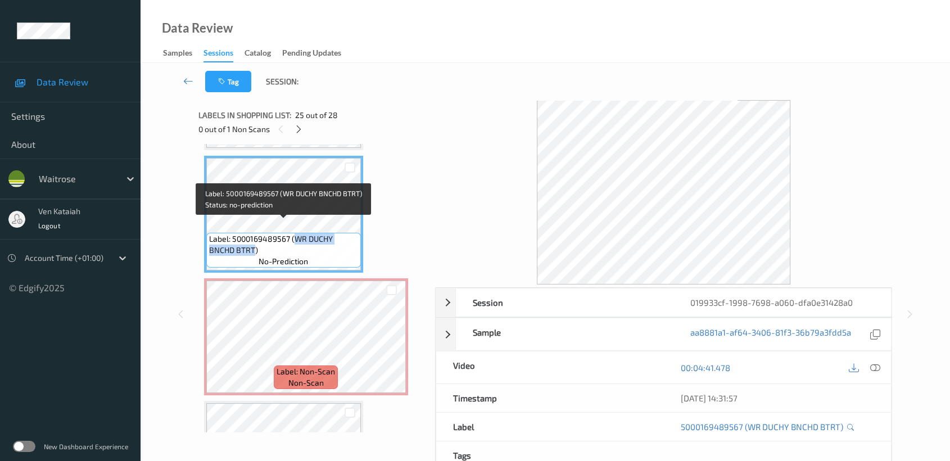
drag, startPoint x: 294, startPoint y: 227, endPoint x: 253, endPoint y: 240, distance: 43.4
click at [253, 240] on span "Label: 5000169489567 (WR DUCHY BNCHD BTRT)" at bounding box center [283, 244] width 149 height 22
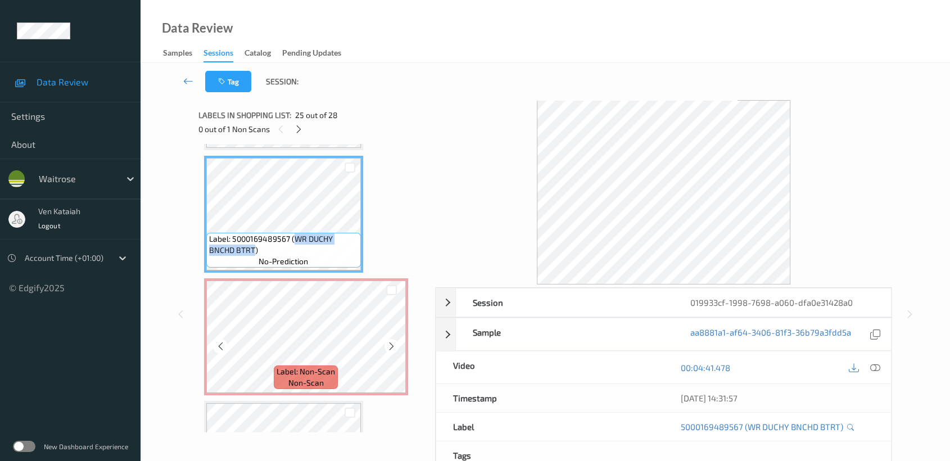
copy span "WR DUCHY BNCHD BTRT"
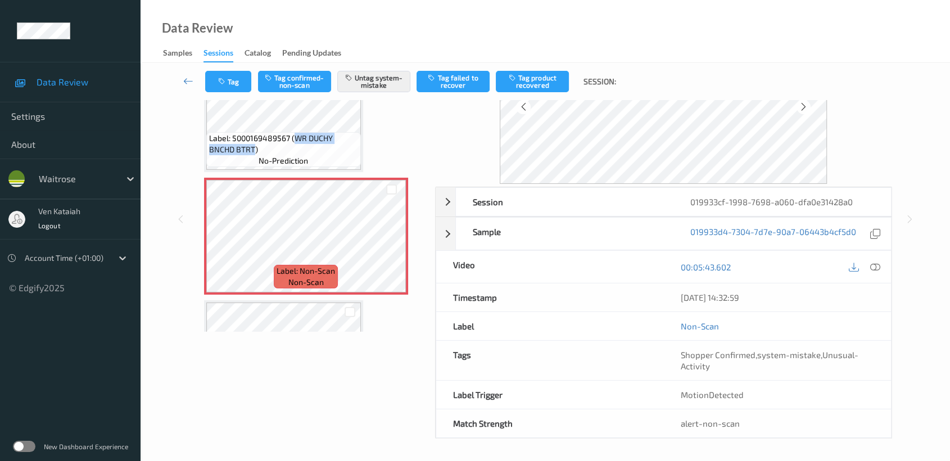
scroll to position [89, 0]
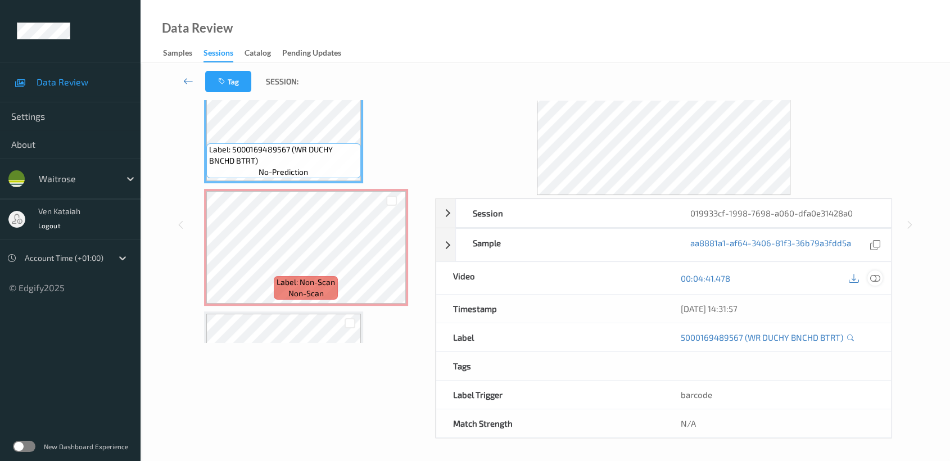
click at [877, 271] on div at bounding box center [875, 278] width 15 height 15
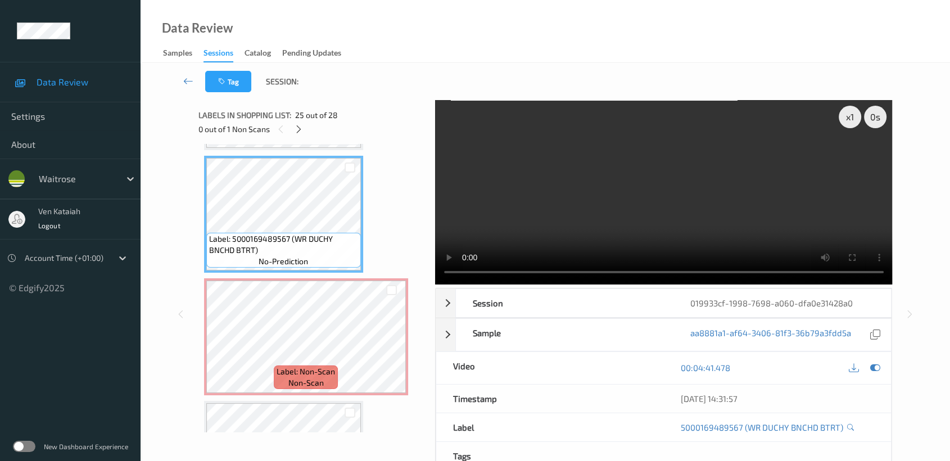
click at [731, 222] on video at bounding box center [664, 192] width 458 height 184
click at [880, 366] on icon at bounding box center [876, 368] width 10 height 10
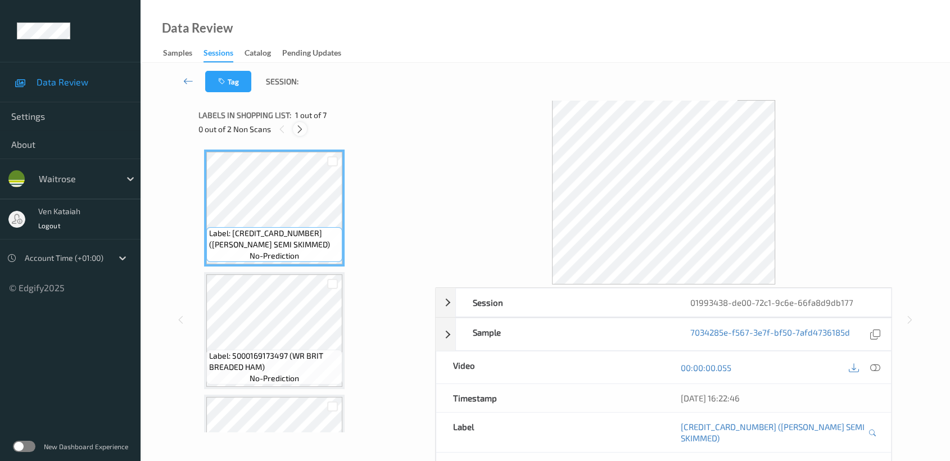
click at [299, 127] on icon at bounding box center [300, 129] width 10 height 10
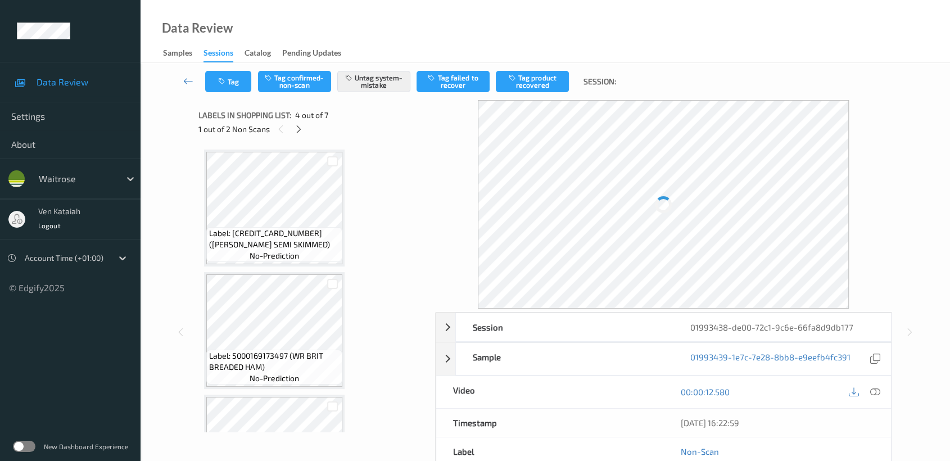
scroll to position [250, 0]
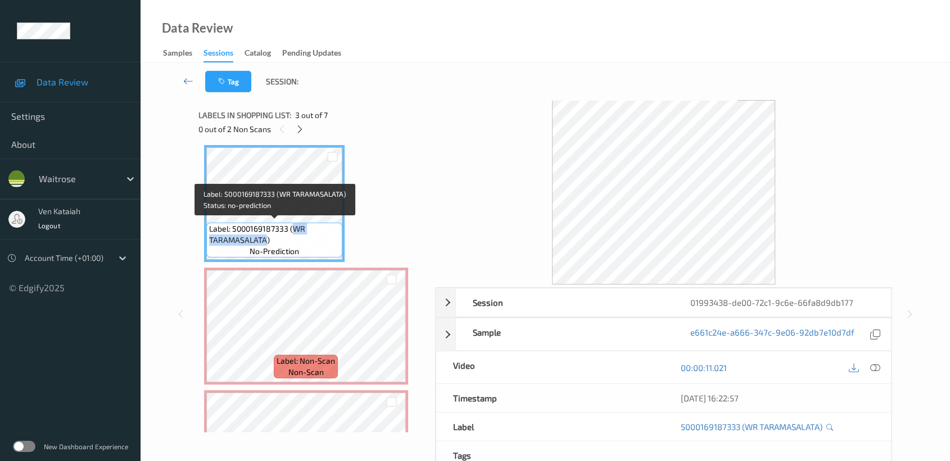
drag, startPoint x: 291, startPoint y: 225, endPoint x: 265, endPoint y: 241, distance: 30.3
click at [265, 241] on span "Label: 5000169187333 (WR TARAMASALATA)" at bounding box center [274, 234] width 130 height 22
copy span "WR TARAMASALATA"
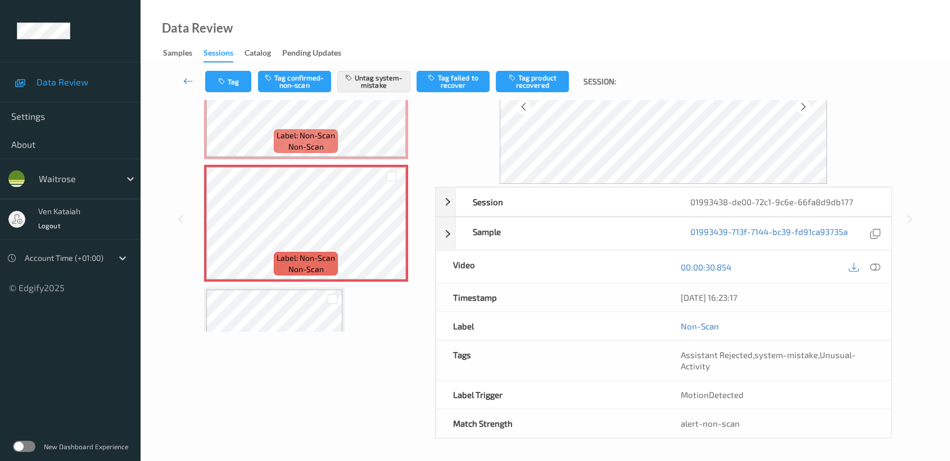
scroll to position [0, 0]
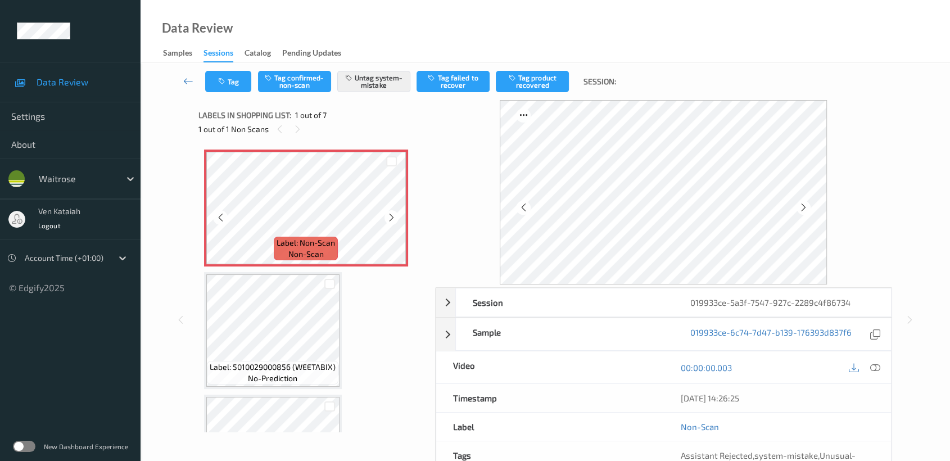
click at [395, 219] on icon at bounding box center [392, 218] width 10 height 10
click at [873, 367] on icon at bounding box center [876, 368] width 10 height 10
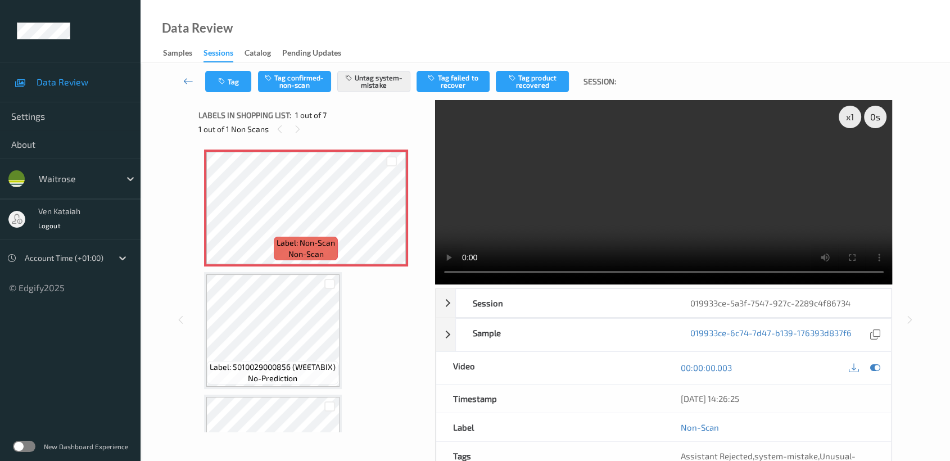
click at [720, 226] on video at bounding box center [664, 192] width 458 height 184
click at [878, 372] on div at bounding box center [875, 367] width 15 height 15
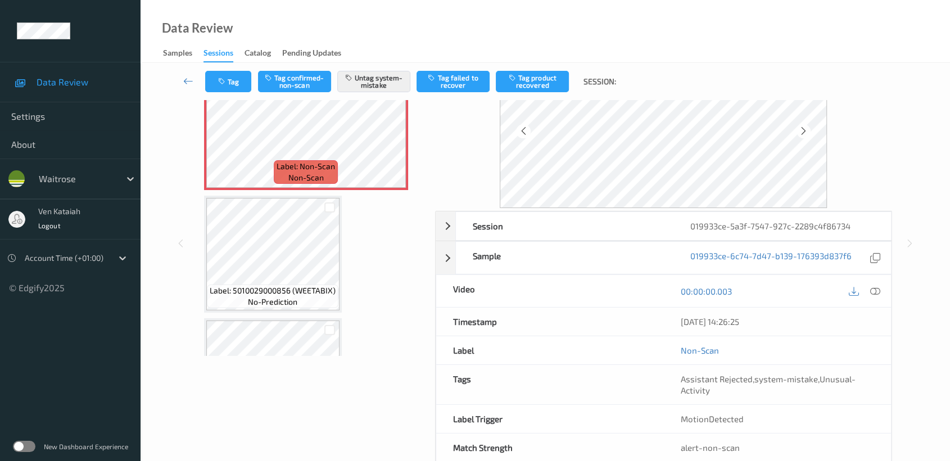
scroll to position [101, 0]
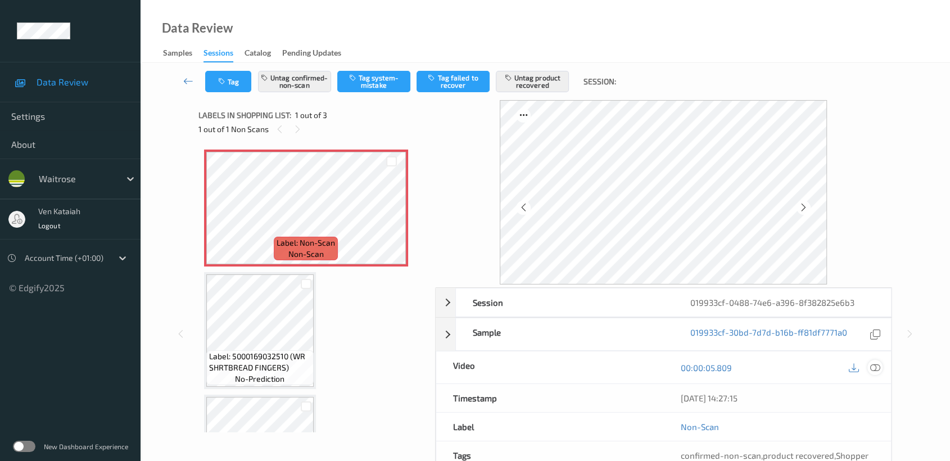
click at [878, 367] on icon at bounding box center [876, 368] width 10 height 10
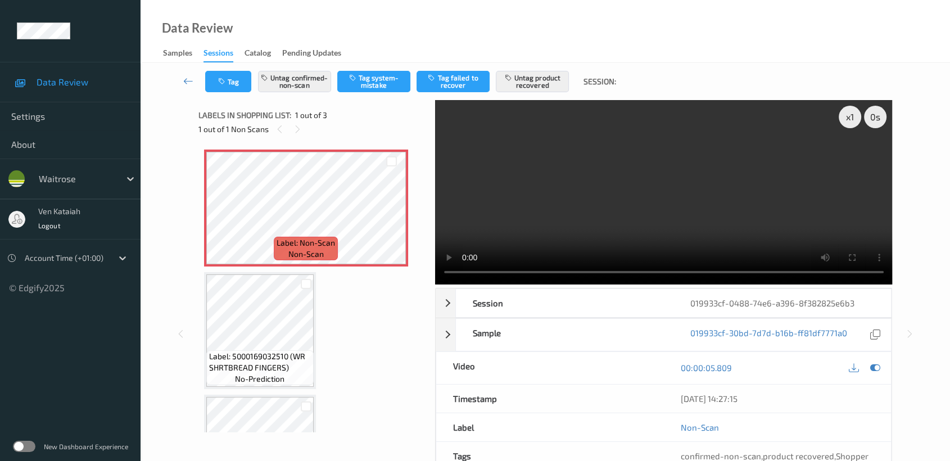
click at [801, 223] on video at bounding box center [664, 192] width 458 height 184
click at [876, 370] on icon at bounding box center [876, 368] width 10 height 10
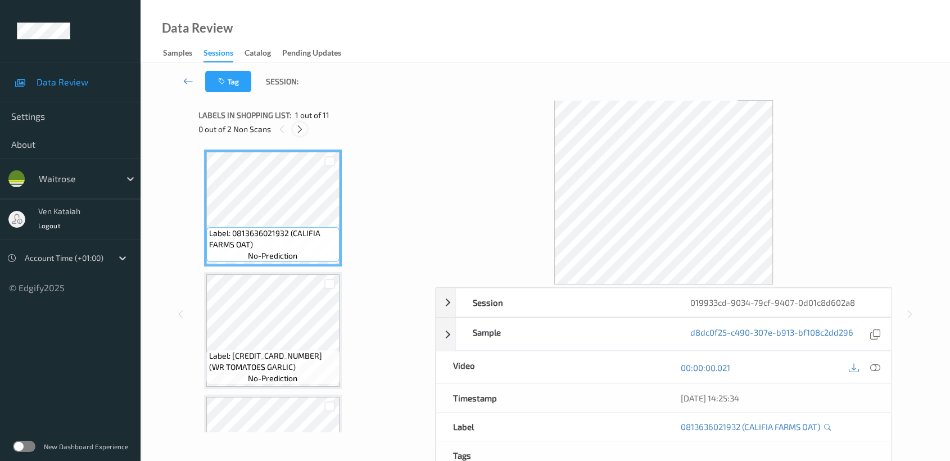
click at [302, 131] on icon at bounding box center [300, 129] width 10 height 10
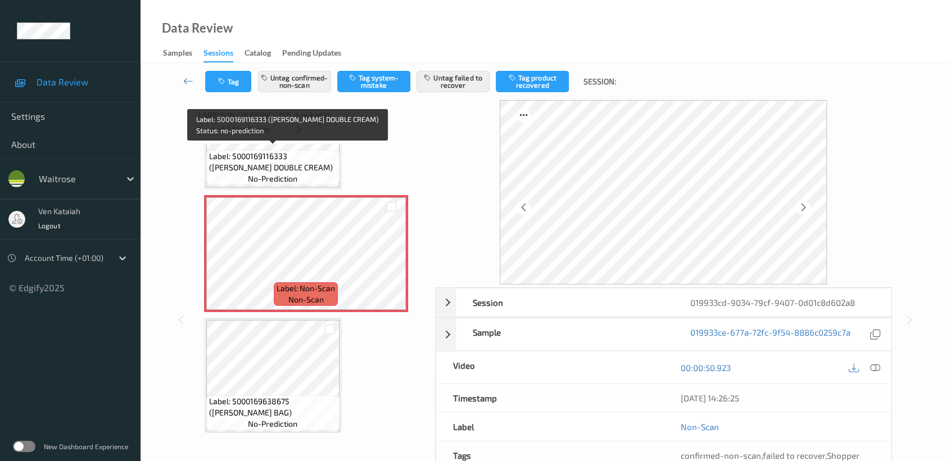
click at [318, 163] on span "Label: 5000169116333 (WR ESS DOUBLE CREAM)" at bounding box center [273, 162] width 128 height 22
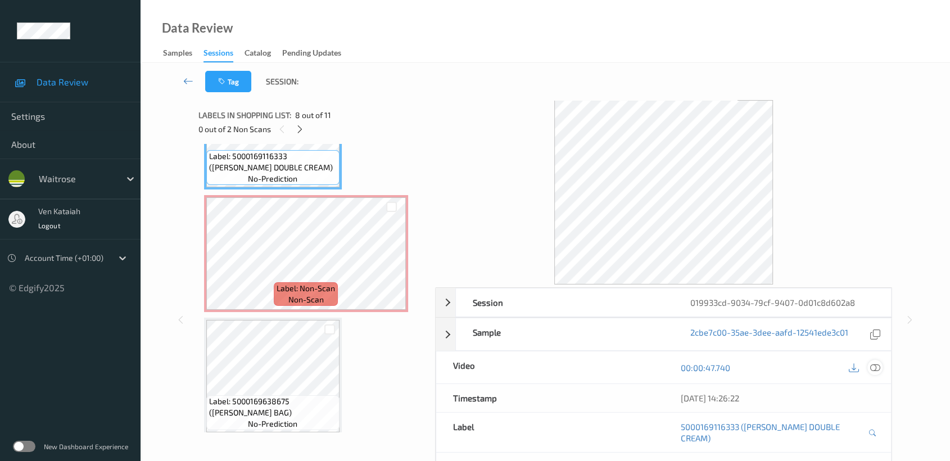
click at [874, 374] on div at bounding box center [875, 367] width 15 height 15
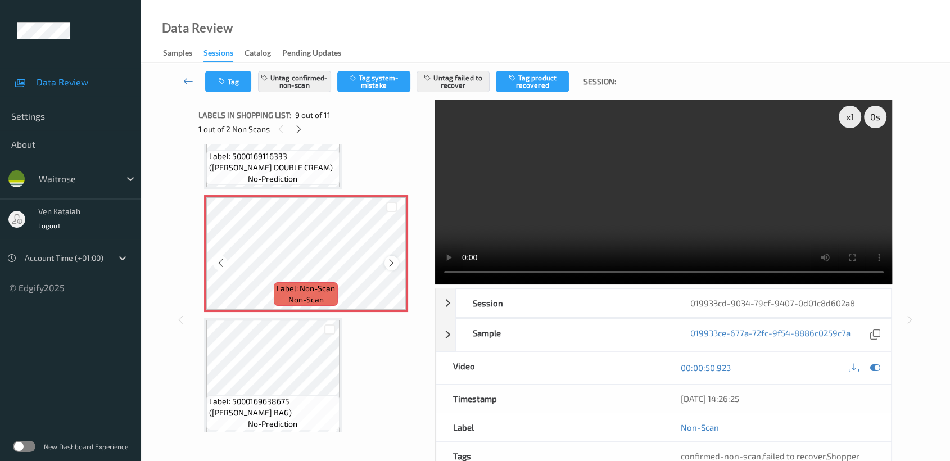
click at [387, 262] on icon at bounding box center [392, 263] width 10 height 10
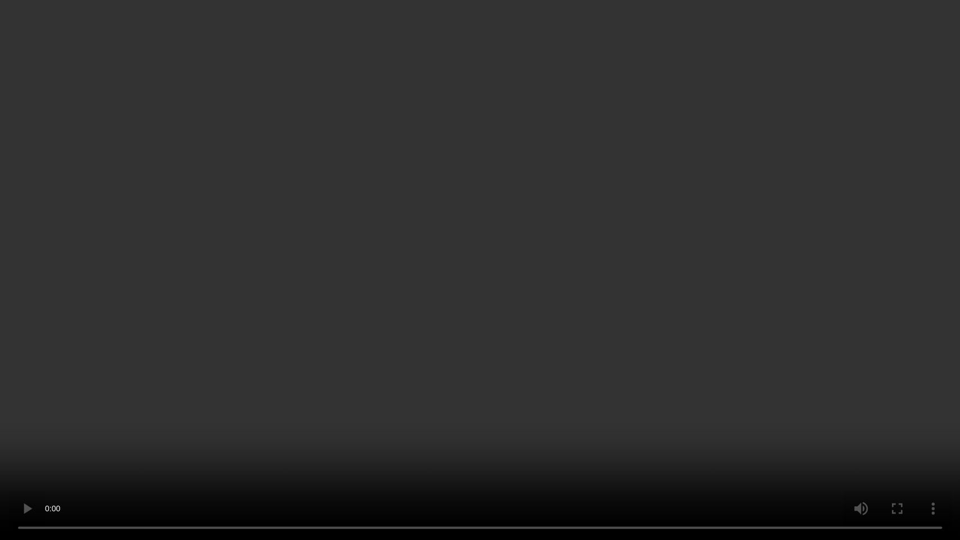
click at [664, 280] on video at bounding box center [480, 270] width 960 height 540
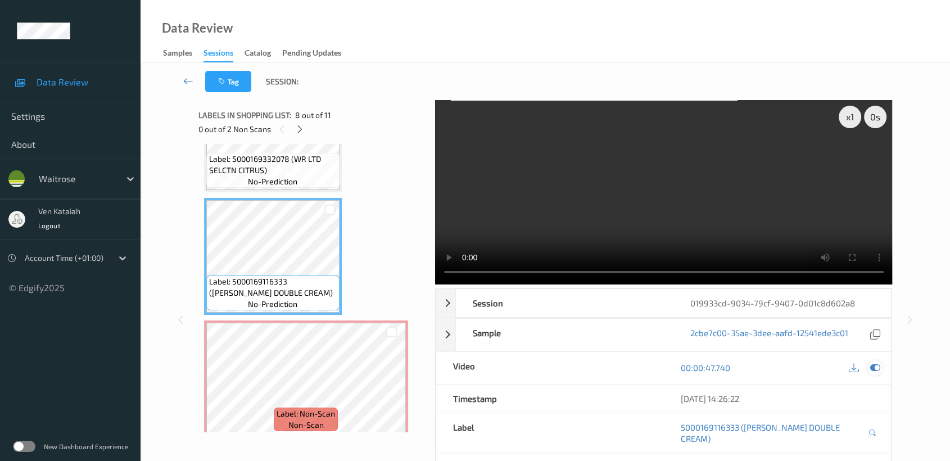
click at [876, 366] on icon at bounding box center [876, 368] width 10 height 10
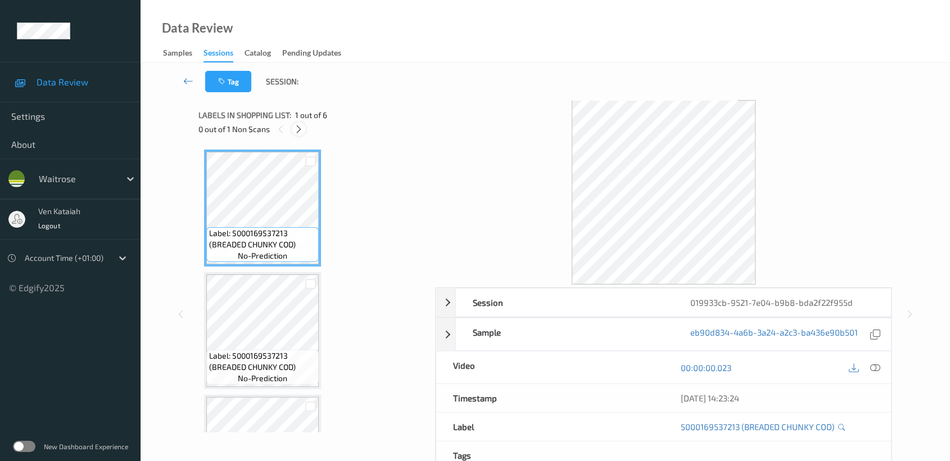
click at [293, 128] on div at bounding box center [299, 129] width 14 height 14
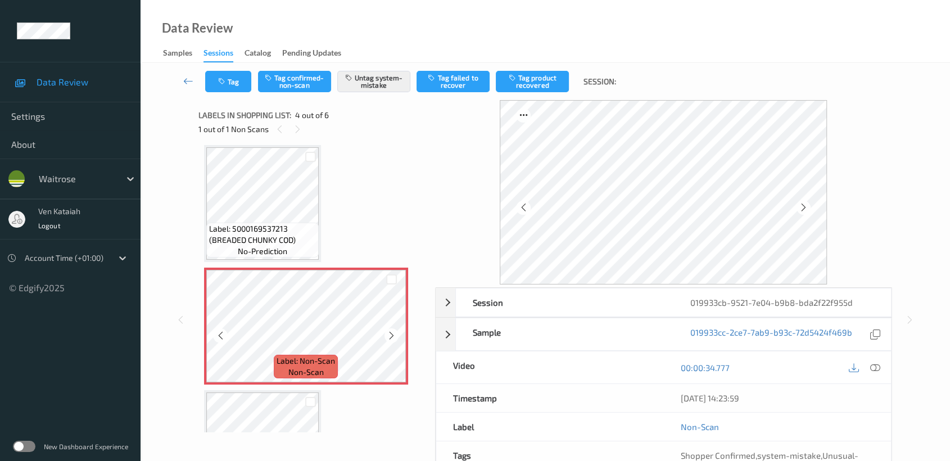
click at [395, 334] on icon at bounding box center [392, 336] width 10 height 10
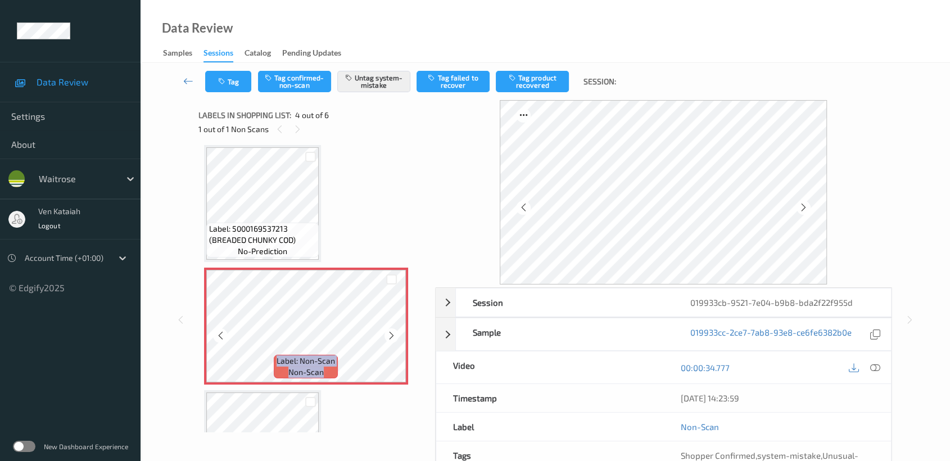
click at [395, 334] on icon at bounding box center [392, 336] width 10 height 10
click at [391, 337] on icon at bounding box center [392, 336] width 10 height 10
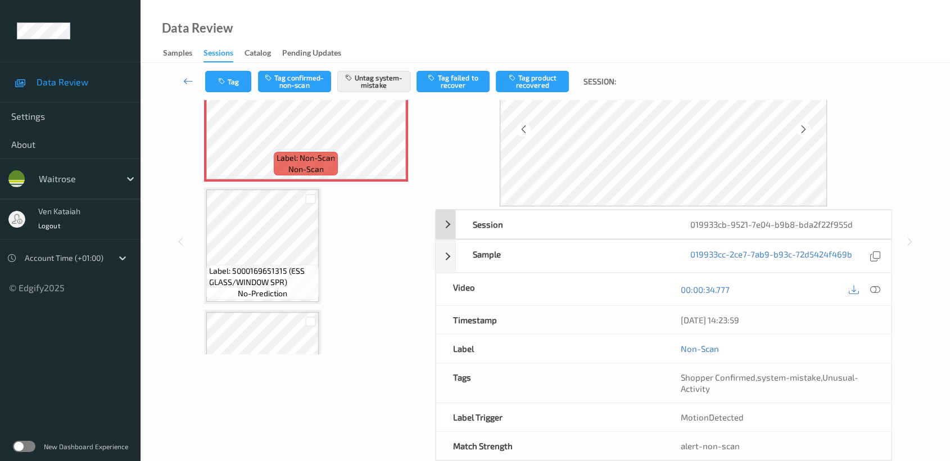
scroll to position [101, 0]
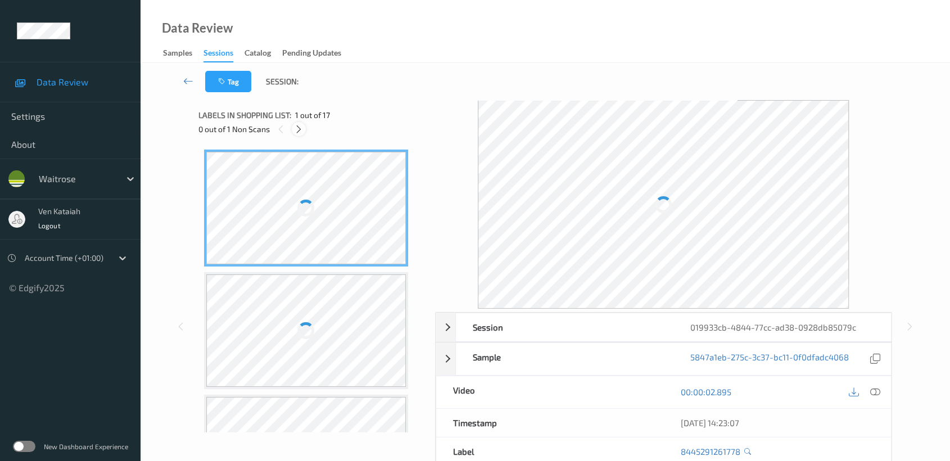
click at [303, 132] on icon at bounding box center [299, 129] width 10 height 10
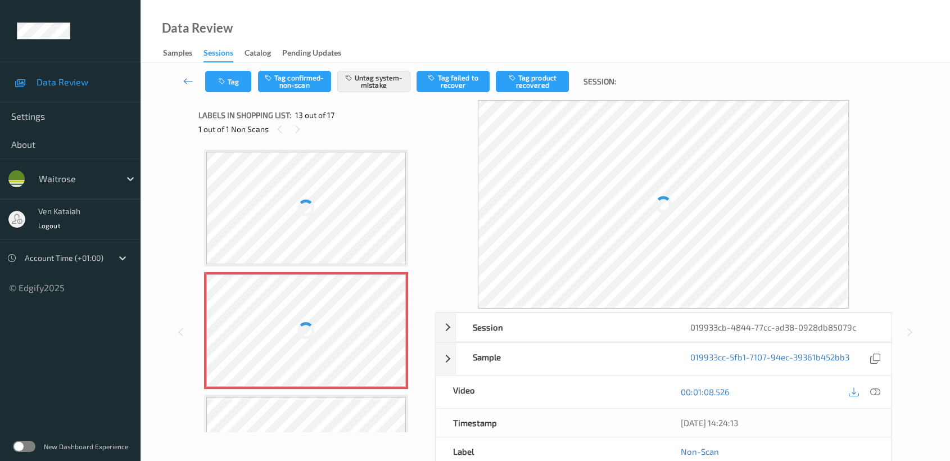
click at [324, 253] on div at bounding box center [306, 208] width 200 height 112
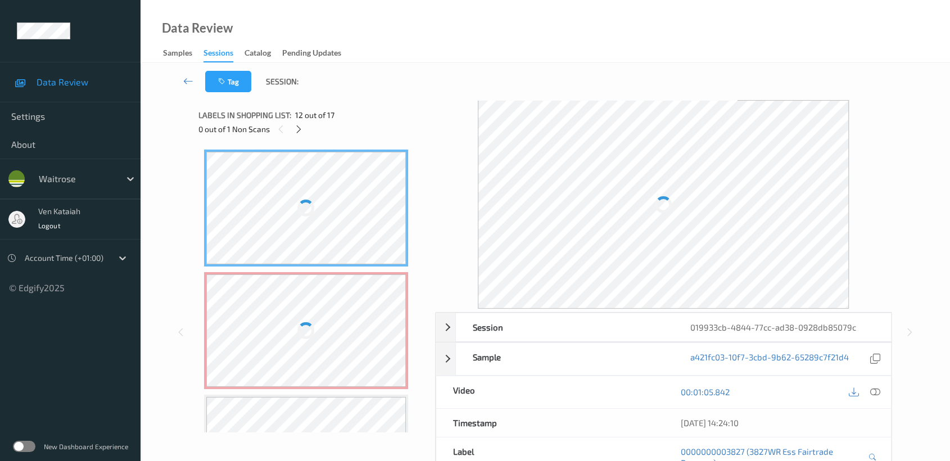
click at [324, 272] on div "Label: Non-Scan non-scan" at bounding box center [306, 330] width 205 height 117
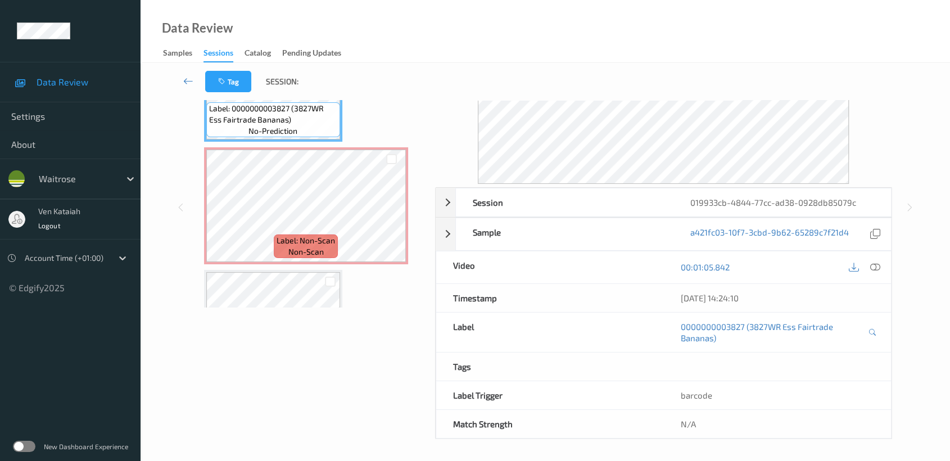
scroll to position [0, 0]
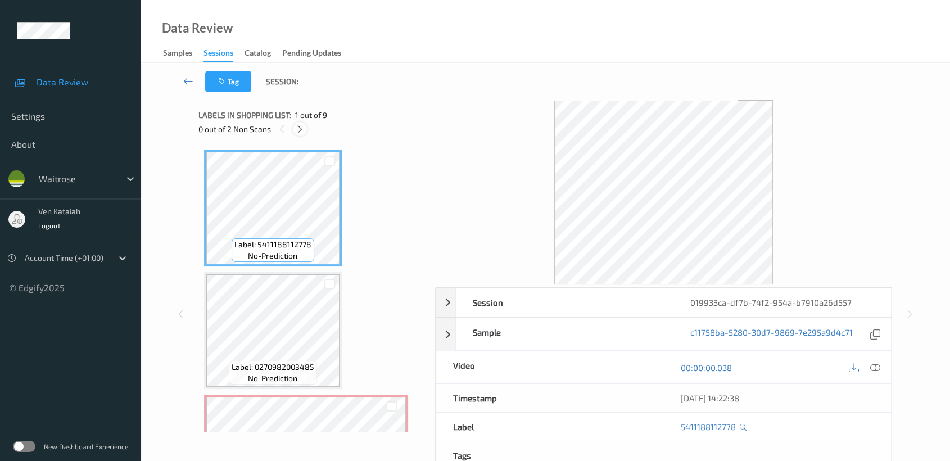
click at [300, 128] on icon at bounding box center [300, 129] width 10 height 10
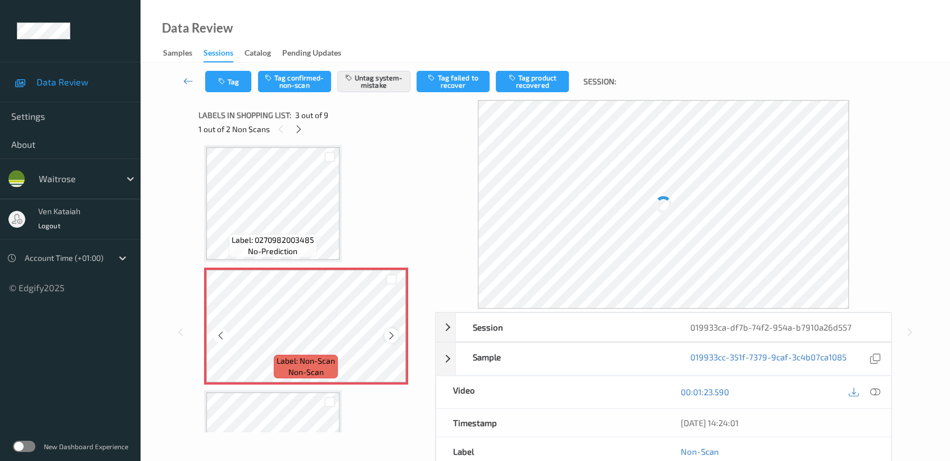
click at [386, 332] on div at bounding box center [392, 335] width 14 height 14
click at [396, 337] on icon at bounding box center [392, 336] width 10 height 10
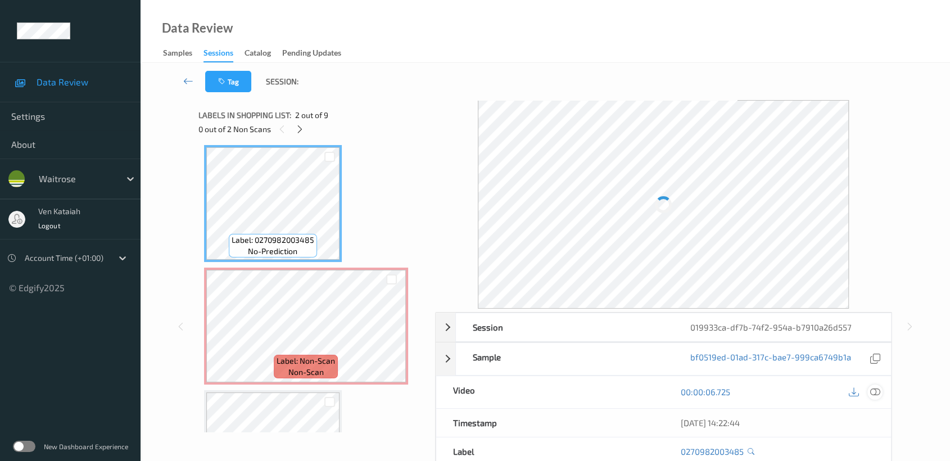
click at [877, 391] on icon at bounding box center [876, 392] width 10 height 10
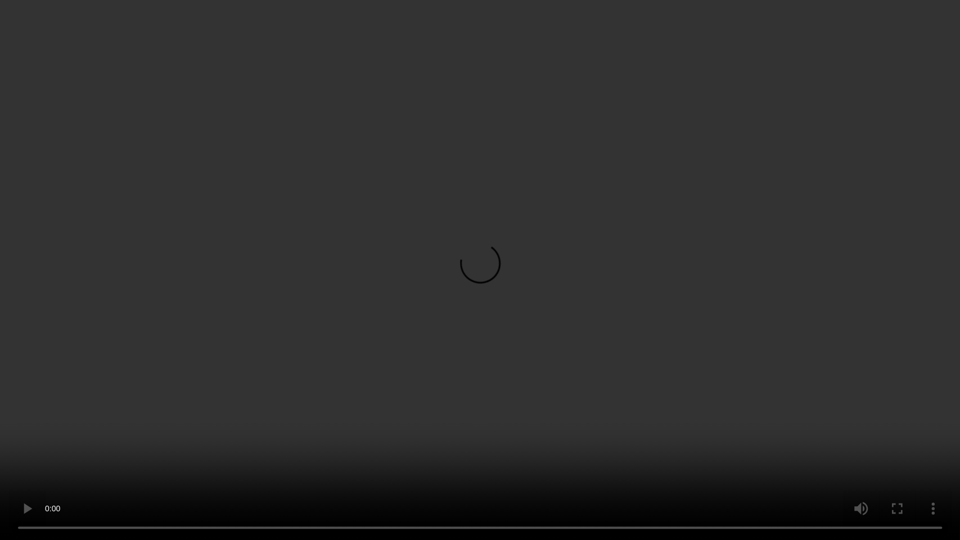
click at [584, 298] on video at bounding box center [480, 270] width 960 height 540
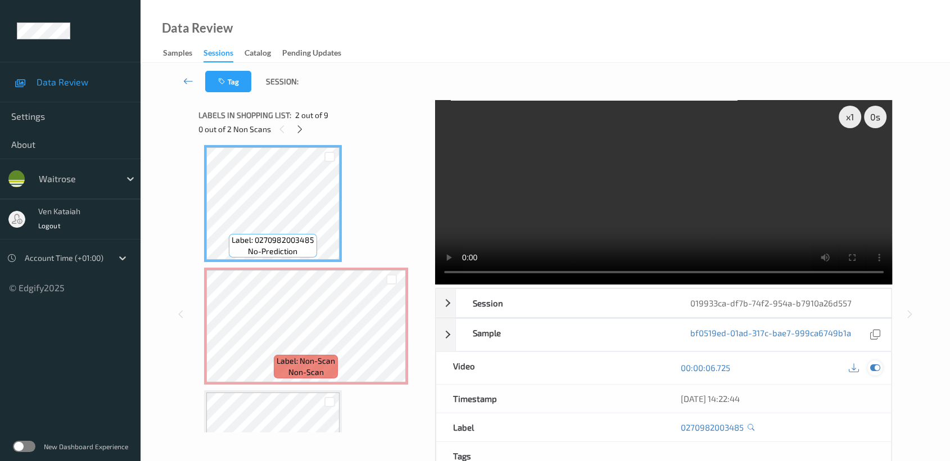
click at [879, 369] on icon at bounding box center [876, 368] width 10 height 10
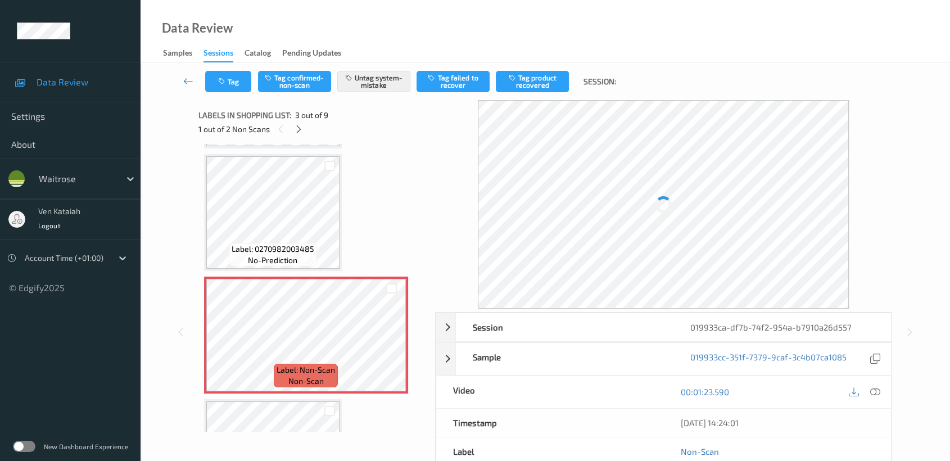
scroll to position [2, 0]
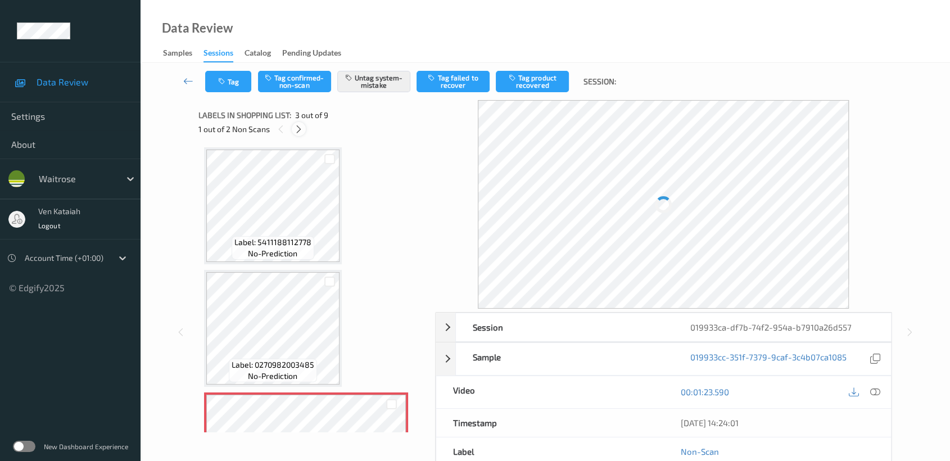
click at [297, 130] on icon at bounding box center [299, 129] width 10 height 10
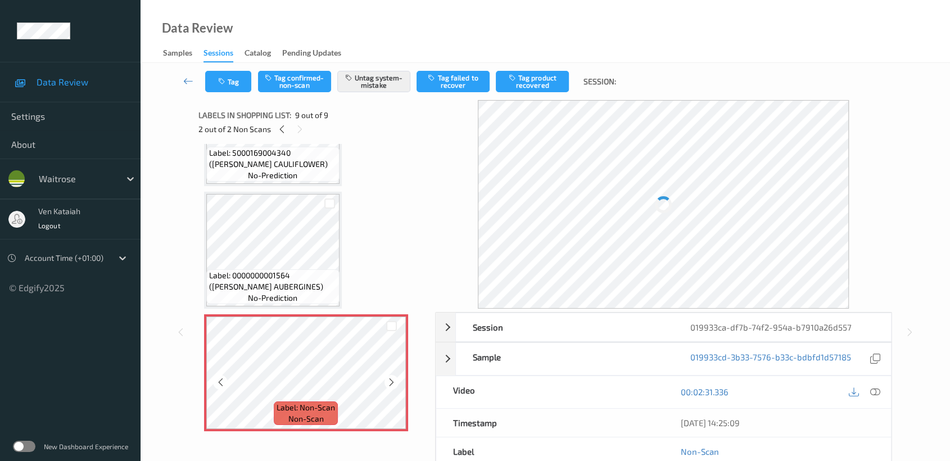
scroll to position [805, 0]
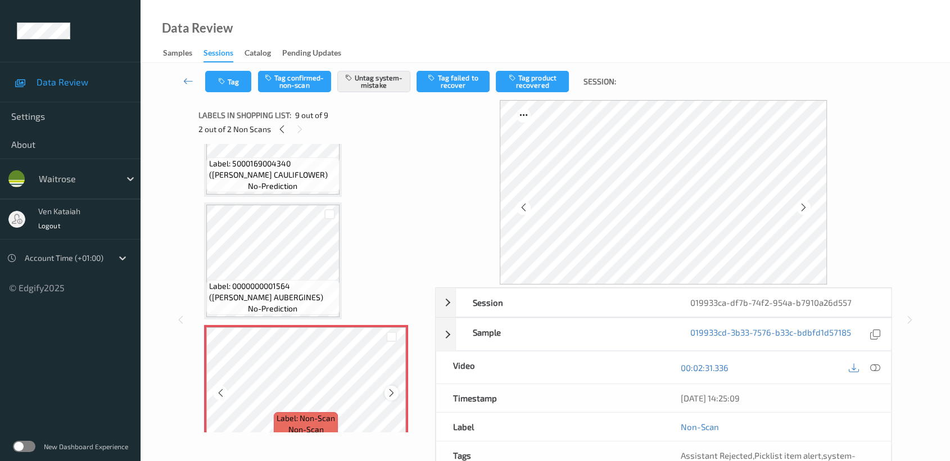
click at [390, 391] on icon at bounding box center [392, 393] width 10 height 10
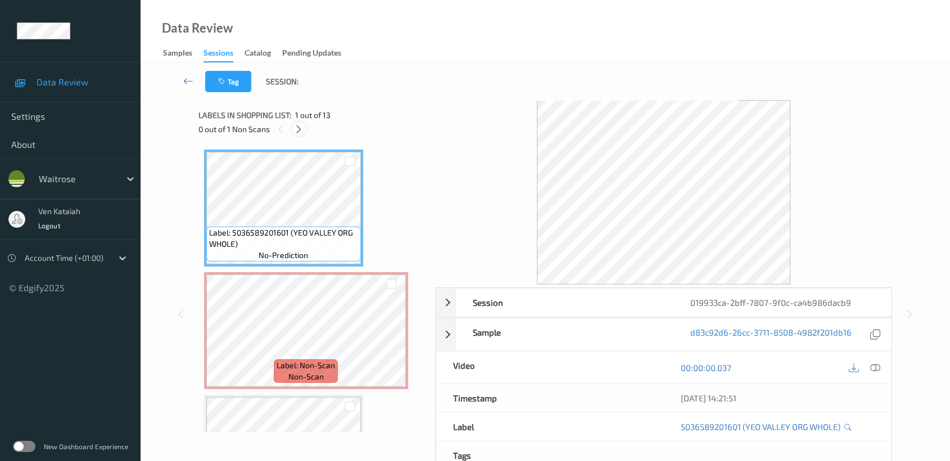
click at [298, 132] on icon at bounding box center [299, 129] width 10 height 10
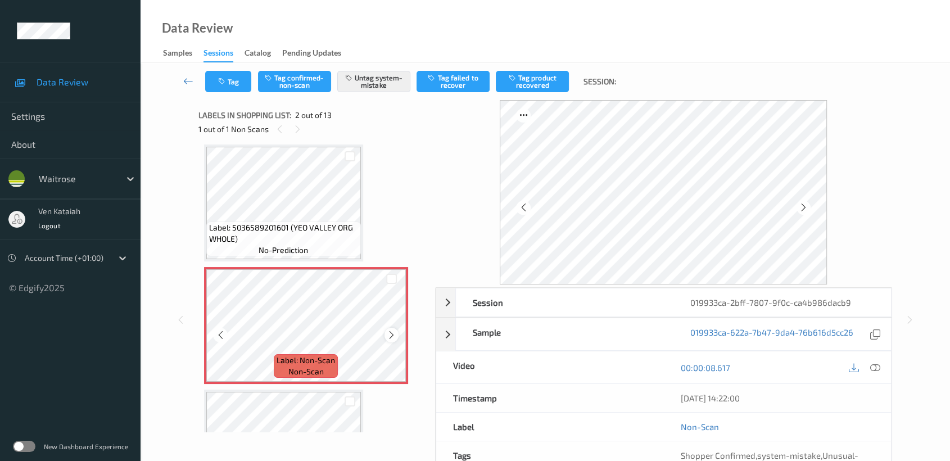
click at [395, 330] on icon at bounding box center [392, 335] width 10 height 10
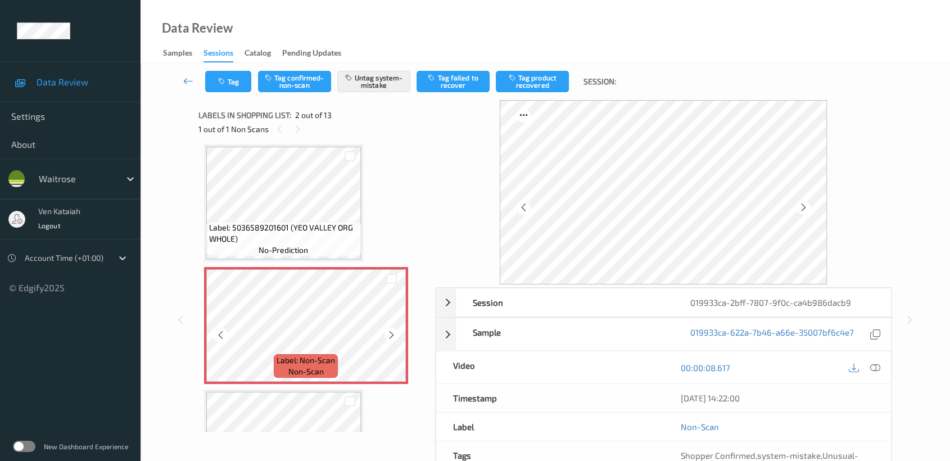
click at [395, 330] on icon at bounding box center [392, 335] width 10 height 10
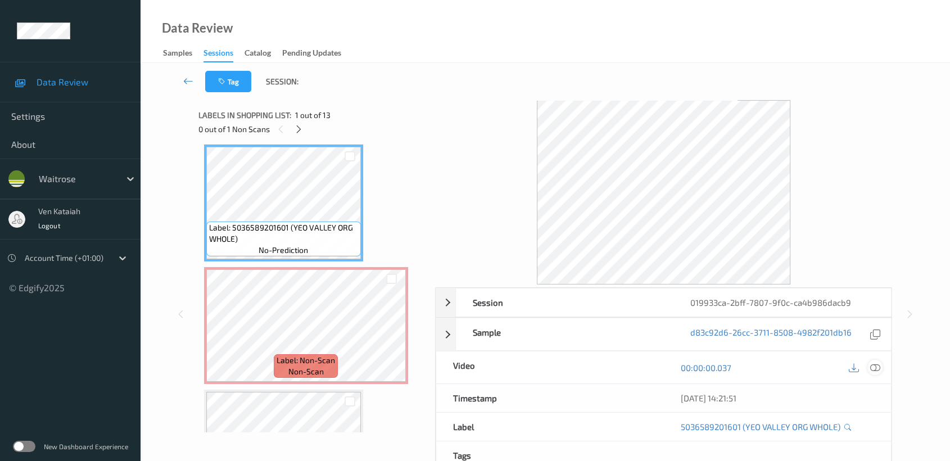
click at [882, 368] on div at bounding box center [875, 367] width 15 height 15
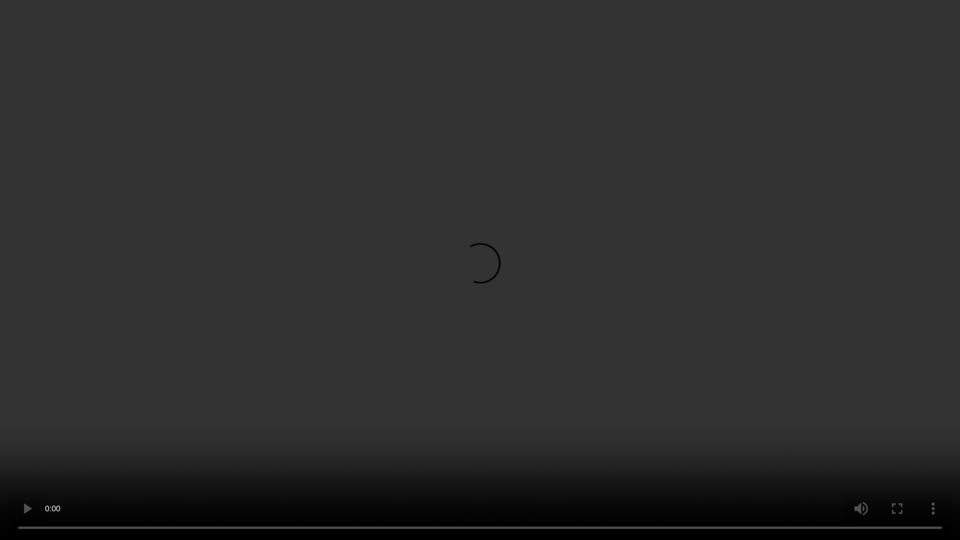
click at [452, 326] on video at bounding box center [480, 270] width 960 height 540
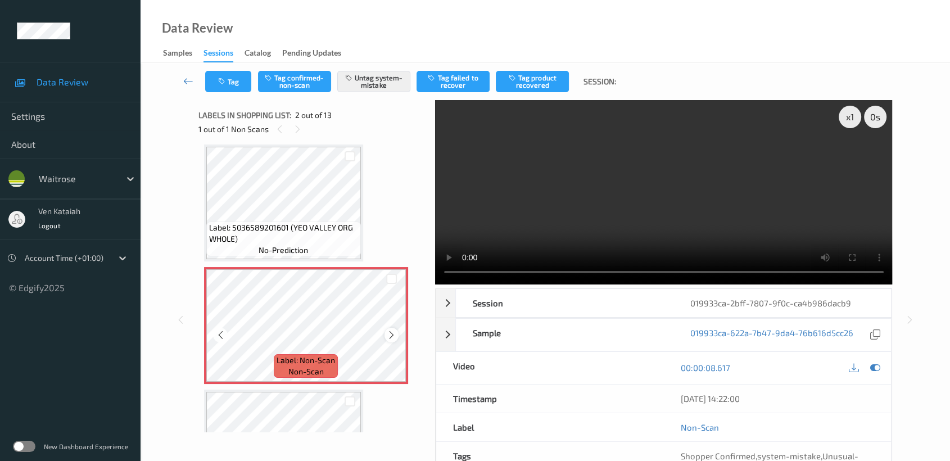
click at [389, 330] on icon at bounding box center [392, 335] width 10 height 10
drag, startPoint x: 882, startPoint y: 371, endPoint x: 874, endPoint y: 364, distance: 10.4
click at [879, 368] on div at bounding box center [875, 367] width 15 height 15
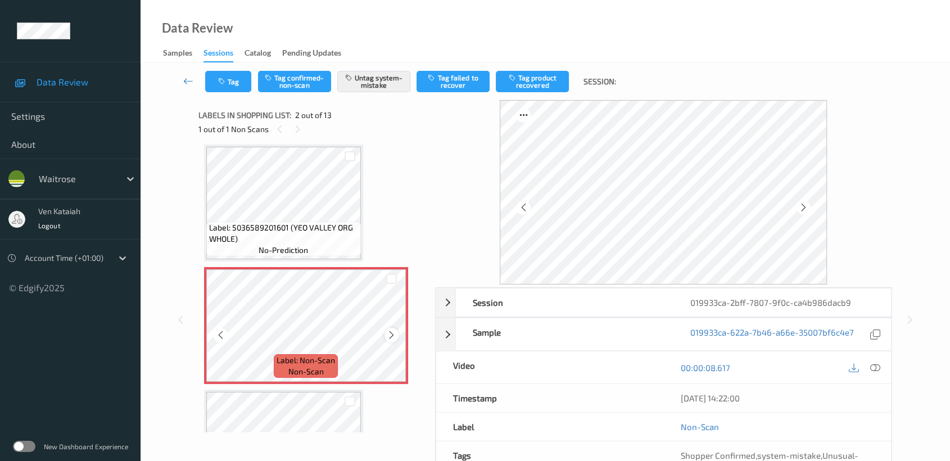
click at [392, 333] on icon at bounding box center [392, 335] width 10 height 10
click at [388, 334] on icon at bounding box center [392, 335] width 10 height 10
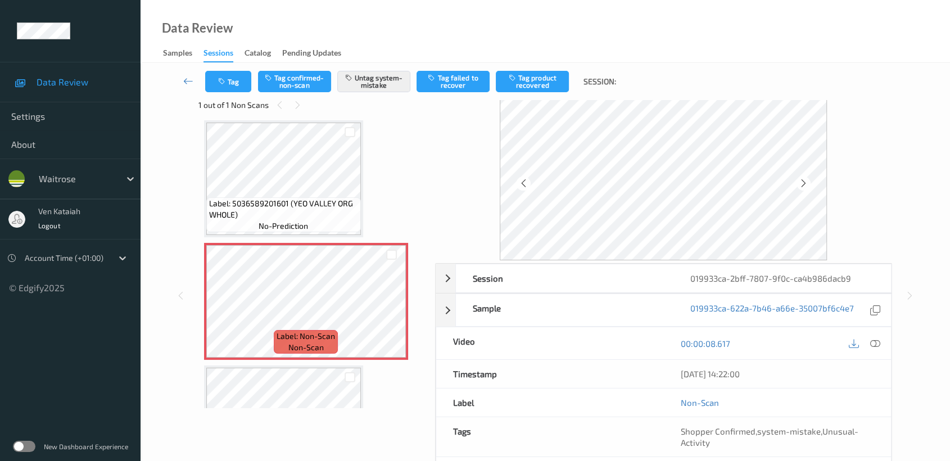
scroll to position [0, 0]
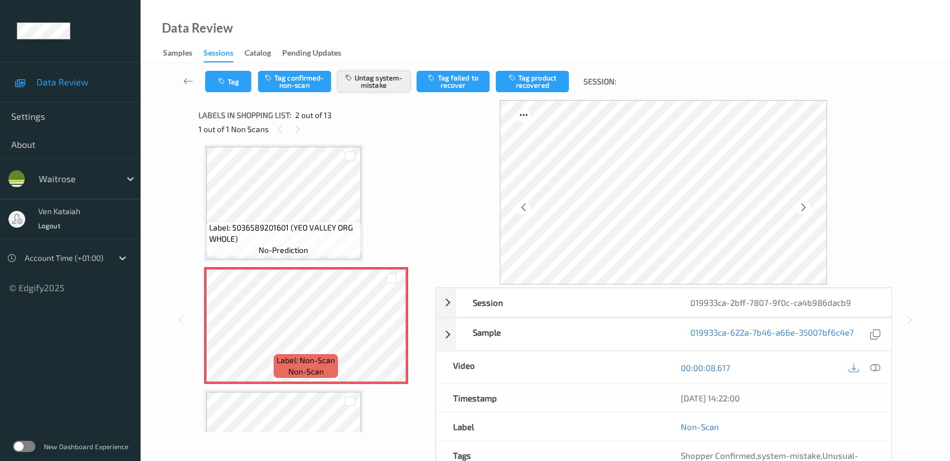
click at [362, 83] on button "Untag system-mistake" at bounding box center [373, 81] width 73 height 21
click at [220, 85] on icon "button" at bounding box center [223, 82] width 10 height 8
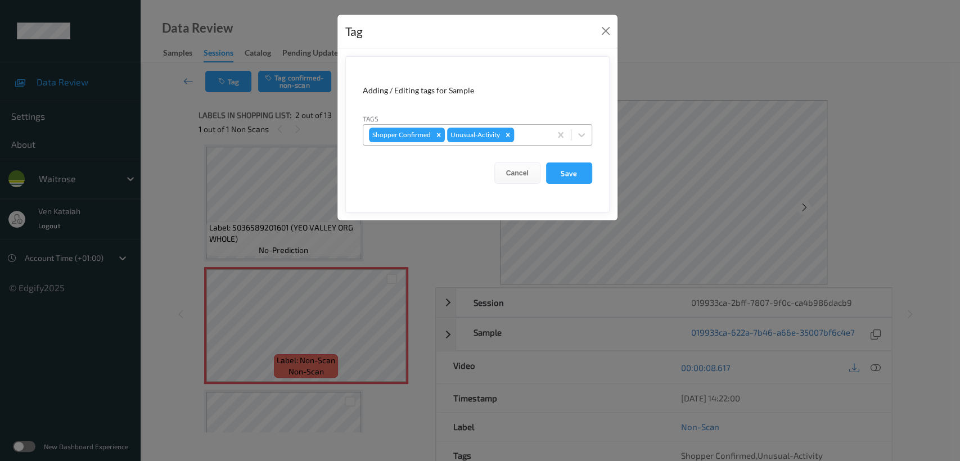
click at [507, 136] on icon "Remove Unusual-Activity" at bounding box center [508, 135] width 8 height 8
click at [560, 172] on button "Save" at bounding box center [569, 173] width 46 height 21
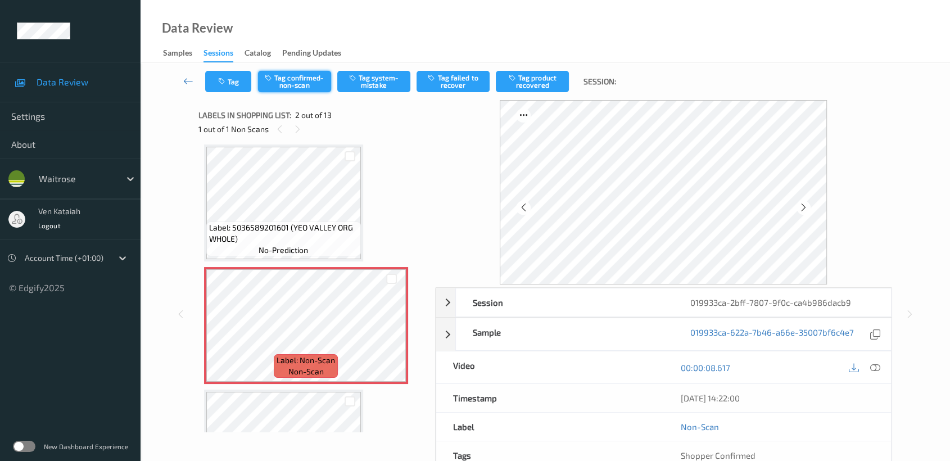
click at [287, 82] on button "Tag confirmed-non-scan" at bounding box center [294, 81] width 73 height 21
click at [553, 80] on button "Tag product recovered" at bounding box center [532, 81] width 73 height 21
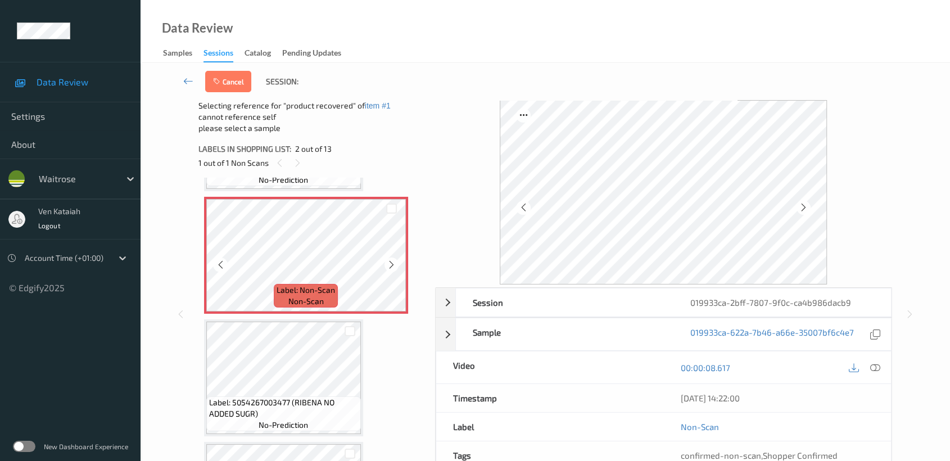
scroll to position [130, 0]
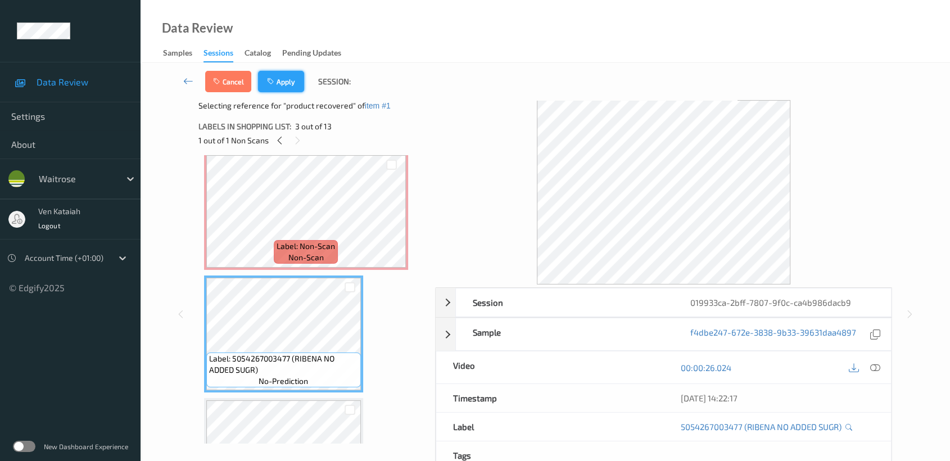
click at [260, 82] on button "Apply" at bounding box center [281, 81] width 46 height 21
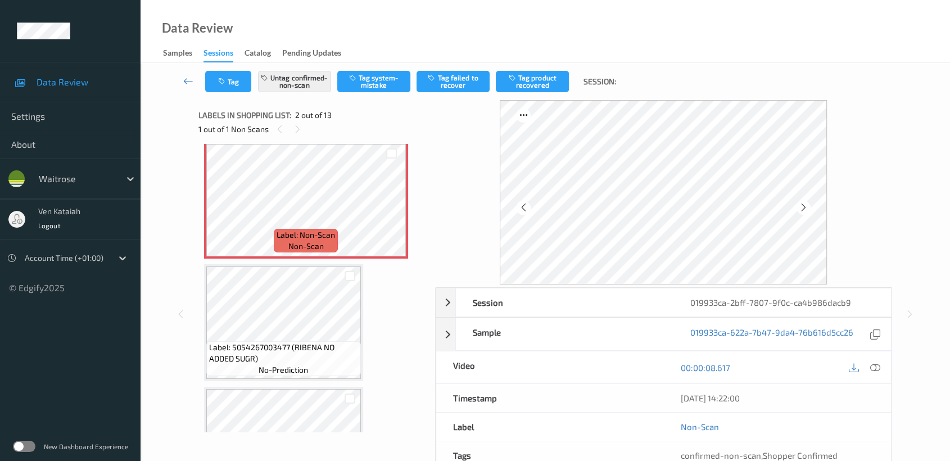
scroll to position [5, 0]
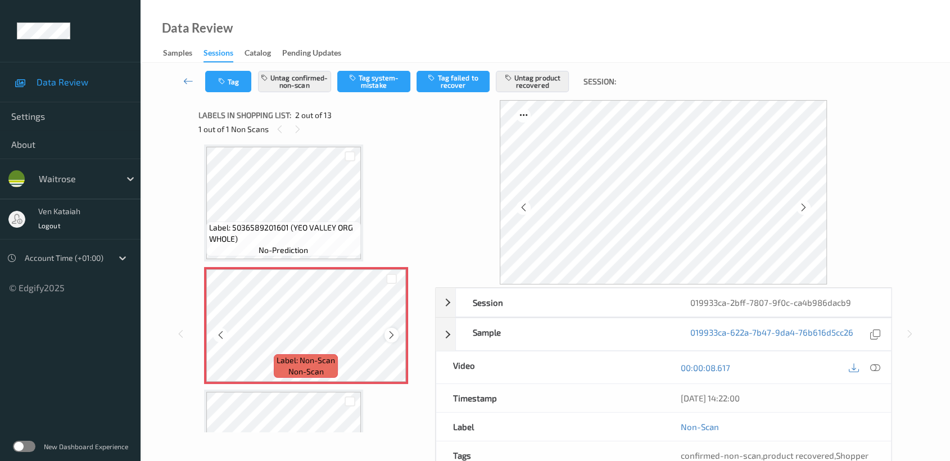
click at [387, 330] on icon at bounding box center [392, 335] width 10 height 10
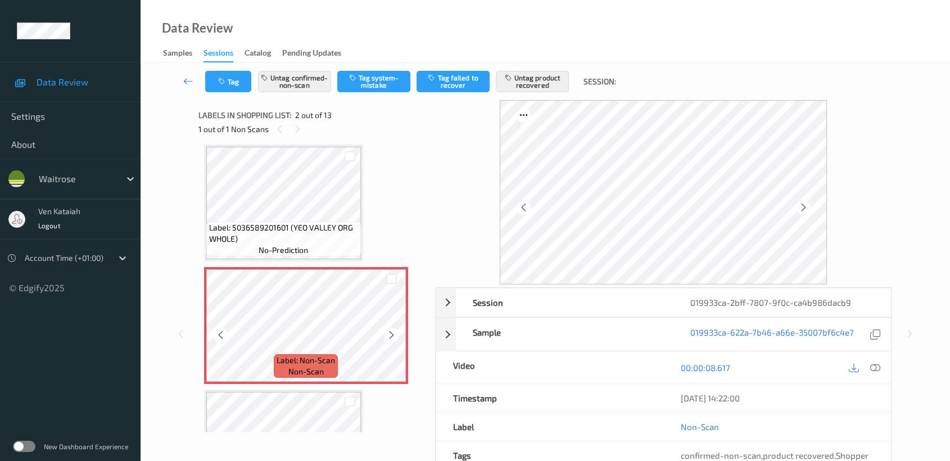
click at [387, 330] on icon at bounding box center [392, 335] width 10 height 10
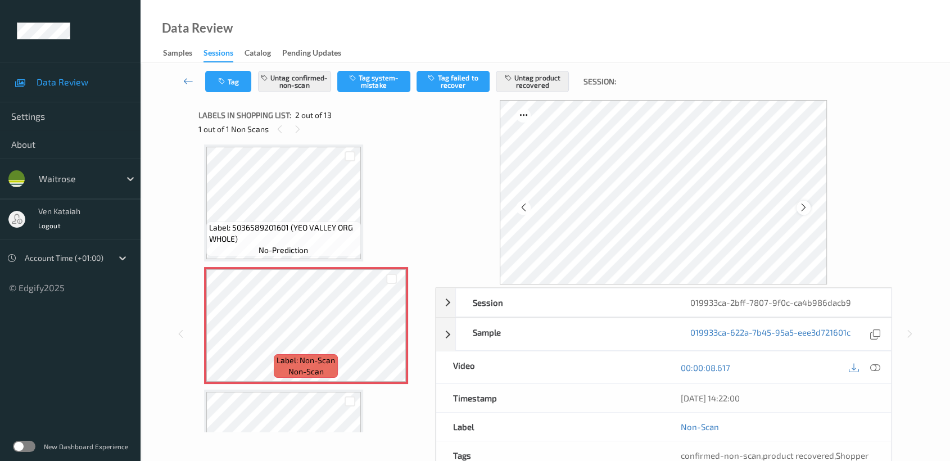
click at [799, 210] on icon at bounding box center [804, 207] width 10 height 10
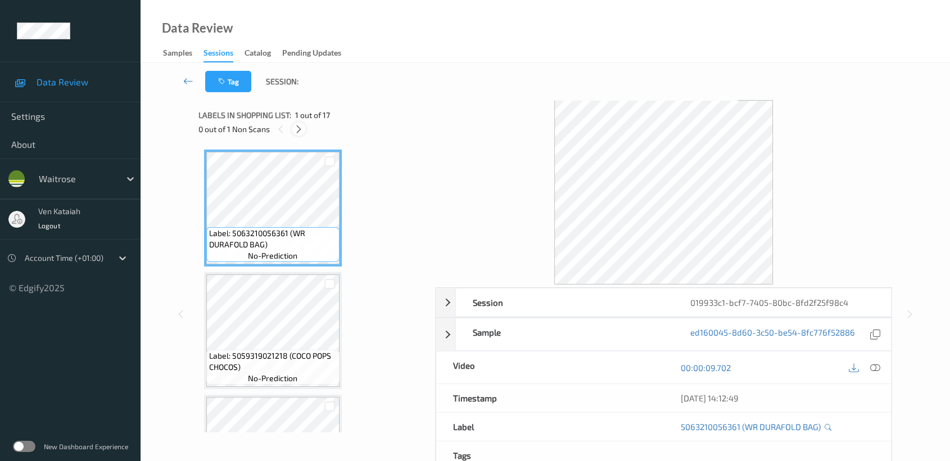
click at [294, 132] on div at bounding box center [299, 129] width 14 height 14
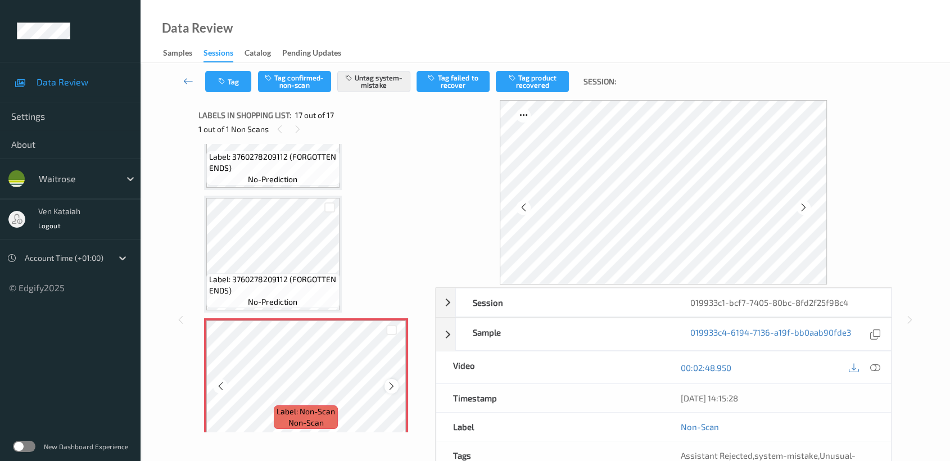
click at [390, 381] on icon at bounding box center [392, 386] width 10 height 10
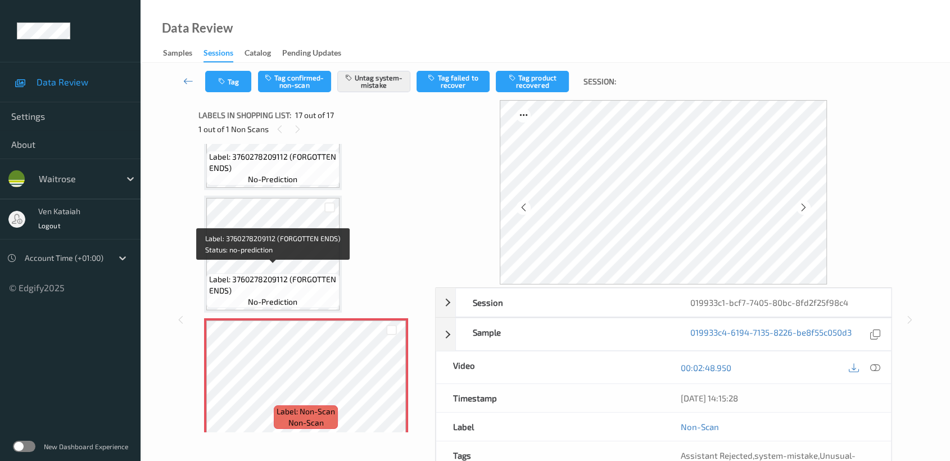
click at [297, 274] on span "Label: 3760278209112 (FORGOTTEN ENDS)" at bounding box center [273, 285] width 128 height 22
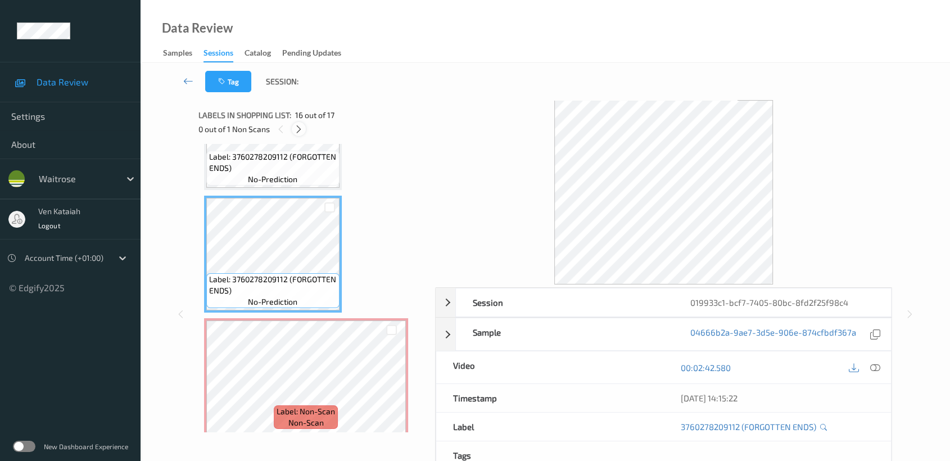
click at [302, 134] on div at bounding box center [299, 129] width 14 height 14
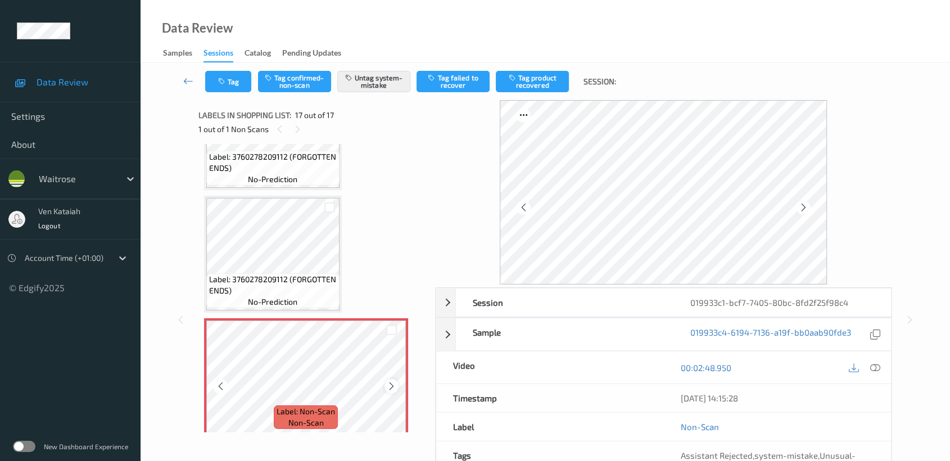
click at [385, 379] on div at bounding box center [392, 386] width 14 height 14
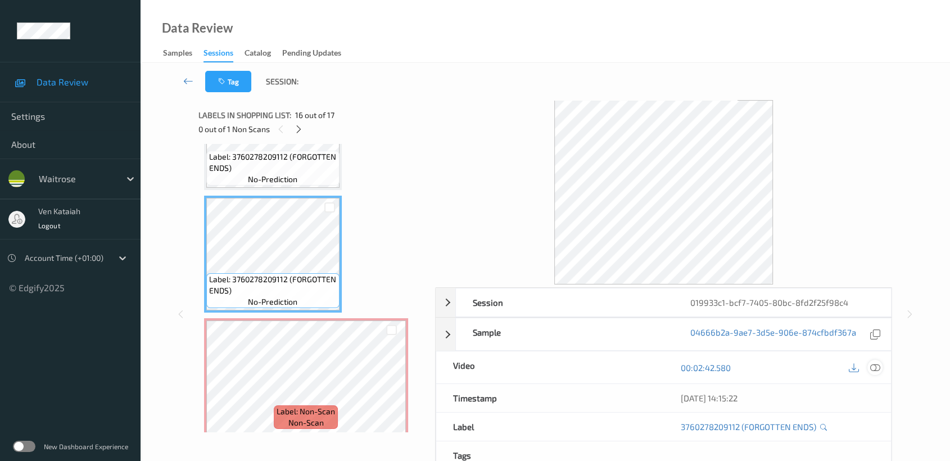
click at [875, 371] on icon at bounding box center [876, 368] width 10 height 10
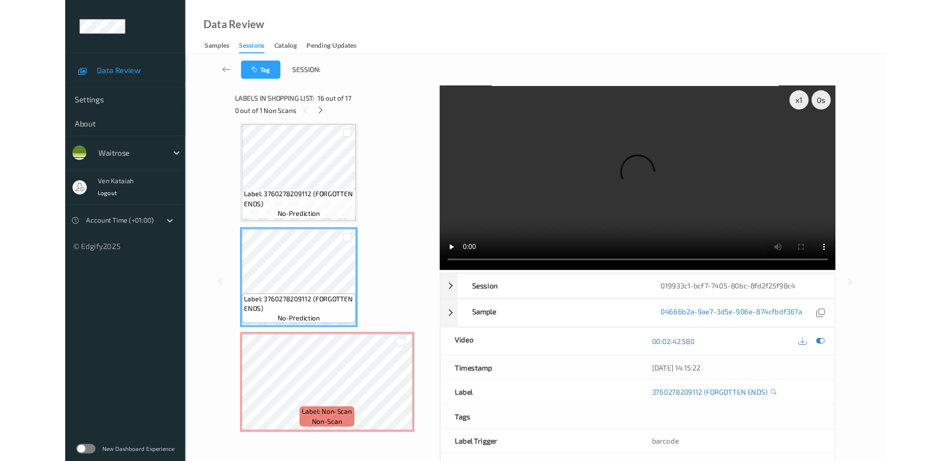
scroll to position [1714, 0]
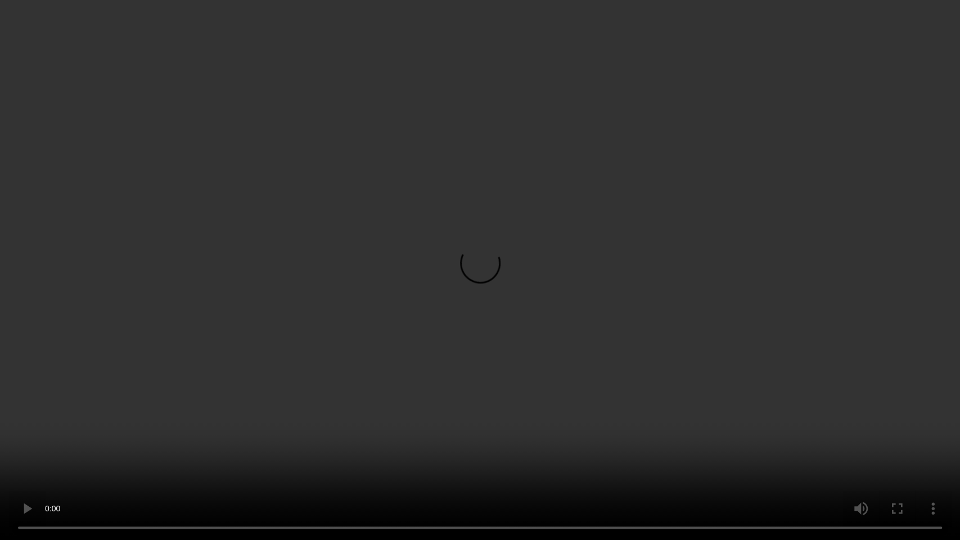
click at [596, 282] on video at bounding box center [480, 270] width 960 height 540
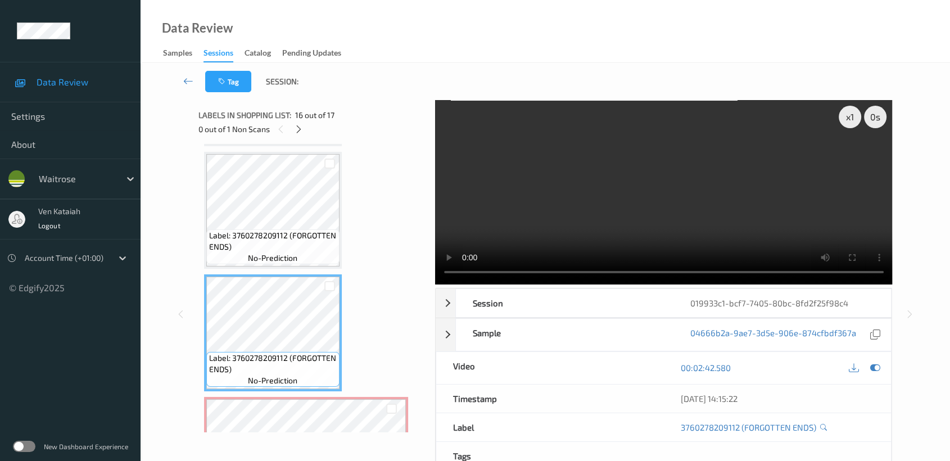
click at [724, 215] on video at bounding box center [664, 192] width 458 height 184
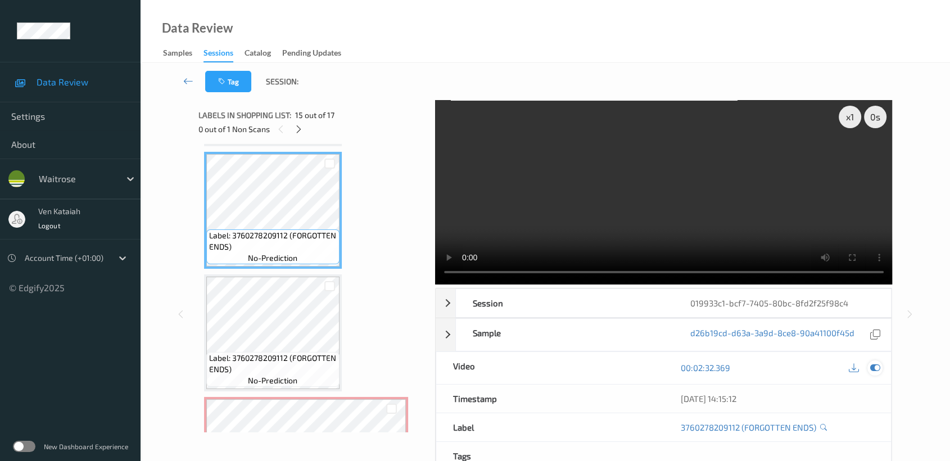
click at [879, 369] on icon at bounding box center [876, 368] width 10 height 10
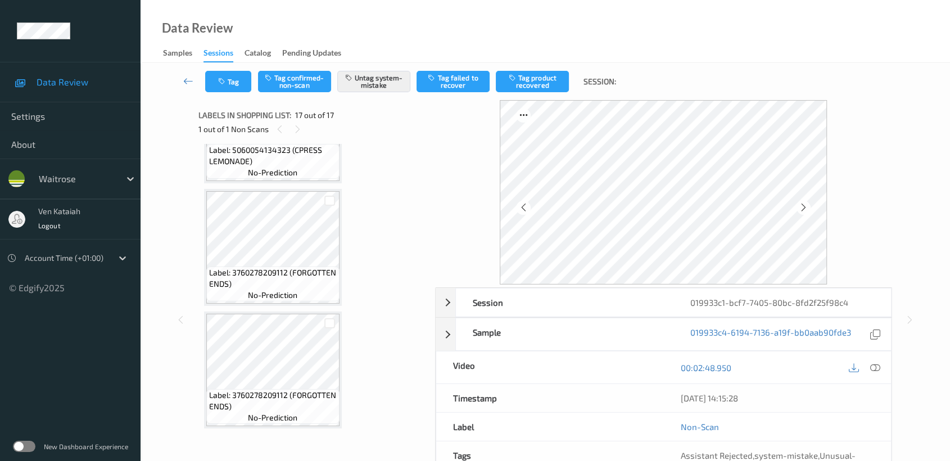
scroll to position [1543, 0]
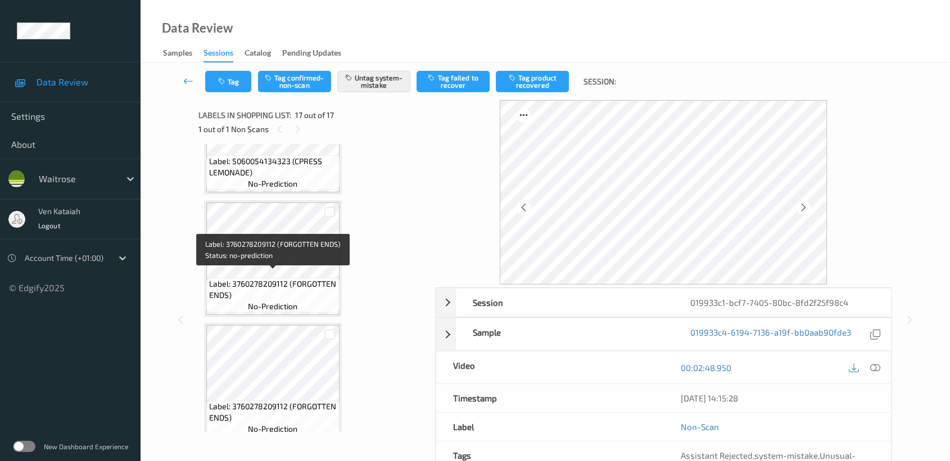
click at [311, 278] on span "Label: 3760278209112 (FORGOTTEN ENDS)" at bounding box center [273, 289] width 128 height 22
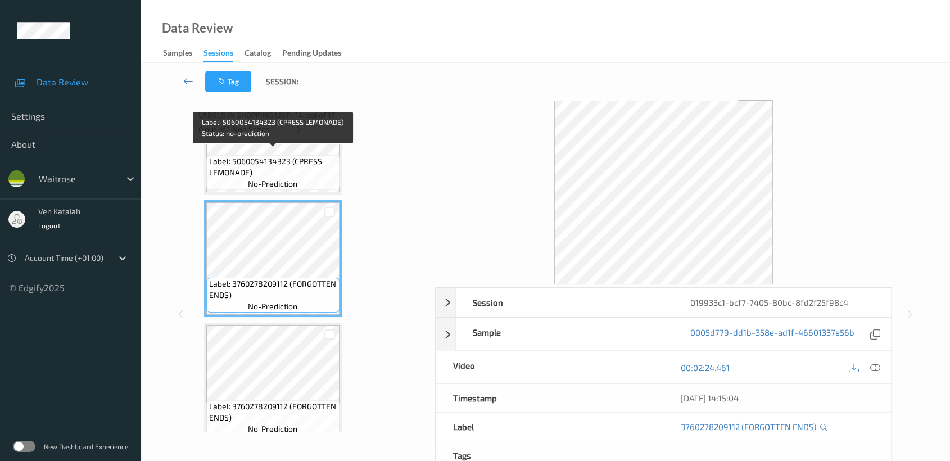
click at [311, 172] on div "Label: 5060054134323 (CPRESS LEMONADE) no-prediction" at bounding box center [272, 172] width 133 height 35
click at [292, 164] on span "Label: 5060054134323 (CPRESS LEMONADE)" at bounding box center [273, 167] width 128 height 22
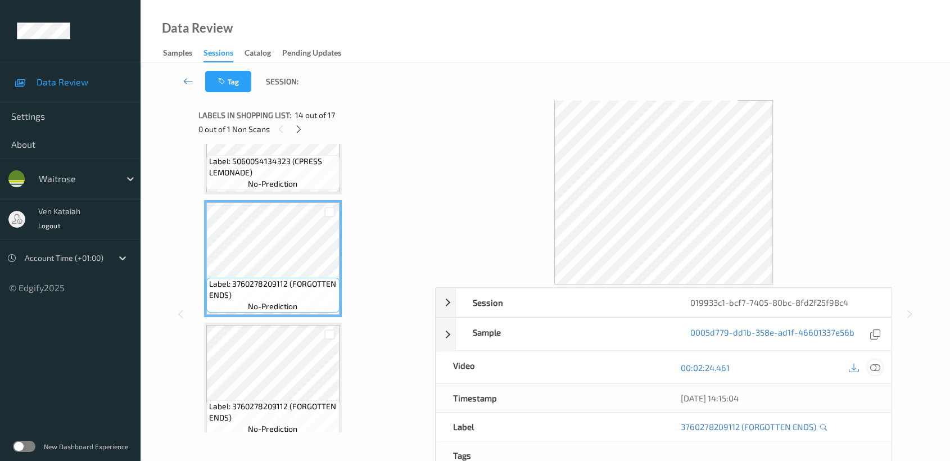
click at [877, 370] on icon at bounding box center [876, 368] width 10 height 10
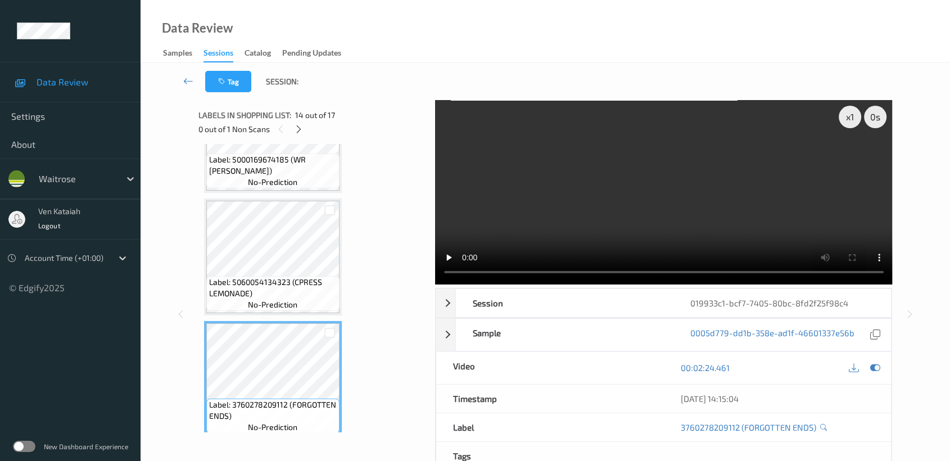
scroll to position [1418, 0]
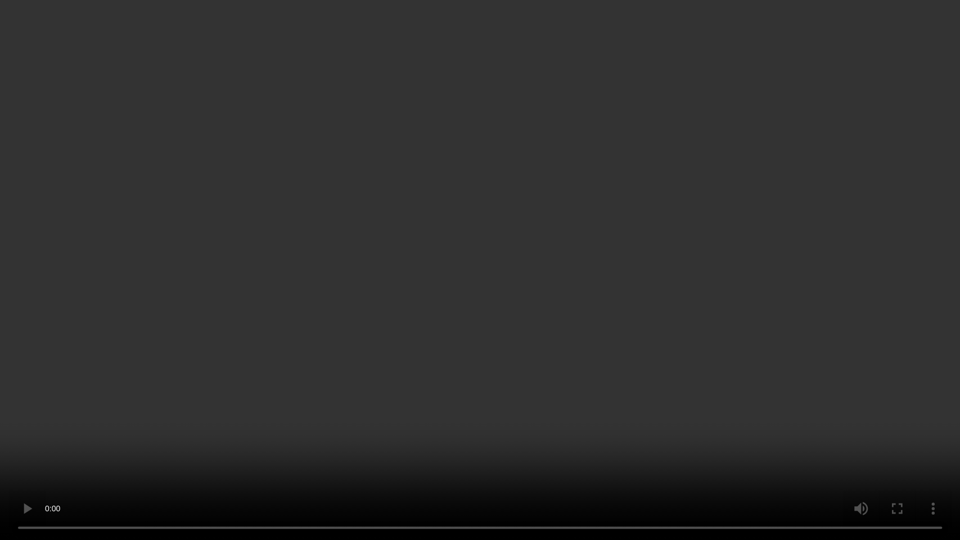
click at [608, 285] on video at bounding box center [480, 270] width 960 height 540
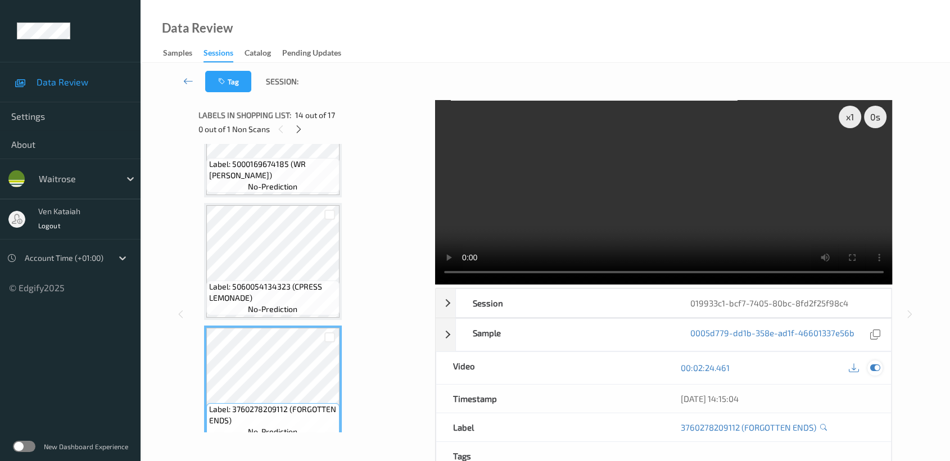
click at [878, 367] on icon at bounding box center [876, 368] width 10 height 10
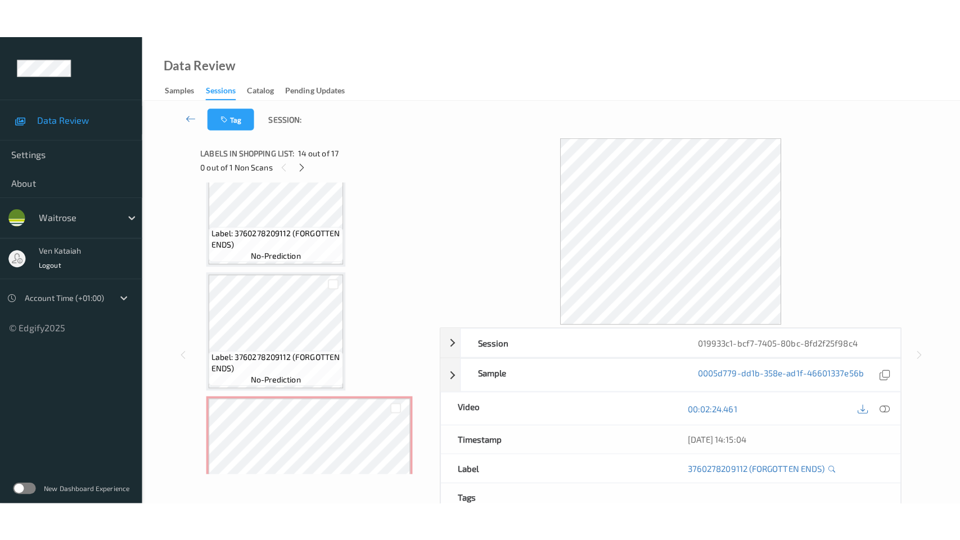
scroll to position [1793, 0]
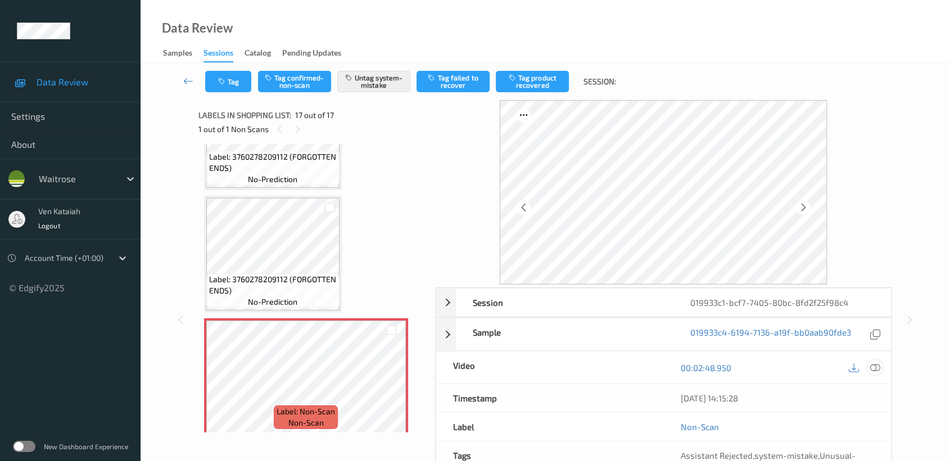
click at [877, 371] on icon at bounding box center [876, 368] width 10 height 10
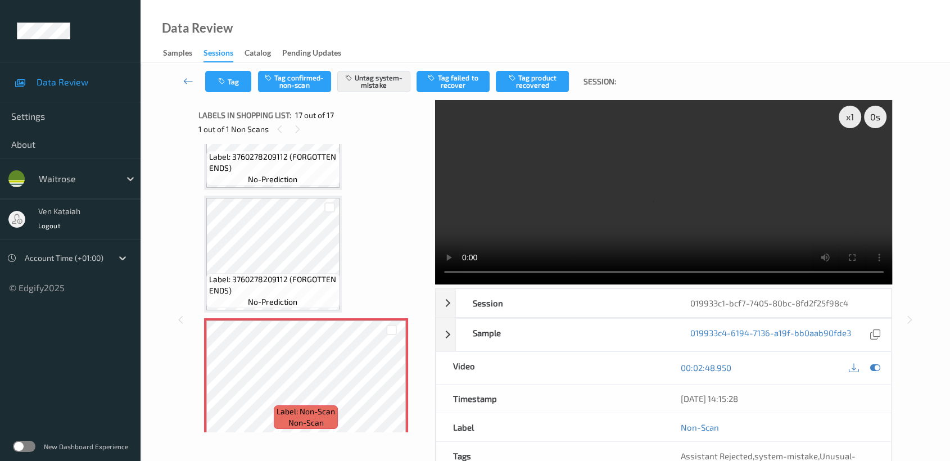
click at [711, 202] on video at bounding box center [664, 192] width 458 height 184
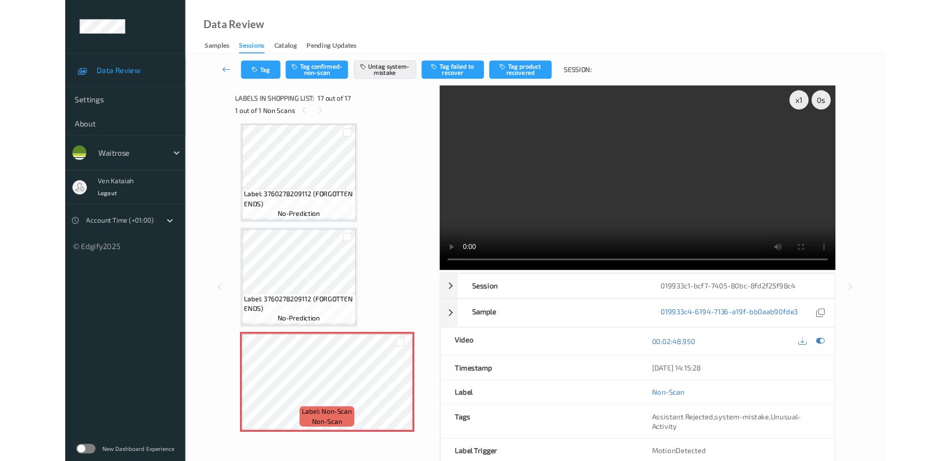
scroll to position [1714, 0]
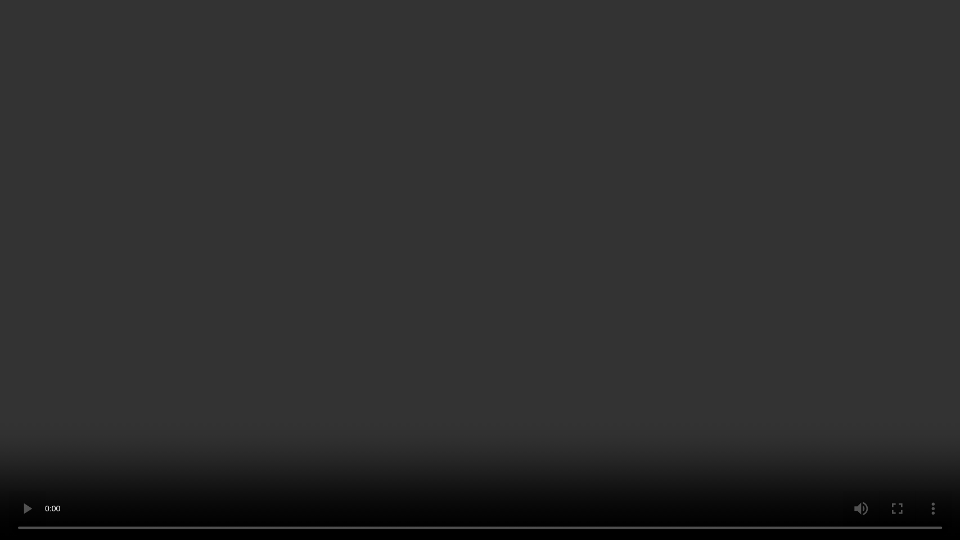
click at [477, 334] on video at bounding box center [480, 270] width 960 height 540
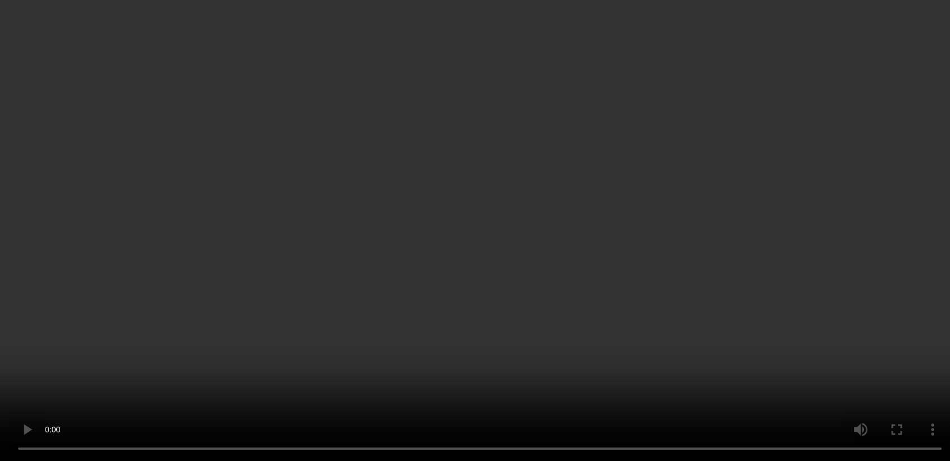
scroll to position [1589, 0]
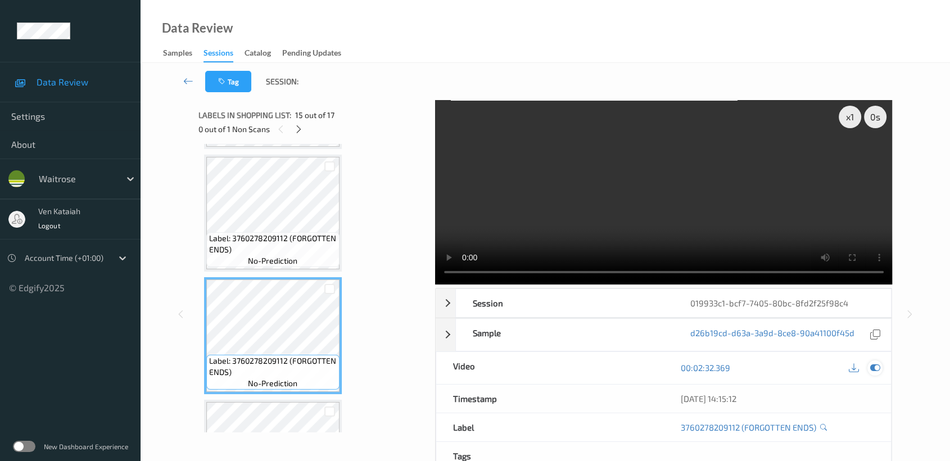
click at [882, 366] on div at bounding box center [875, 367] width 15 height 15
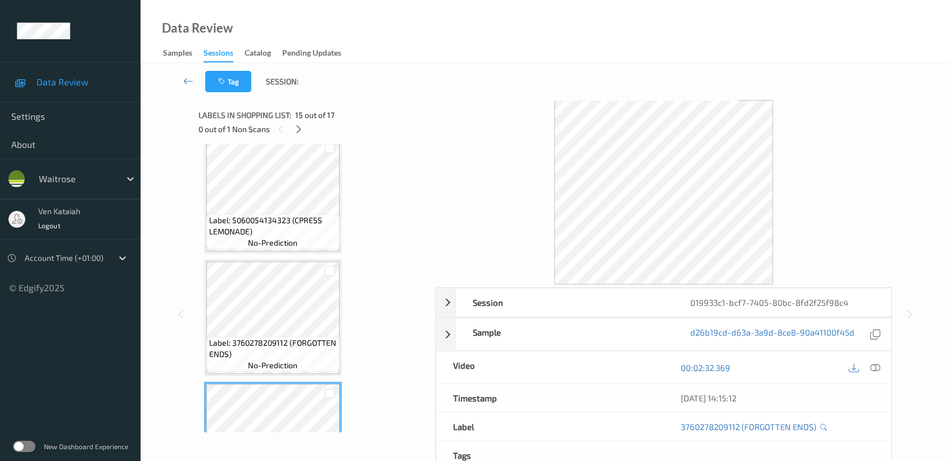
scroll to position [1464, 0]
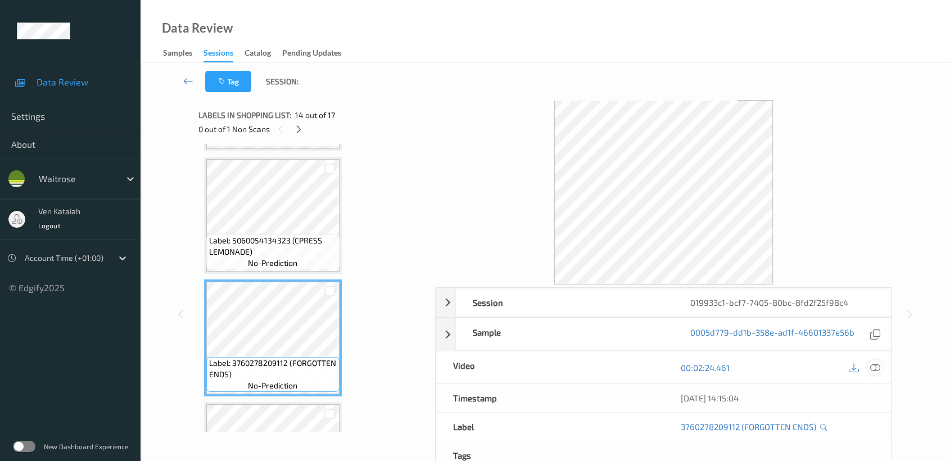
click at [877, 366] on icon at bounding box center [876, 368] width 10 height 10
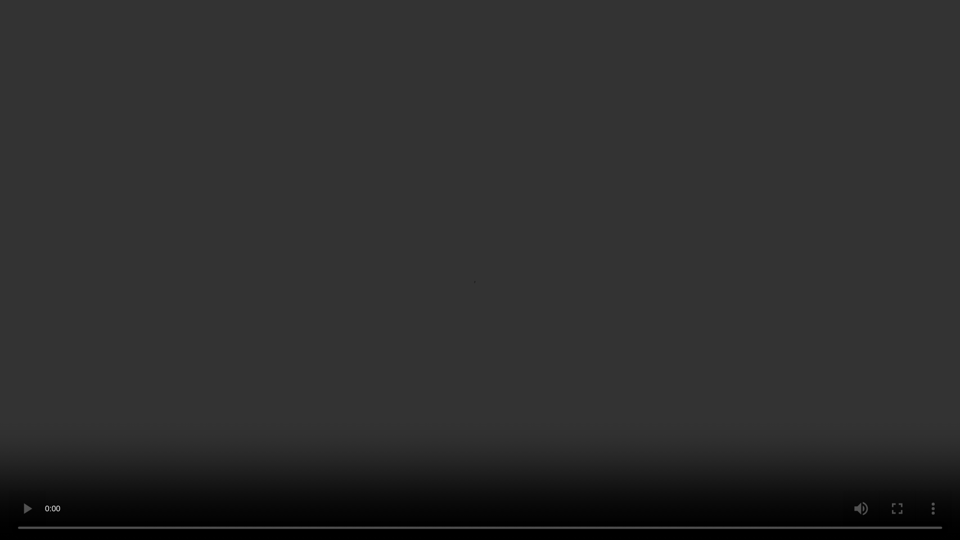
click at [628, 279] on video at bounding box center [480, 270] width 960 height 540
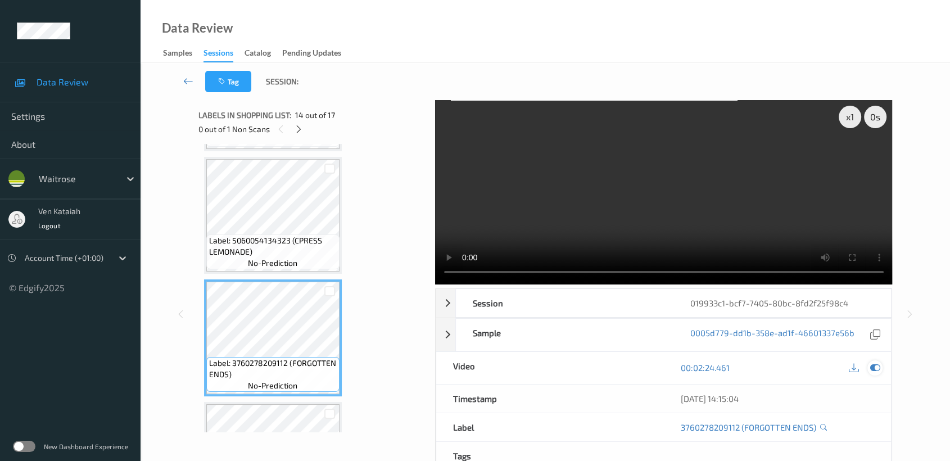
click at [875, 365] on icon at bounding box center [876, 368] width 10 height 10
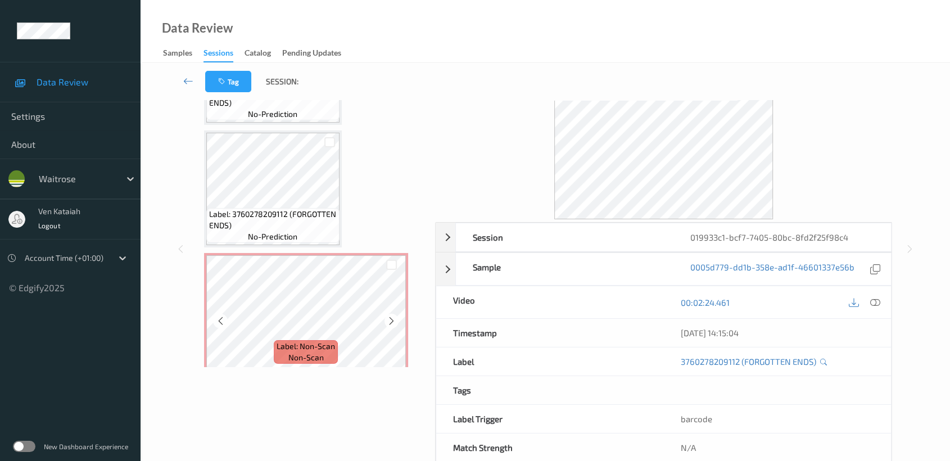
scroll to position [89, 0]
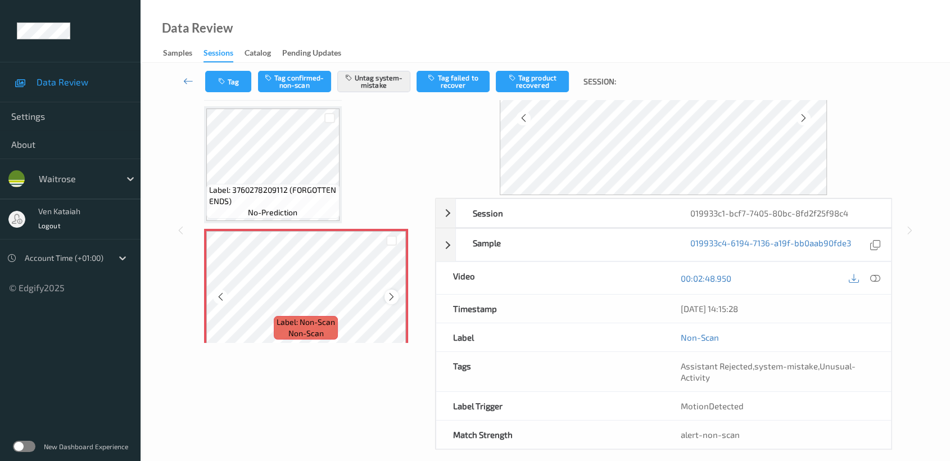
click at [394, 292] on icon at bounding box center [392, 297] width 10 height 10
click at [379, 90] on button "Untag system-mistake" at bounding box center [373, 81] width 73 height 21
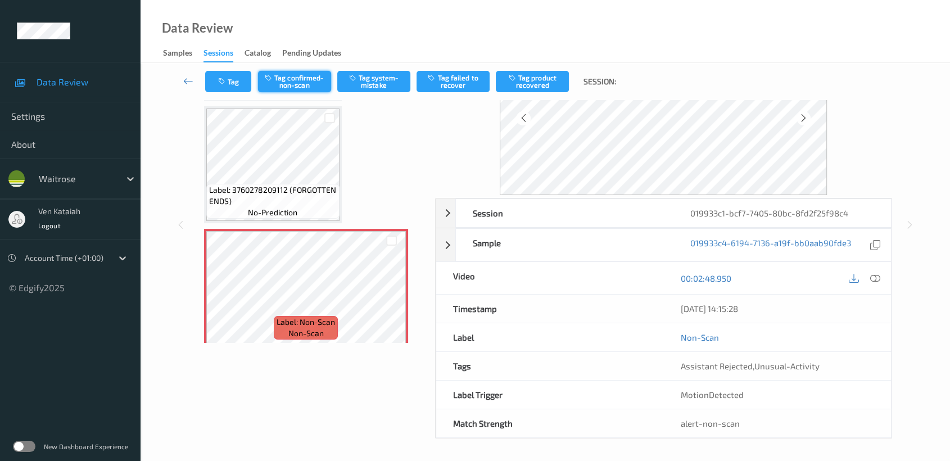
click at [283, 82] on button "Tag confirmed-non-scan" at bounding box center [294, 81] width 73 height 21
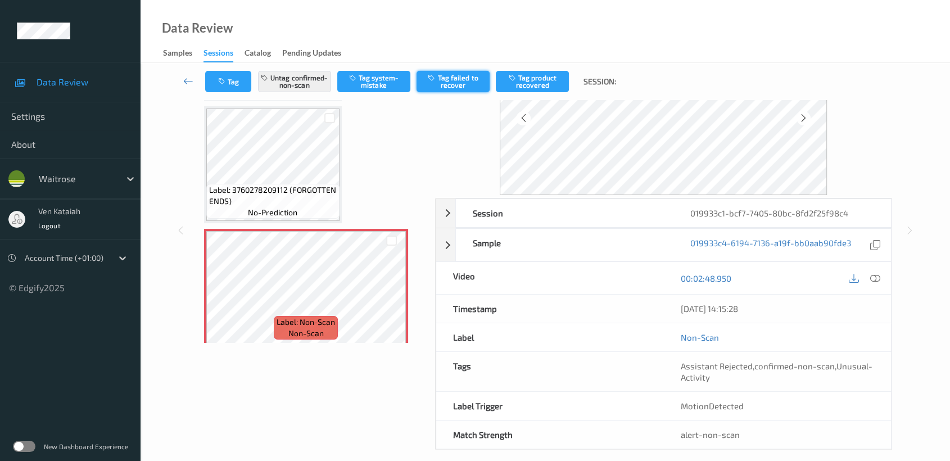
click at [465, 87] on button "Tag failed to recover" at bounding box center [453, 81] width 73 height 21
click at [229, 80] on button "Tag" at bounding box center [228, 81] width 46 height 21
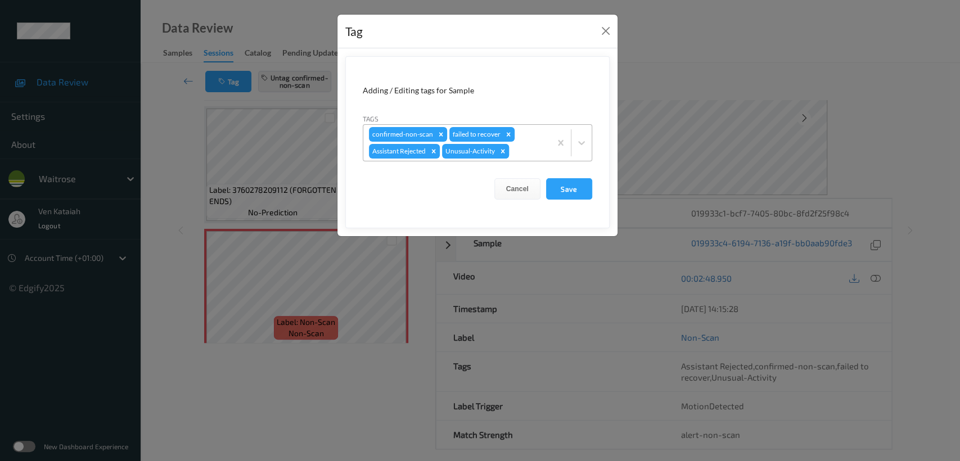
click at [505, 150] on icon "Remove Unusual-Activity" at bounding box center [503, 151] width 8 height 8
click at [550, 183] on button "Save" at bounding box center [569, 188] width 46 height 21
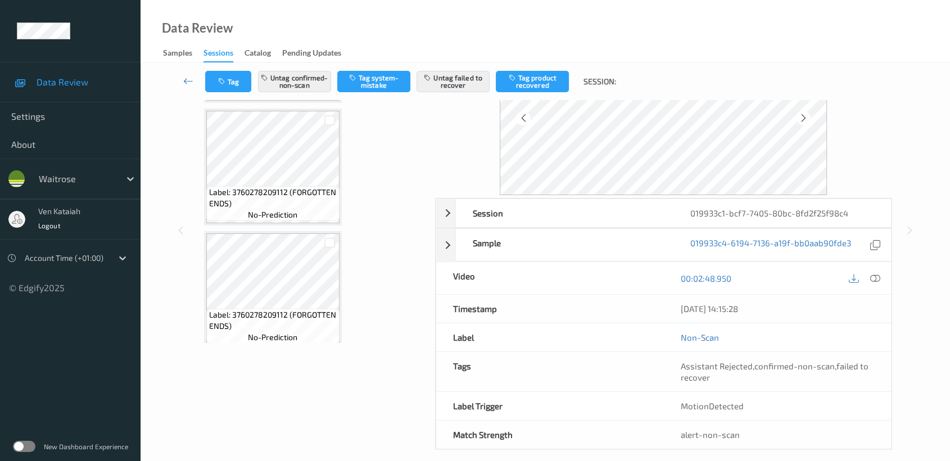
scroll to position [1418, 0]
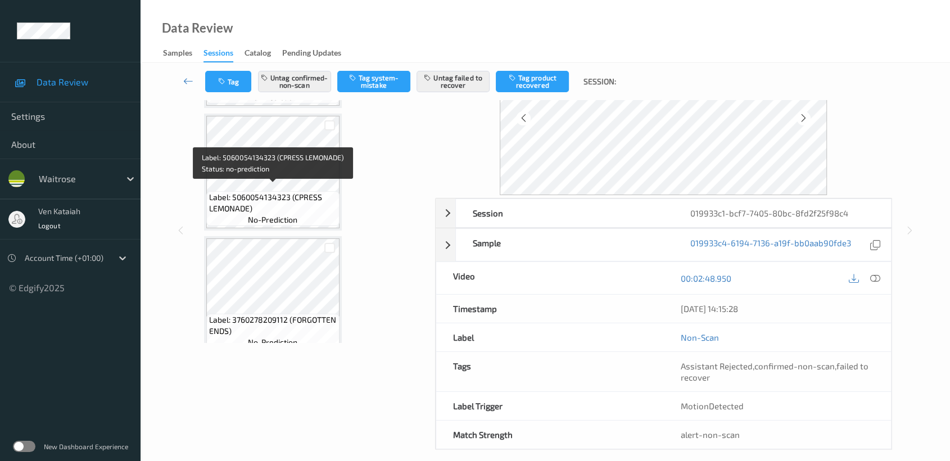
click at [289, 195] on span "Label: 5060054134323 (CPRESS LEMONADE)" at bounding box center [273, 203] width 128 height 22
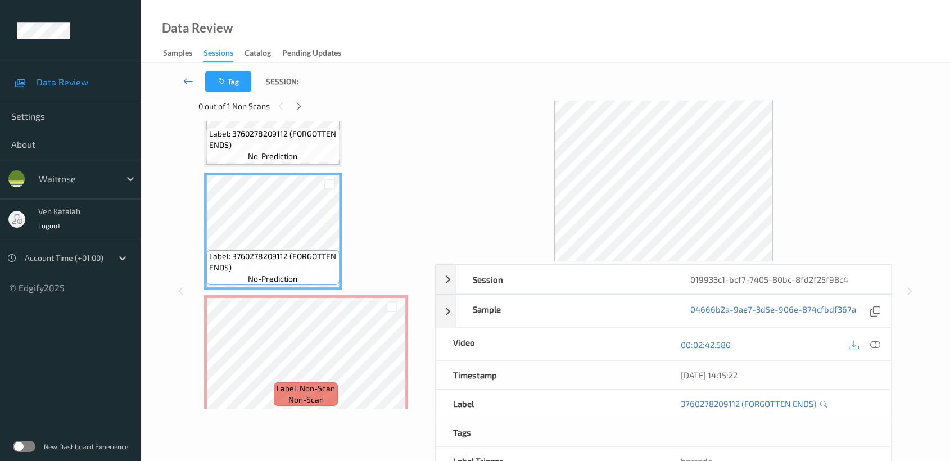
scroll to position [0, 0]
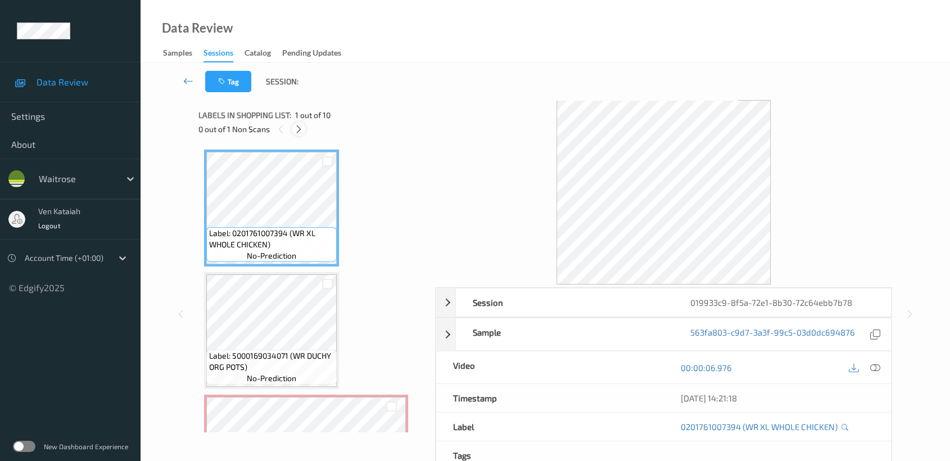
click at [303, 127] on icon at bounding box center [299, 129] width 10 height 10
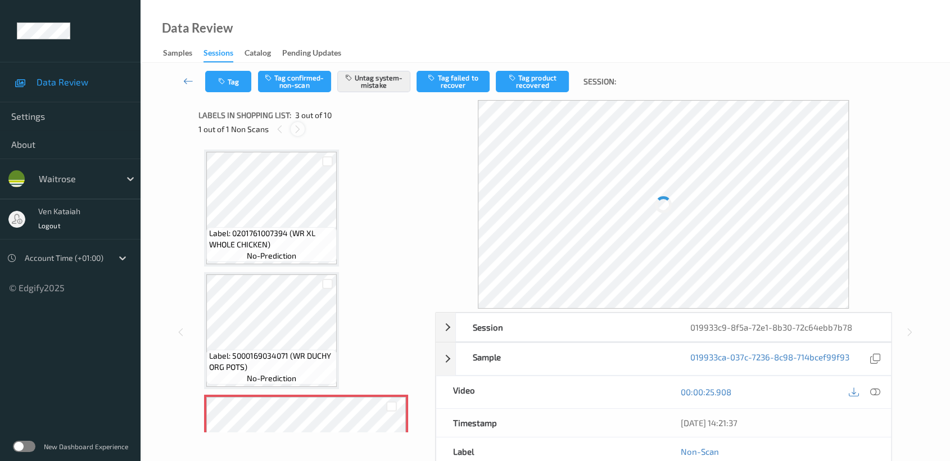
scroll to position [127, 0]
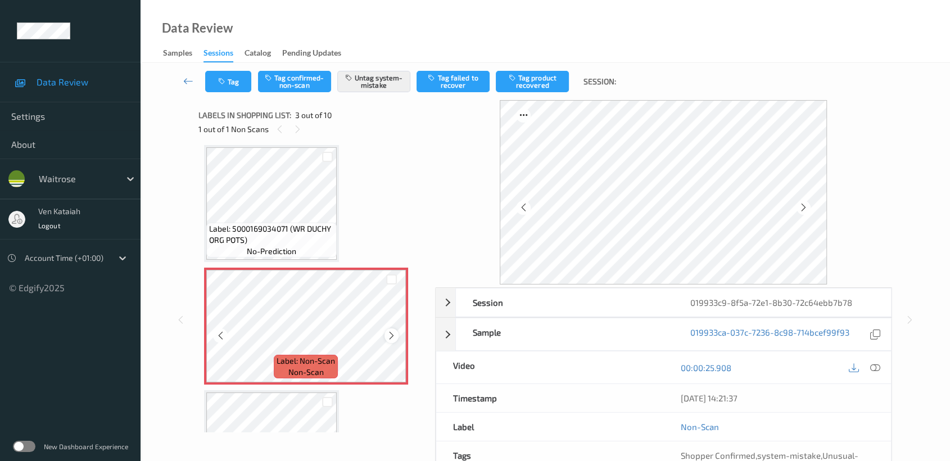
click at [386, 334] on div at bounding box center [392, 335] width 14 height 14
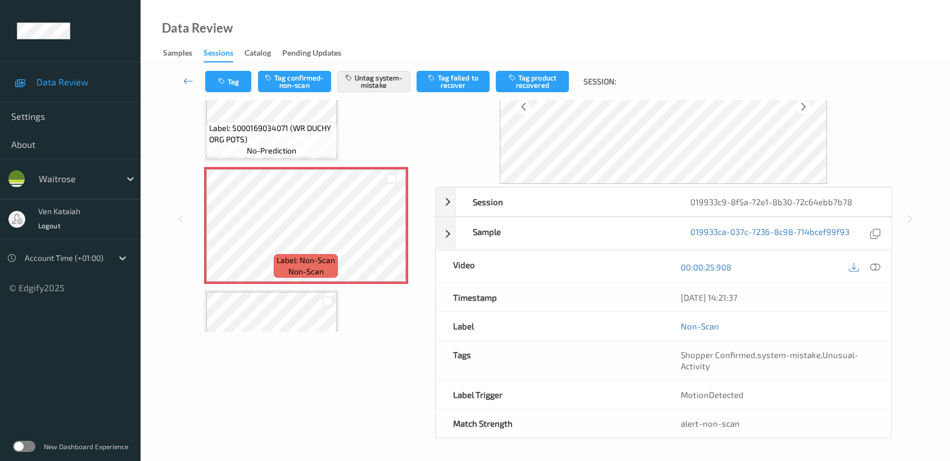
scroll to position [0, 0]
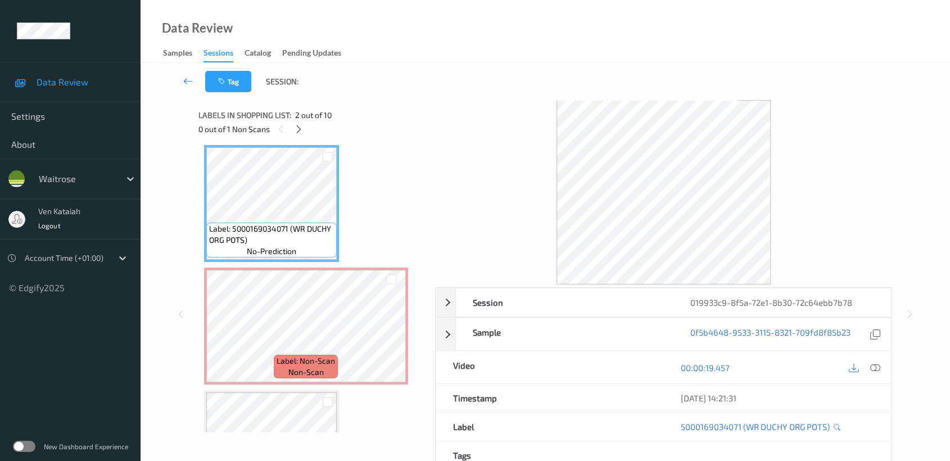
click at [871, 359] on div "00:00:19.457" at bounding box center [778, 368] width 228 height 32
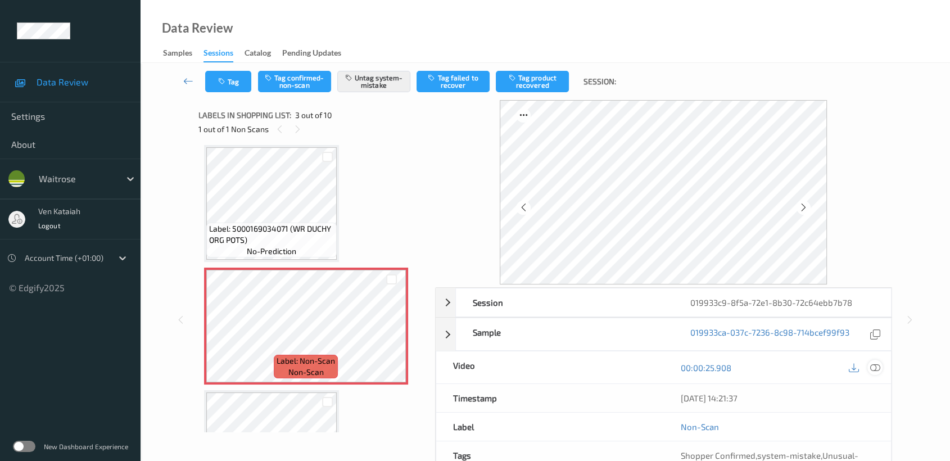
click at [879, 363] on icon at bounding box center [876, 368] width 10 height 10
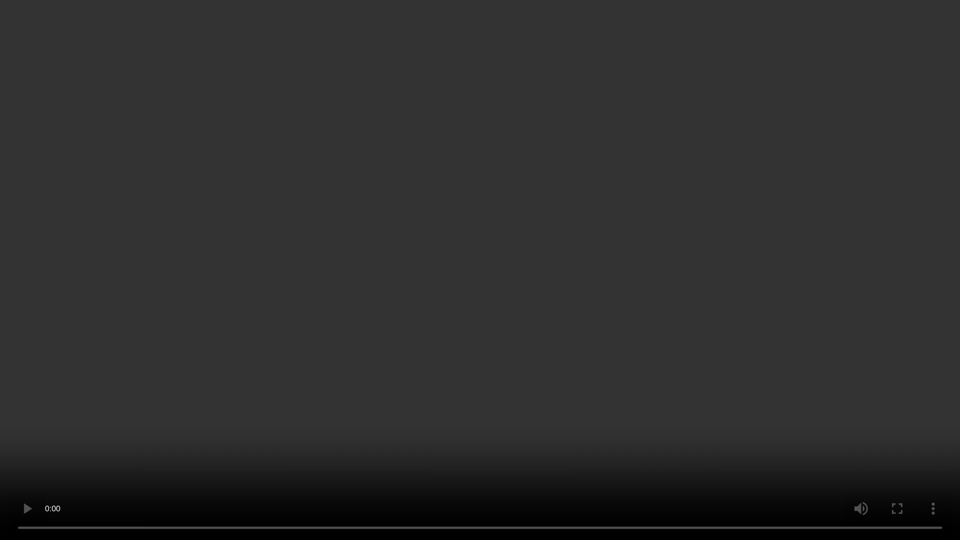
click at [575, 220] on video at bounding box center [480, 270] width 960 height 540
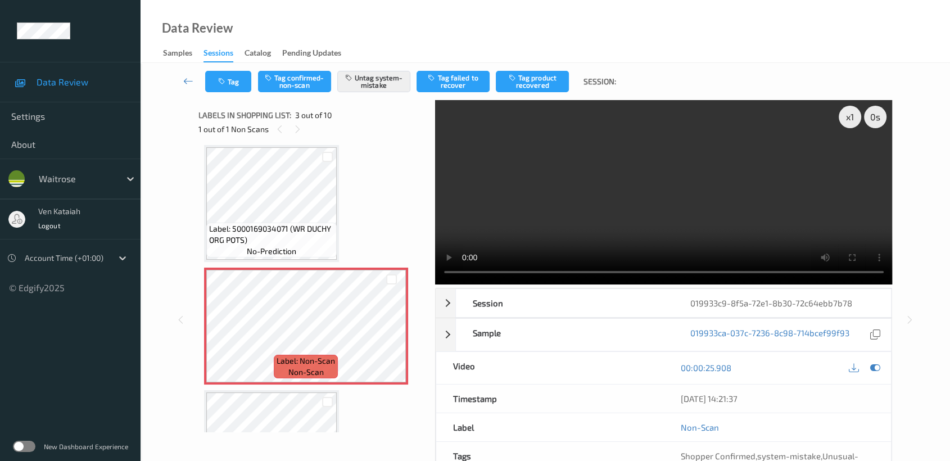
drag, startPoint x: 873, startPoint y: 370, endPoint x: 837, endPoint y: 362, distance: 36.3
click at [873, 370] on icon at bounding box center [876, 368] width 10 height 10
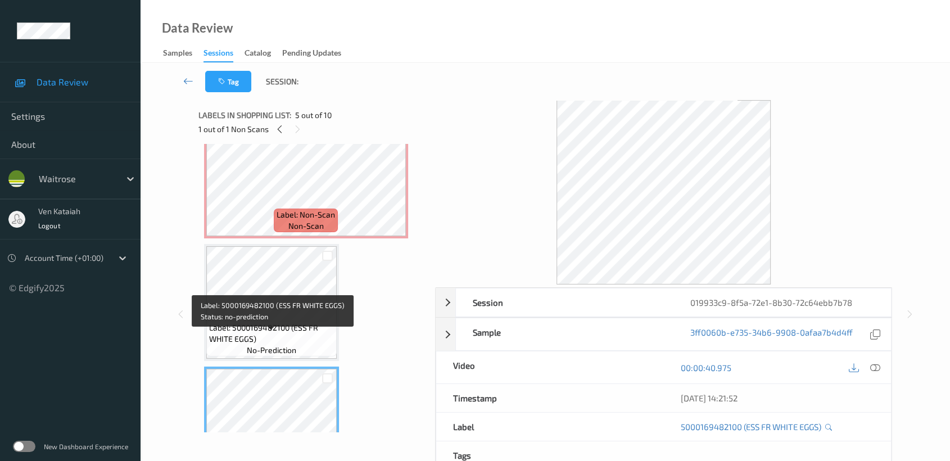
scroll to position [252, 0]
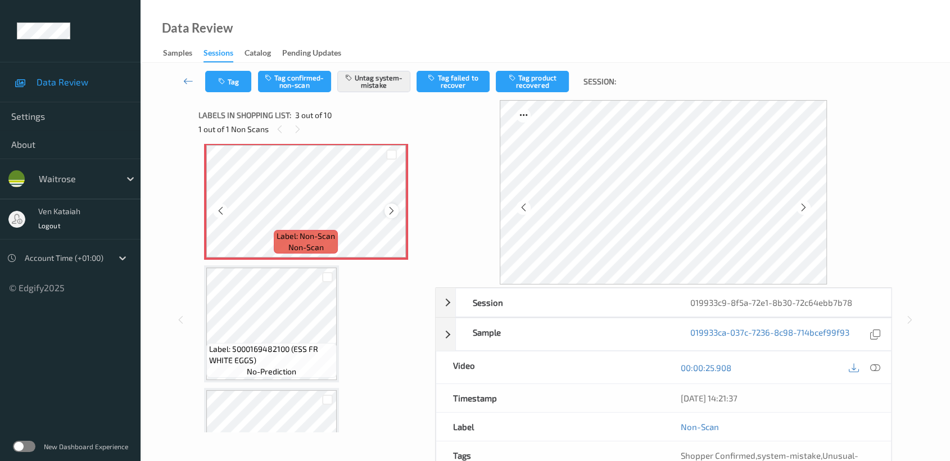
click at [395, 208] on icon at bounding box center [392, 211] width 10 height 10
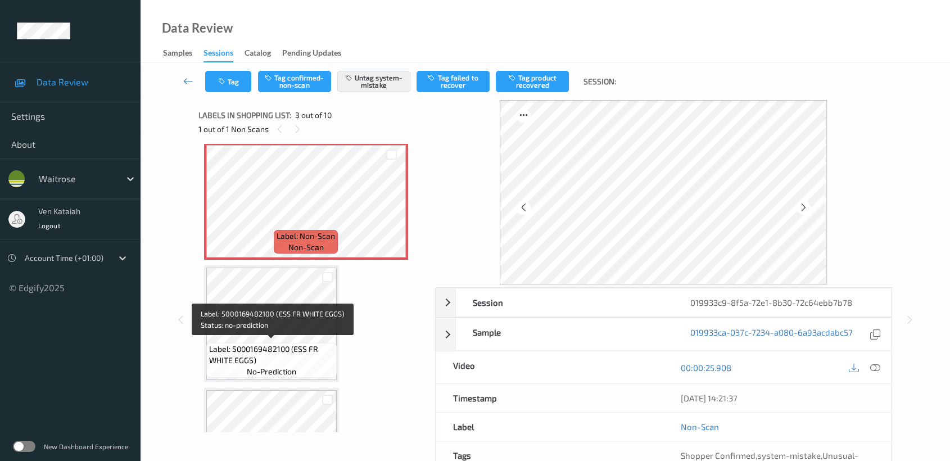
click at [272, 357] on span "Label: 5000169482100 (ESS FR WHITE EGGS)" at bounding box center [271, 355] width 125 height 22
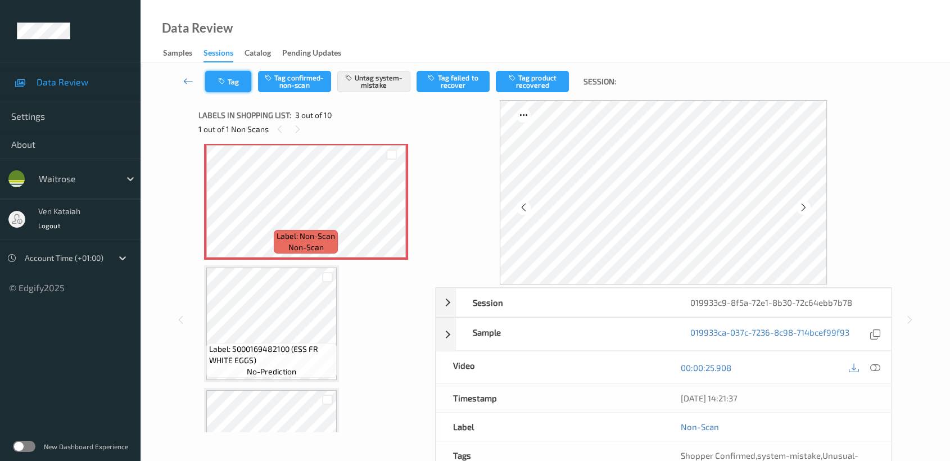
click at [236, 82] on button "Tag" at bounding box center [228, 81] width 46 height 21
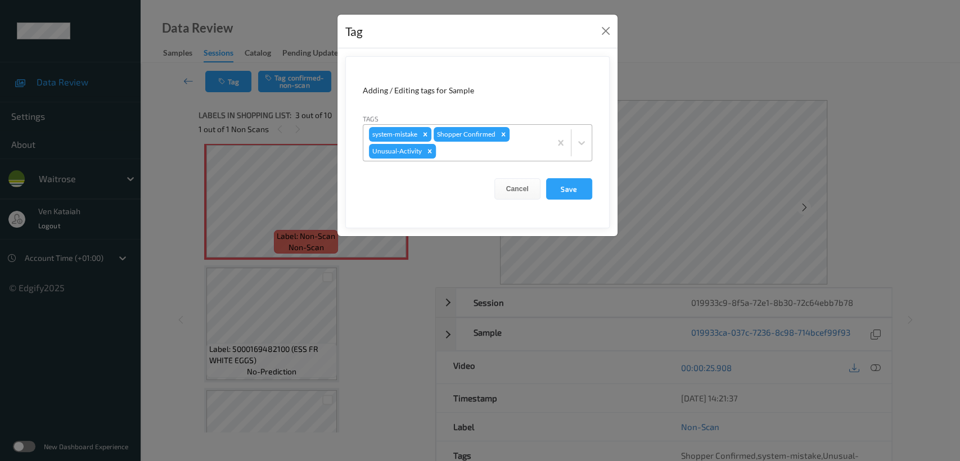
click at [432, 150] on icon "Remove Unusual-Activity" at bounding box center [430, 151] width 8 height 8
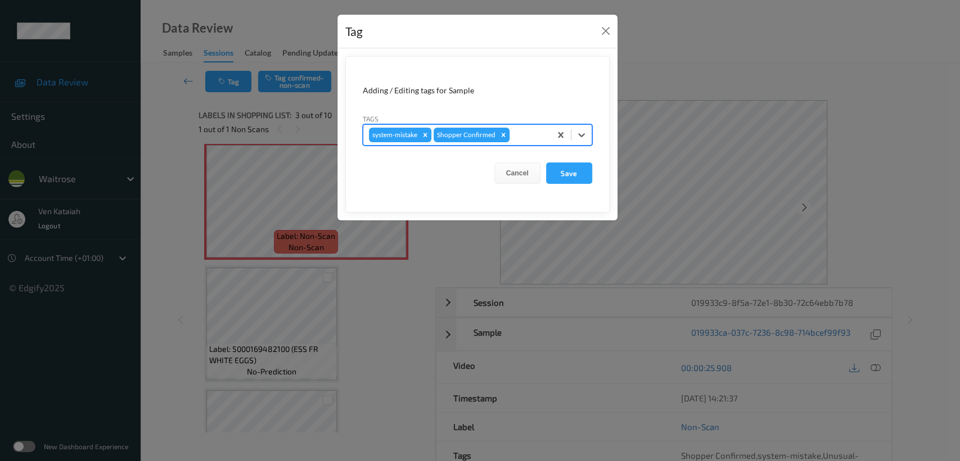
click at [530, 134] on div at bounding box center [528, 134] width 33 height 13
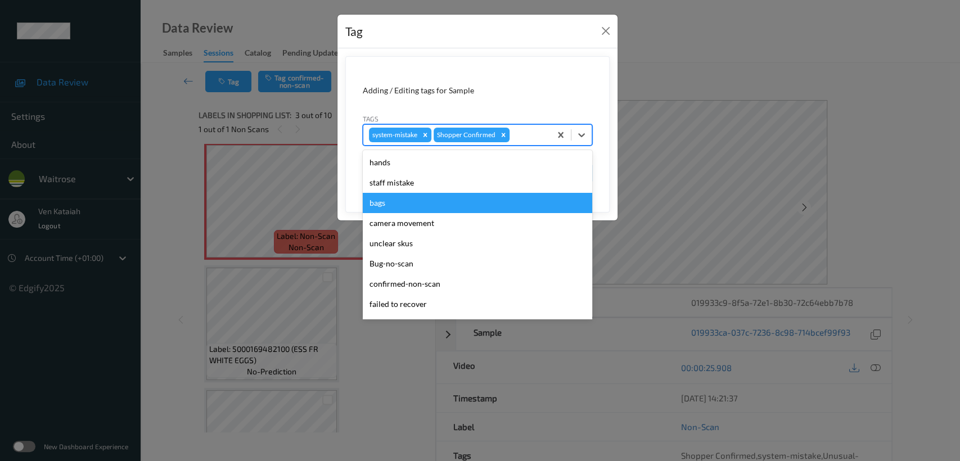
click at [381, 199] on div "bags" at bounding box center [477, 203] width 229 height 20
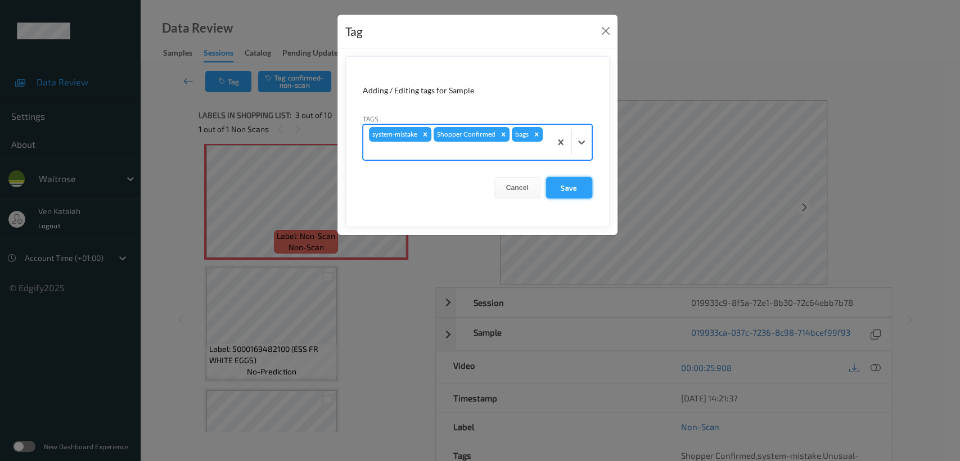
click at [570, 190] on button "Save" at bounding box center [569, 187] width 46 height 21
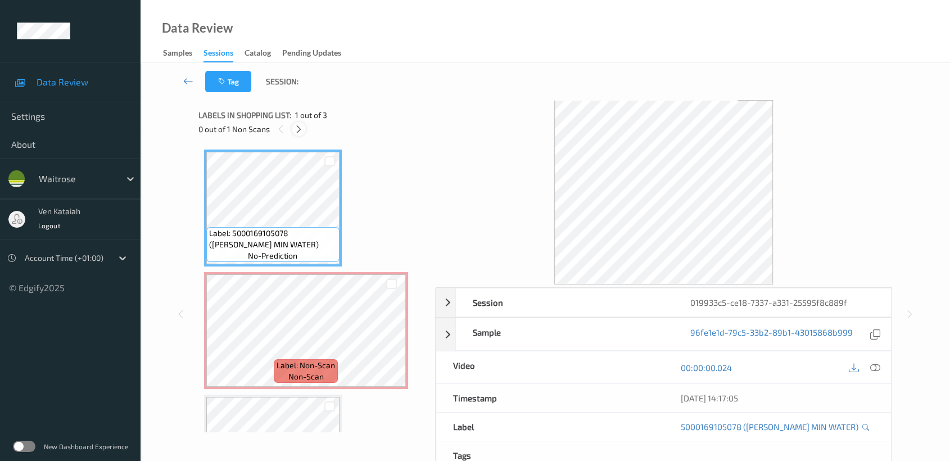
drag, startPoint x: 299, startPoint y: 130, endPoint x: 307, endPoint y: 254, distance: 124.5
click at [298, 129] on icon at bounding box center [299, 129] width 10 height 10
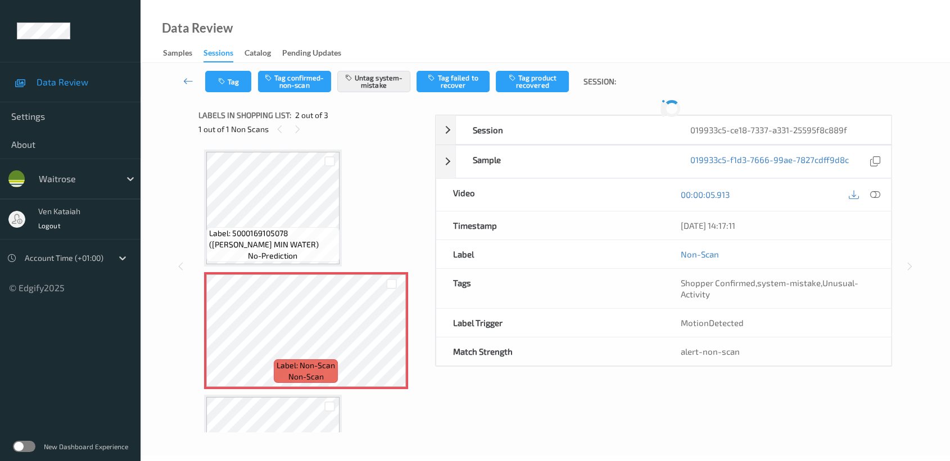
scroll to position [5, 0]
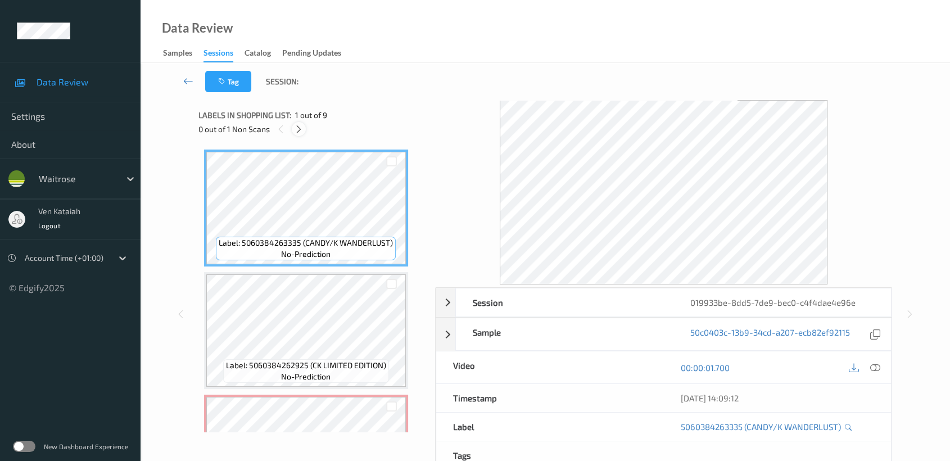
click at [301, 134] on div at bounding box center [299, 129] width 14 height 14
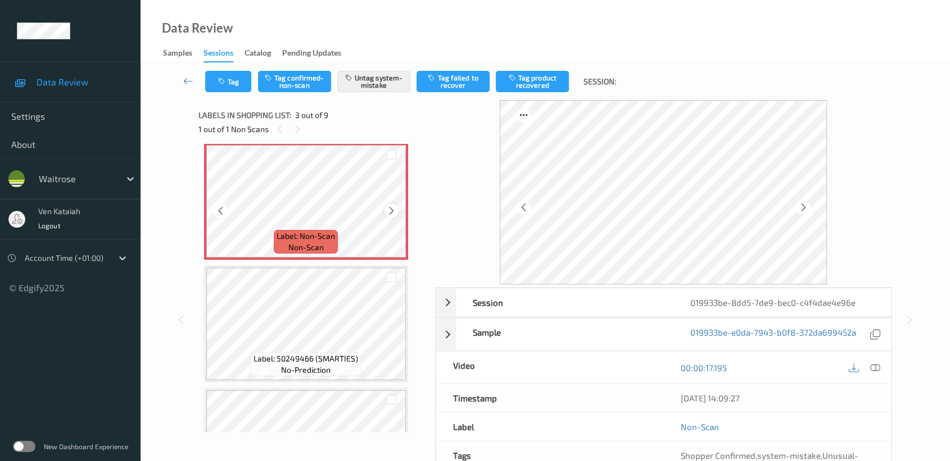
click at [391, 208] on icon at bounding box center [392, 211] width 10 height 10
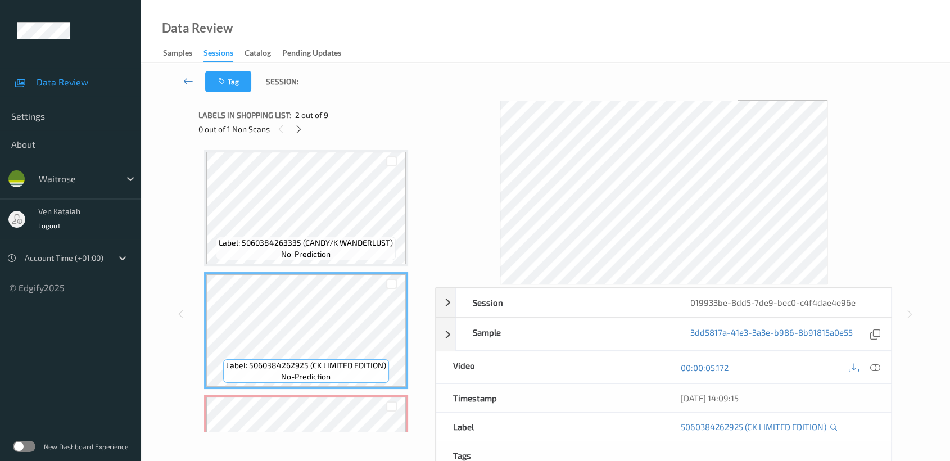
scroll to position [125, 0]
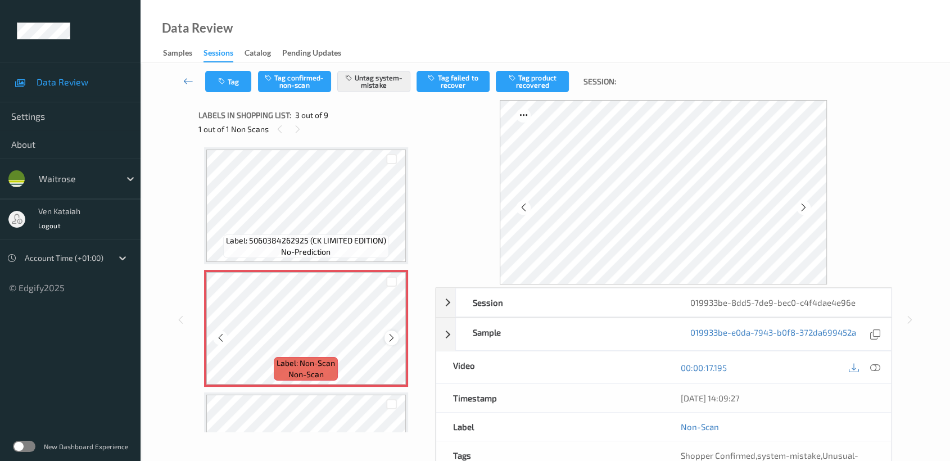
click at [395, 334] on icon at bounding box center [392, 338] width 10 height 10
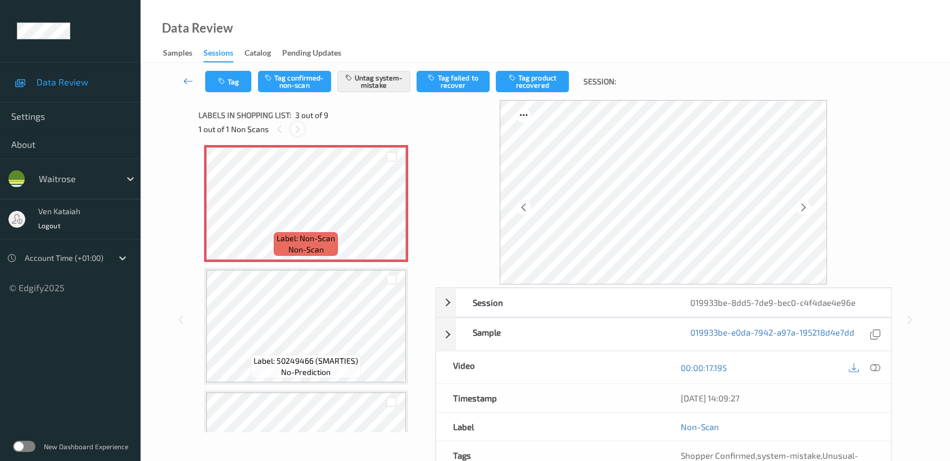
click at [298, 130] on icon at bounding box center [298, 129] width 10 height 10
click at [389, 213] on icon at bounding box center [392, 213] width 10 height 10
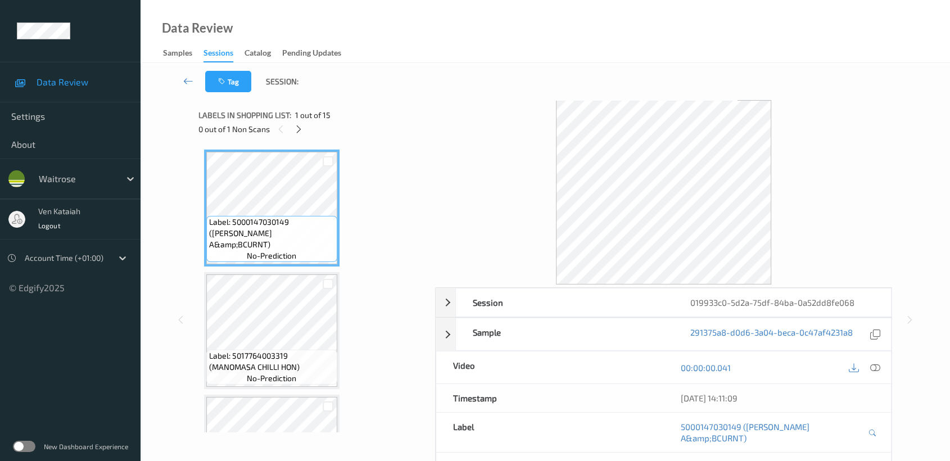
click at [306, 127] on div "0 out of 1 Non Scans" at bounding box center [313, 129] width 229 height 14
click at [302, 127] on icon at bounding box center [299, 129] width 10 height 10
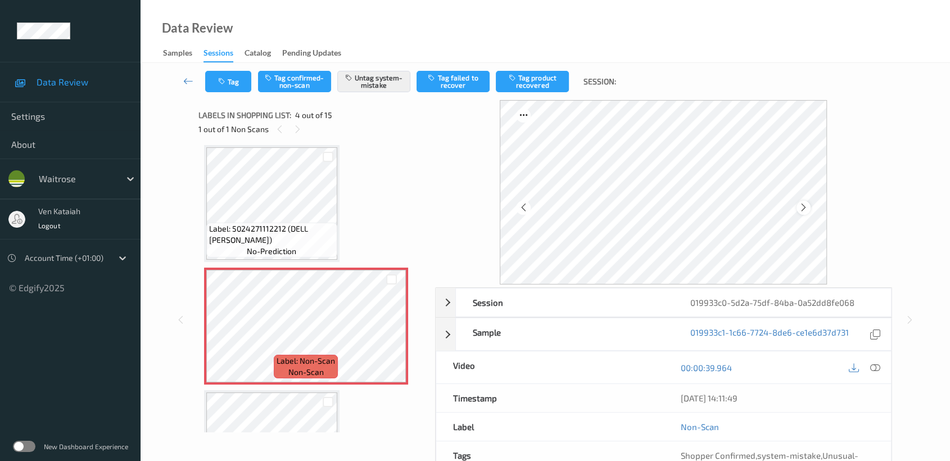
click at [805, 207] on icon at bounding box center [804, 207] width 10 height 10
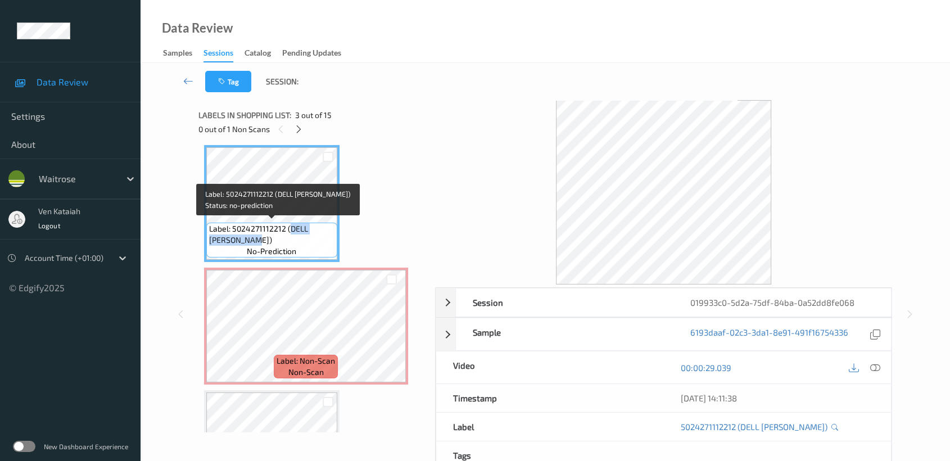
drag, startPoint x: 290, startPoint y: 226, endPoint x: 236, endPoint y: 240, distance: 55.1
click at [236, 240] on span "Label: 5024271112212 (DELL UGO RAVIOLI)" at bounding box center [271, 234] width 125 height 22
copy span "DELL UGO RAVIOLI"
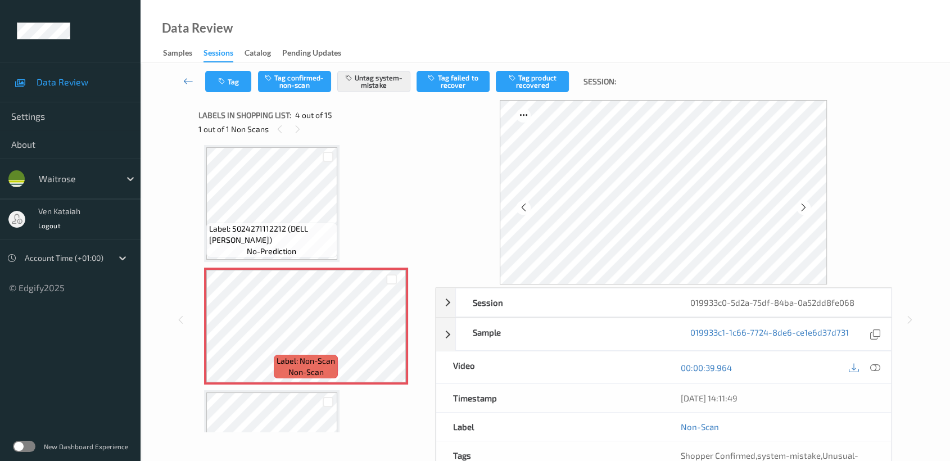
click at [327, 242] on span "Label: 5024271112212 (DELL UGO RAVIOLI)" at bounding box center [271, 234] width 125 height 22
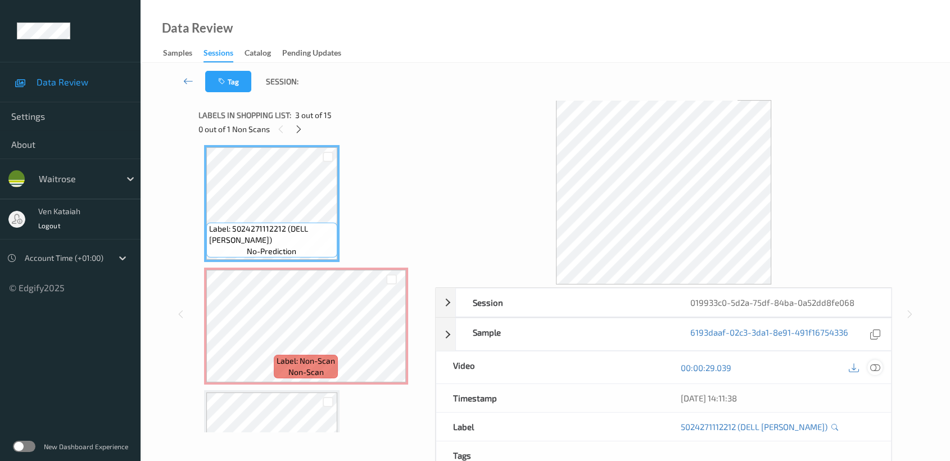
click at [869, 364] on div at bounding box center [875, 367] width 15 height 15
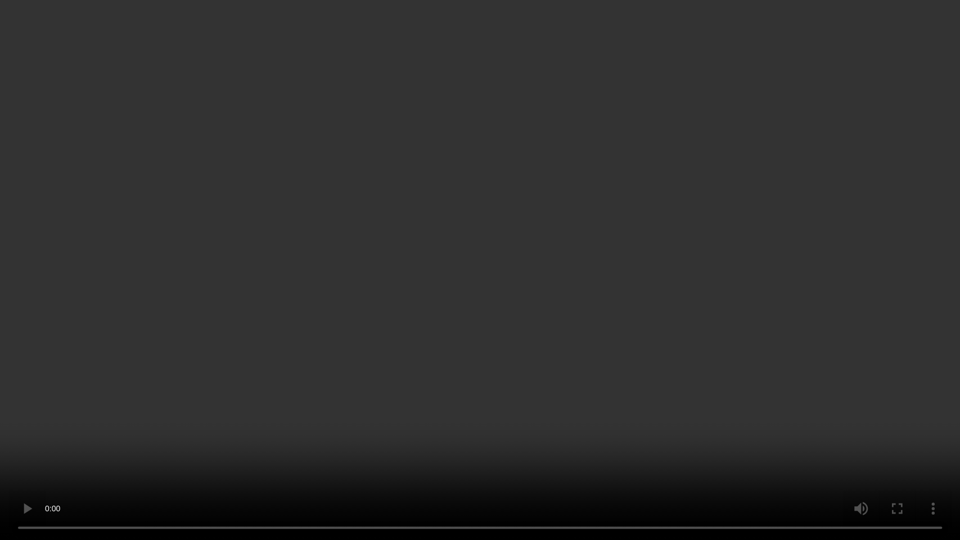
click at [697, 256] on video at bounding box center [480, 270] width 960 height 540
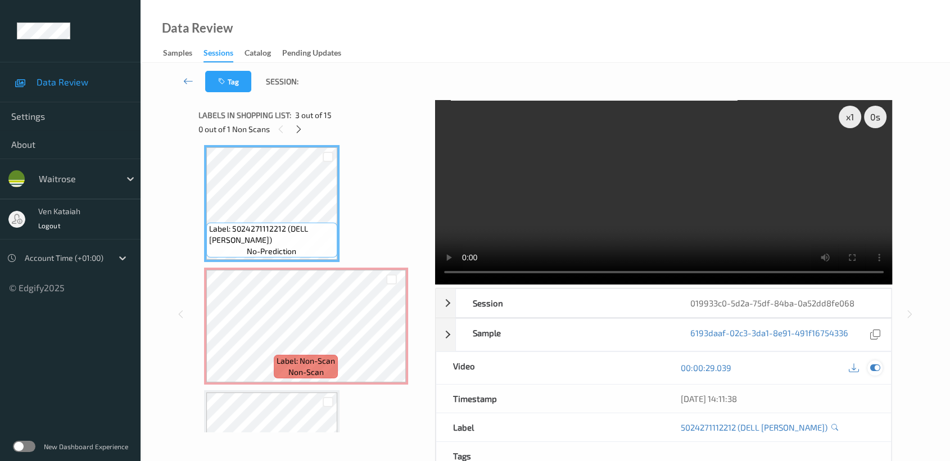
click at [878, 370] on icon at bounding box center [876, 368] width 10 height 10
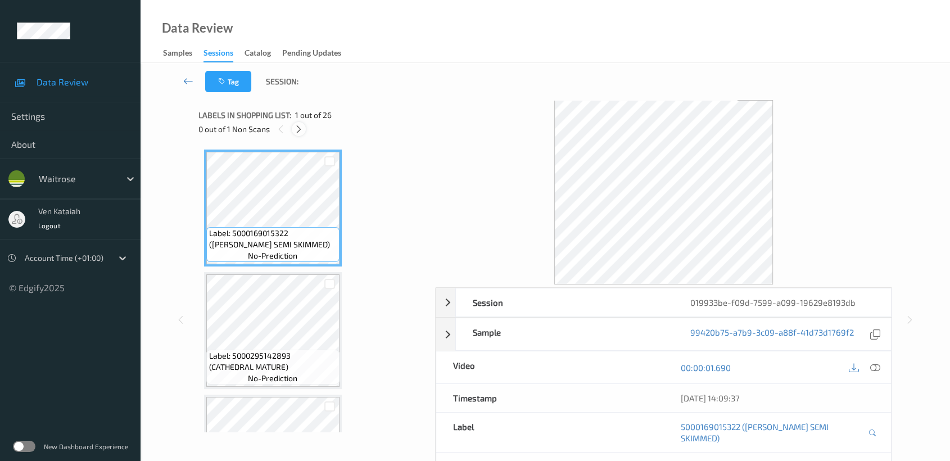
click at [304, 127] on div at bounding box center [299, 129] width 14 height 14
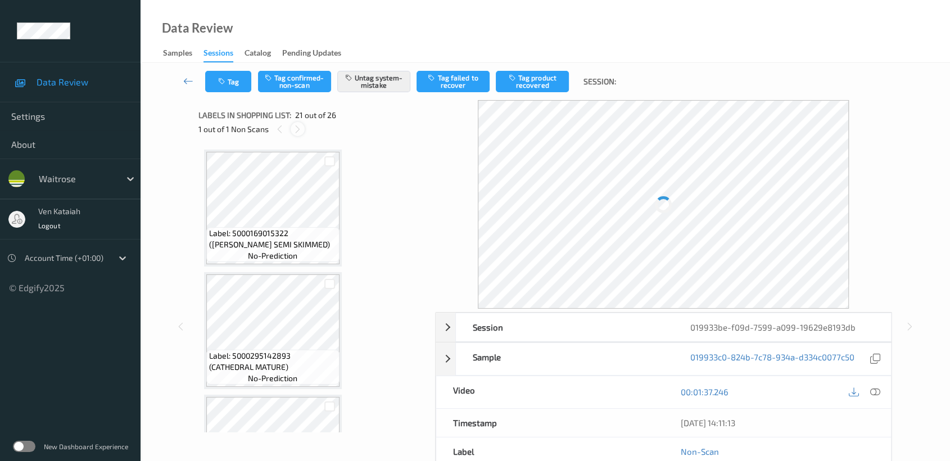
scroll to position [2326, 0]
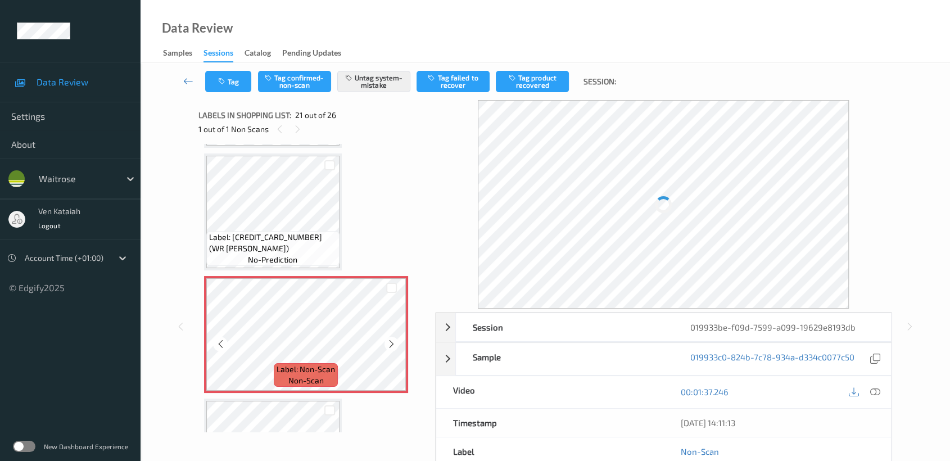
click at [319, 276] on div "Label: Non-Scan non-scan" at bounding box center [306, 334] width 204 height 117
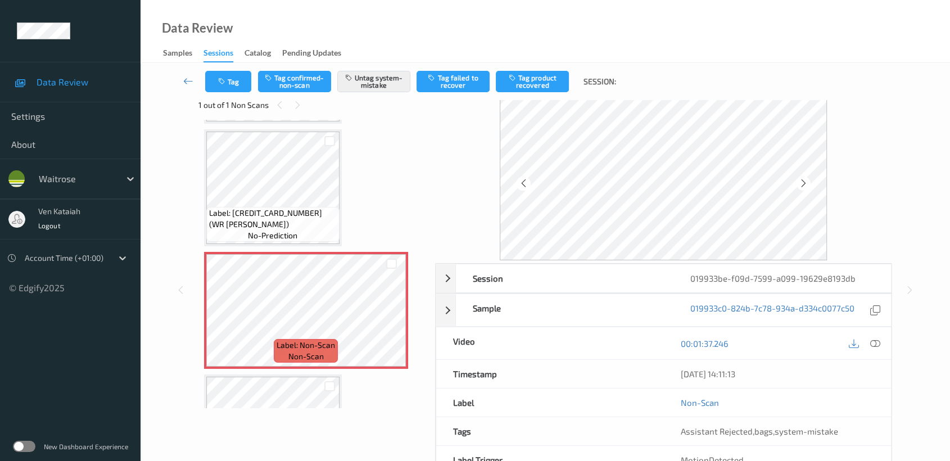
scroll to position [0, 0]
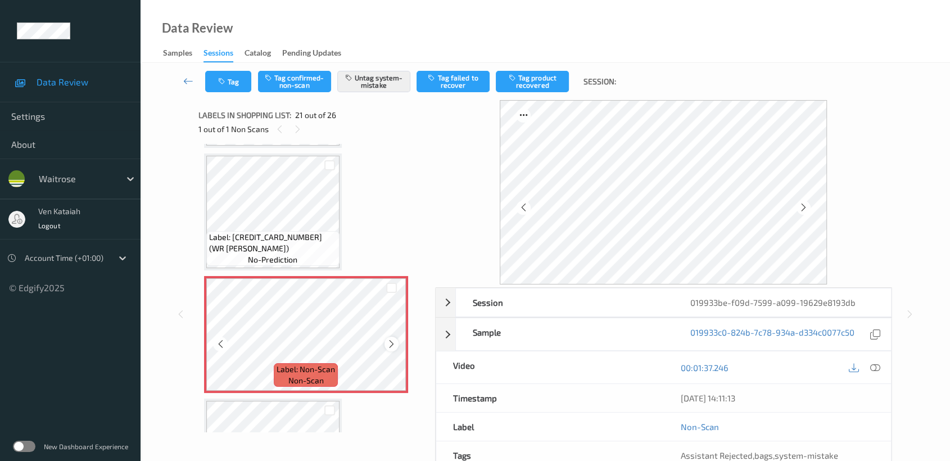
click at [392, 339] on icon at bounding box center [392, 344] width 10 height 10
click at [875, 364] on icon at bounding box center [876, 368] width 10 height 10
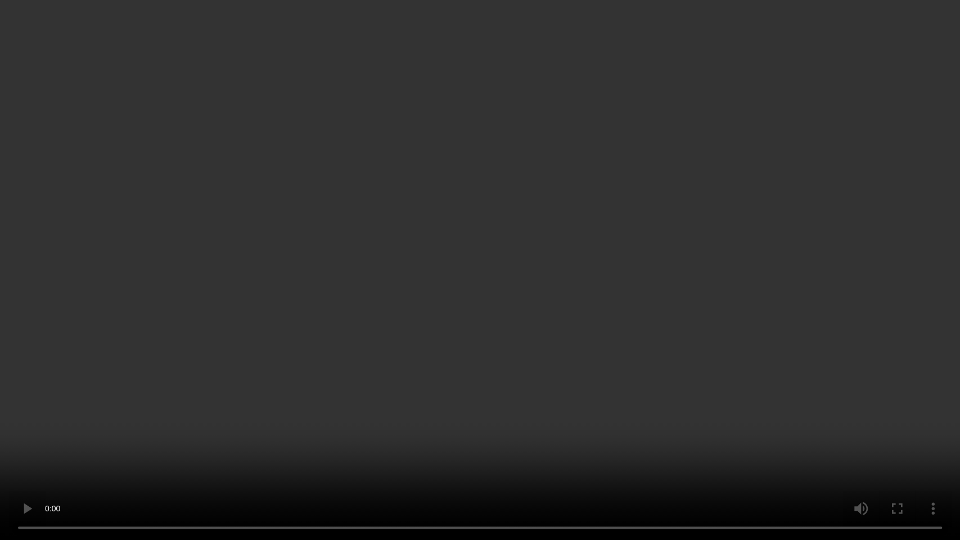
click at [819, 292] on video at bounding box center [480, 270] width 960 height 540
click at [488, 318] on video at bounding box center [480, 270] width 960 height 540
click at [492, 314] on video at bounding box center [480, 270] width 960 height 540
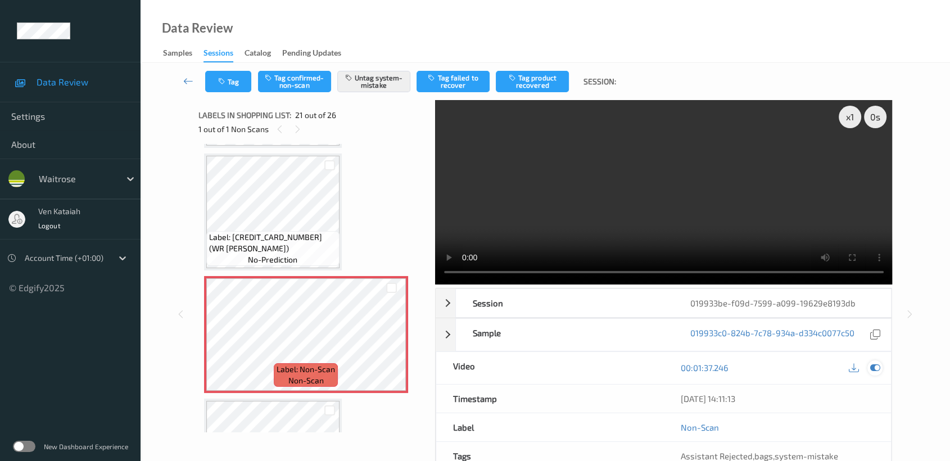
click at [872, 361] on div at bounding box center [875, 367] width 15 height 15
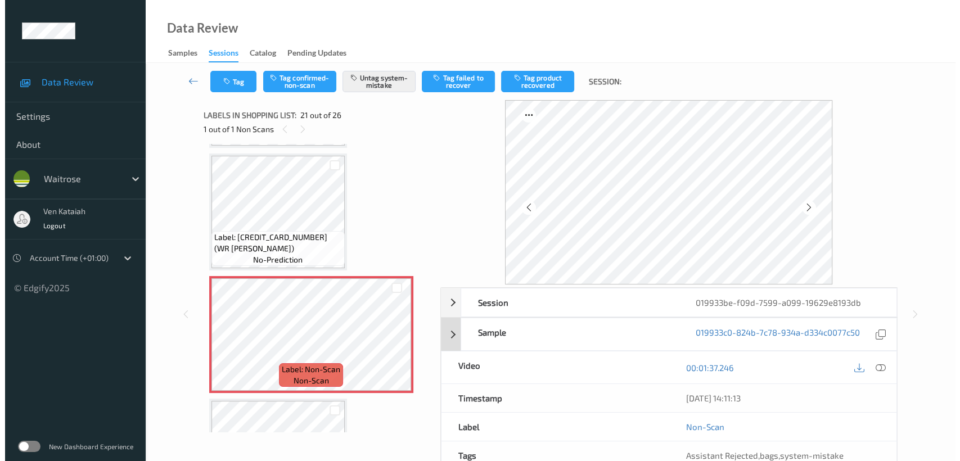
scroll to position [89, 0]
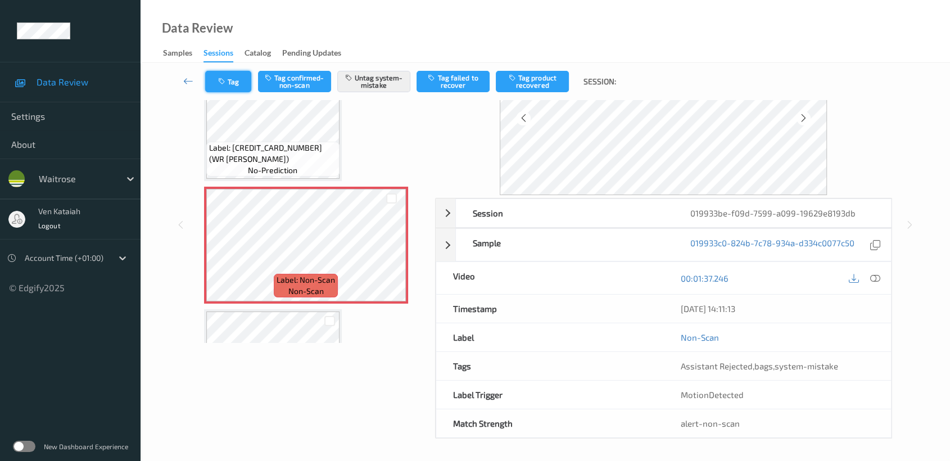
click at [217, 78] on button "Tag" at bounding box center [228, 81] width 46 height 21
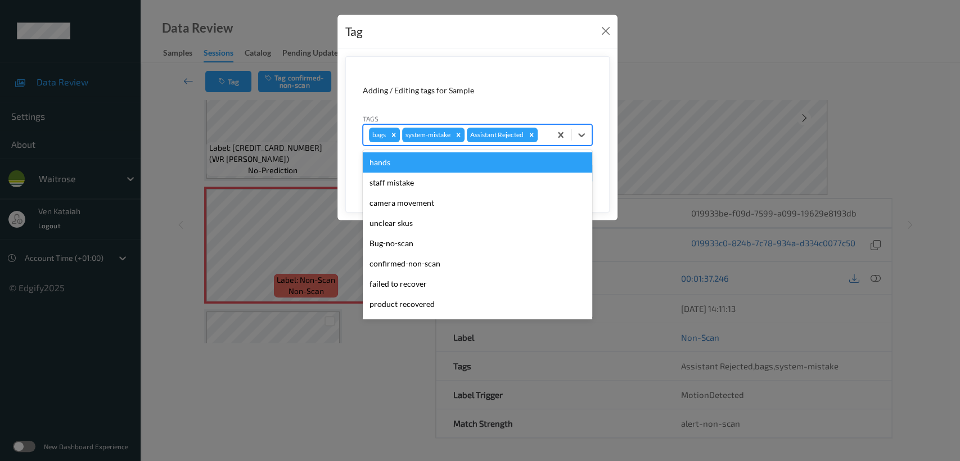
click at [549, 136] on div "bags system-mistake Assistant Rejected" at bounding box center [456, 134] width 187 height 19
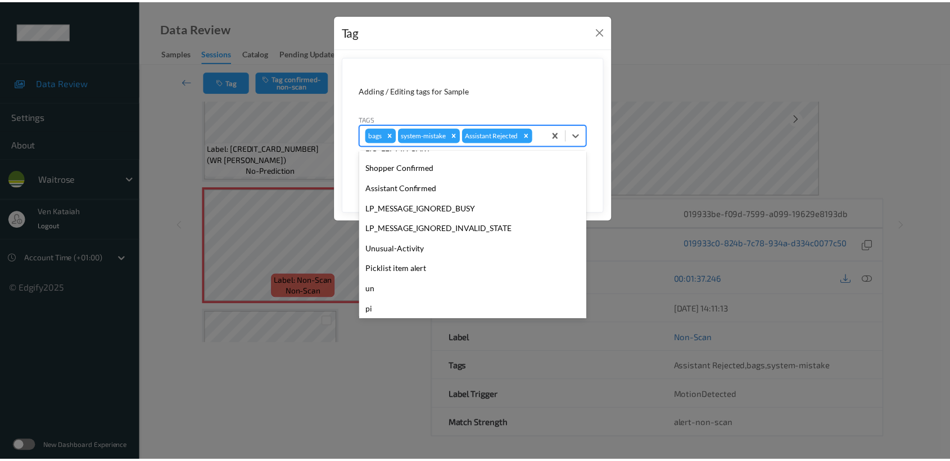
scroll to position [240, 0]
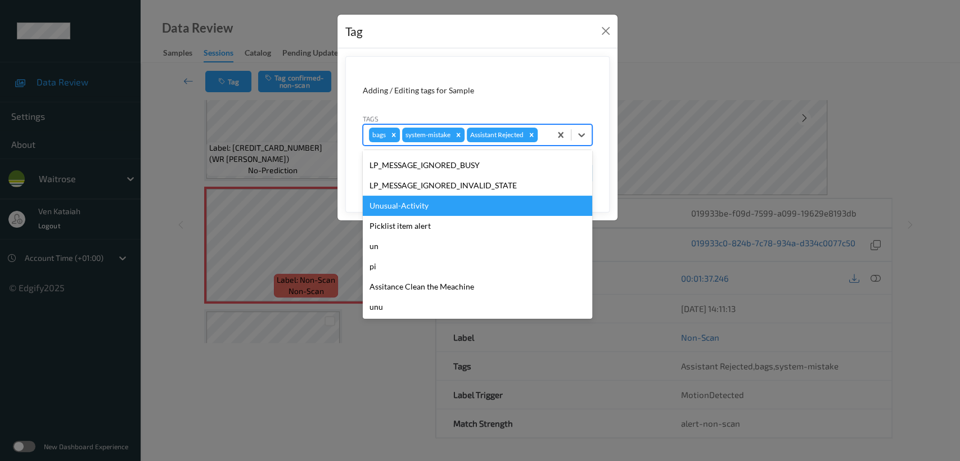
click at [405, 209] on div "Unusual-Activity" at bounding box center [477, 206] width 229 height 20
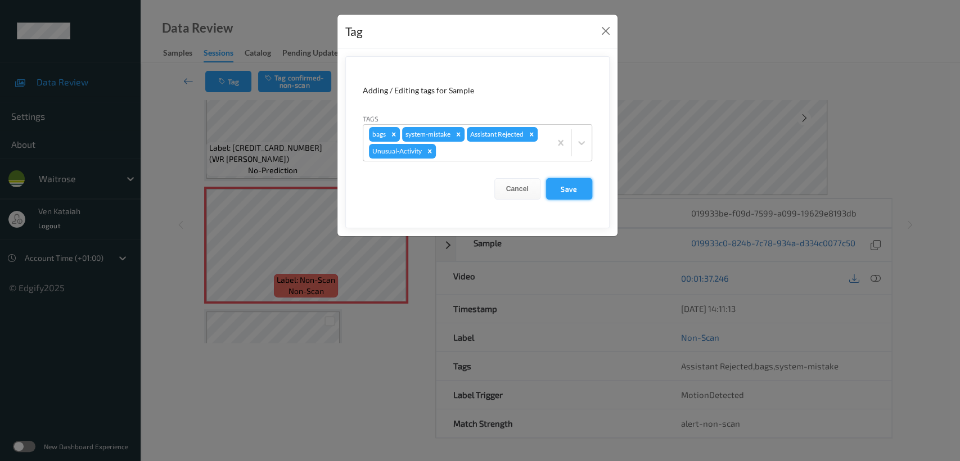
click at [576, 190] on button "Save" at bounding box center [569, 188] width 46 height 21
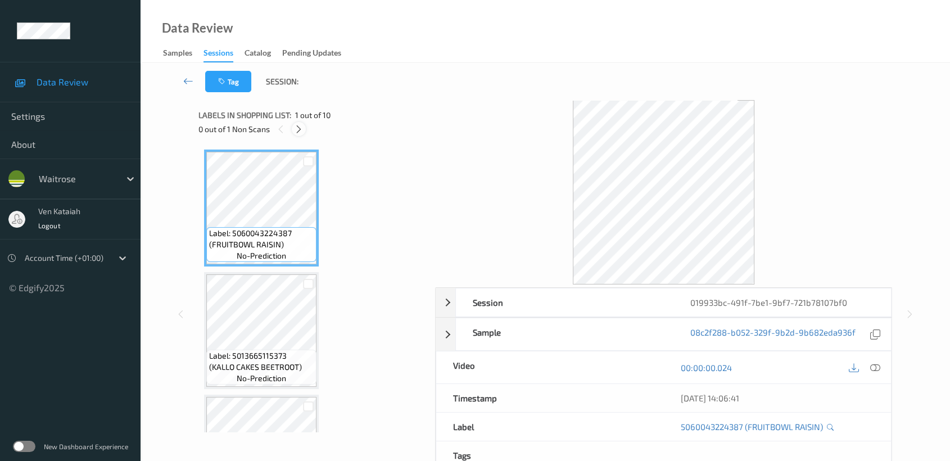
click at [304, 127] on div at bounding box center [299, 129] width 14 height 14
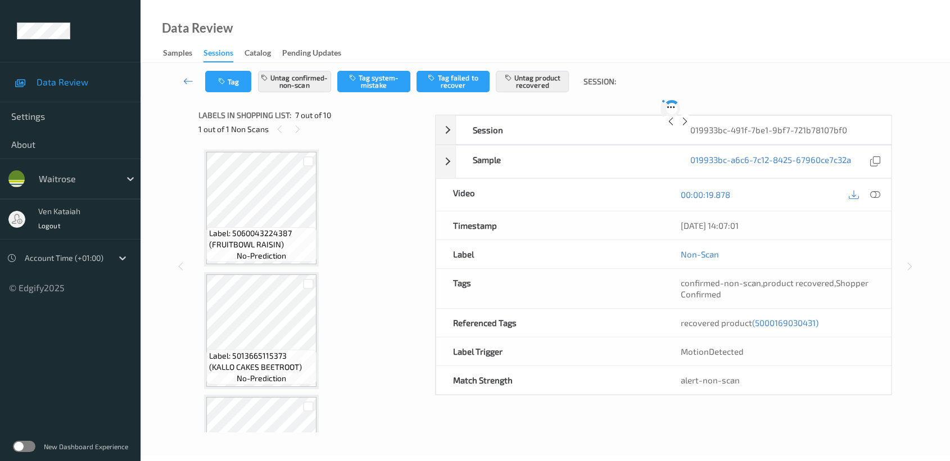
scroll to position [616, 0]
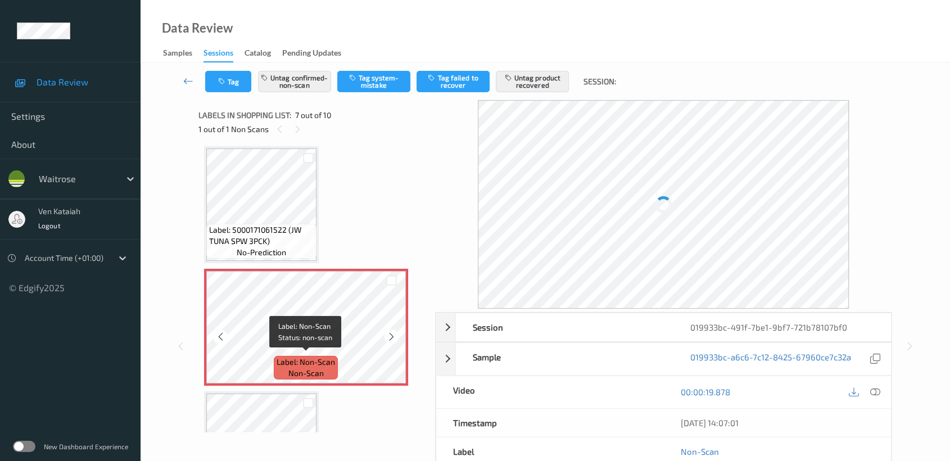
click at [280, 357] on span "Label: Non-Scan" at bounding box center [306, 362] width 58 height 11
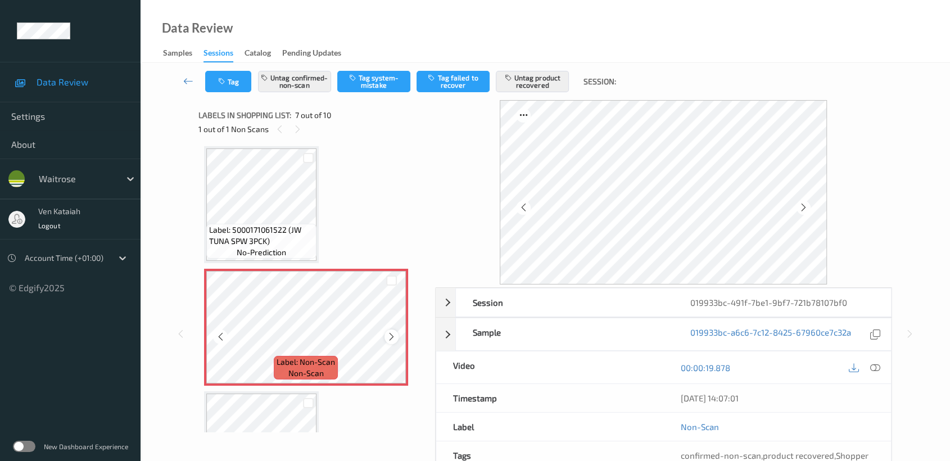
click at [393, 335] on icon at bounding box center [392, 337] width 10 height 10
click at [393, 334] on icon at bounding box center [392, 337] width 10 height 10
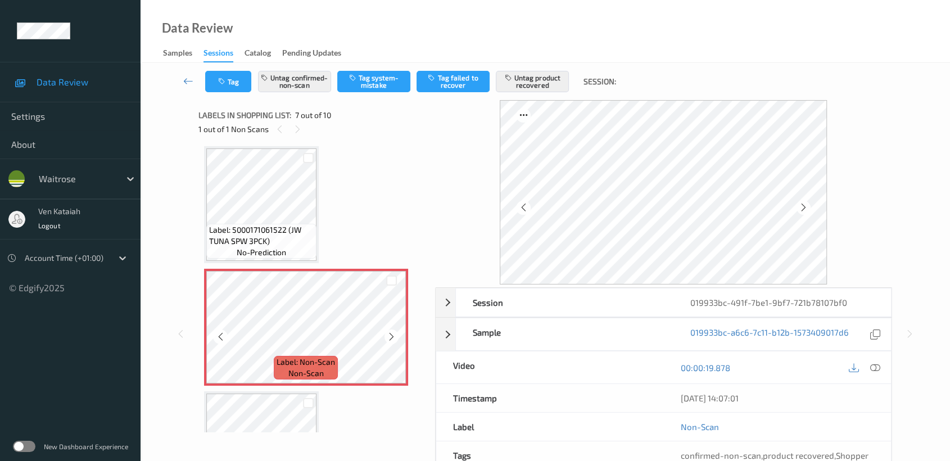
click at [393, 334] on icon at bounding box center [392, 337] width 10 height 10
click at [388, 333] on icon at bounding box center [392, 337] width 10 height 10
click at [880, 363] on icon at bounding box center [876, 368] width 10 height 10
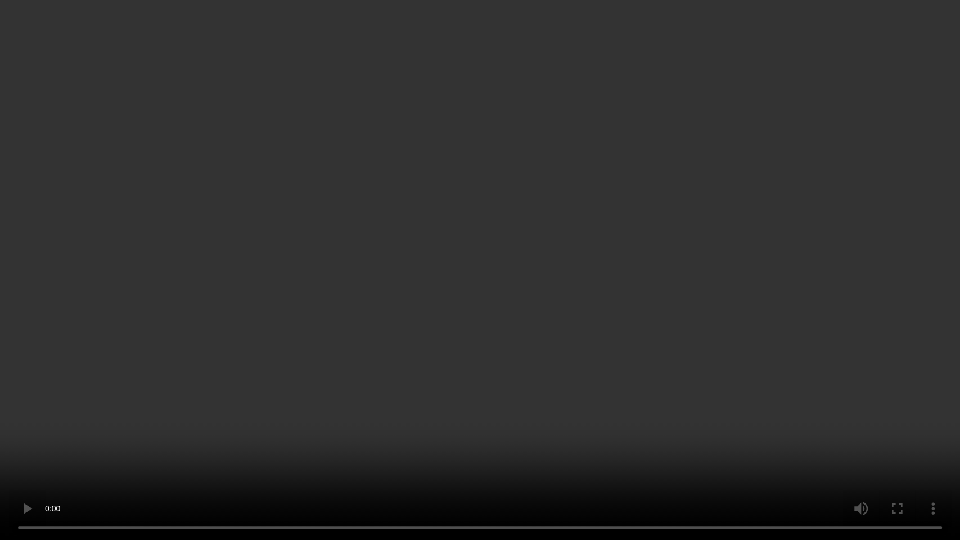
click at [559, 276] on video at bounding box center [480, 270] width 960 height 540
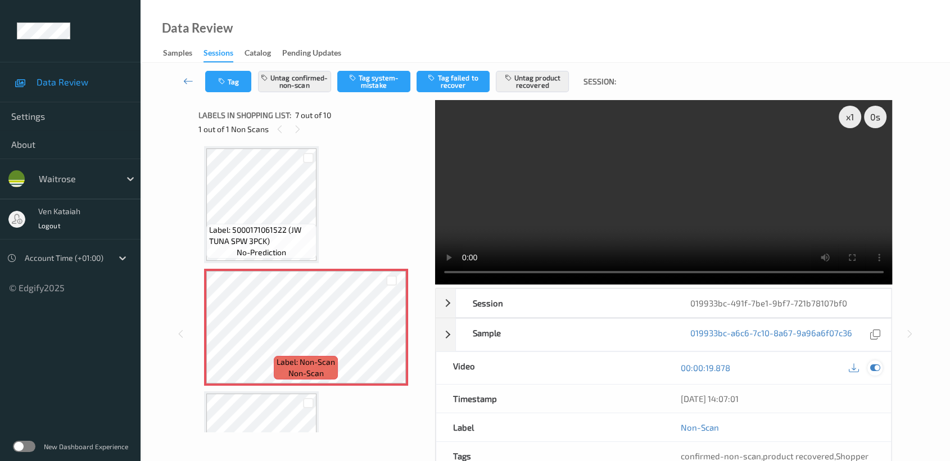
click at [878, 363] on icon at bounding box center [876, 368] width 10 height 10
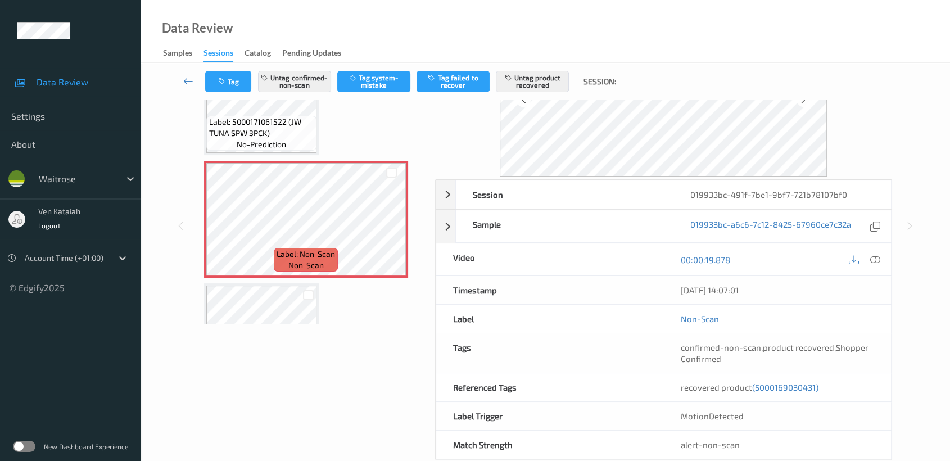
scroll to position [125, 0]
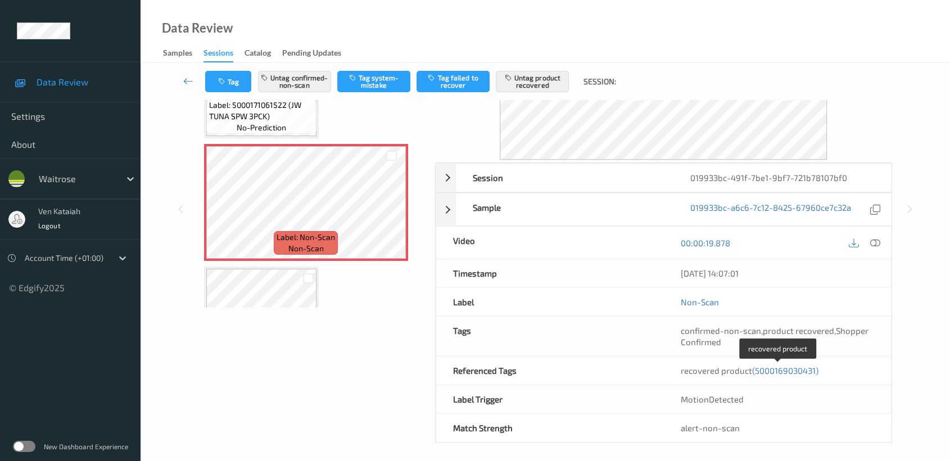
click at [803, 370] on span "(5000169030431)" at bounding box center [785, 371] width 66 height 10
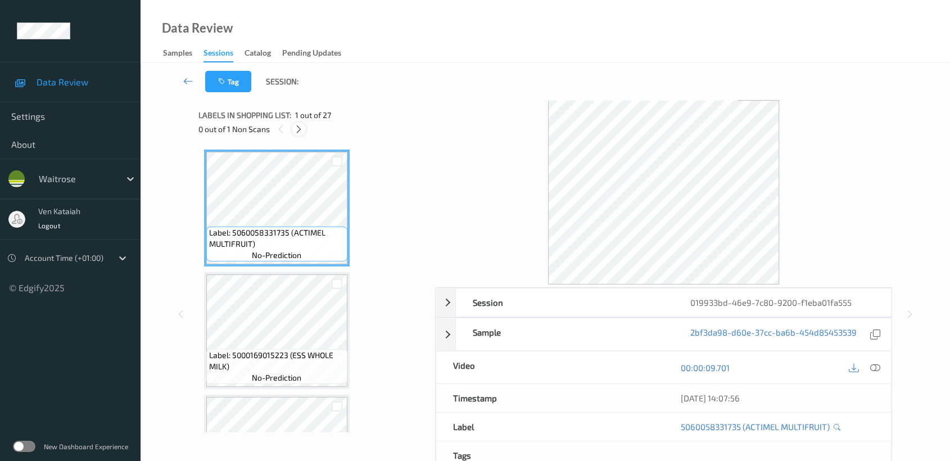
click at [295, 127] on icon at bounding box center [299, 129] width 10 height 10
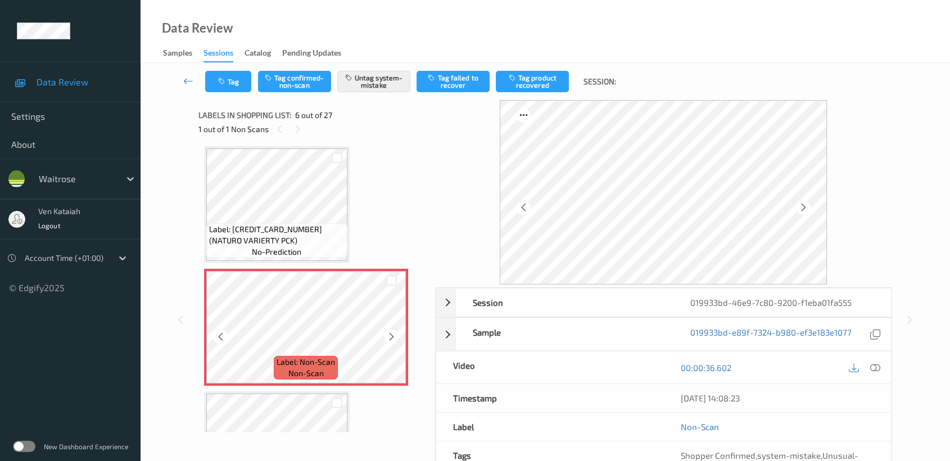
click at [389, 339] on icon at bounding box center [392, 337] width 10 height 10
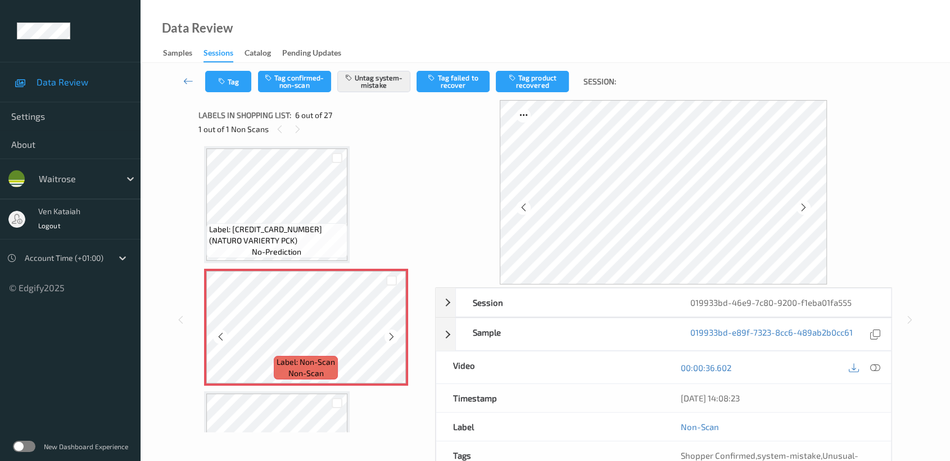
click at [389, 339] on icon at bounding box center [392, 337] width 10 height 10
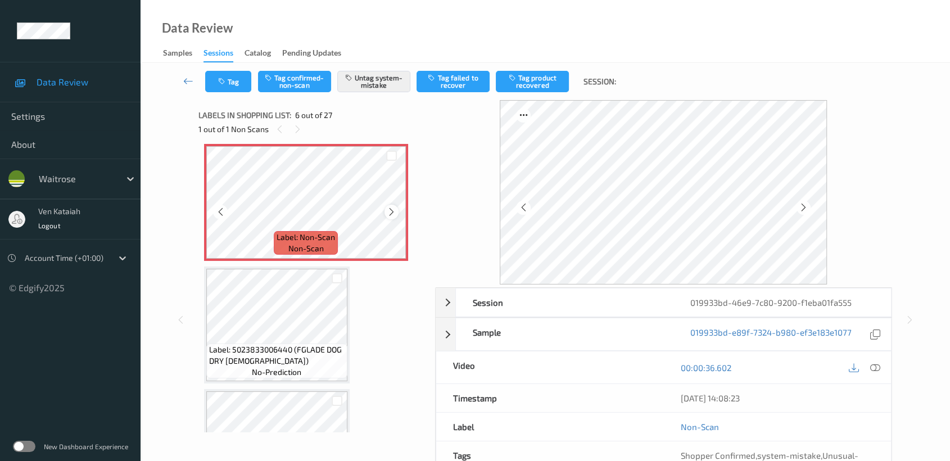
click at [387, 207] on icon at bounding box center [392, 212] width 10 height 10
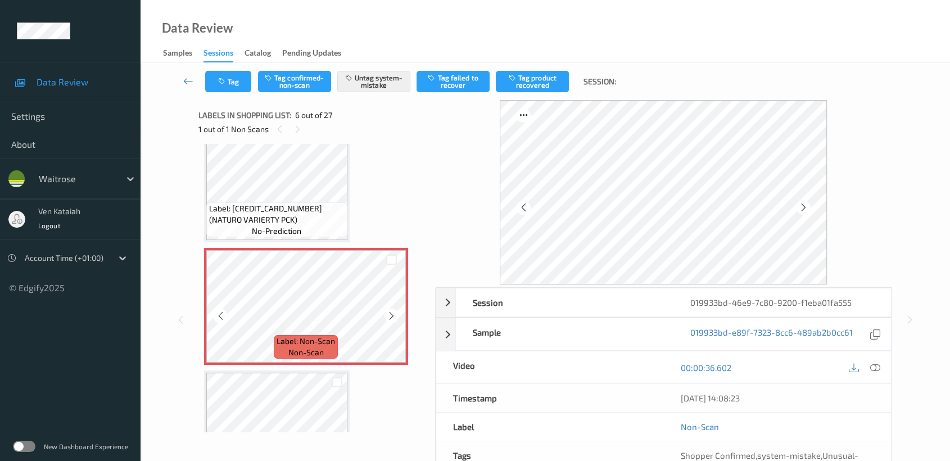
scroll to position [494, 0]
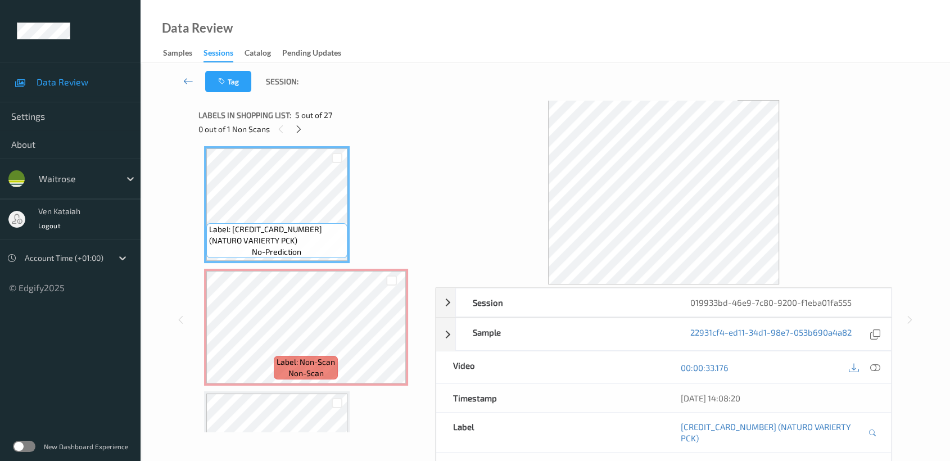
click at [884, 367] on div "00:00:33.176" at bounding box center [778, 368] width 228 height 32
click at [872, 364] on icon at bounding box center [876, 368] width 10 height 10
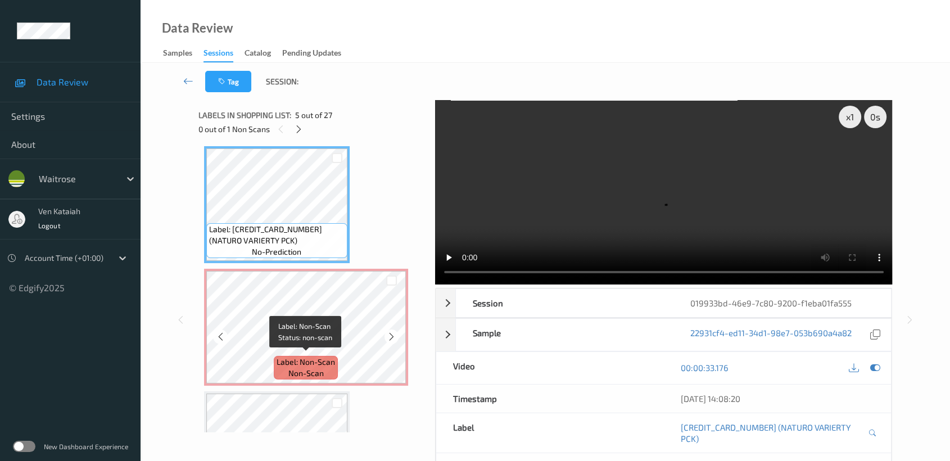
click at [291, 356] on div "Label: Non-Scan non-scan" at bounding box center [306, 368] width 64 height 24
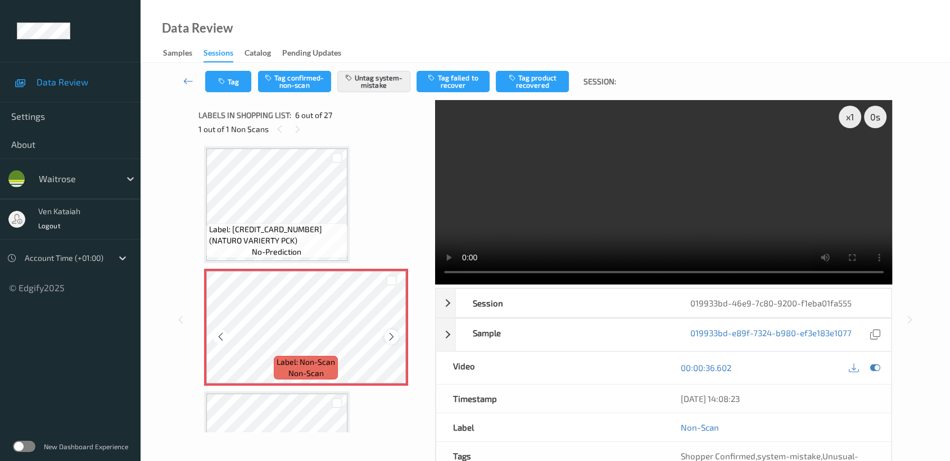
click at [396, 338] on div at bounding box center [392, 337] width 14 height 14
click at [396, 337] on div at bounding box center [392, 337] width 14 height 14
click at [769, 239] on video at bounding box center [664, 192] width 458 height 184
click at [873, 372] on icon at bounding box center [876, 368] width 10 height 10
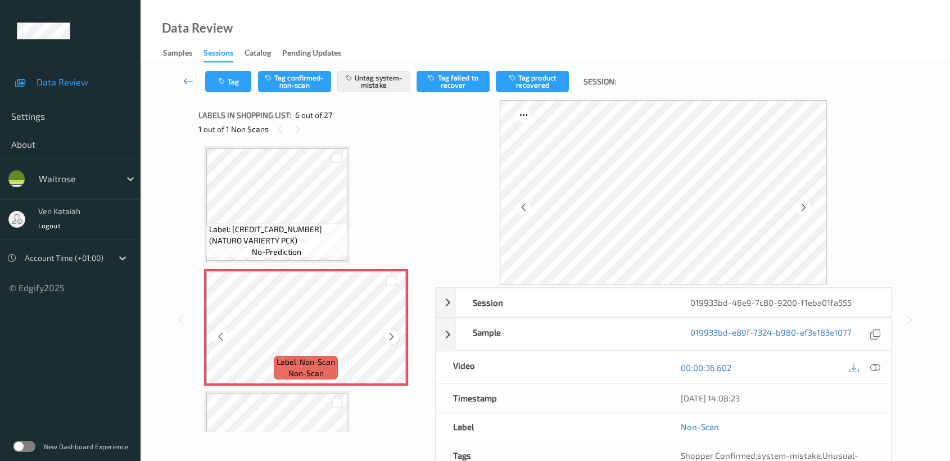
click at [395, 333] on icon at bounding box center [392, 337] width 10 height 10
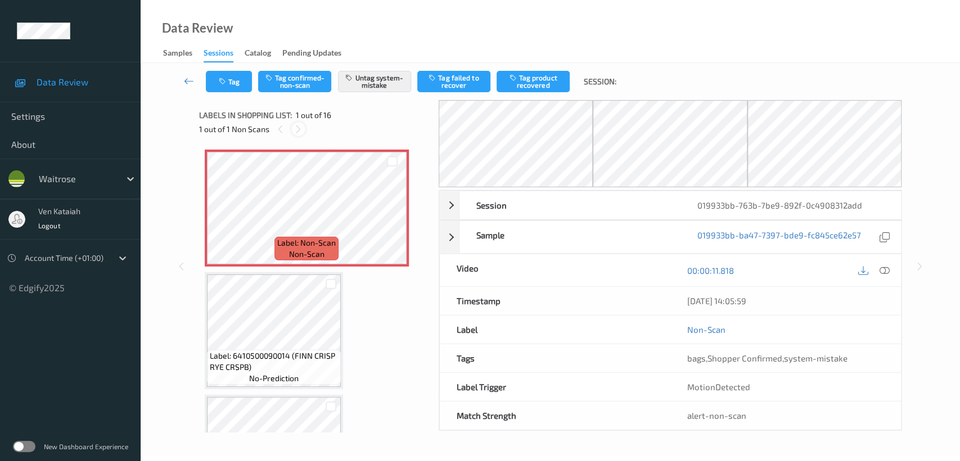
click at [294, 128] on icon at bounding box center [299, 129] width 10 height 10
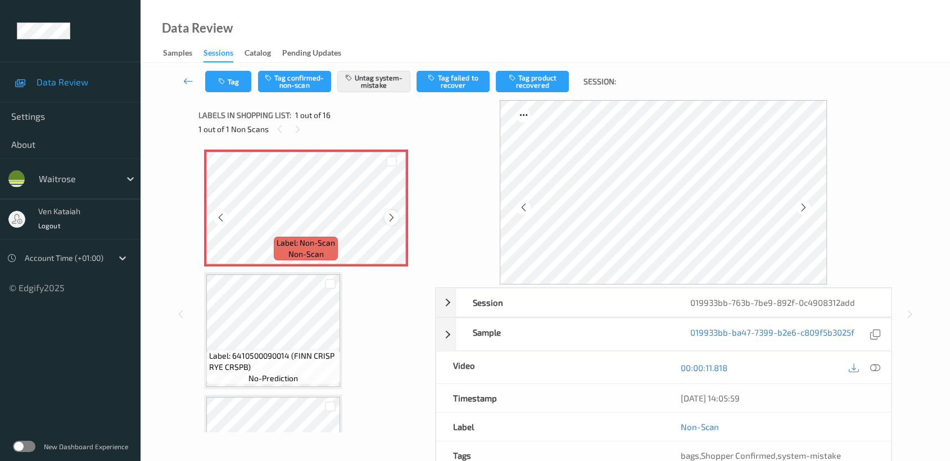
click at [391, 213] on icon at bounding box center [392, 218] width 10 height 10
click at [871, 369] on icon at bounding box center [876, 368] width 10 height 10
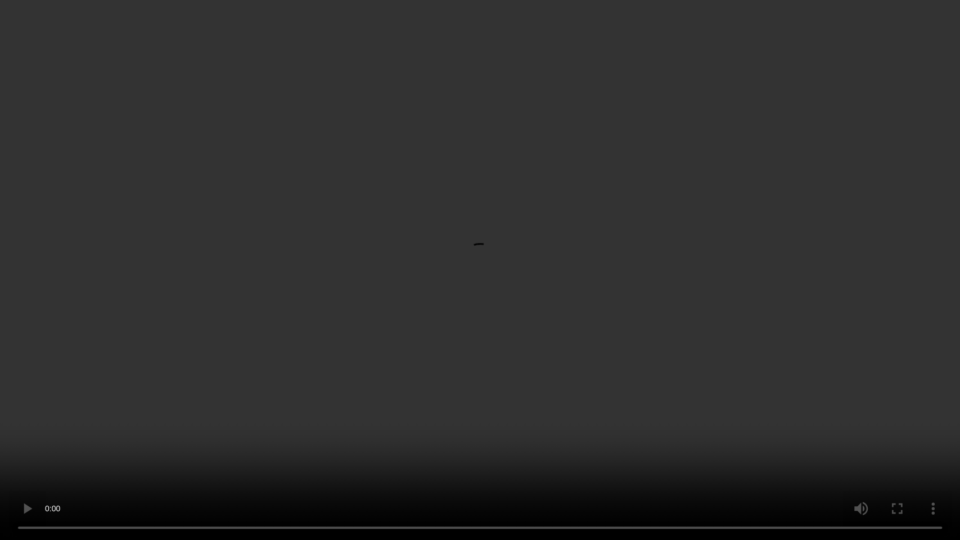
click at [301, 458] on video at bounding box center [480, 270] width 960 height 540
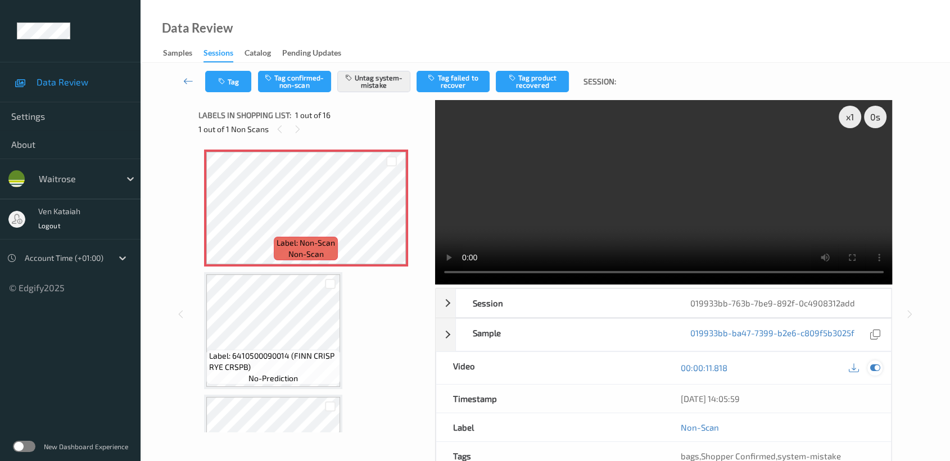
click at [874, 363] on icon at bounding box center [876, 368] width 10 height 10
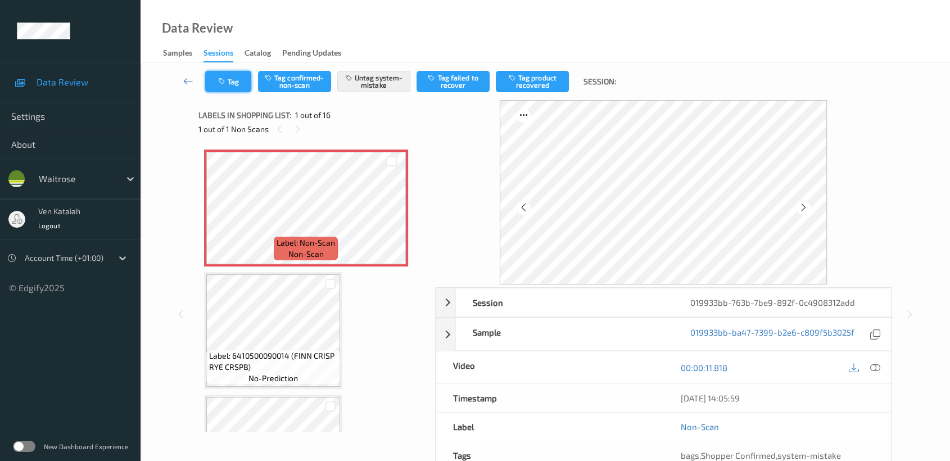
click at [226, 78] on icon "button" at bounding box center [223, 82] width 10 height 8
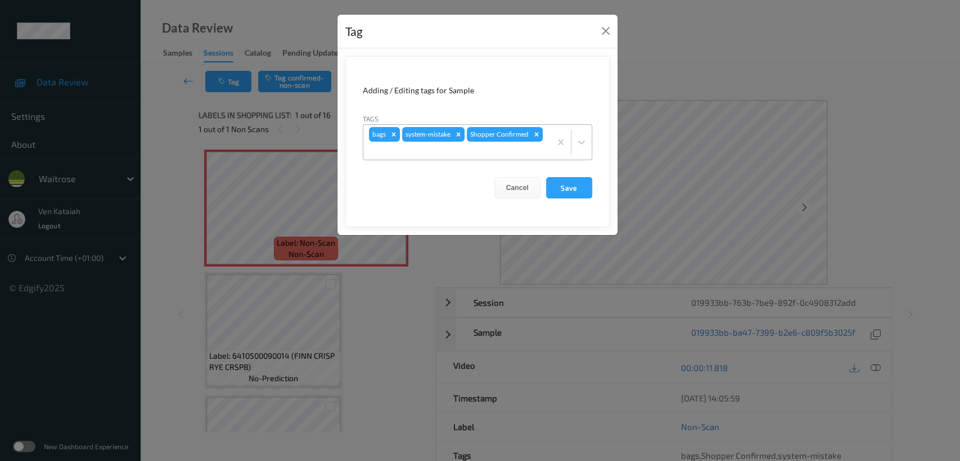
click at [516, 147] on div at bounding box center [457, 150] width 176 height 13
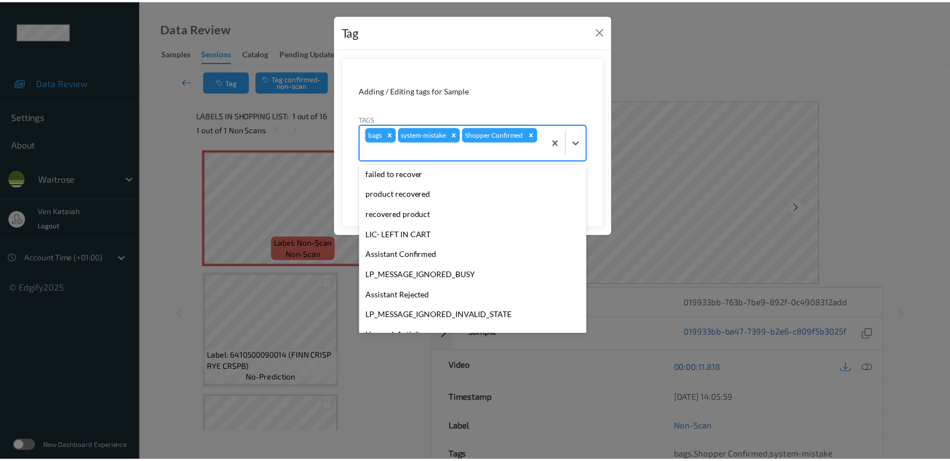
scroll to position [240, 0]
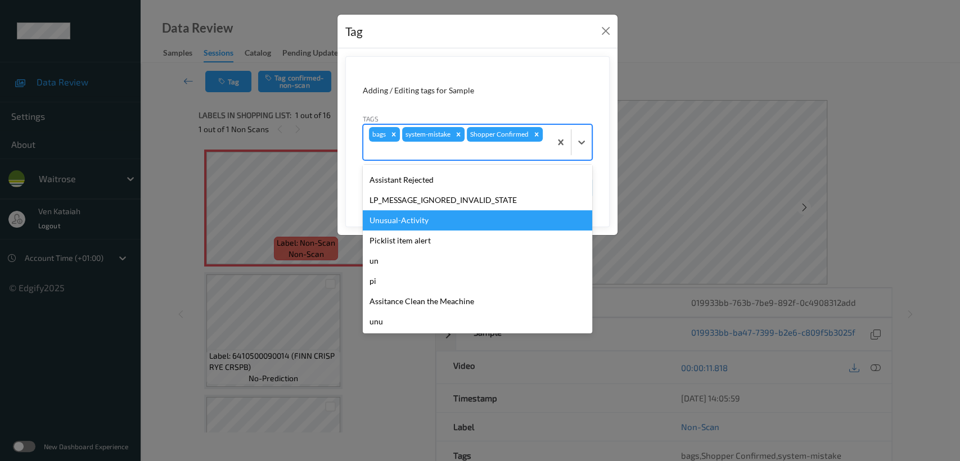
click at [400, 218] on div "Unusual-Activity" at bounding box center [477, 220] width 229 height 20
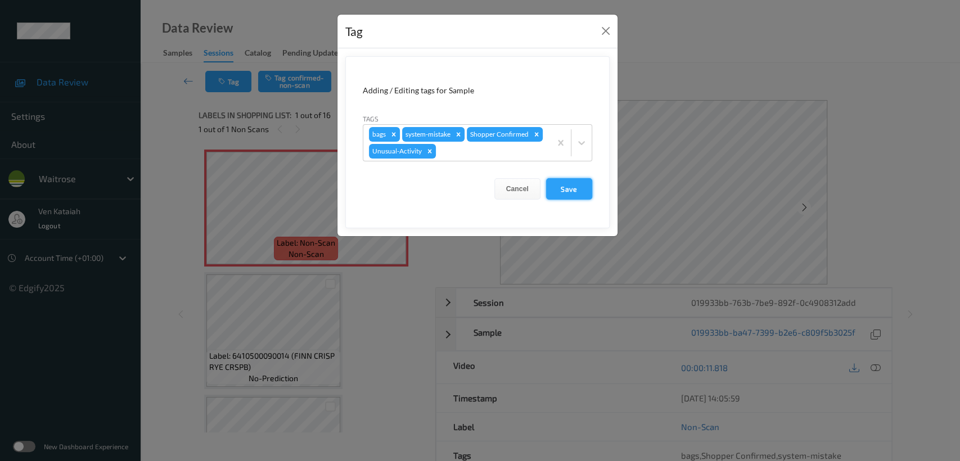
click at [580, 186] on button "Save" at bounding box center [569, 188] width 46 height 21
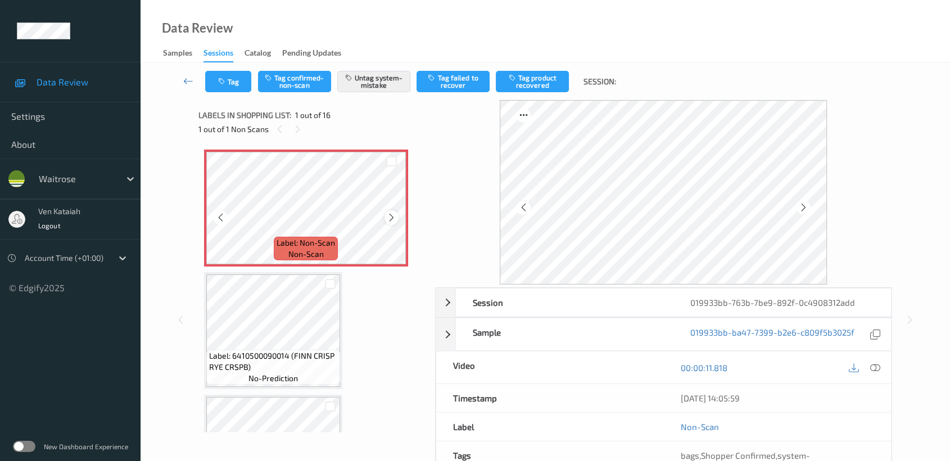
click at [391, 217] on icon at bounding box center [392, 218] width 10 height 10
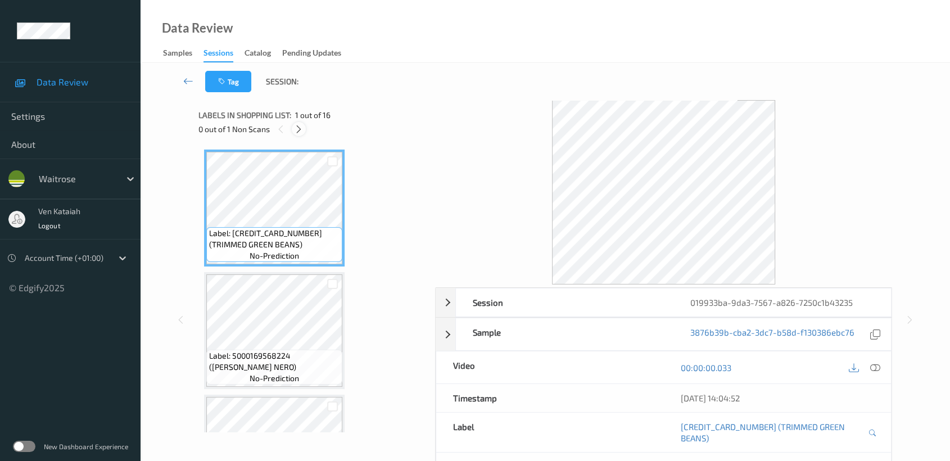
click at [299, 124] on icon at bounding box center [299, 129] width 10 height 10
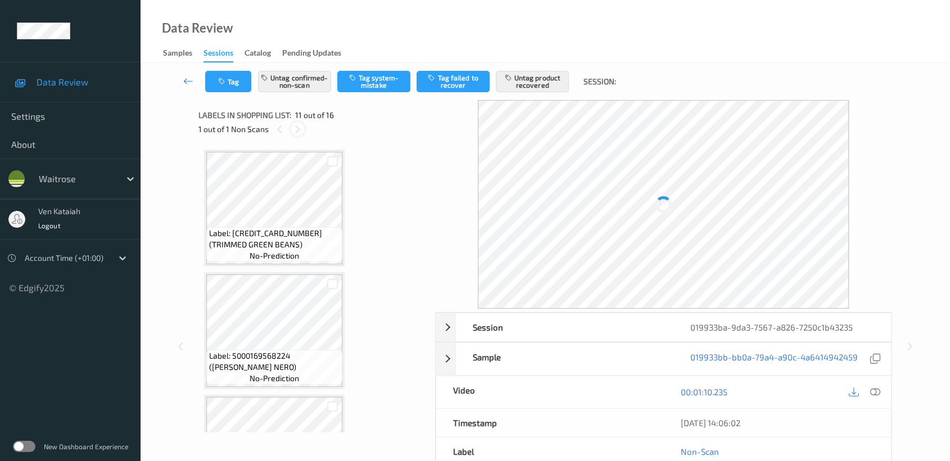
scroll to position [1105, 0]
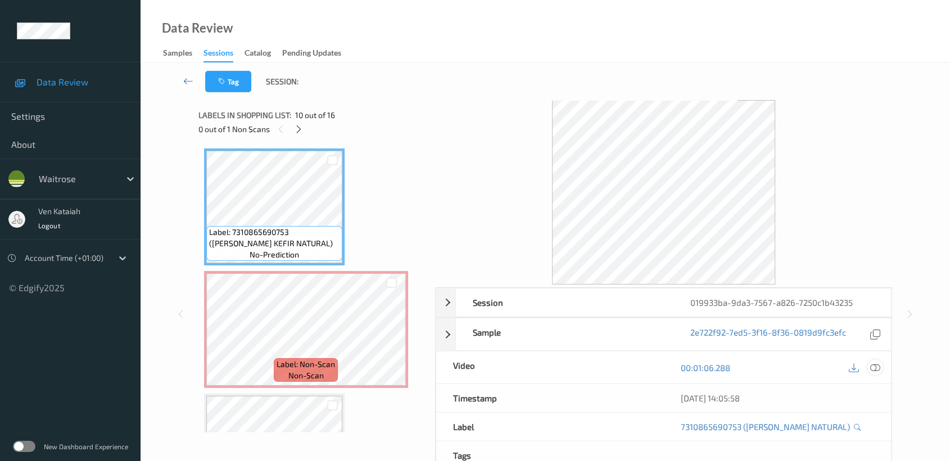
click at [879, 368] on icon at bounding box center [876, 368] width 10 height 10
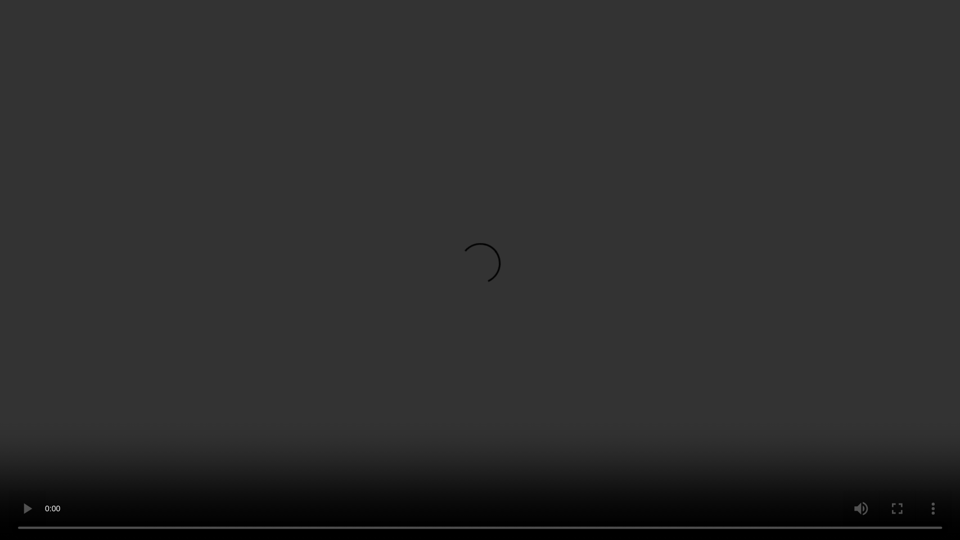
click at [516, 275] on video at bounding box center [480, 270] width 960 height 540
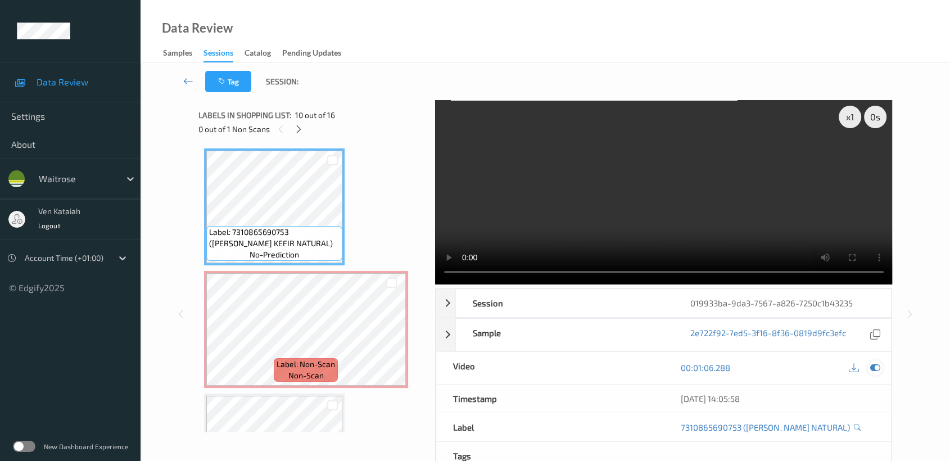
click at [873, 367] on icon at bounding box center [876, 368] width 10 height 10
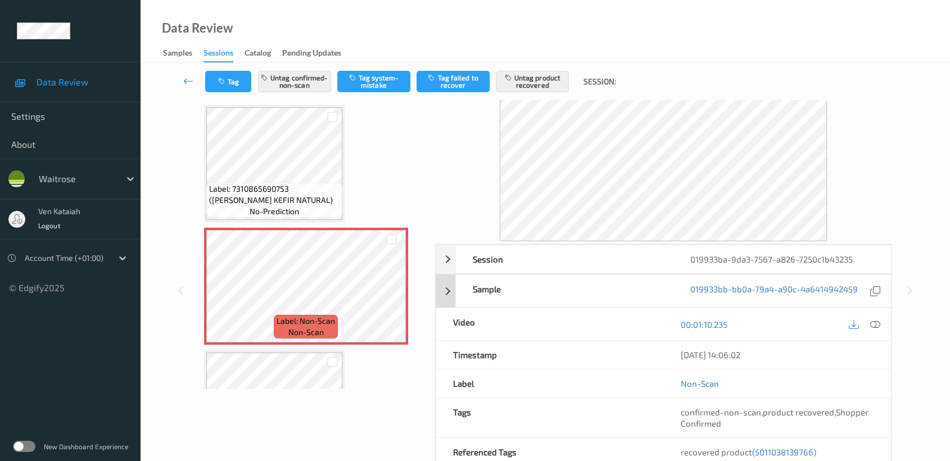
scroll to position [125, 0]
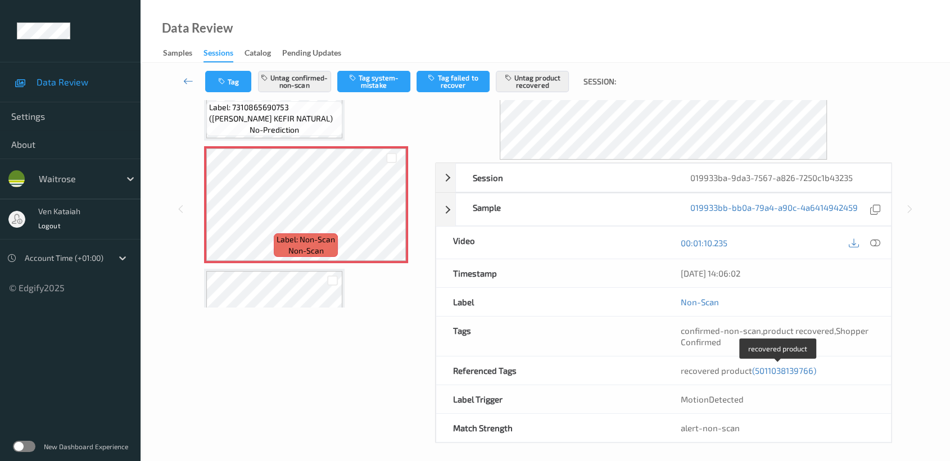
click at [769, 375] on div "recovered product (5011038139766)" at bounding box center [778, 370] width 194 height 11
click at [772, 370] on span "(5011038139766)" at bounding box center [784, 371] width 64 height 10
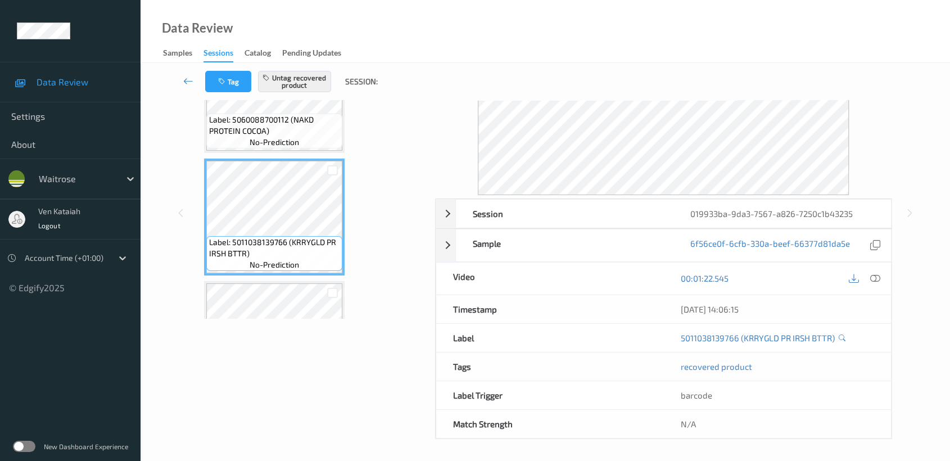
scroll to position [0, 0]
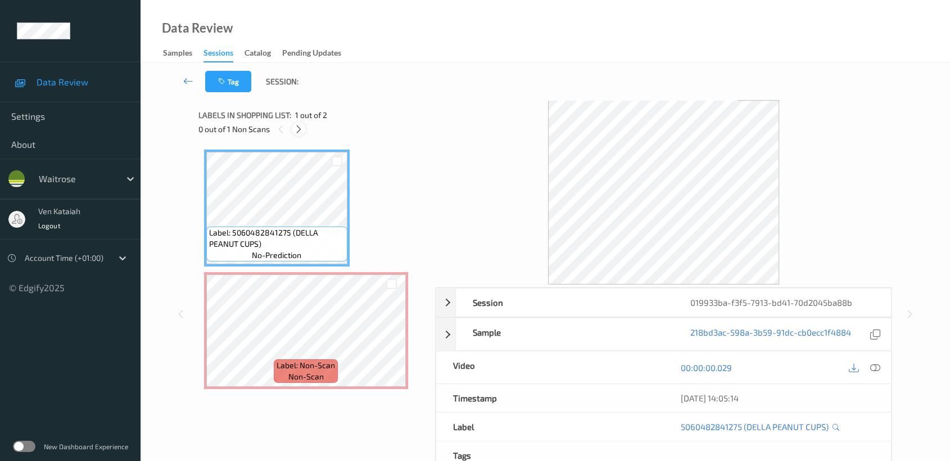
click at [296, 129] on icon at bounding box center [299, 129] width 10 height 10
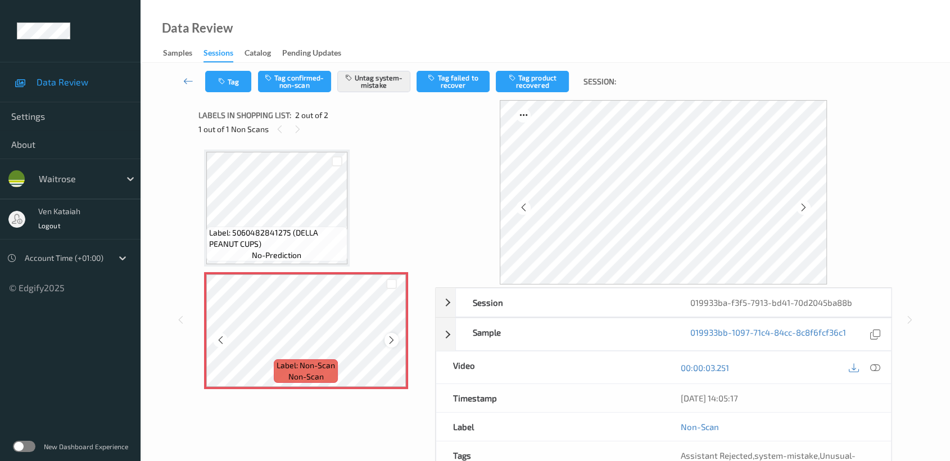
click at [394, 336] on icon at bounding box center [392, 340] width 10 height 10
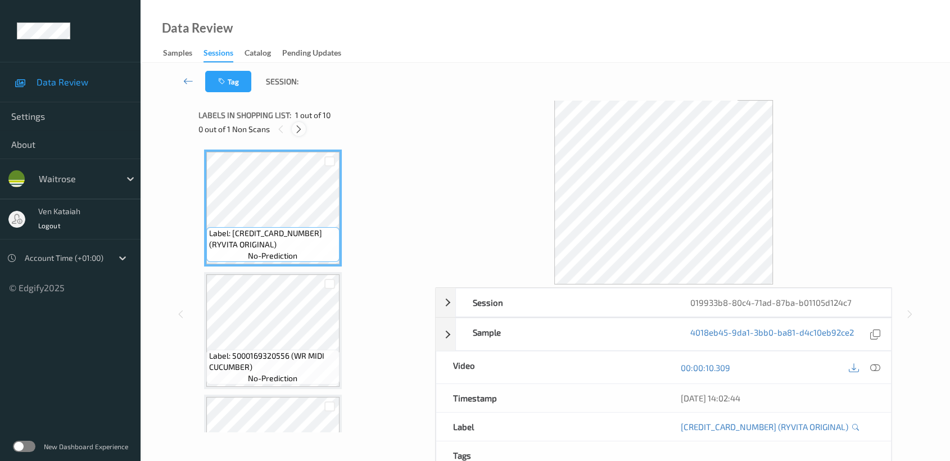
click at [295, 127] on icon at bounding box center [299, 129] width 10 height 10
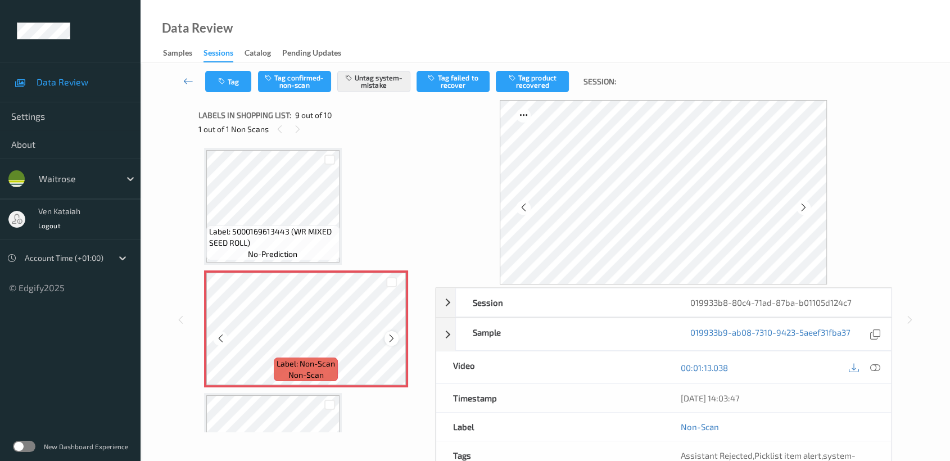
click at [395, 338] on icon at bounding box center [392, 339] width 10 height 10
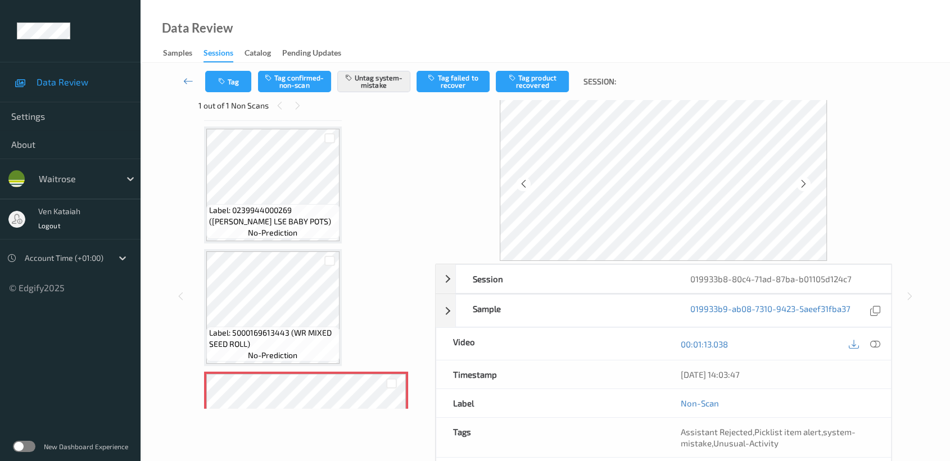
scroll to position [0, 0]
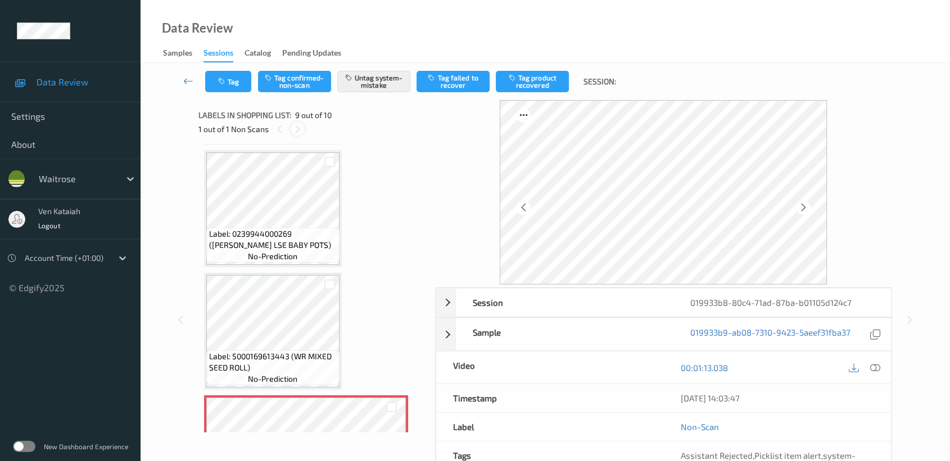
click at [296, 132] on icon at bounding box center [298, 129] width 10 height 10
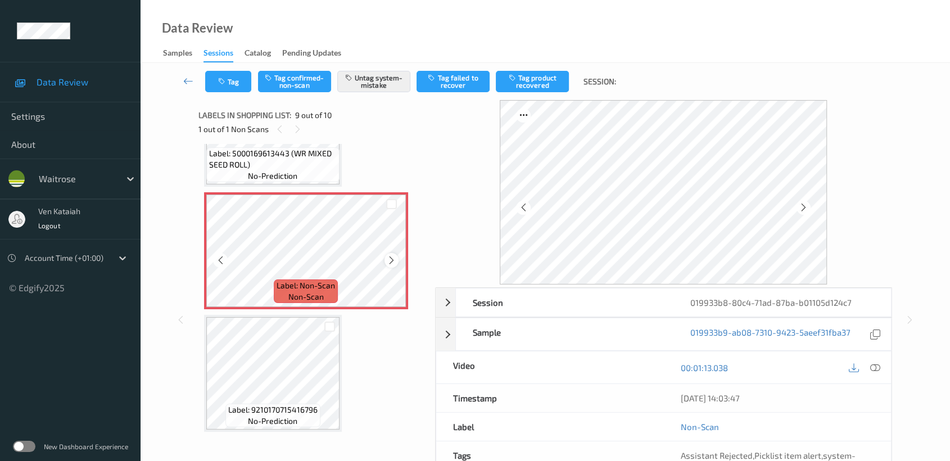
click at [387, 258] on icon at bounding box center [392, 260] width 10 height 10
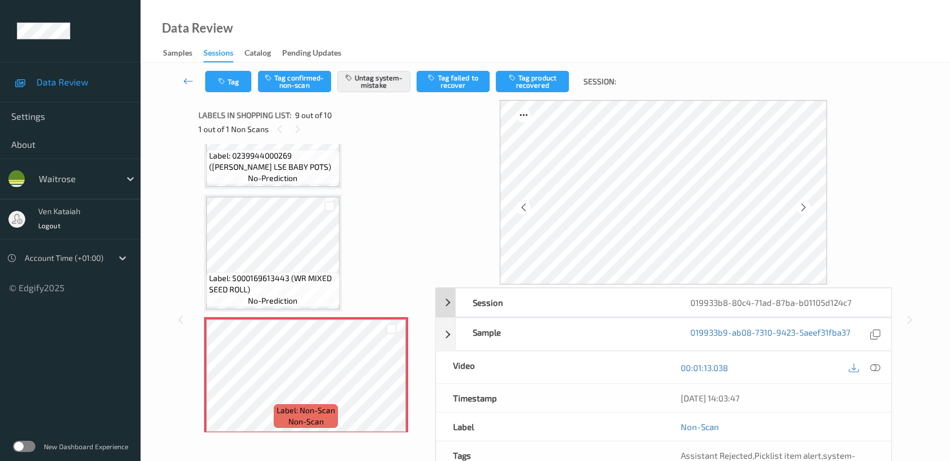
scroll to position [101, 0]
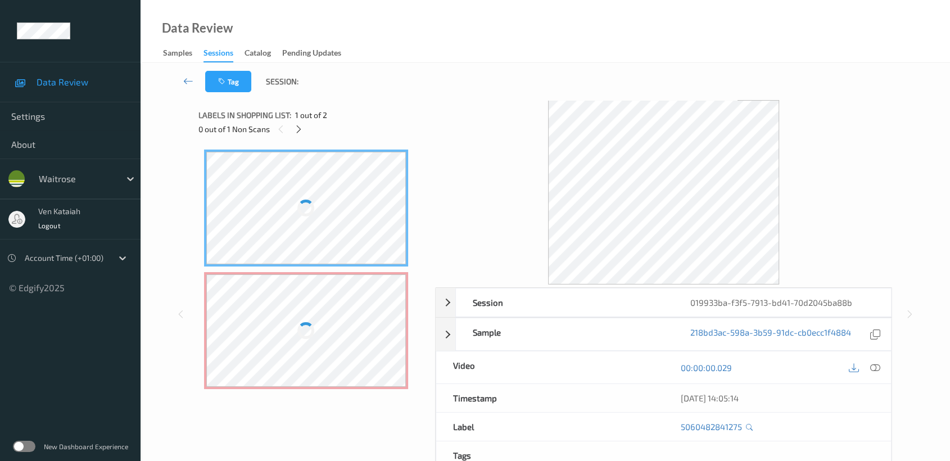
click at [385, 324] on div at bounding box center [306, 330] width 200 height 112
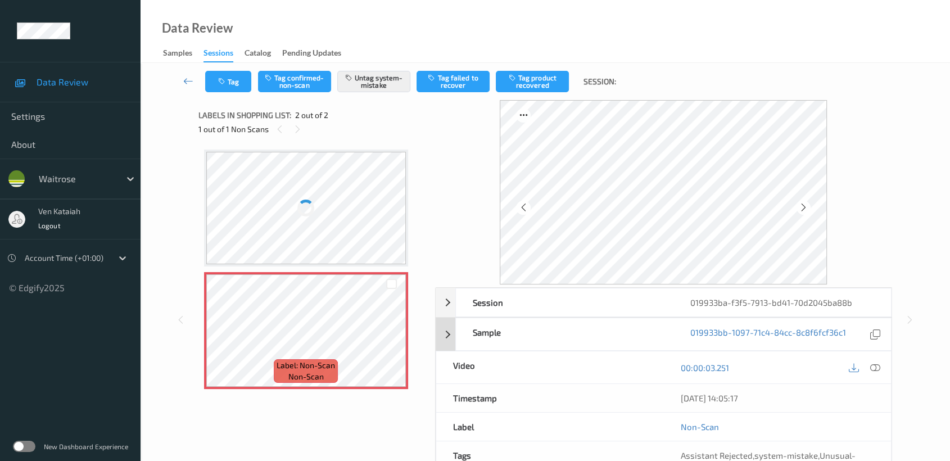
scroll to position [101, 0]
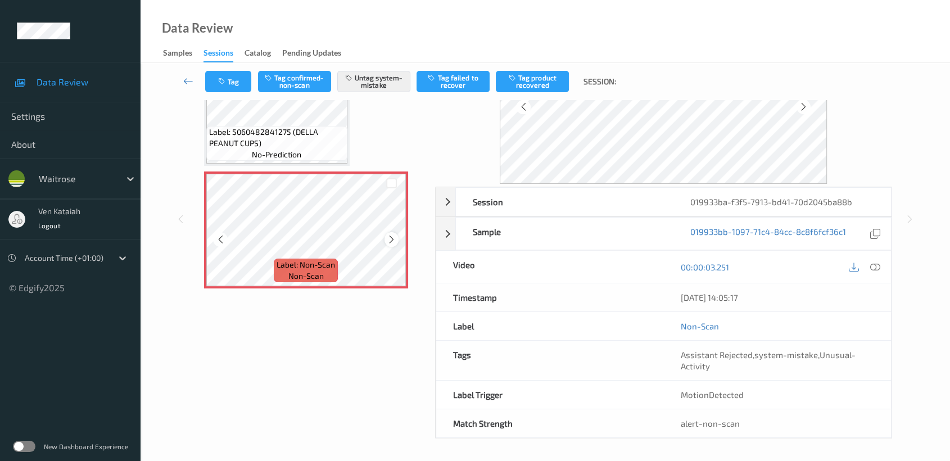
click at [385, 237] on div at bounding box center [392, 239] width 14 height 14
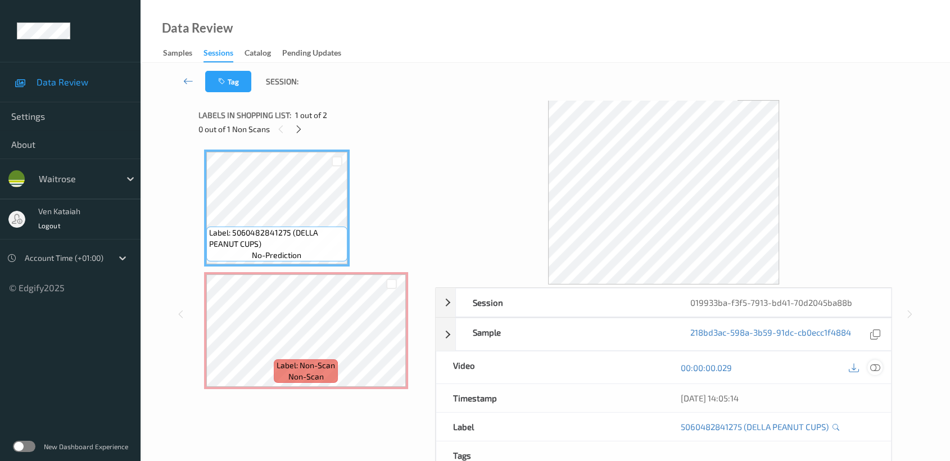
click at [871, 367] on icon at bounding box center [876, 368] width 10 height 10
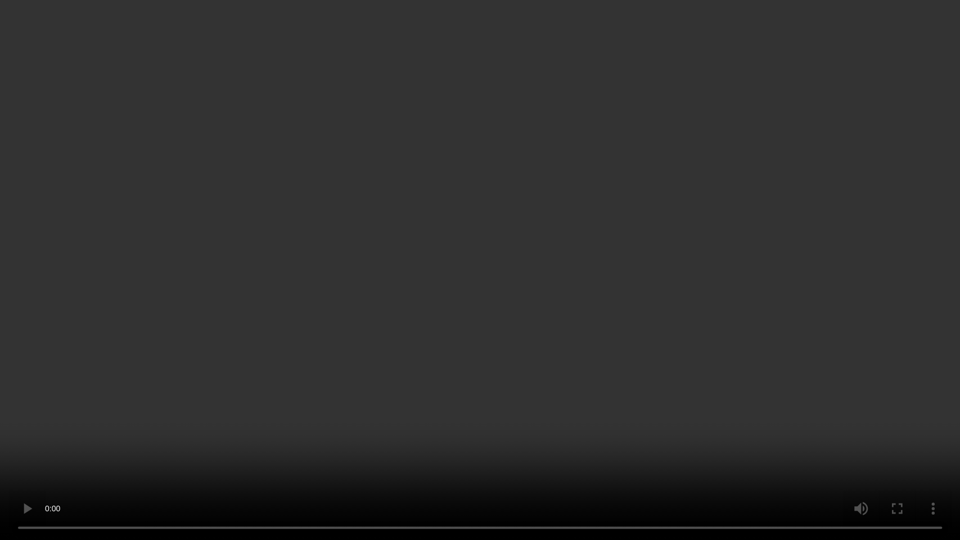
click at [799, 301] on video at bounding box center [480, 270] width 960 height 540
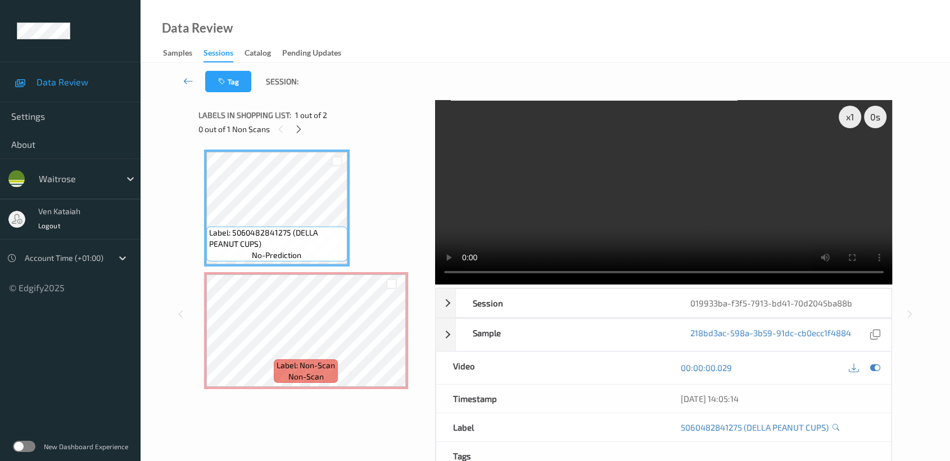
click at [875, 358] on div "00:00:00.029" at bounding box center [778, 368] width 228 height 32
click at [877, 370] on icon at bounding box center [876, 368] width 10 height 10
